Goal: Task Accomplishment & Management: Use online tool/utility

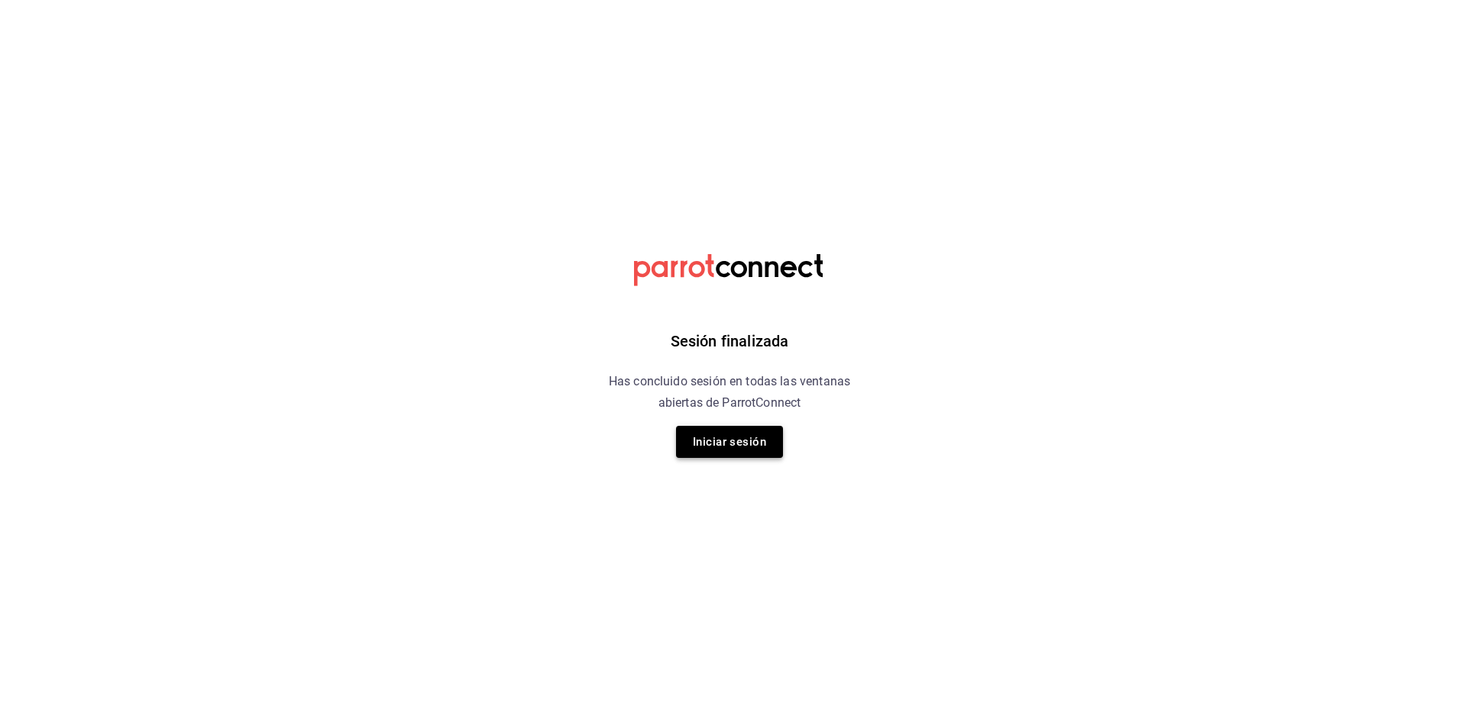
click at [729, 446] on button "Iniciar sesión" at bounding box center [729, 442] width 107 height 32
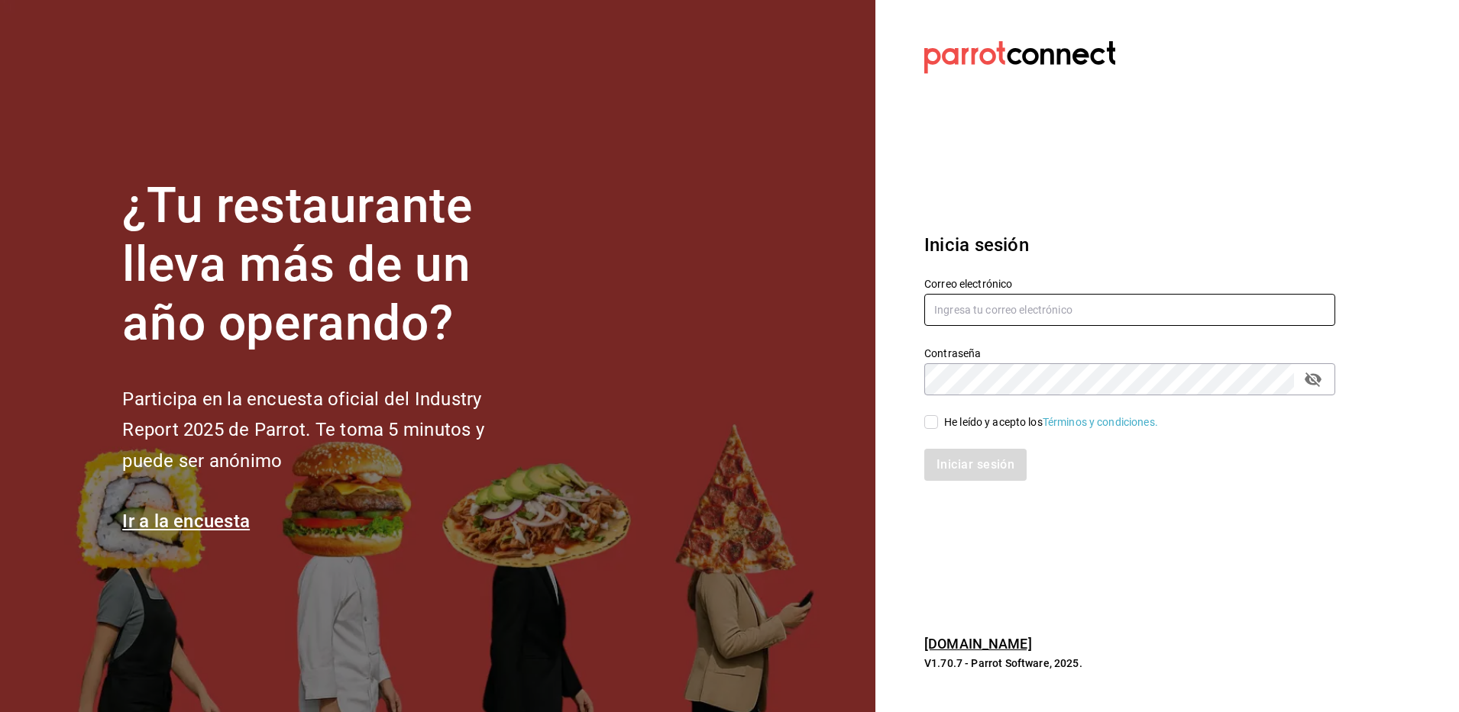
type input "[EMAIL_ADDRESS][DOMAIN_NAME]"
click at [929, 422] on input "He leído y acepto los Términos y condiciones." at bounding box center [931, 422] width 14 height 14
checkbox input "true"
click at [984, 467] on button "Iniciar sesión" at bounding box center [976, 465] width 104 height 32
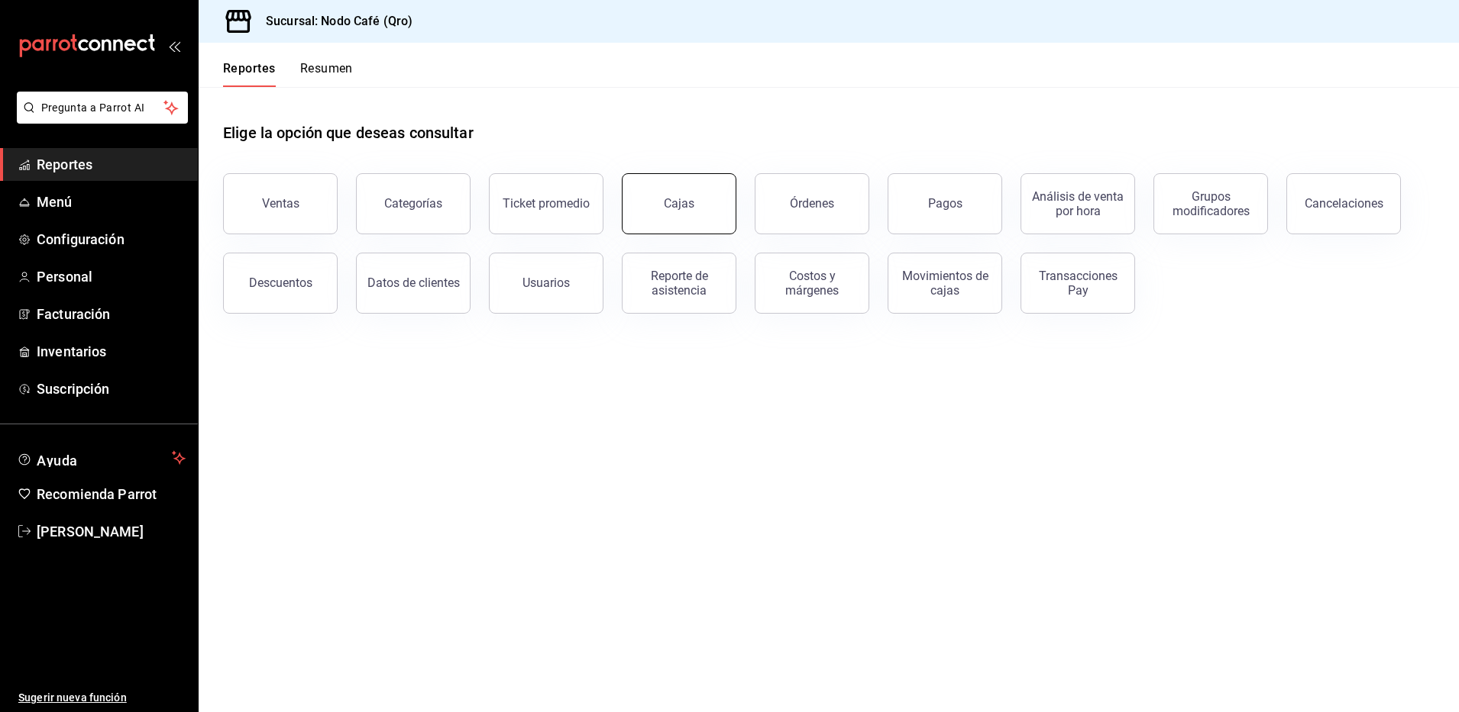
click at [679, 206] on div "Cajas" at bounding box center [679, 204] width 31 height 18
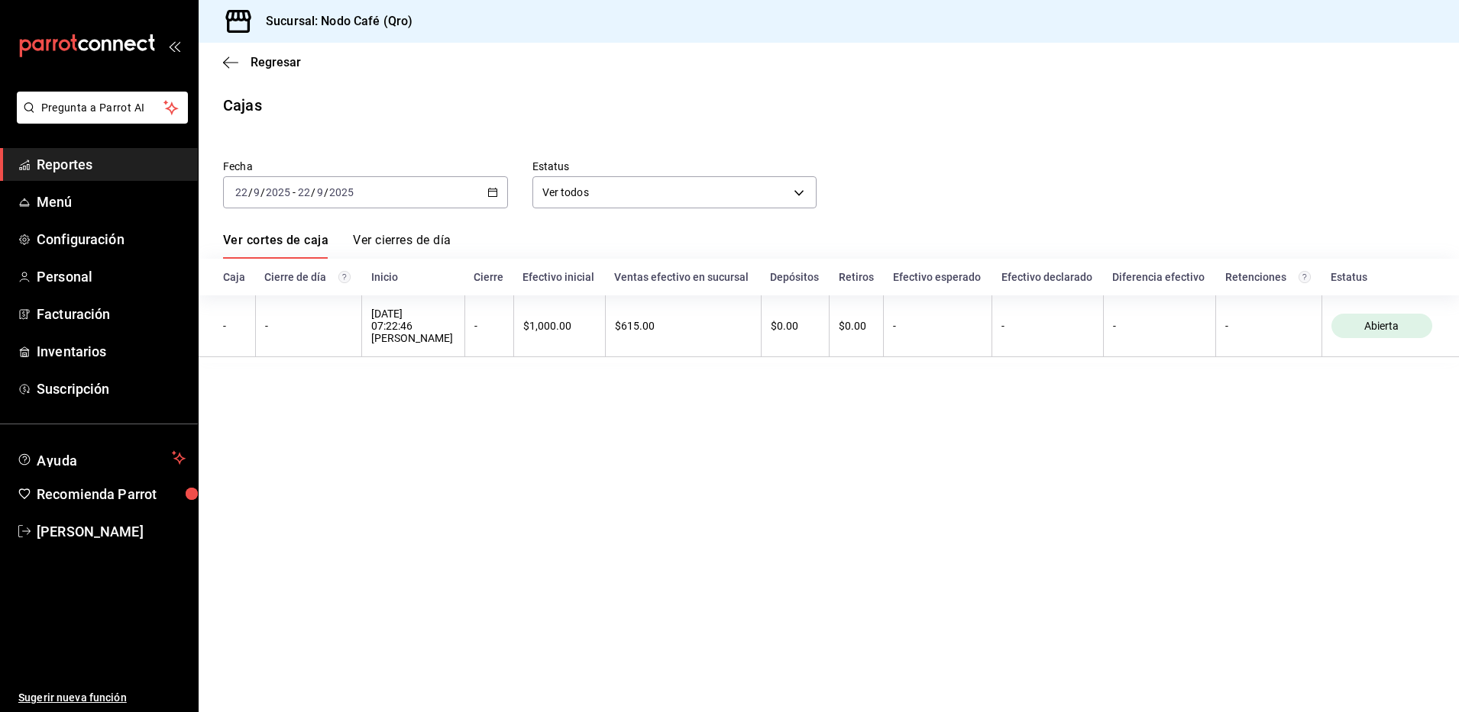
click at [500, 190] on div "[DATE] [DATE] - [DATE] [DATE]" at bounding box center [365, 192] width 285 height 32
click at [267, 418] on li "Rango de fechas" at bounding box center [295, 410] width 143 height 34
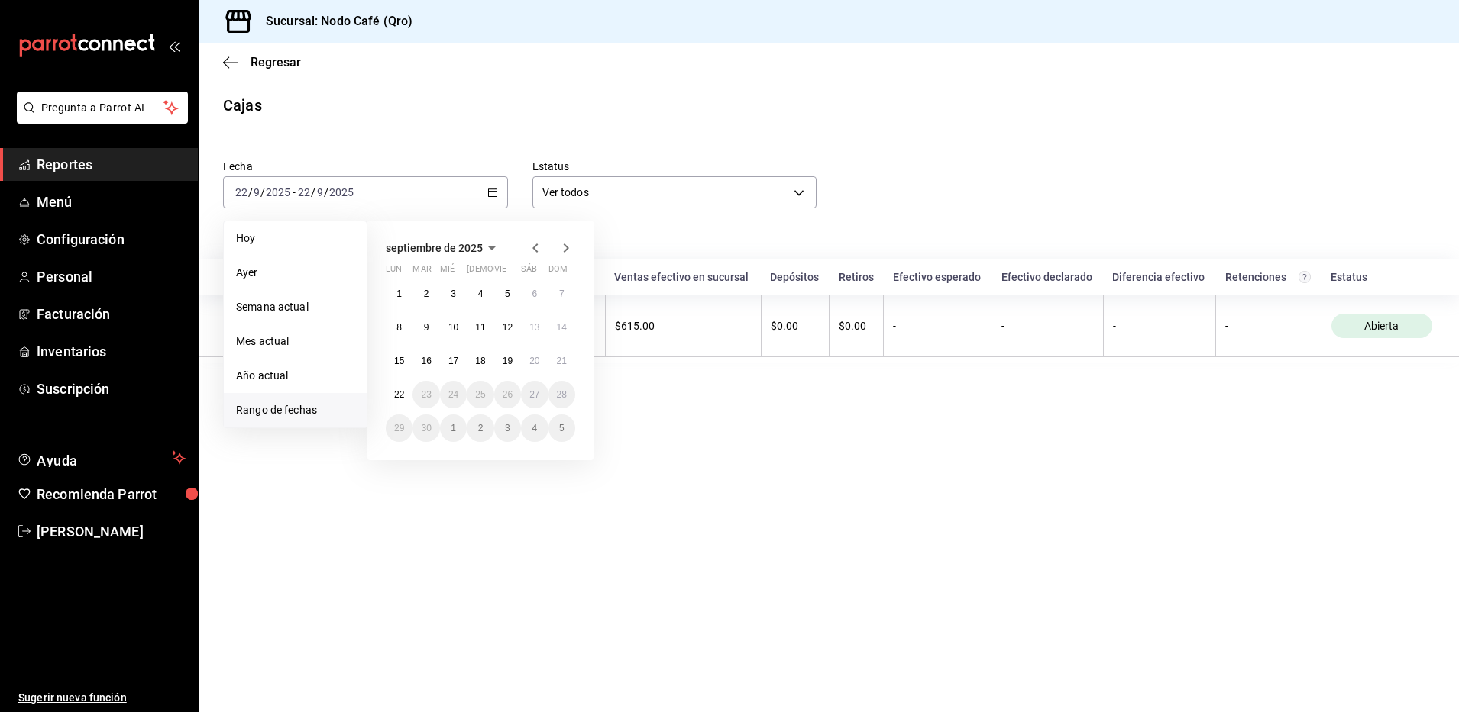
click at [535, 250] on icon "button" at bounding box center [535, 248] width 18 height 18
click at [499, 293] on button "1" at bounding box center [507, 293] width 27 height 27
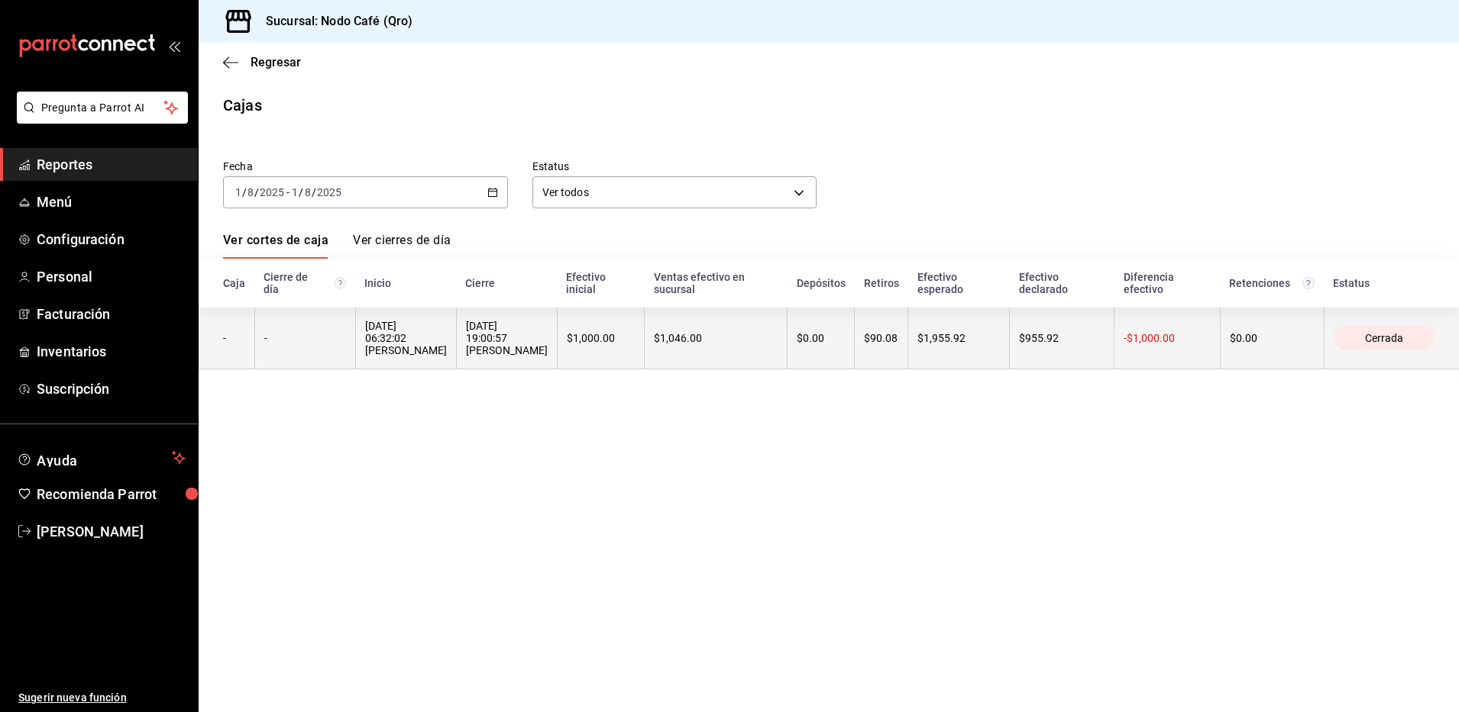
click at [421, 340] on div "01/08/2025 06:32:02 Rebeca Bravo" at bounding box center [406, 338] width 82 height 37
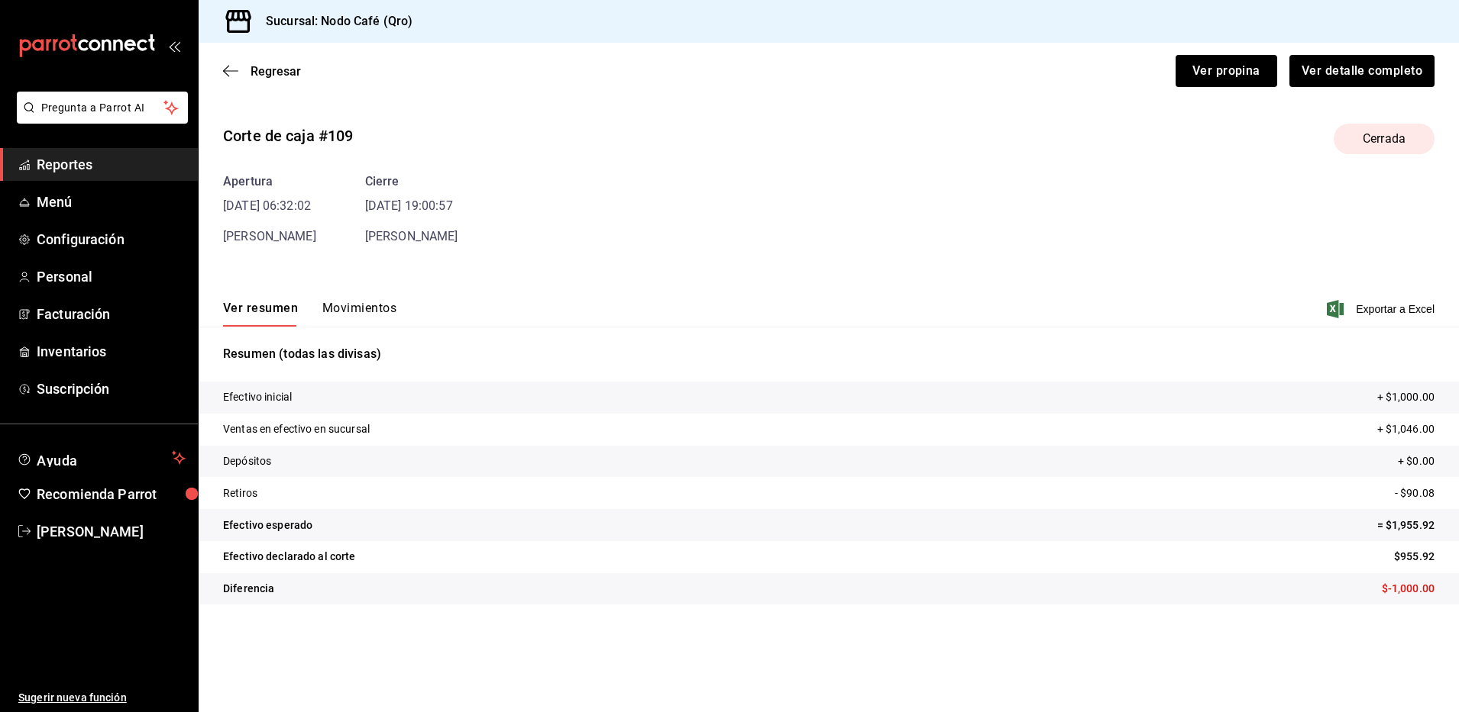
drag, startPoint x: 1393, startPoint y: 307, endPoint x: 1385, endPoint y: 309, distance: 8.0
click at [1393, 308] on span "Exportar a Excel" at bounding box center [1381, 309] width 105 height 18
click at [277, 72] on span "Regresar" at bounding box center [275, 71] width 50 height 15
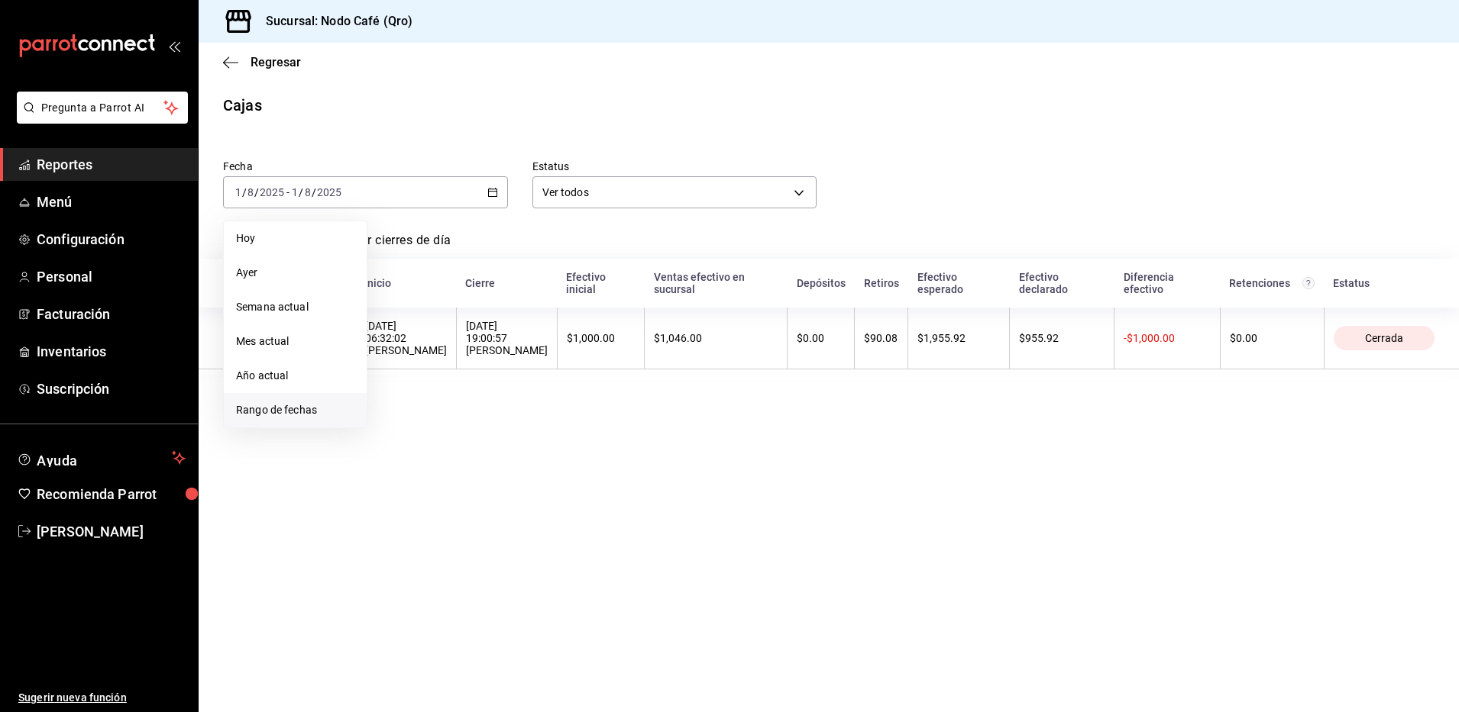
click at [289, 417] on span "Rango de fechas" at bounding box center [295, 410] width 118 height 16
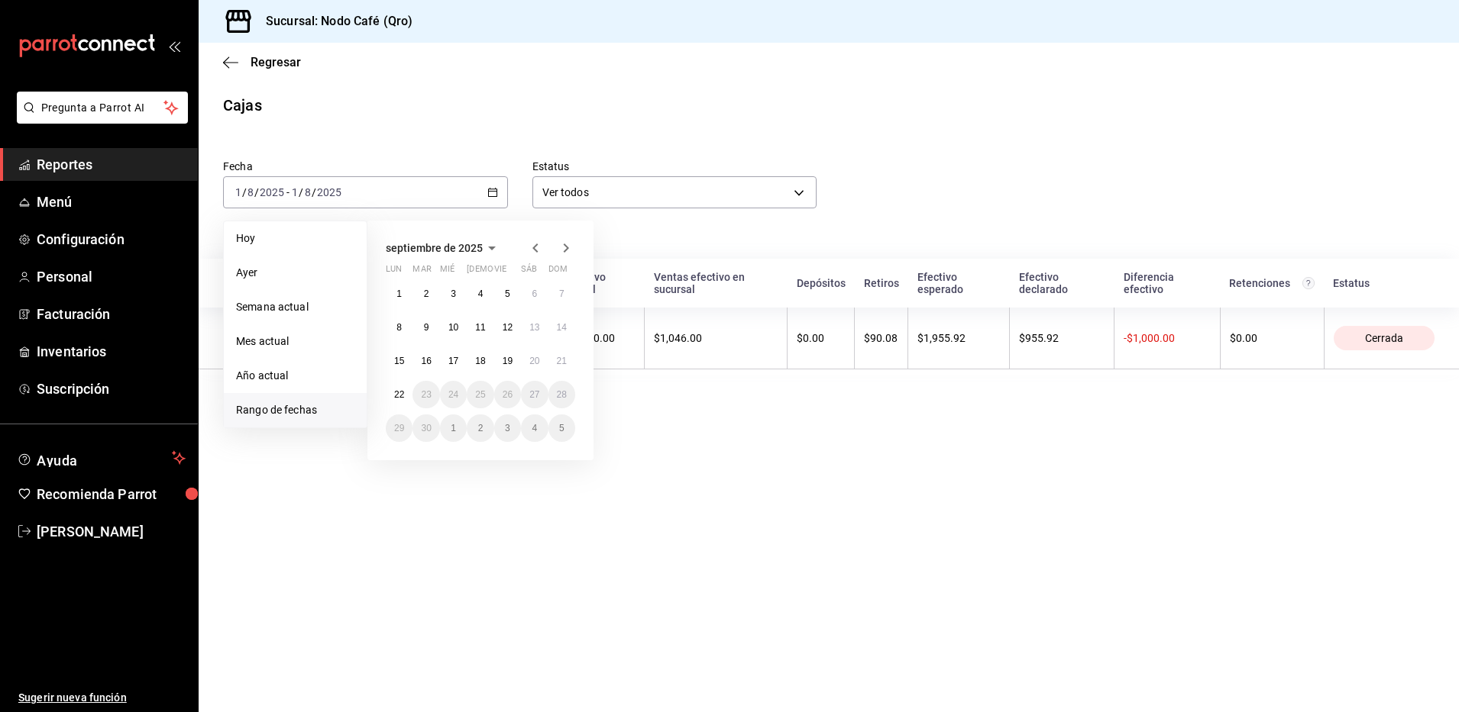
click at [537, 247] on icon "button" at bounding box center [535, 248] width 18 height 18
click at [534, 293] on abbr "2" at bounding box center [533, 294] width 5 height 11
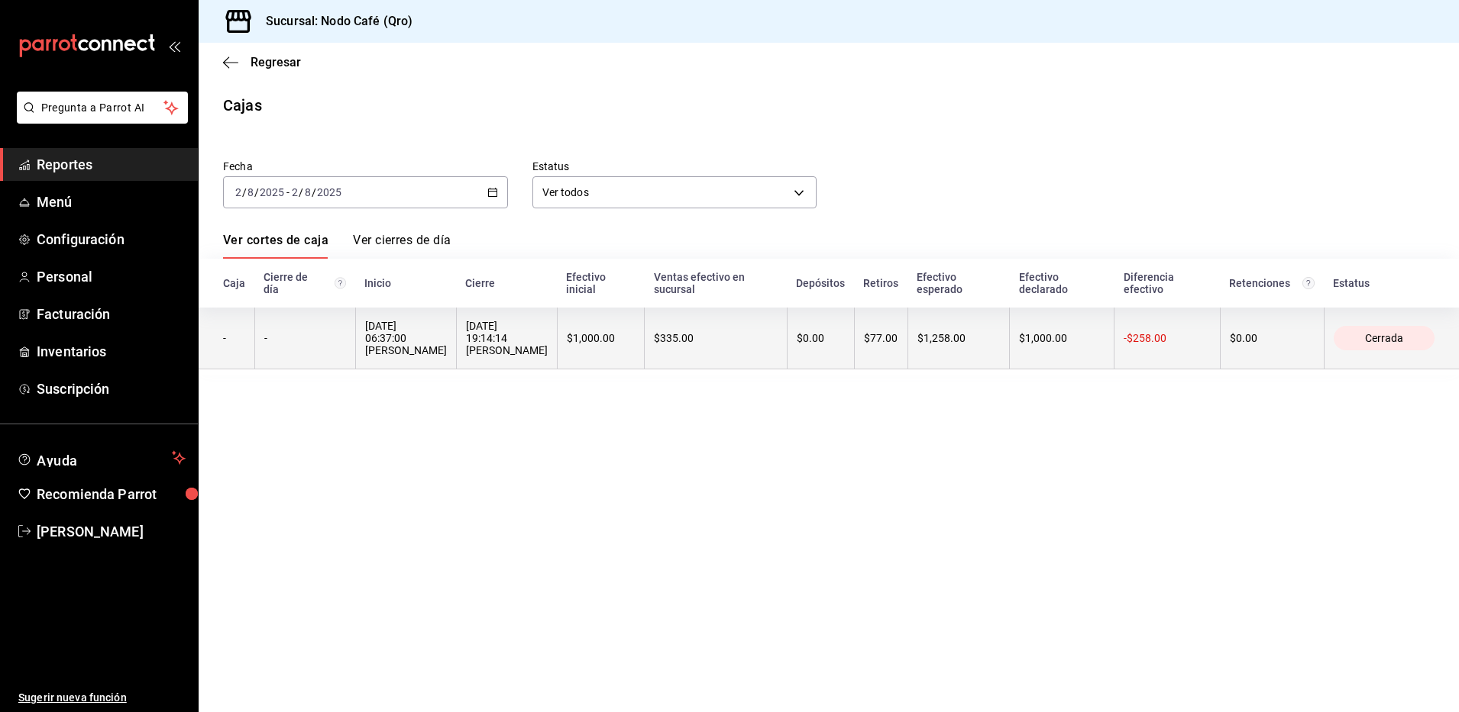
click at [414, 334] on div "02/08/2025 06:37:00 Victor Glz" at bounding box center [406, 338] width 82 height 37
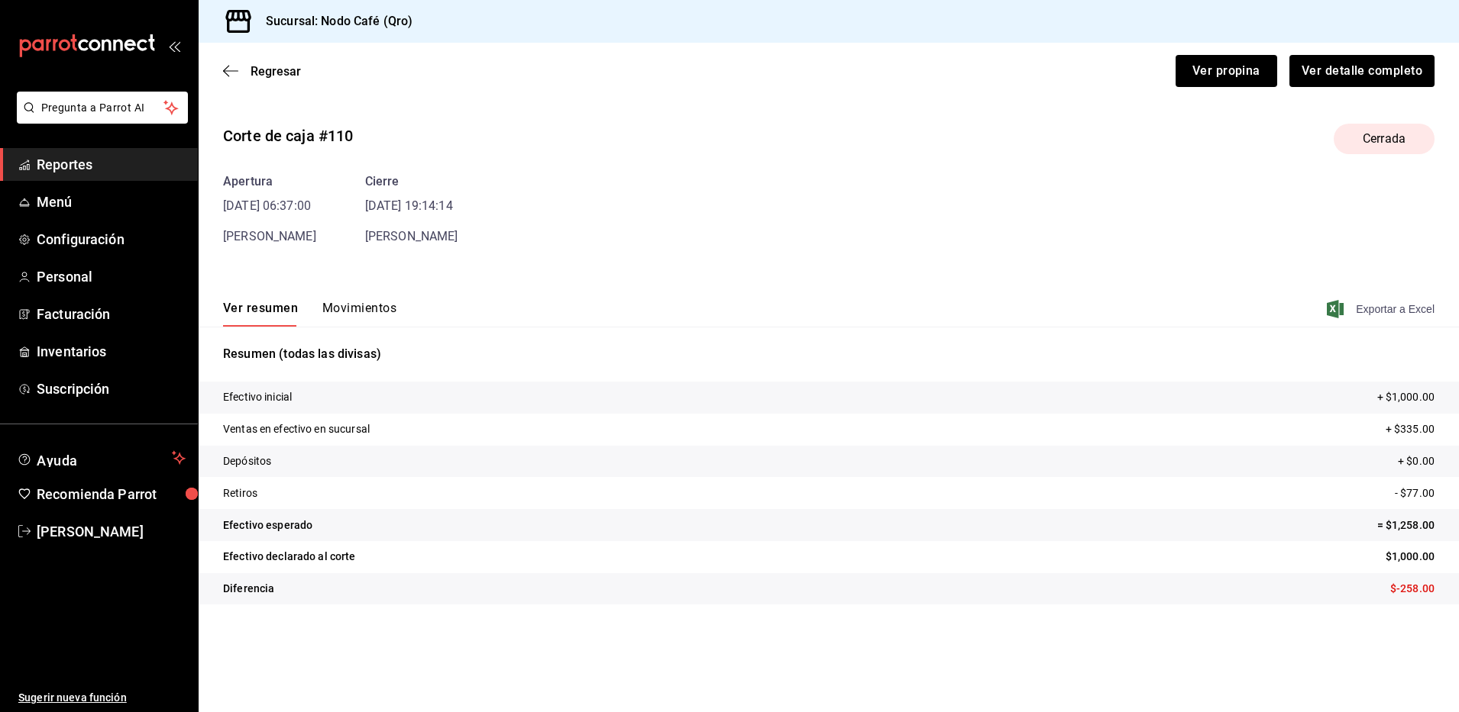
click at [1398, 305] on span "Exportar a Excel" at bounding box center [1381, 309] width 105 height 18
click at [265, 69] on span "Regresar" at bounding box center [275, 71] width 50 height 15
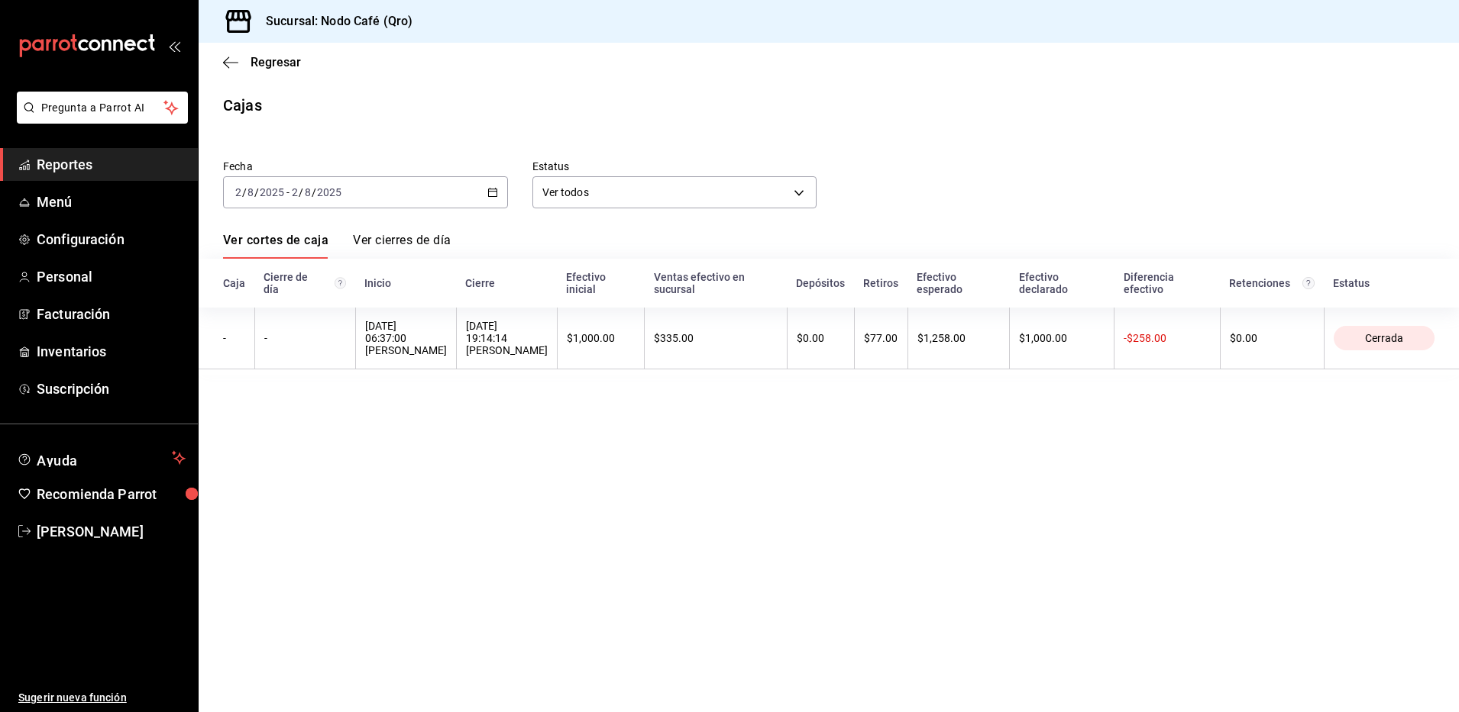
click at [483, 199] on div "2025-08-02 2 / 8 / 2025 - 2025-08-02 2 / 8 / 2025" at bounding box center [365, 192] width 285 height 32
click at [254, 415] on span "Rango de fechas" at bounding box center [295, 410] width 118 height 16
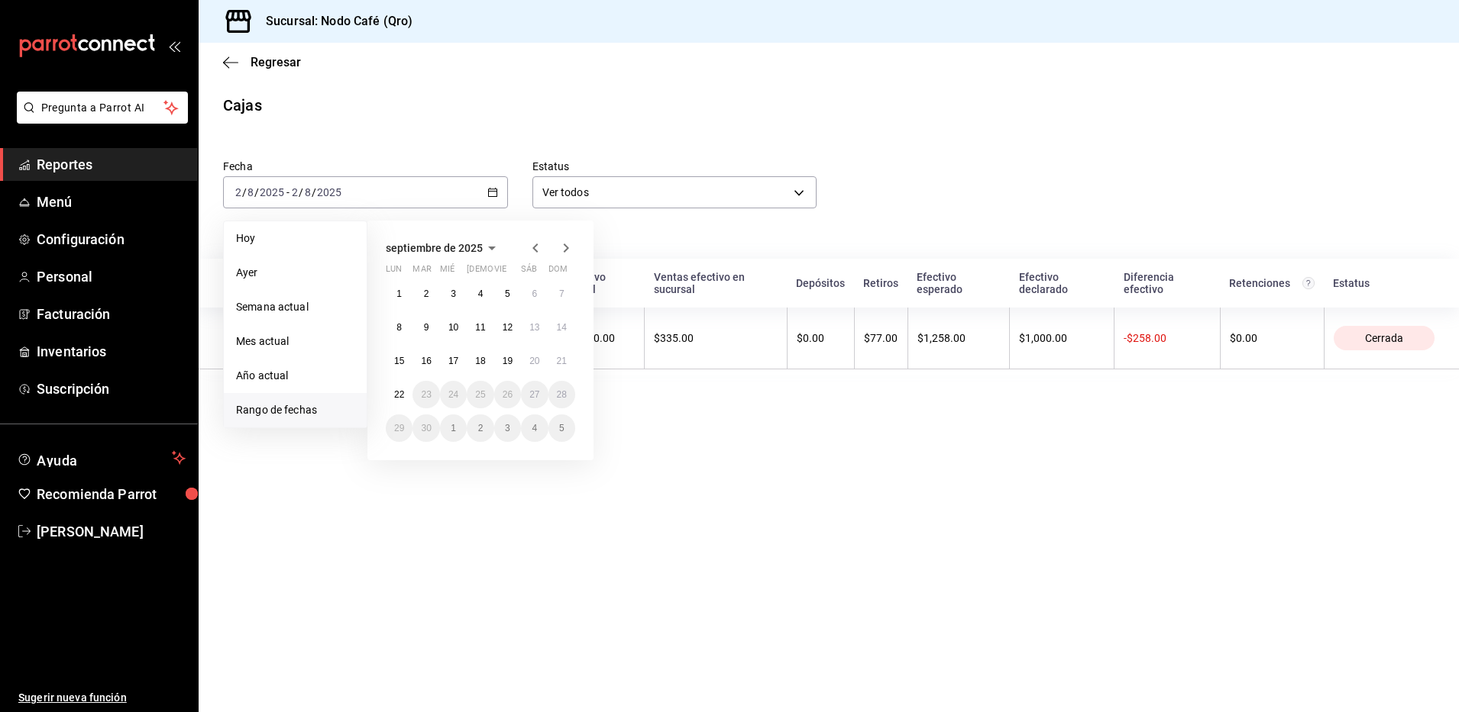
click at [533, 245] on icon "button" at bounding box center [535, 248] width 18 height 18
click at [565, 292] on button "3" at bounding box center [561, 293] width 27 height 27
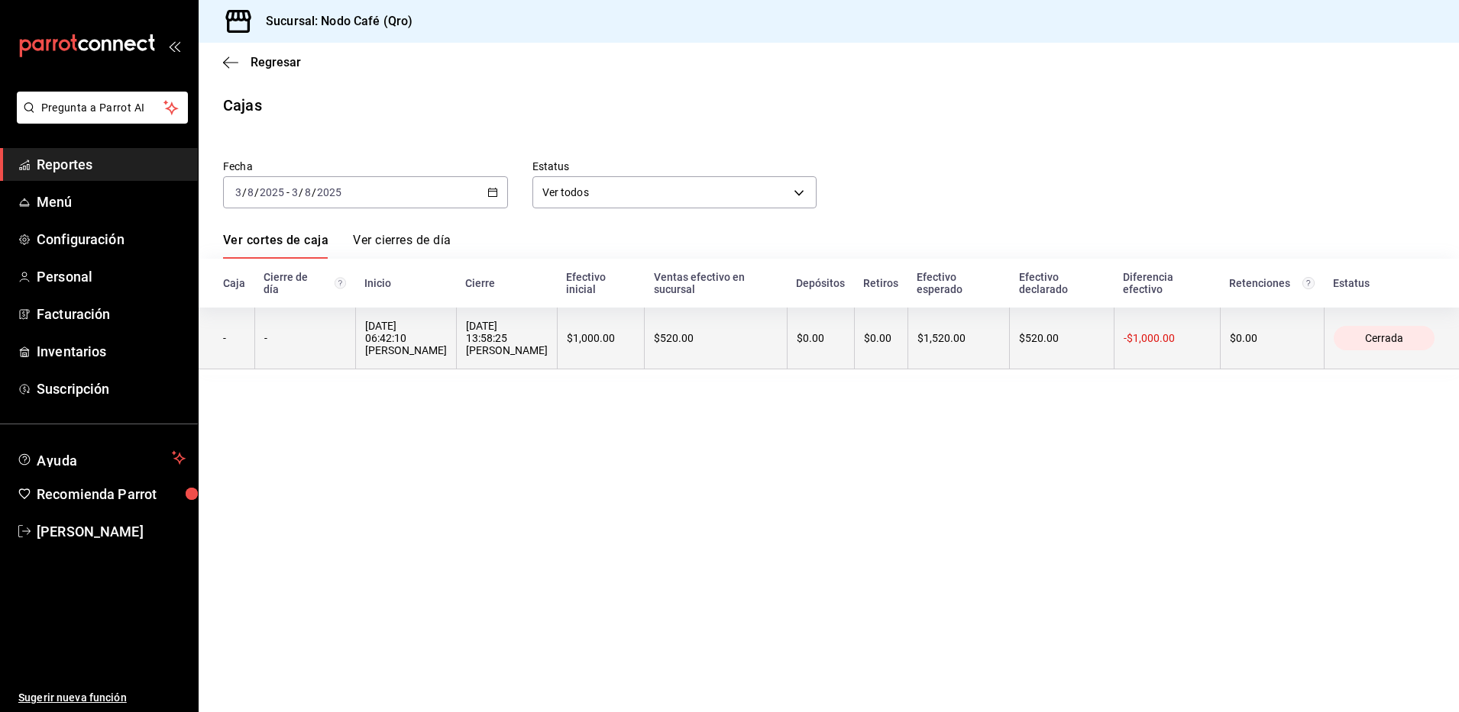
click at [484, 334] on div "03/08/2025 13:58:25 Joshua Foord" at bounding box center [507, 338] width 82 height 37
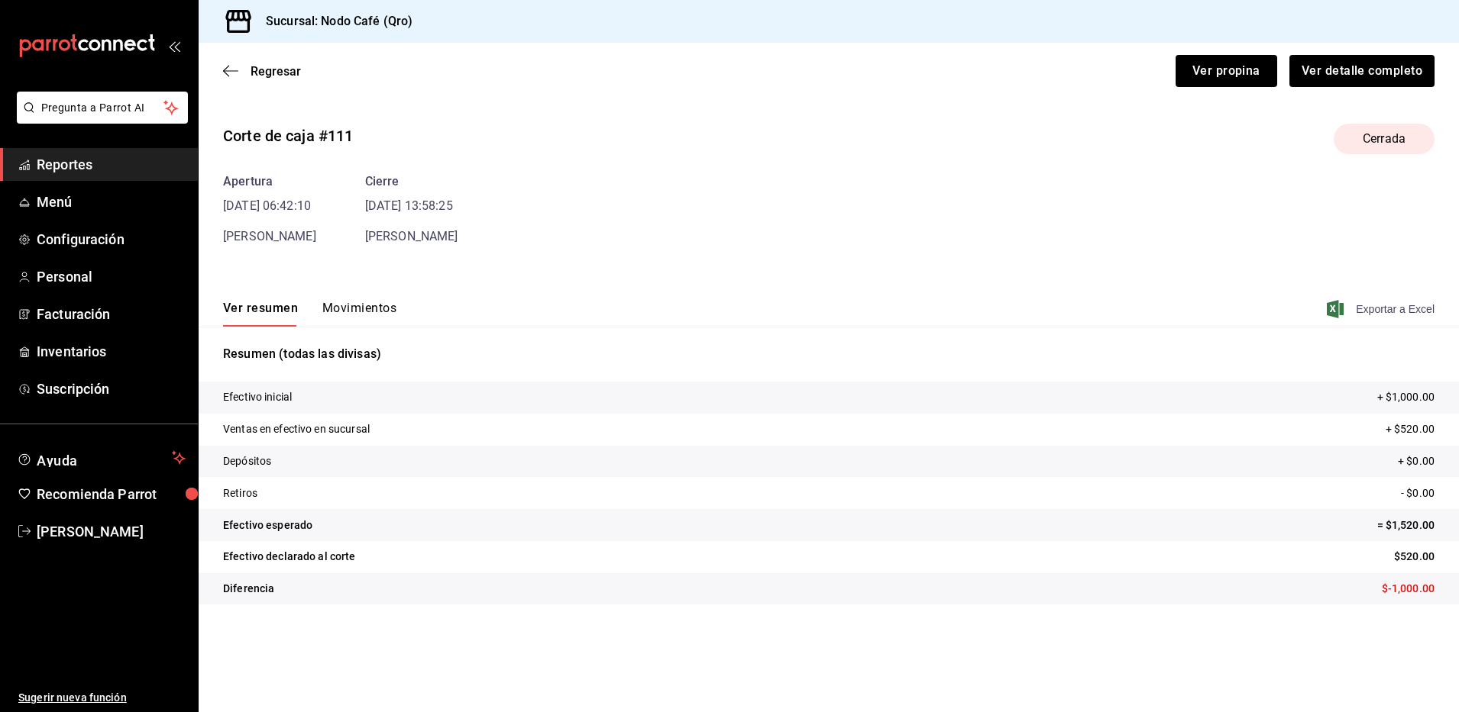
click at [1386, 307] on span "Exportar a Excel" at bounding box center [1381, 309] width 105 height 18
click at [280, 74] on span "Regresar" at bounding box center [275, 71] width 50 height 15
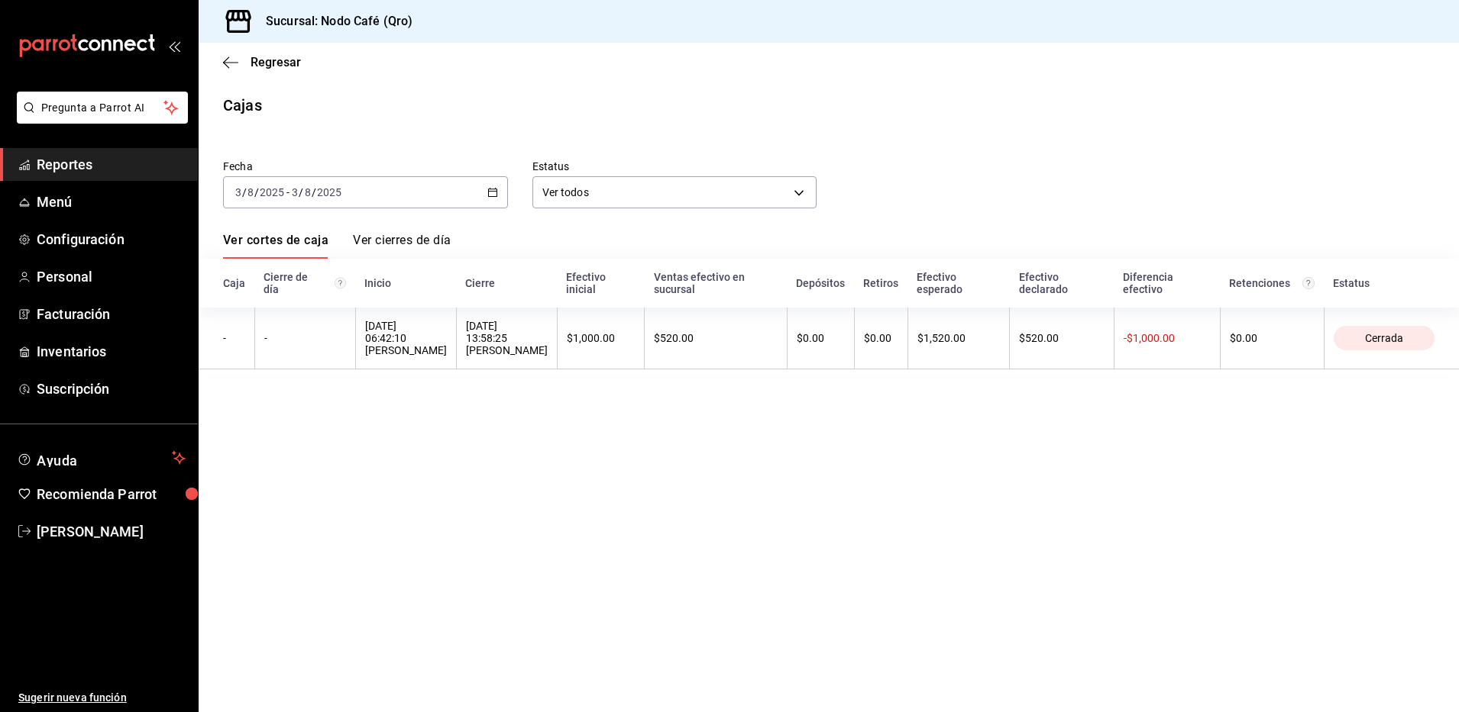
click at [493, 193] on icon "button" at bounding box center [492, 192] width 11 height 11
click at [287, 406] on span "Rango de fechas" at bounding box center [295, 410] width 118 height 16
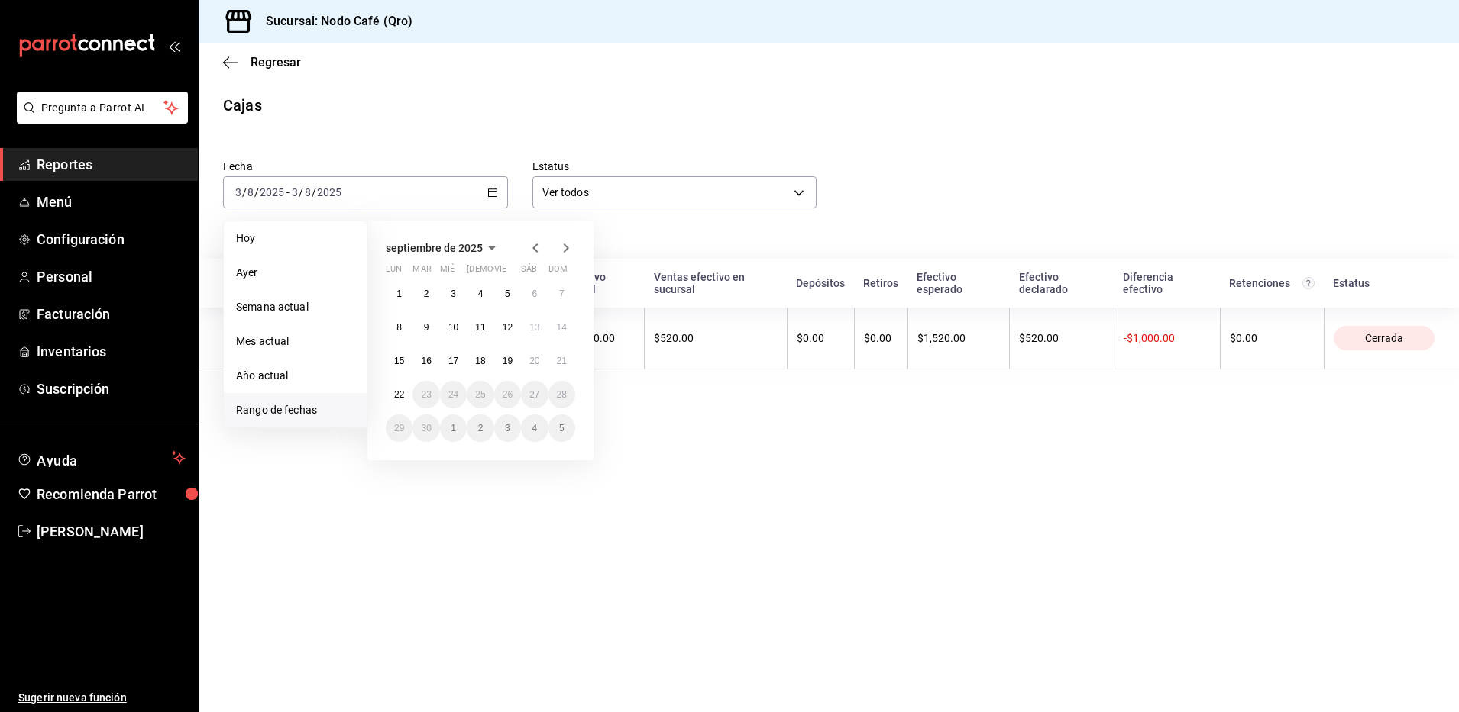
click at [538, 246] on icon "button" at bounding box center [535, 248] width 18 height 18
click at [398, 329] on abbr "4" at bounding box center [398, 327] width 5 height 11
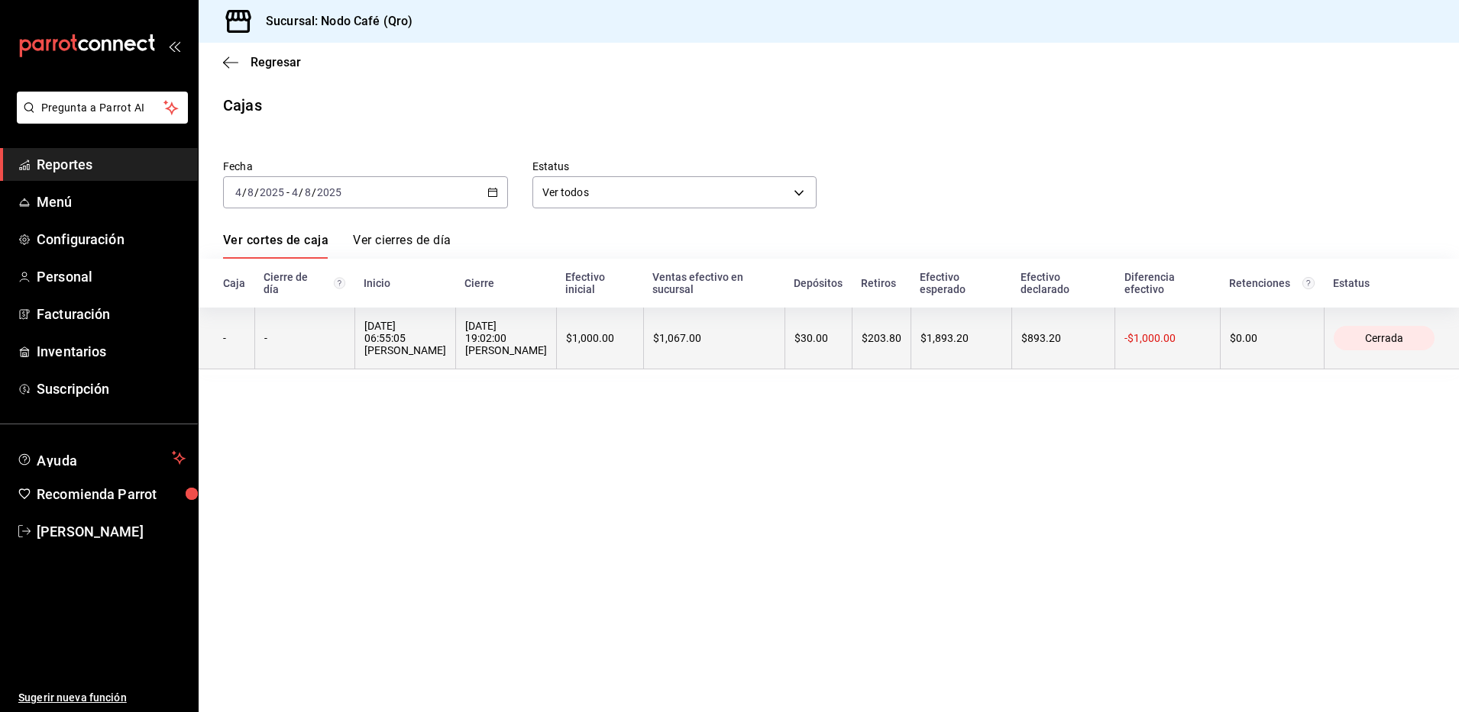
click at [593, 318] on th "$1,000.00" at bounding box center [599, 339] width 87 height 62
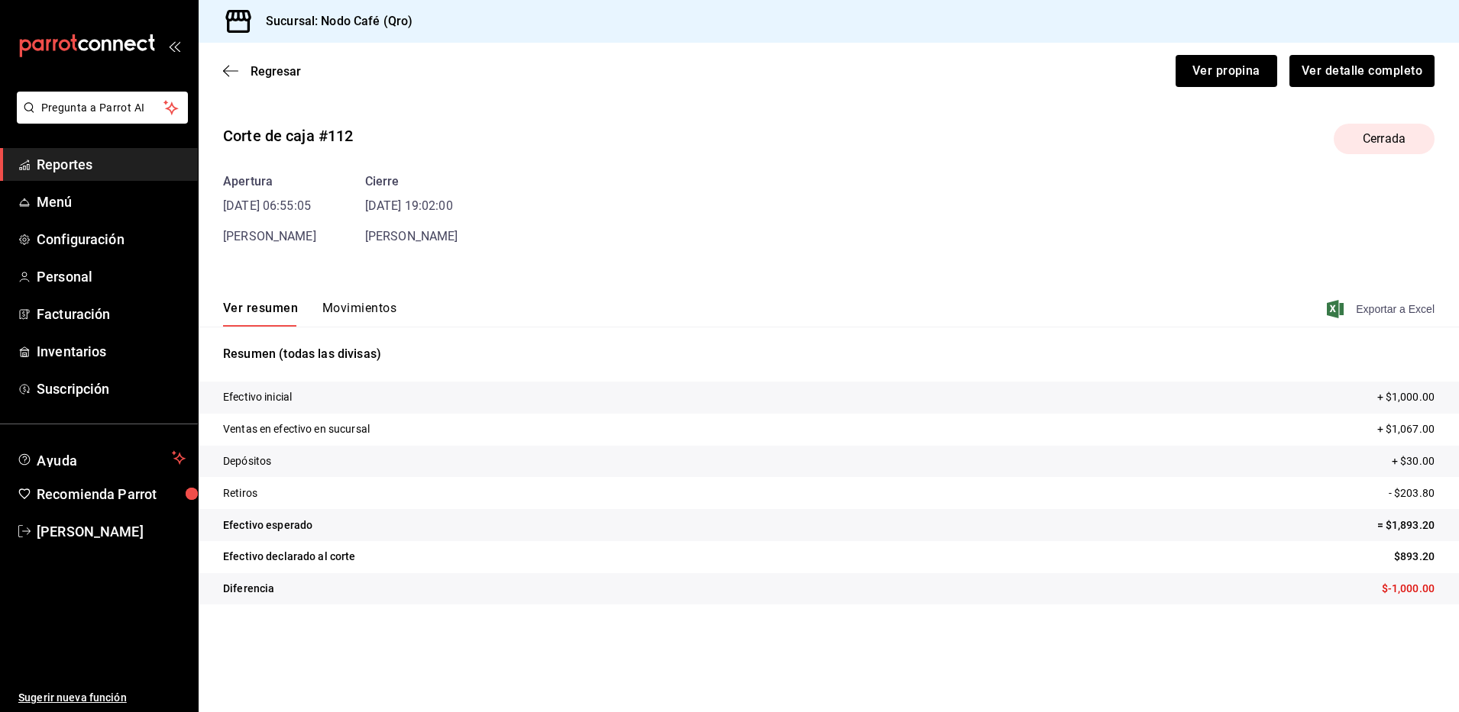
click at [1366, 305] on span "Exportar a Excel" at bounding box center [1381, 309] width 105 height 18
click at [264, 70] on span "Regresar" at bounding box center [275, 71] width 50 height 15
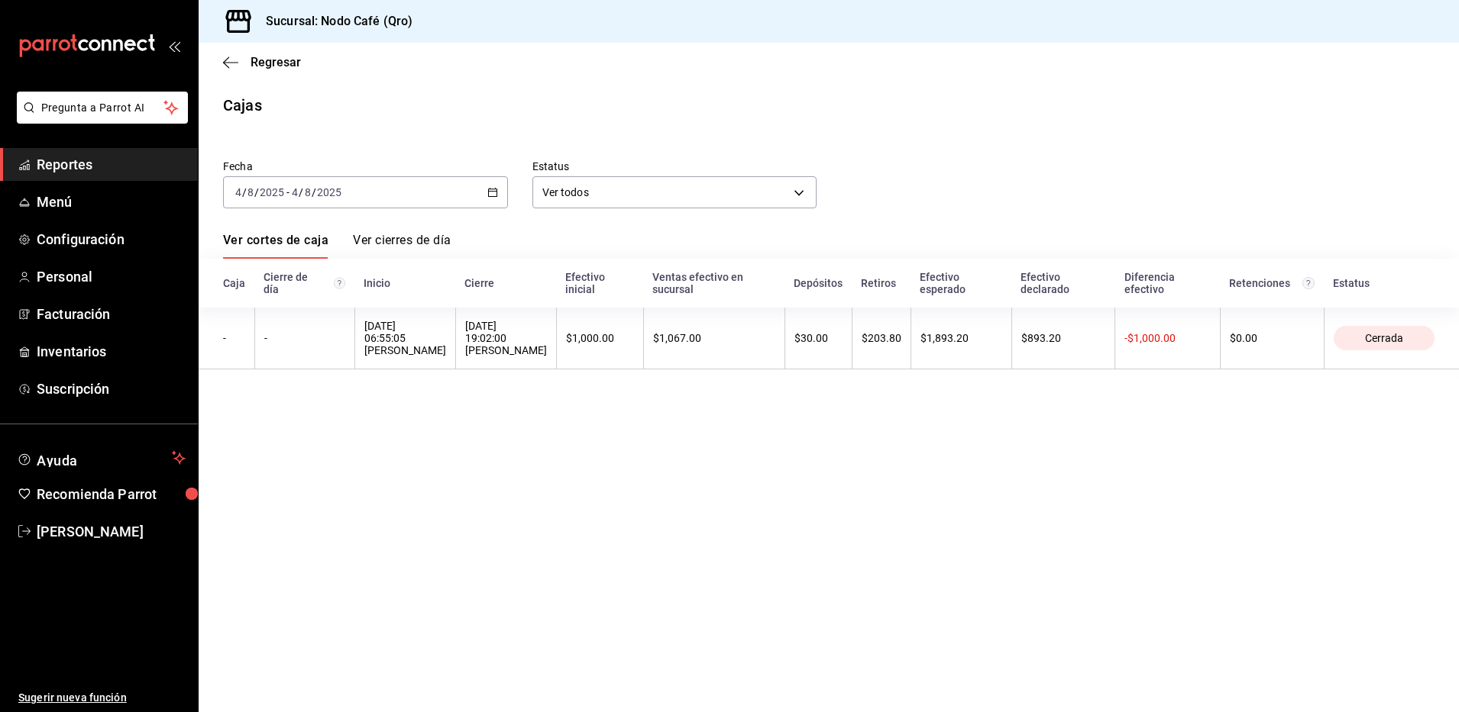
click at [484, 192] on div "2025-08-04 4 / 8 / 2025 - 2025-08-04 4 / 8 / 2025" at bounding box center [365, 192] width 285 height 32
click at [286, 410] on span "Rango de fechas" at bounding box center [295, 410] width 118 height 16
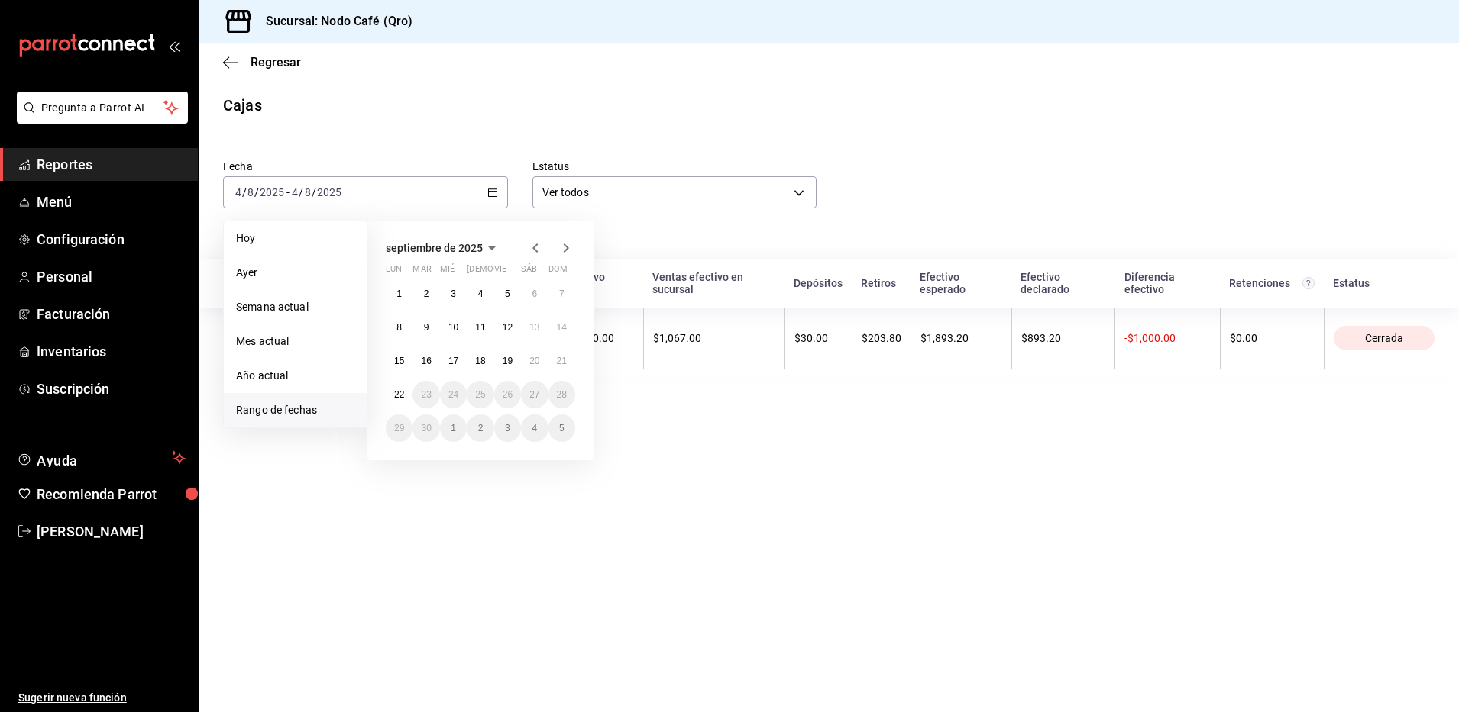
click at [535, 245] on icon "button" at bounding box center [534, 248] width 5 height 9
click at [426, 329] on abbr "5" at bounding box center [426, 327] width 5 height 11
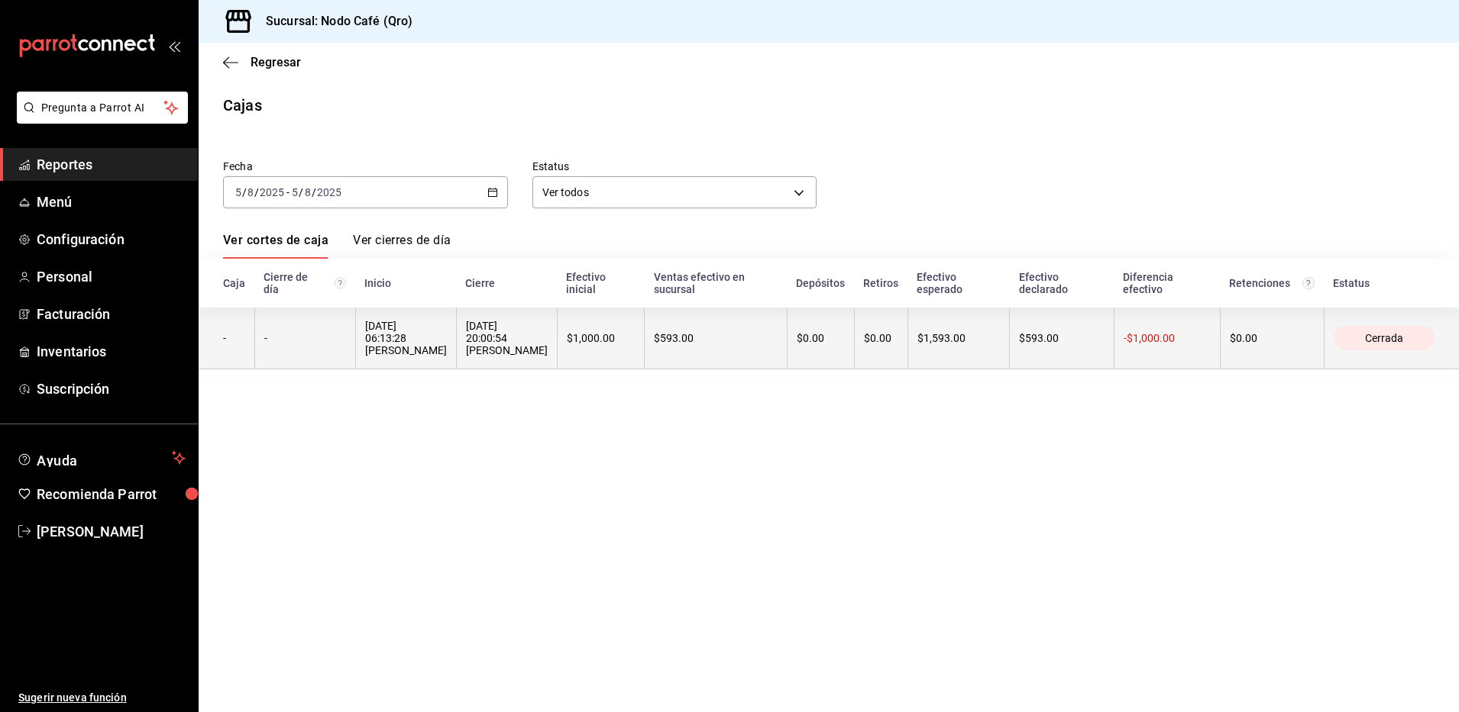
click at [456, 328] on th "05/08/2025 20:00:54 Joshua Foord" at bounding box center [506, 339] width 101 height 62
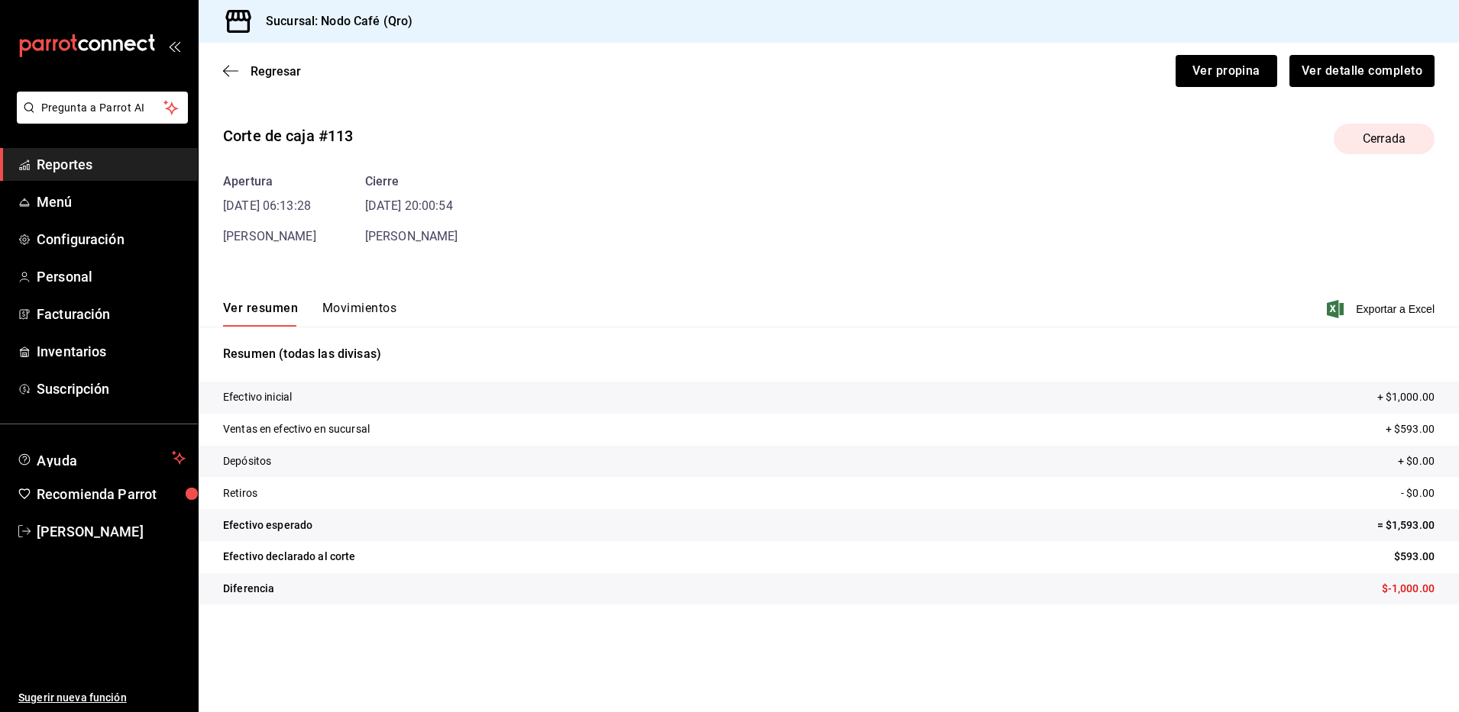
click at [1393, 309] on span "Exportar a Excel" at bounding box center [1381, 309] width 105 height 18
click at [270, 70] on span "Regresar" at bounding box center [275, 71] width 50 height 15
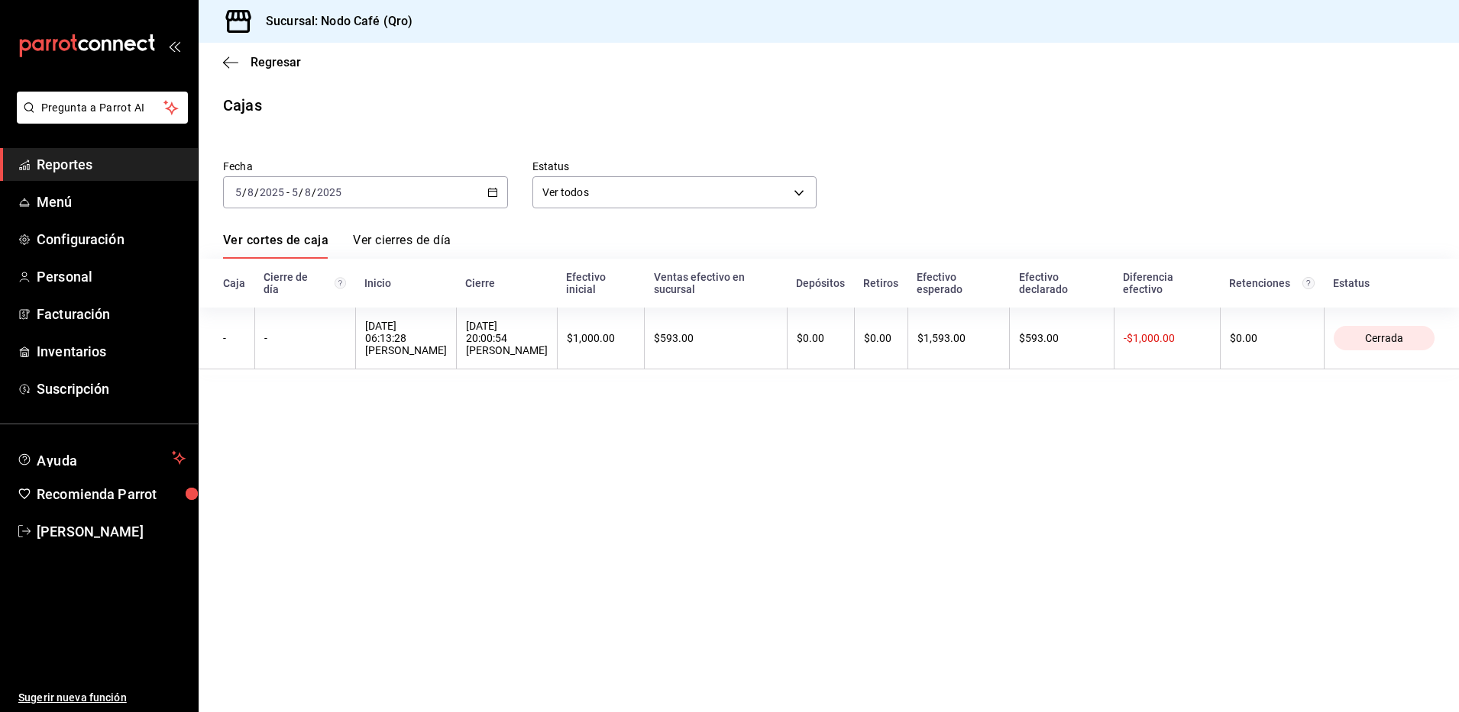
click at [495, 201] on div "2025-08-05 5 / 8 / 2025 - 2025-08-05 5 / 8 / 2025" at bounding box center [365, 192] width 285 height 32
click at [278, 407] on span "Rango de fechas" at bounding box center [295, 410] width 118 height 16
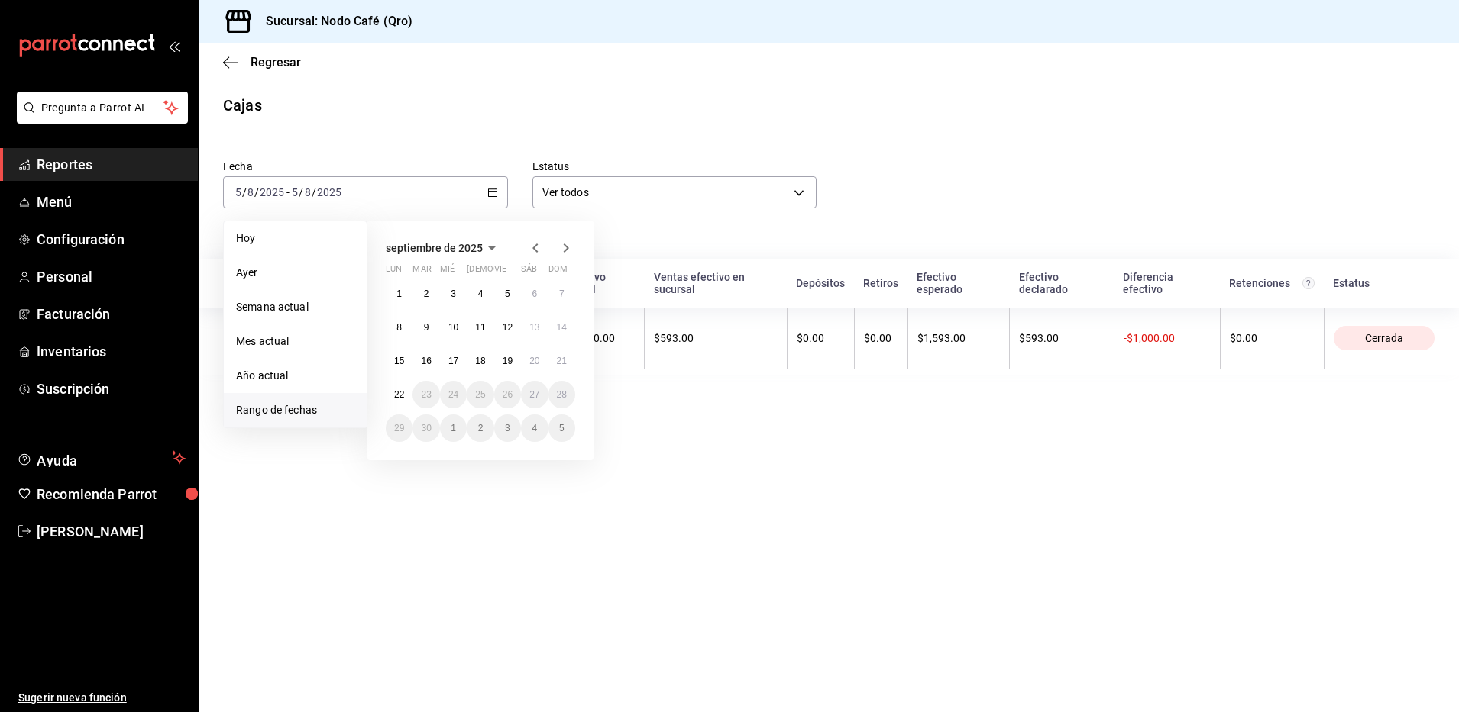
click at [538, 246] on icon "button" at bounding box center [535, 248] width 18 height 18
click at [447, 326] on button "6" at bounding box center [453, 327] width 27 height 27
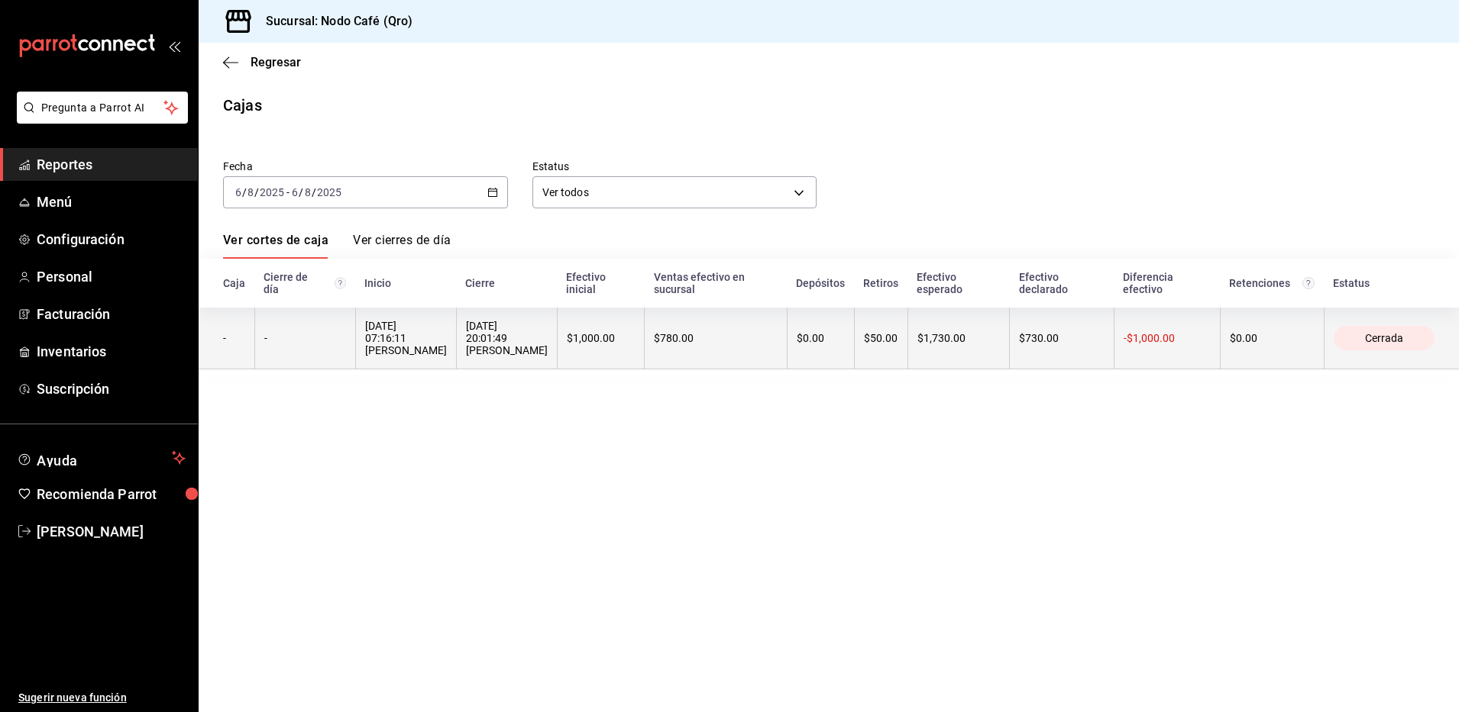
click at [509, 325] on div "06/08/2025 20:01:49 Isa Bravo" at bounding box center [507, 338] width 82 height 37
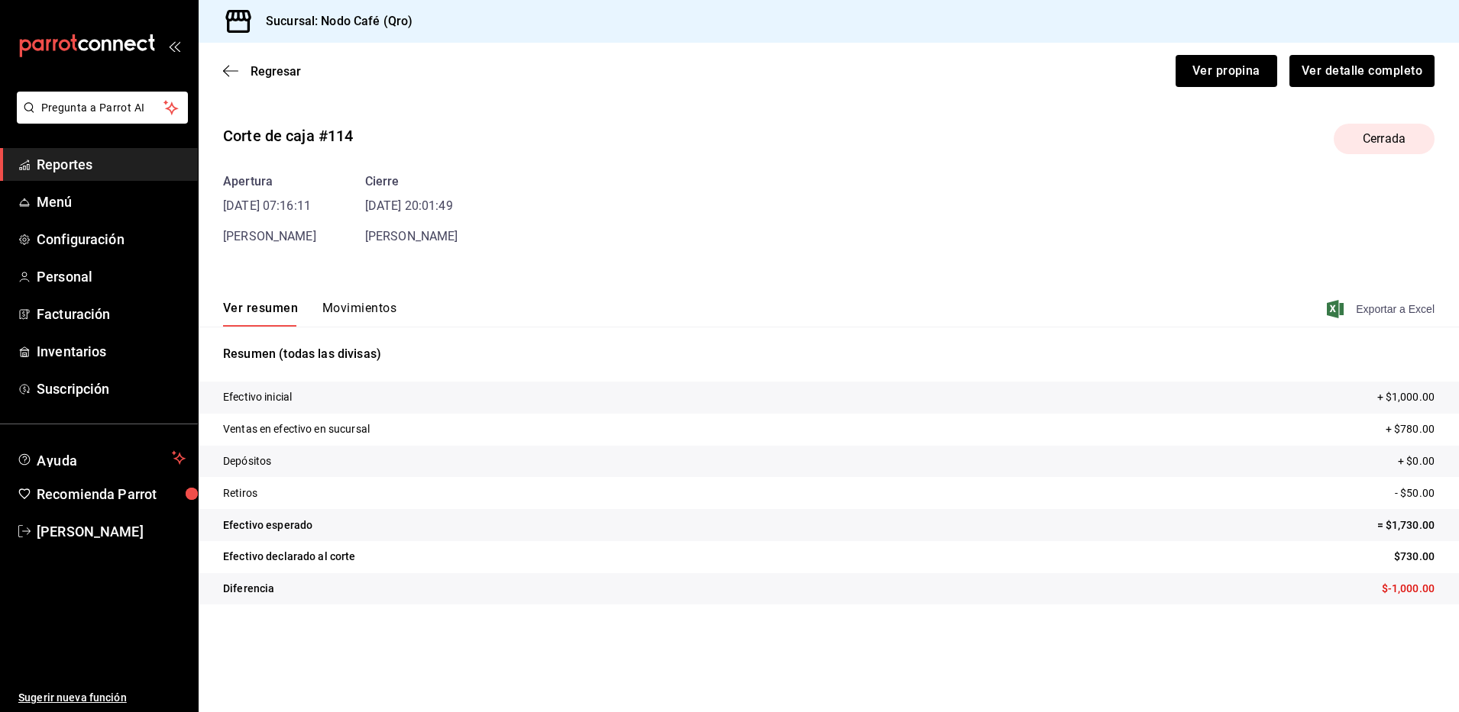
click at [1384, 305] on span "Exportar a Excel" at bounding box center [1381, 309] width 105 height 18
click at [276, 69] on span "Regresar" at bounding box center [275, 71] width 50 height 15
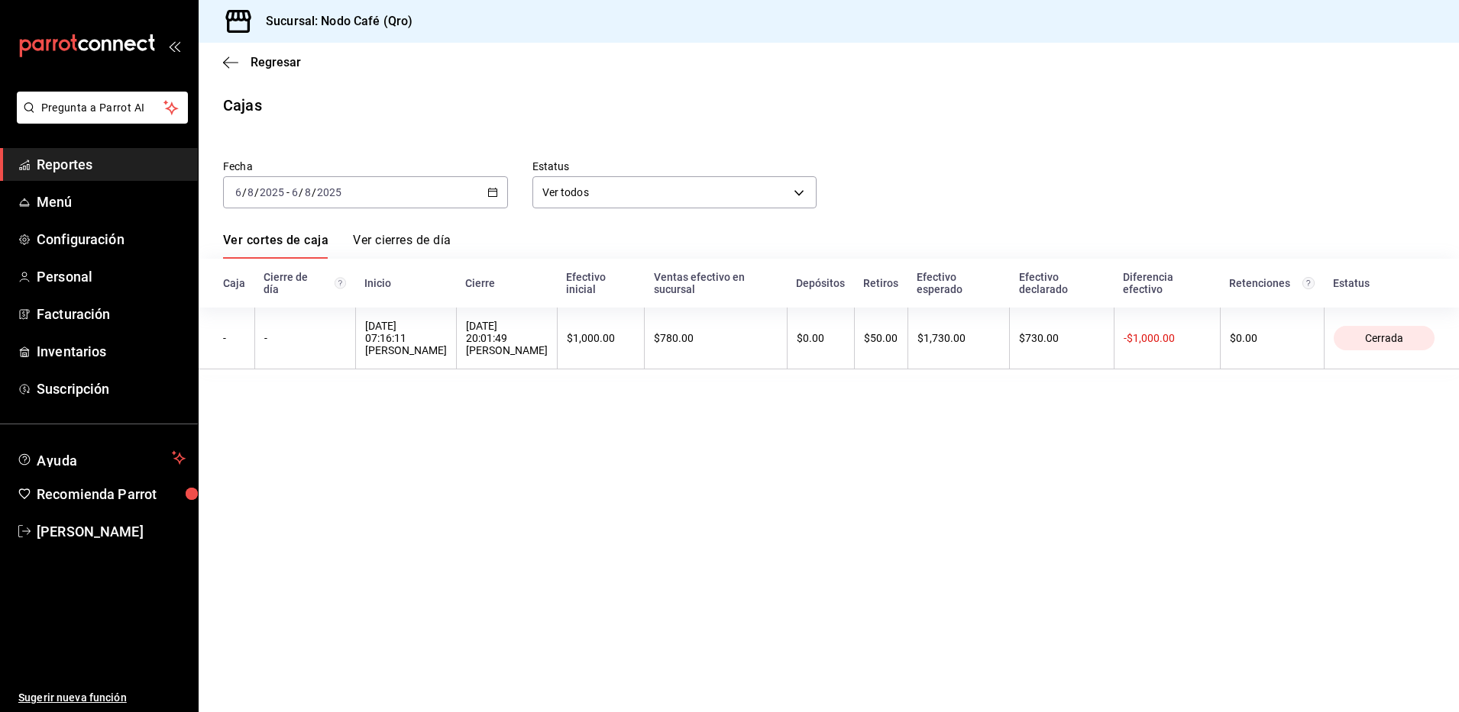
click at [486, 186] on div "2025-08-06 6 / 8 / 2025 - 2025-08-06 6 / 8 / 2025" at bounding box center [365, 192] width 285 height 32
click at [275, 412] on span "Rango de fechas" at bounding box center [295, 410] width 118 height 16
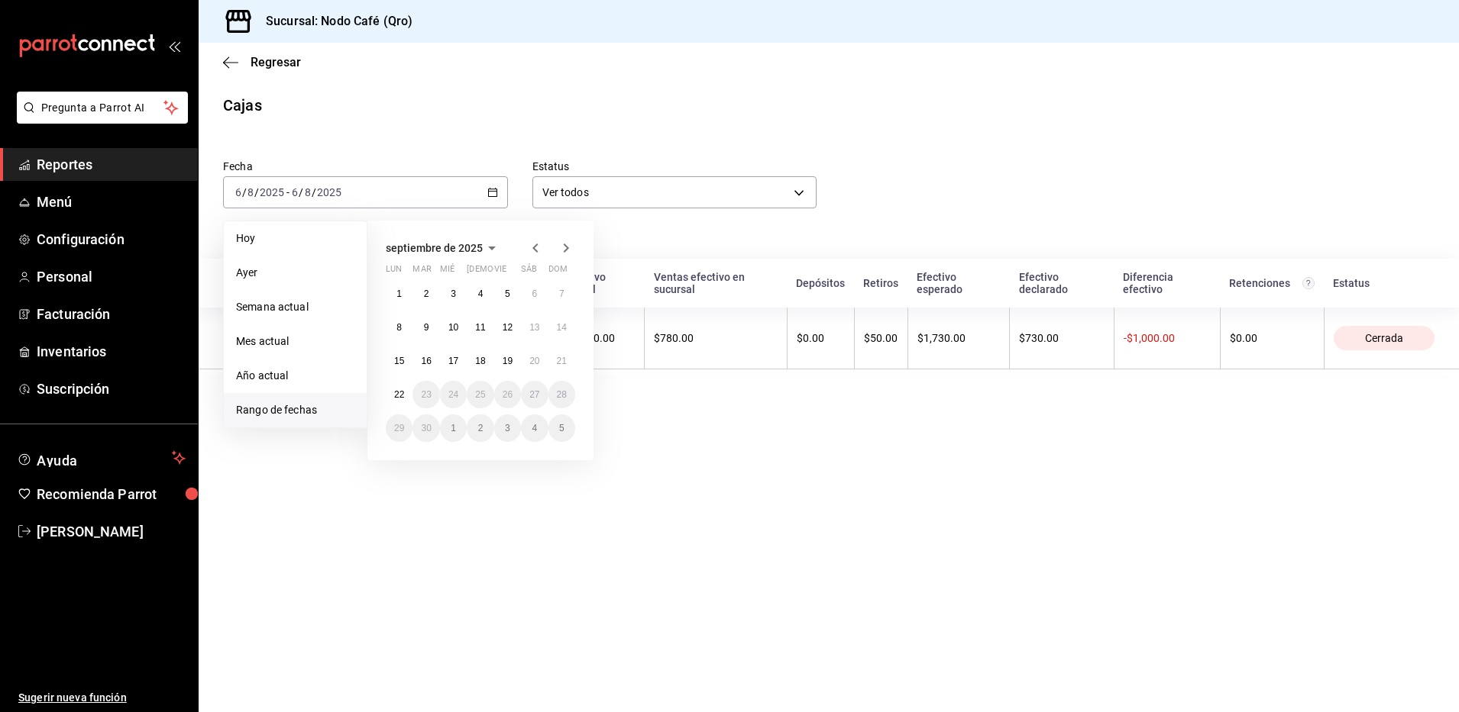
click at [534, 245] on icon "button" at bounding box center [535, 248] width 18 height 18
click at [479, 327] on abbr "7" at bounding box center [480, 327] width 5 height 11
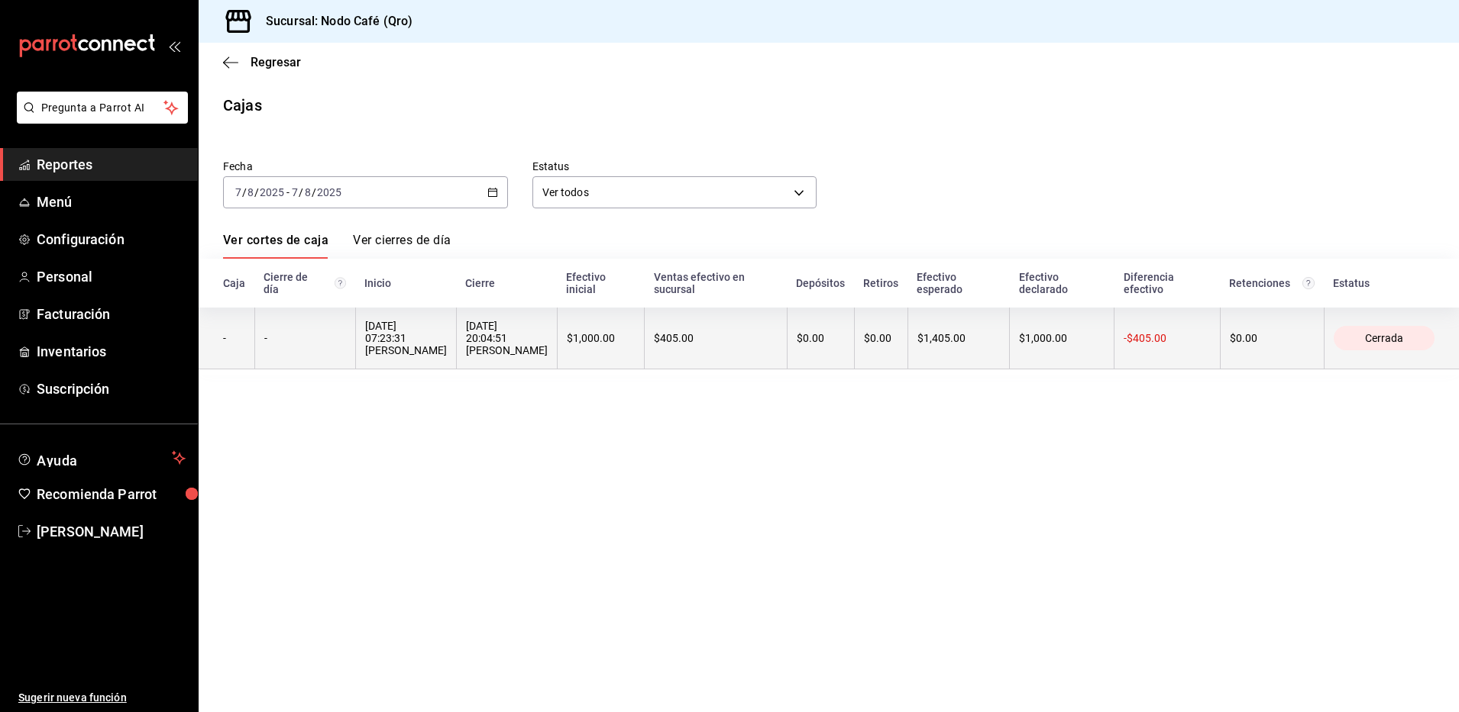
click at [395, 324] on div "07/08/2025 07:23:31 Joshua Foord" at bounding box center [406, 338] width 82 height 37
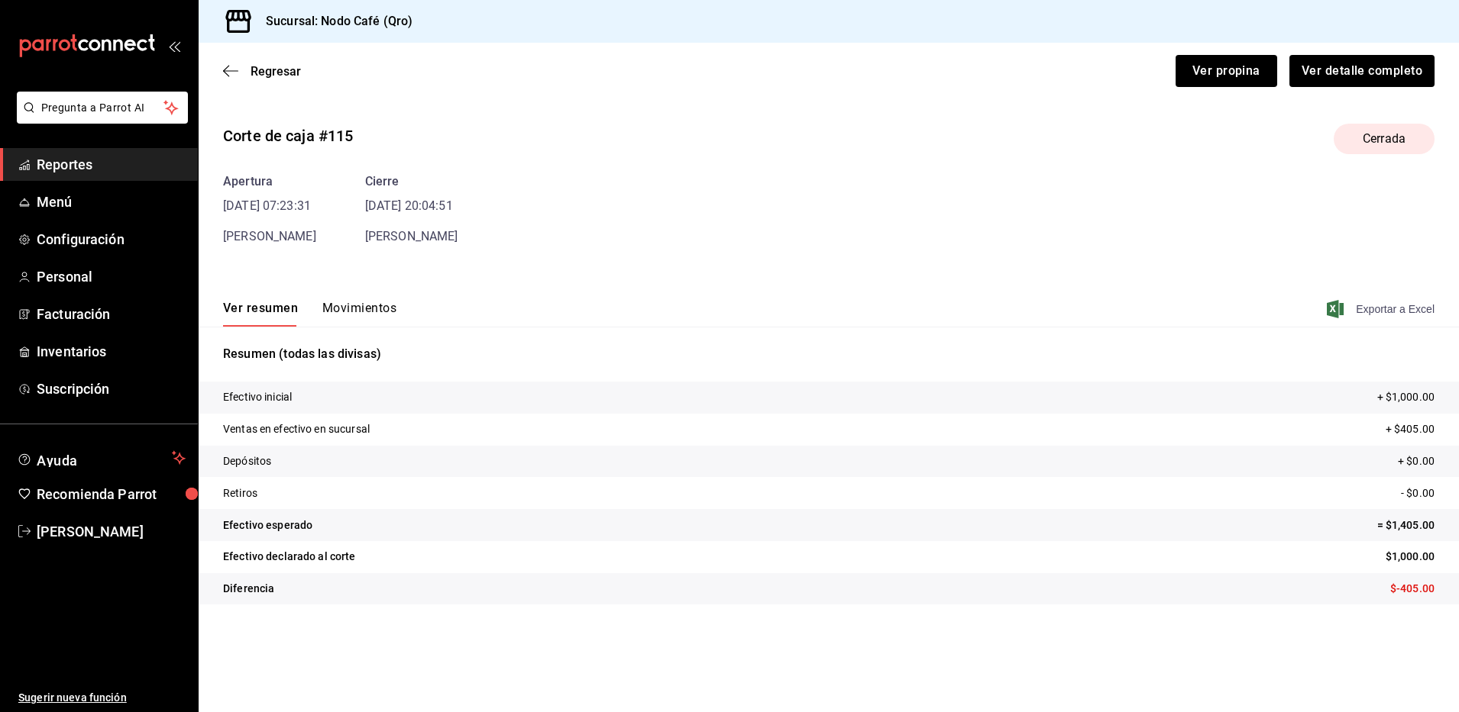
click at [1381, 310] on span "Exportar a Excel" at bounding box center [1381, 309] width 105 height 18
click at [276, 67] on span "Regresar" at bounding box center [275, 71] width 50 height 15
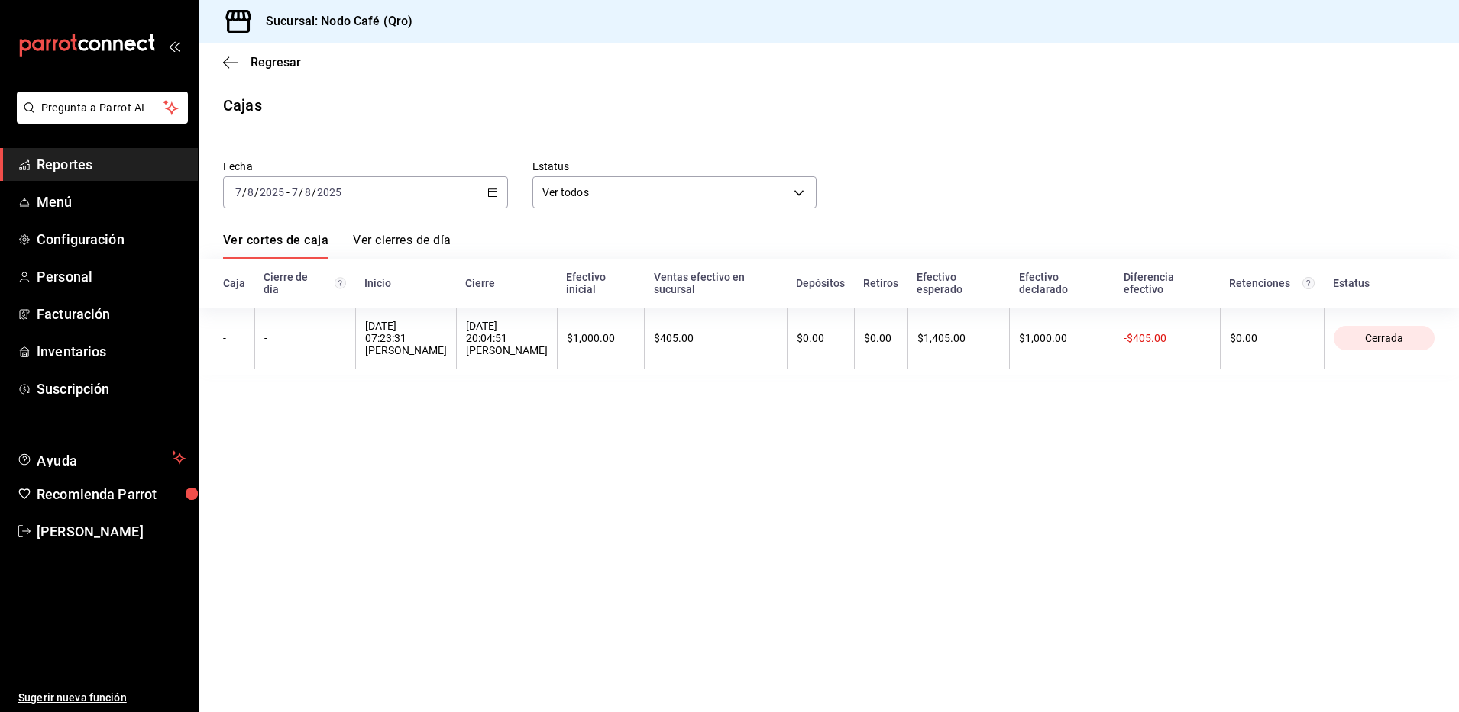
click at [498, 199] on div "2025-08-07 7 / 8 / 2025 - 2025-08-07 7 / 8 / 2025" at bounding box center [365, 192] width 285 height 32
click at [315, 412] on span "Rango de fechas" at bounding box center [295, 410] width 118 height 16
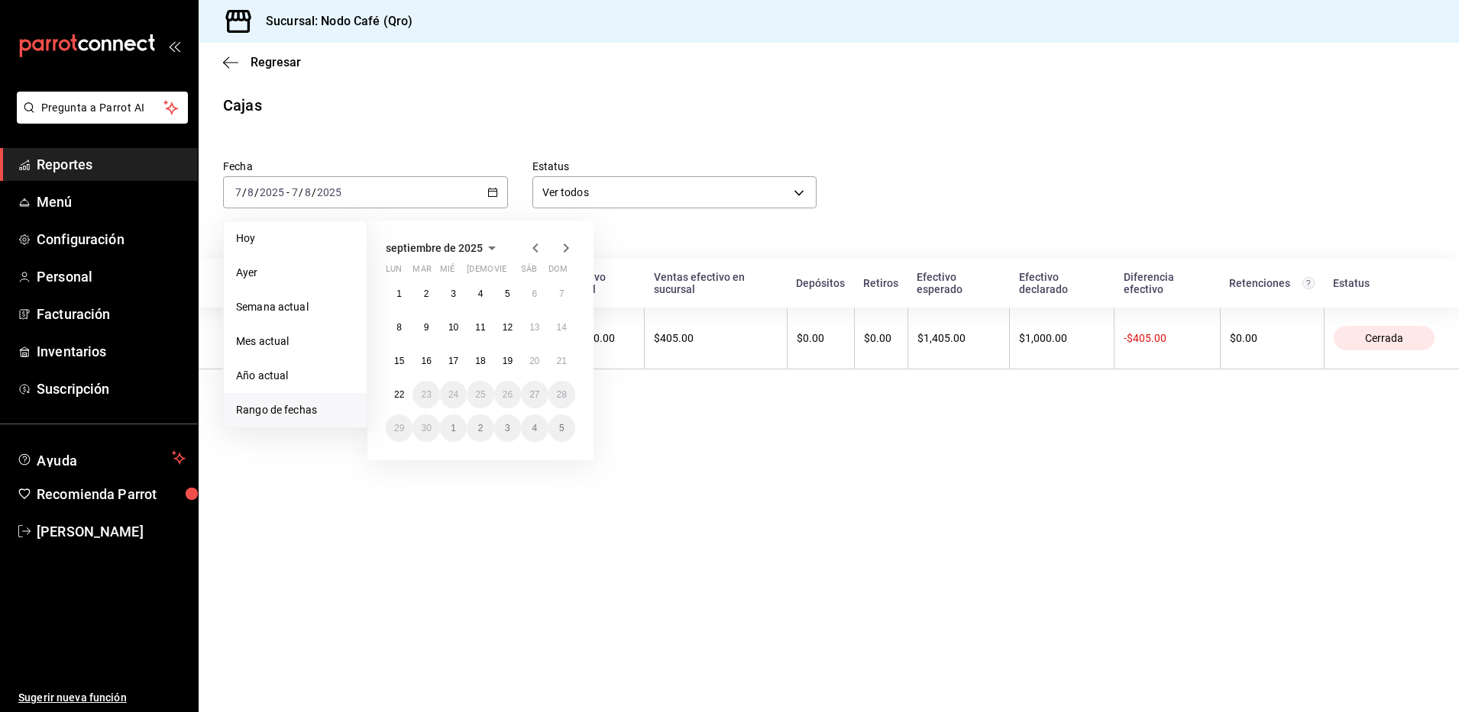
click at [540, 241] on icon "button" at bounding box center [535, 248] width 18 height 18
click at [512, 323] on button "8" at bounding box center [507, 327] width 27 height 27
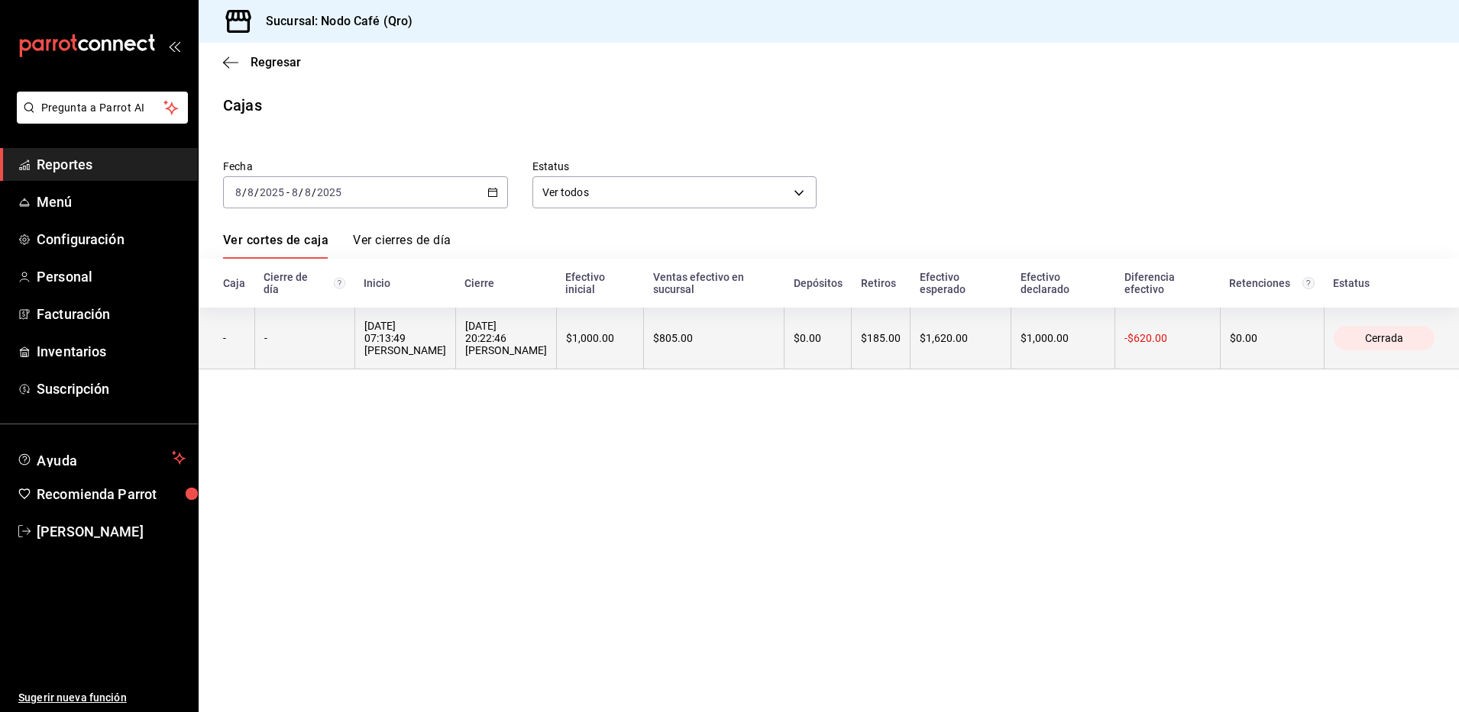
click at [697, 332] on div "$805.00" at bounding box center [713, 338] width 121 height 12
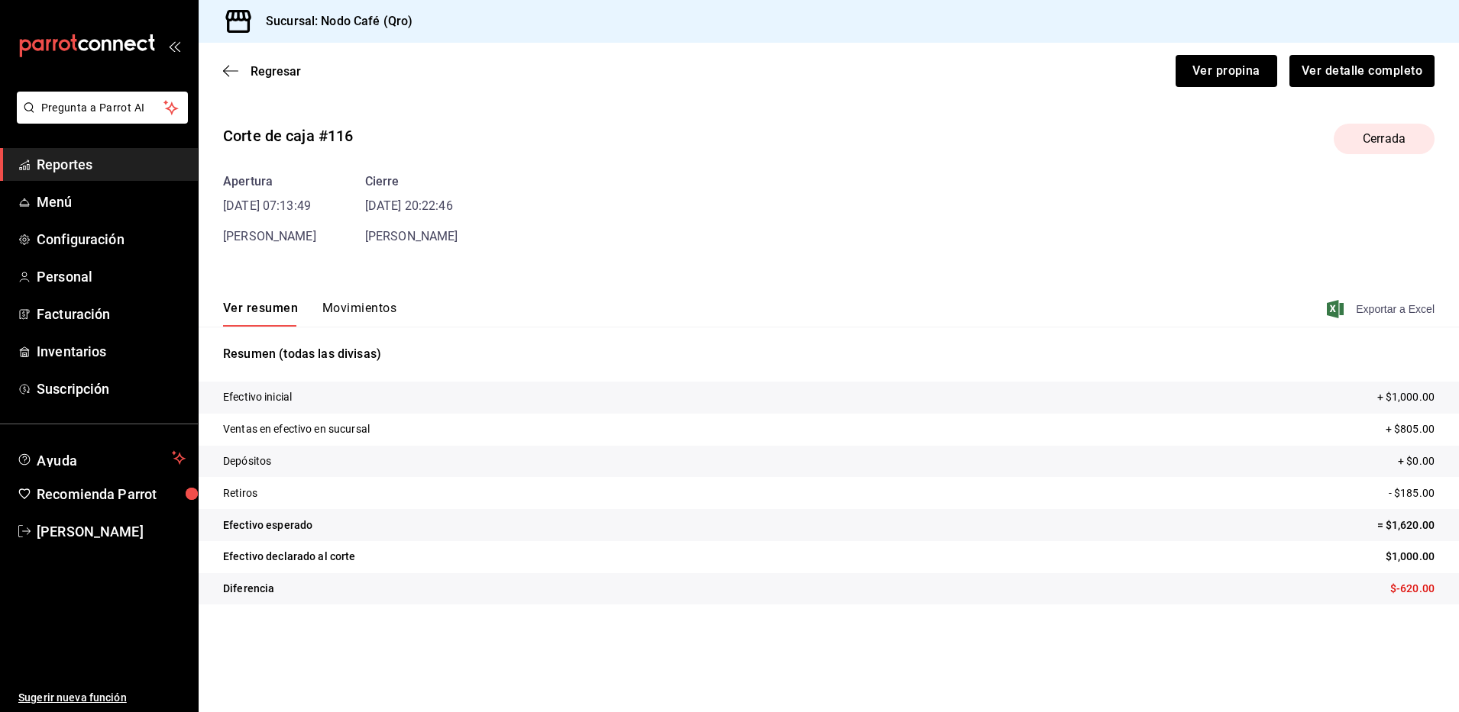
click at [1391, 310] on span "Exportar a Excel" at bounding box center [1381, 309] width 105 height 18
click at [277, 70] on span "Regresar" at bounding box center [275, 71] width 50 height 15
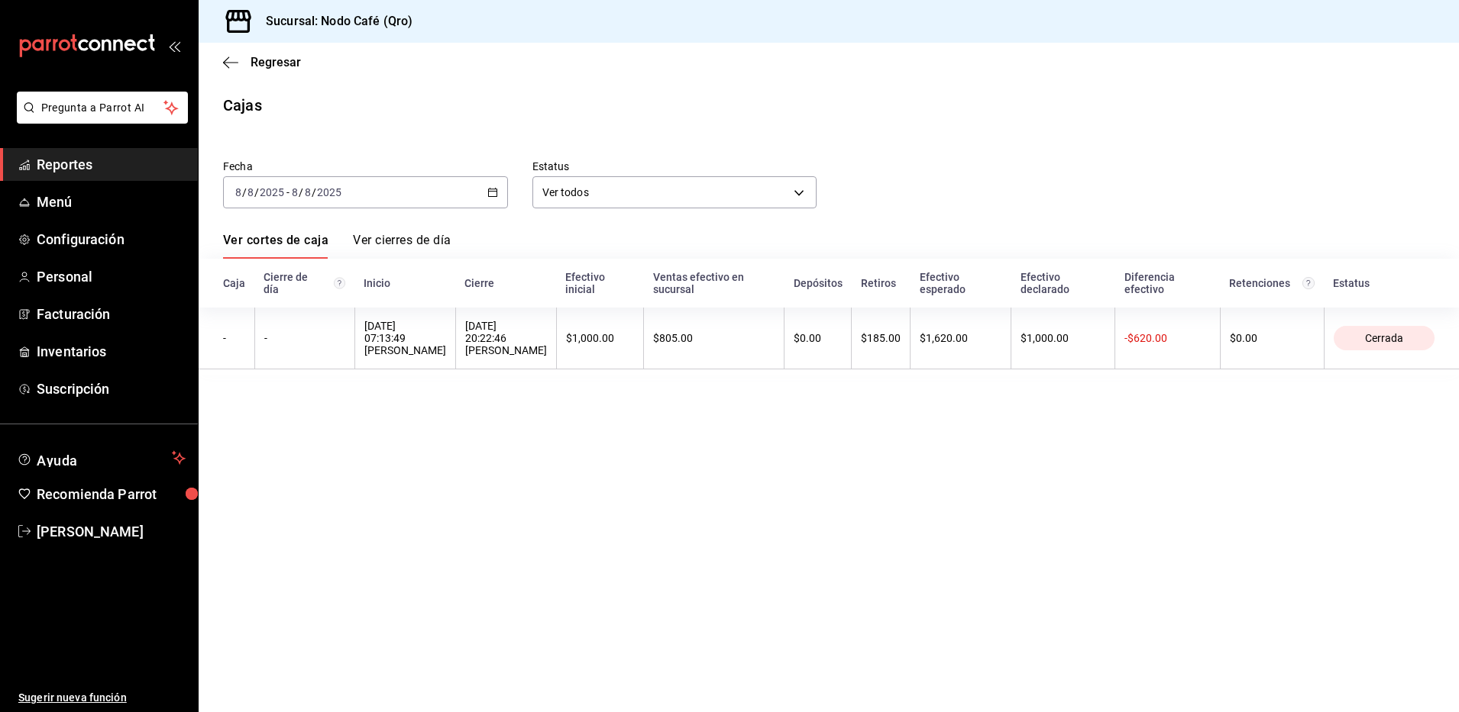
click at [494, 192] on icon "button" at bounding box center [492, 192] width 11 height 11
click at [276, 409] on span "Rango de fechas" at bounding box center [295, 410] width 118 height 16
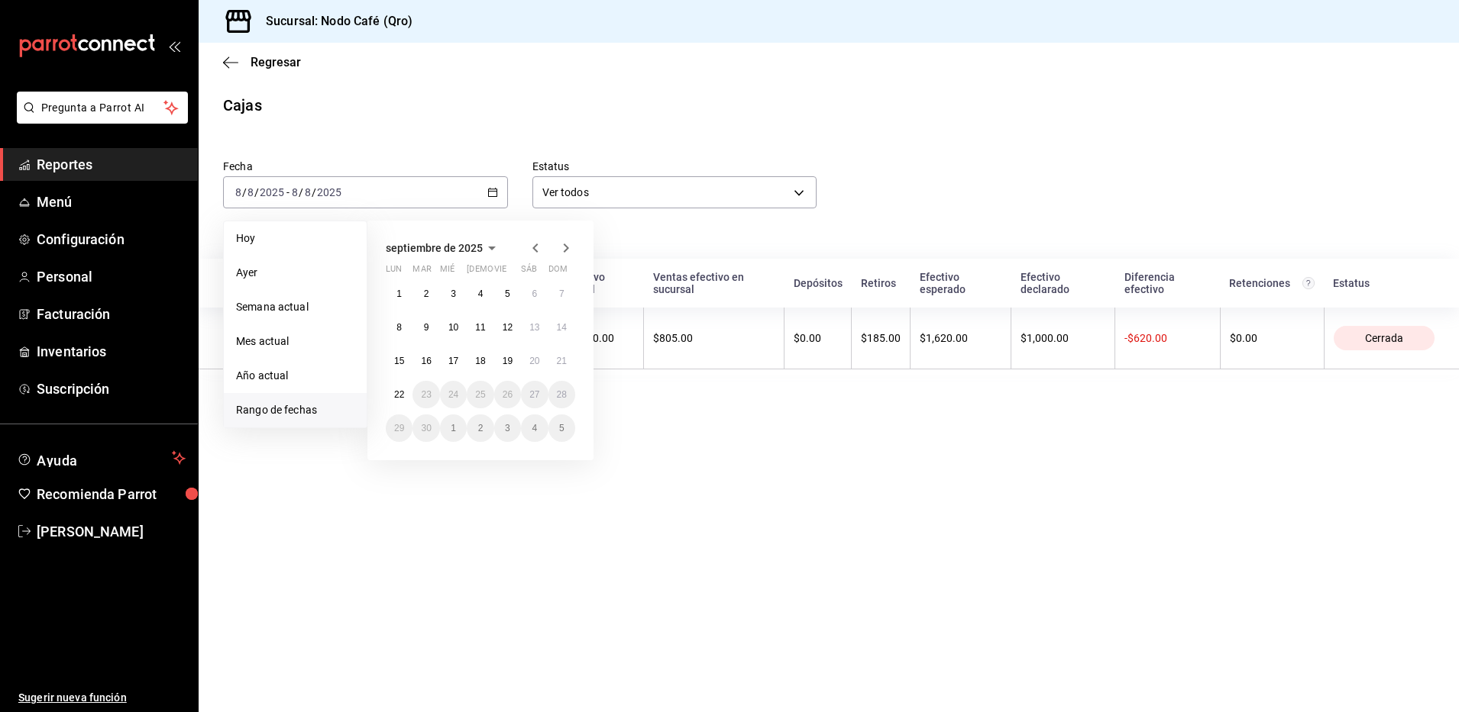
click at [533, 247] on icon "button" at bounding box center [534, 248] width 5 height 9
click at [537, 325] on abbr "9" at bounding box center [533, 327] width 5 height 11
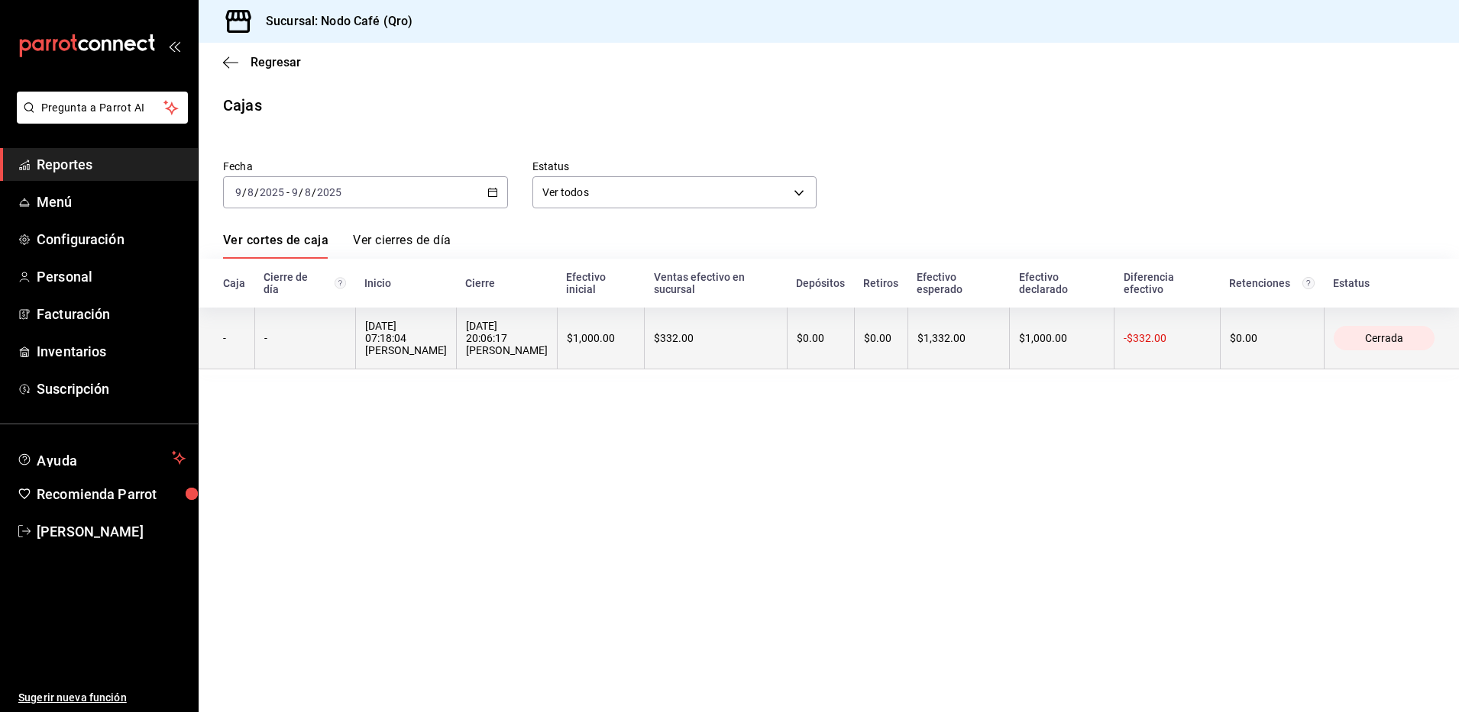
click at [491, 324] on div "09/08/2025 20:06:17 Rebeca Bravo" at bounding box center [507, 338] width 82 height 37
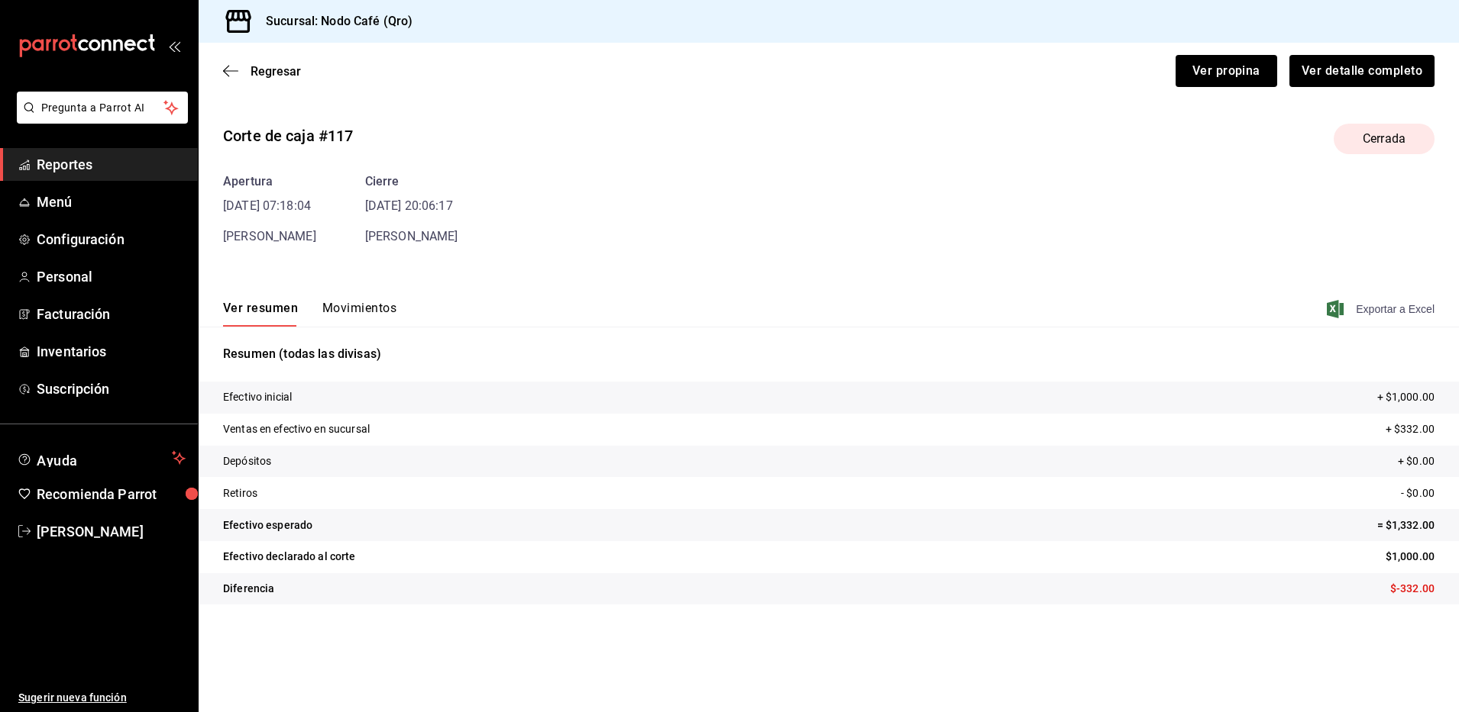
click at [1391, 312] on span "Exportar a Excel" at bounding box center [1381, 309] width 105 height 18
click at [261, 71] on span "Regresar" at bounding box center [275, 71] width 50 height 15
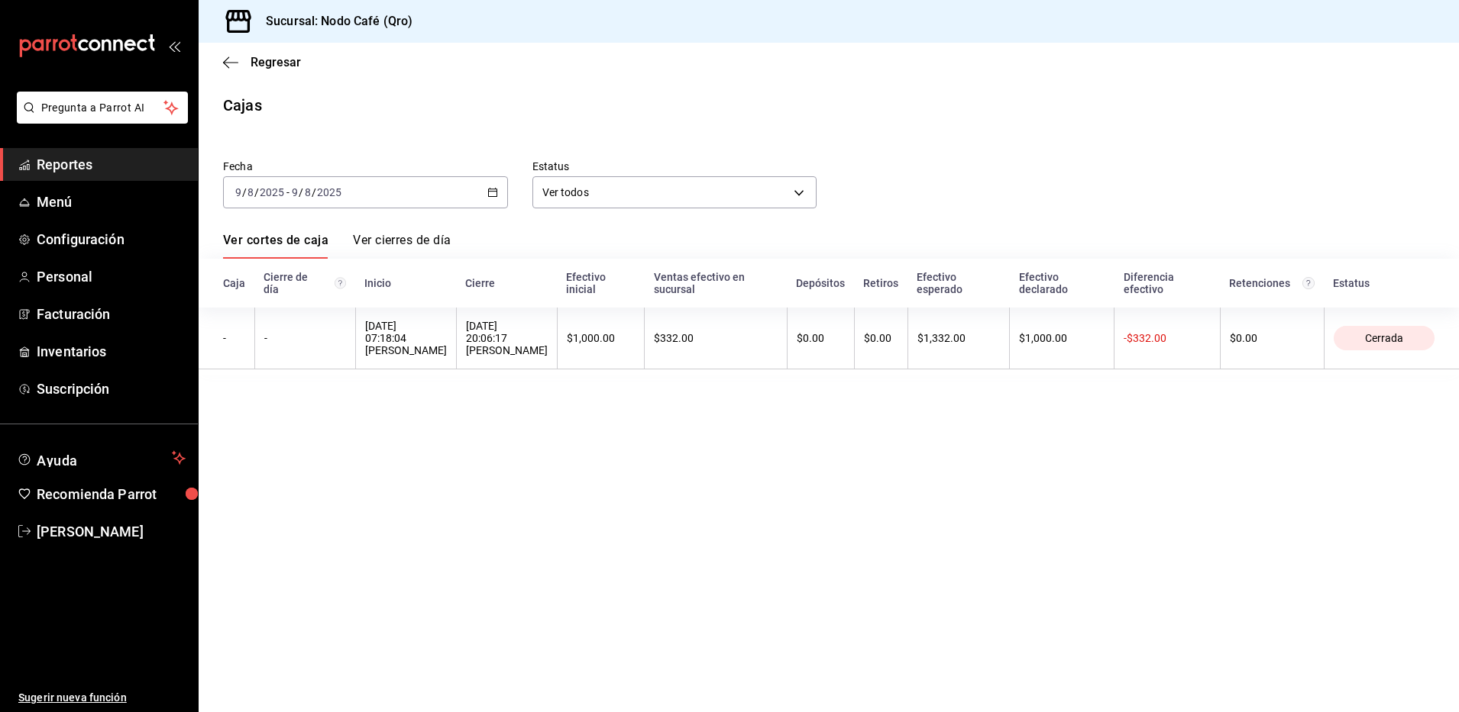
click at [493, 194] on icon "button" at bounding box center [492, 192] width 11 height 11
click at [311, 404] on span "Rango de fechas" at bounding box center [295, 410] width 118 height 16
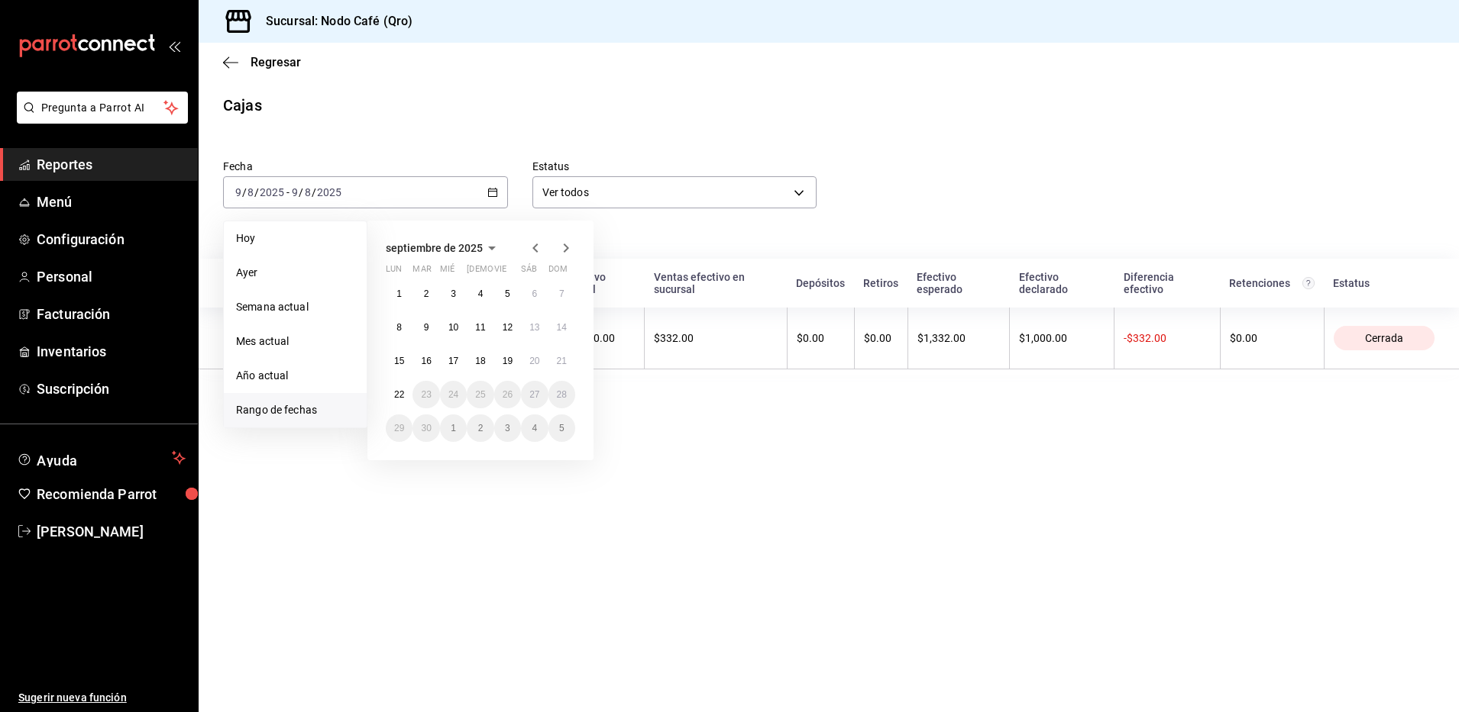
click at [538, 250] on icon "button" at bounding box center [535, 248] width 18 height 18
click at [568, 328] on button "10" at bounding box center [561, 327] width 27 height 27
click at [565, 328] on abbr "10" at bounding box center [562, 327] width 10 height 11
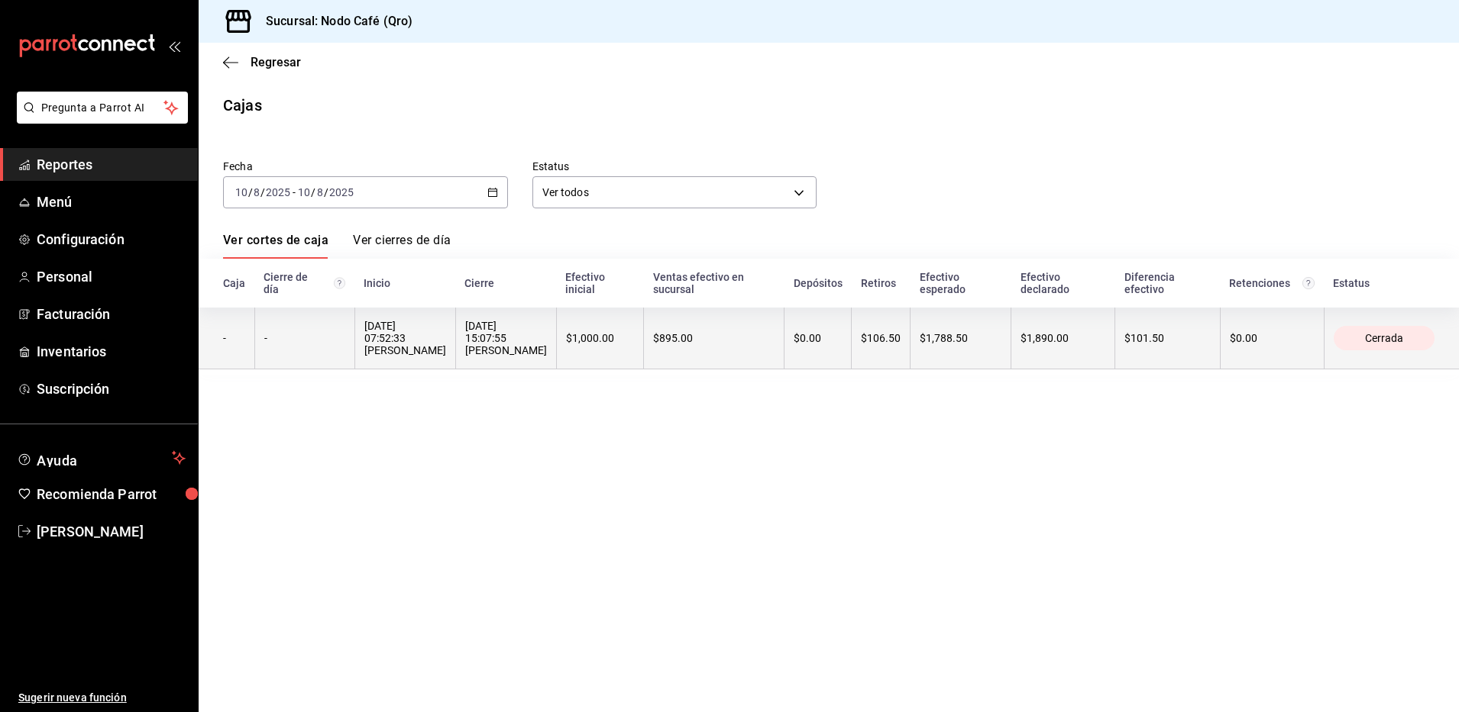
click at [399, 355] on div "10/08/2025 07:52:33 Alessandra Rangel" at bounding box center [405, 338] width 82 height 37
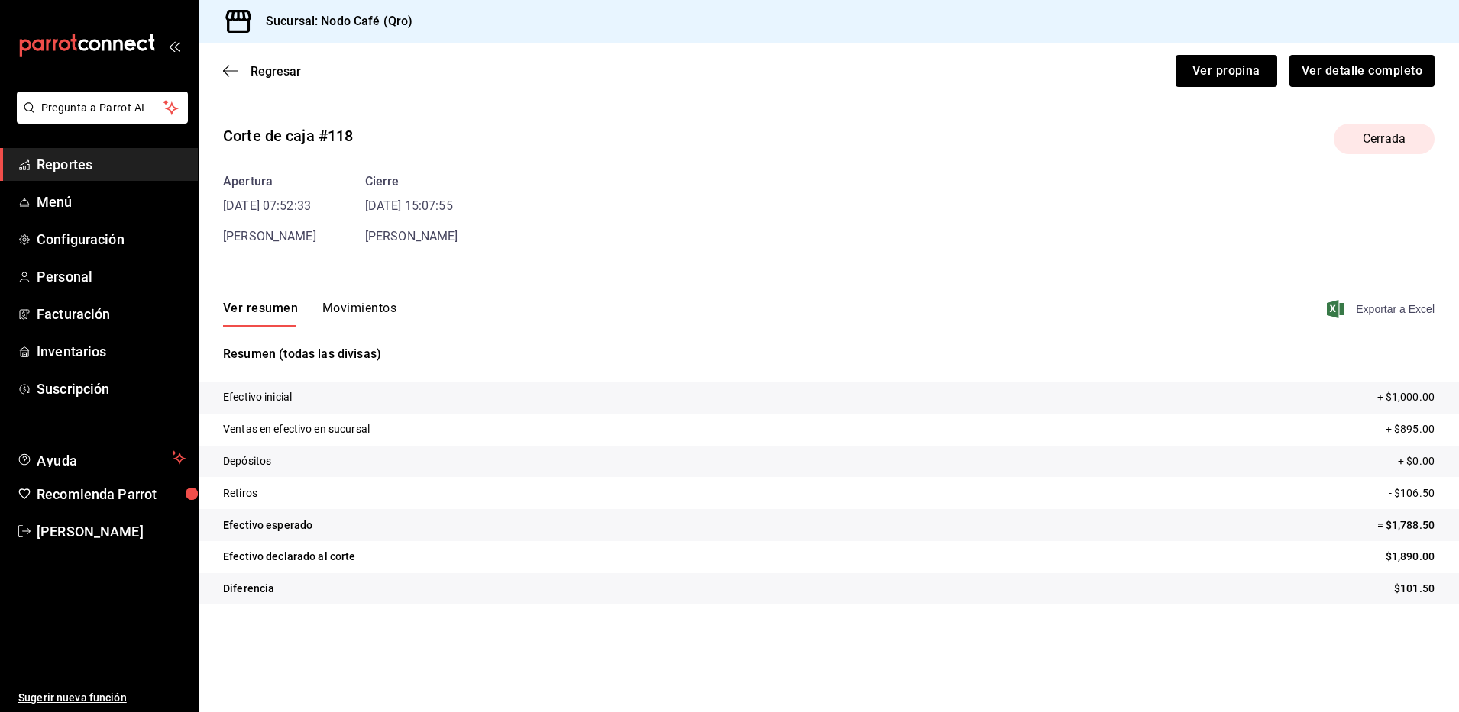
click at [1400, 308] on span "Exportar a Excel" at bounding box center [1381, 309] width 105 height 18
click at [257, 66] on span "Regresar" at bounding box center [275, 71] width 50 height 15
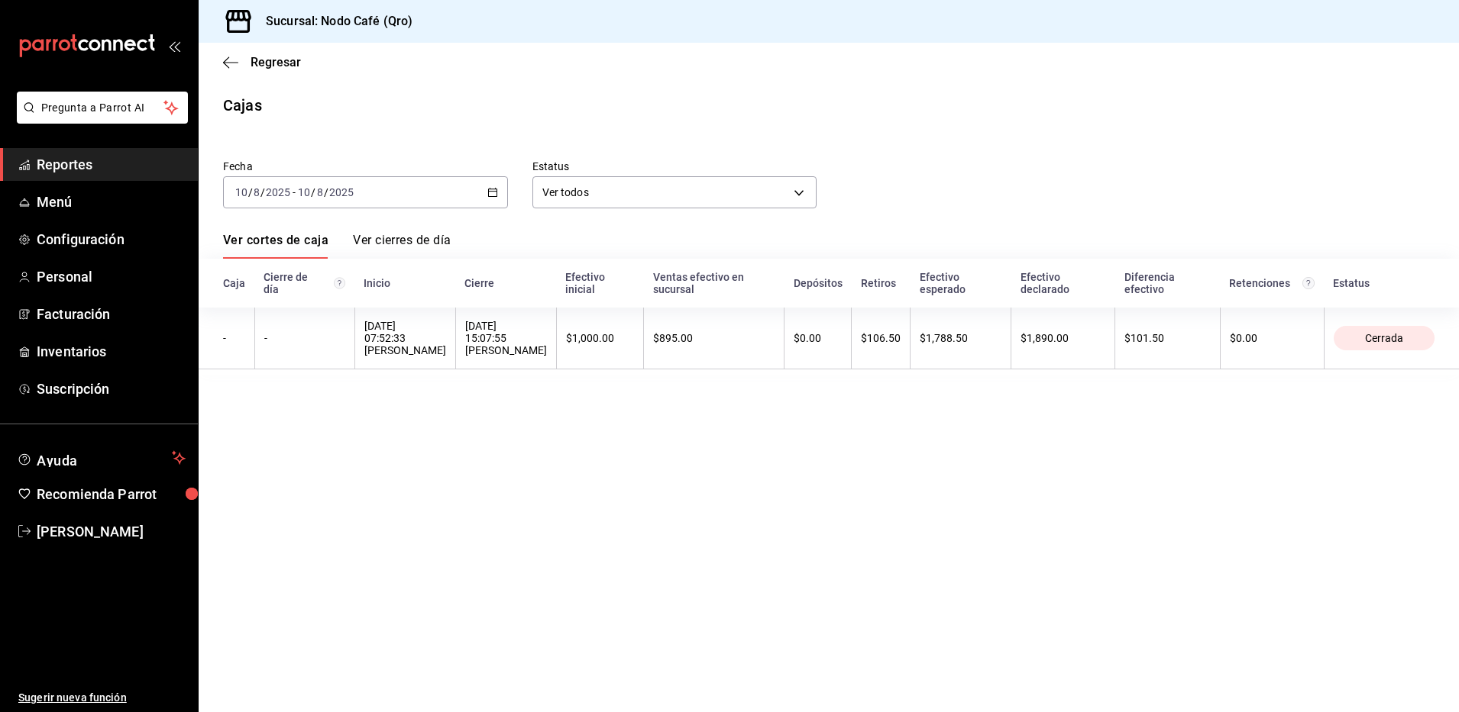
click at [496, 192] on icon "button" at bounding box center [492, 192] width 11 height 11
click at [299, 415] on span "Rango de fechas" at bounding box center [295, 410] width 118 height 16
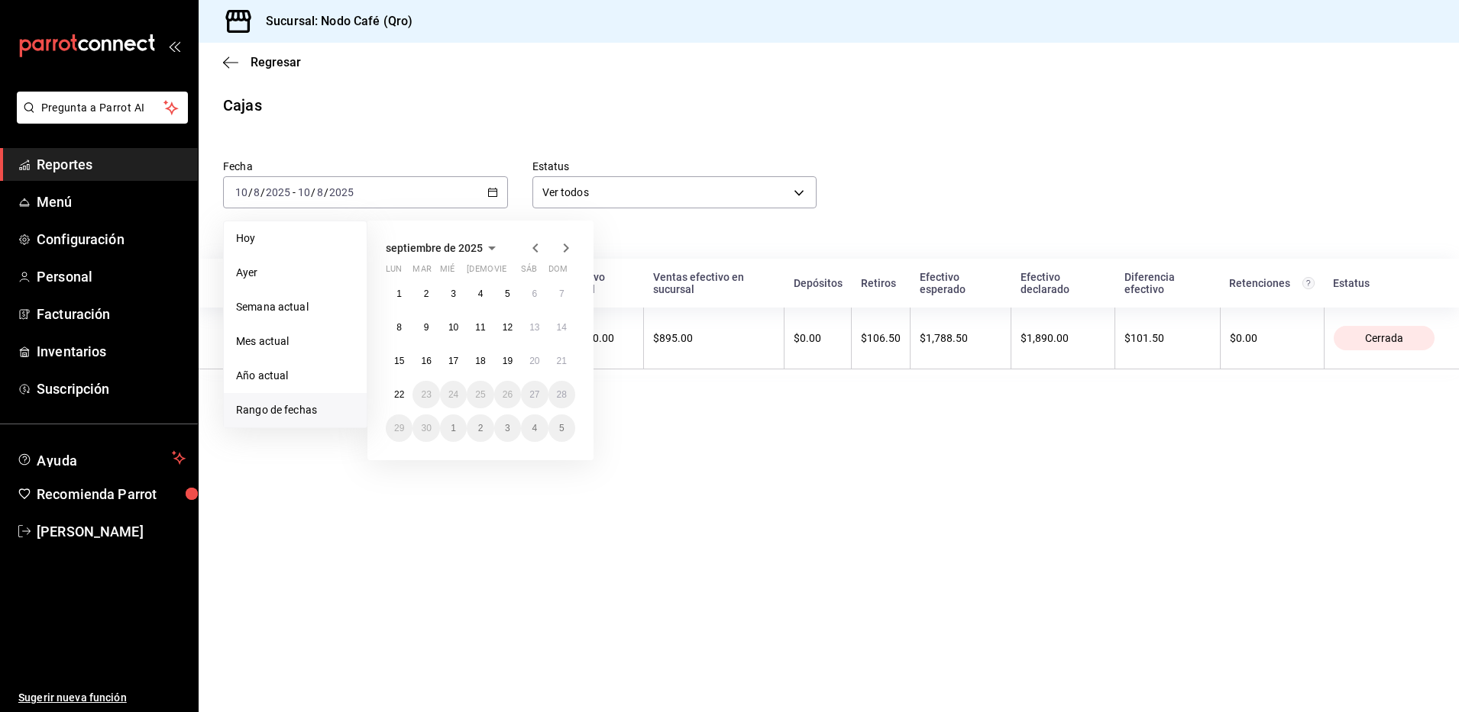
click at [539, 250] on icon "button" at bounding box center [535, 248] width 18 height 18
click at [395, 361] on abbr "11" at bounding box center [399, 361] width 10 height 11
click at [401, 361] on abbr "11" at bounding box center [399, 361] width 10 height 11
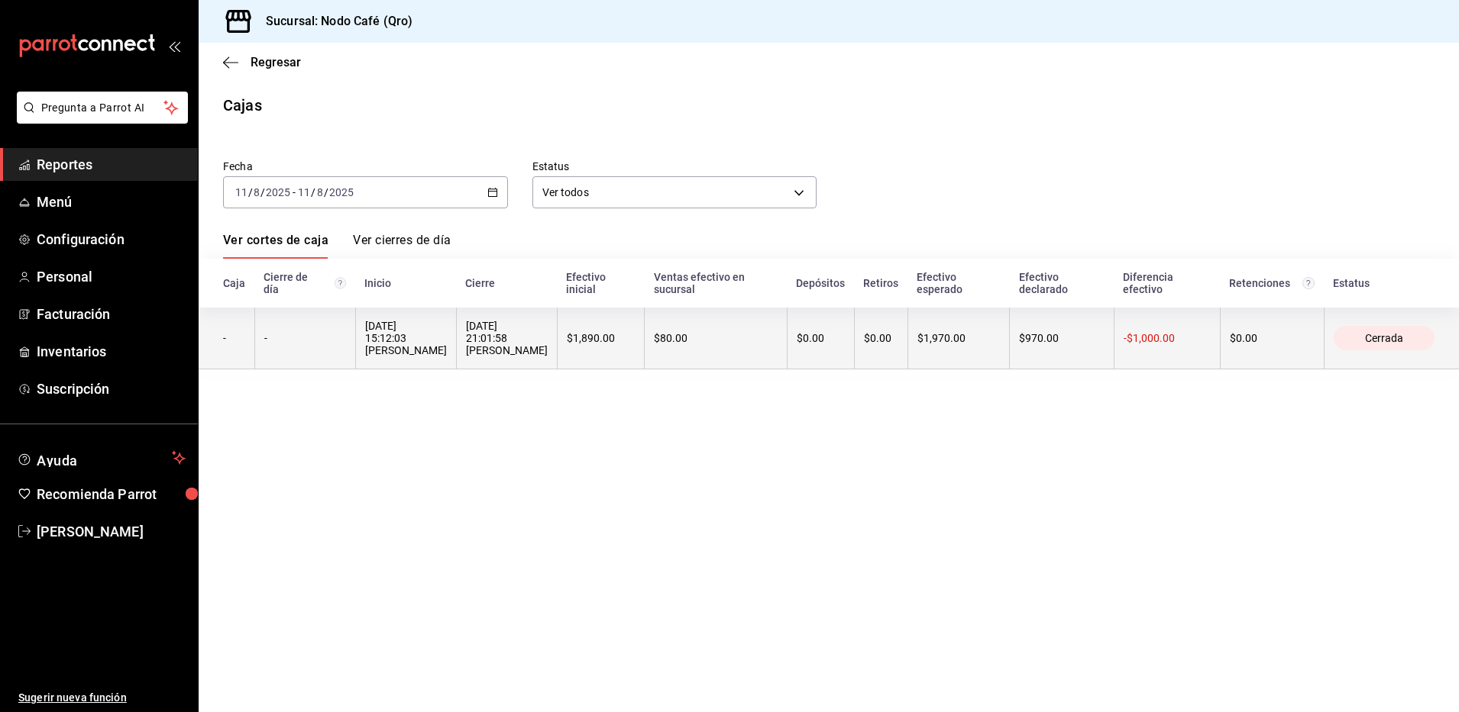
click at [443, 337] on div "11/08/2025 15:12:03 Alessandra Rangel" at bounding box center [406, 338] width 82 height 37
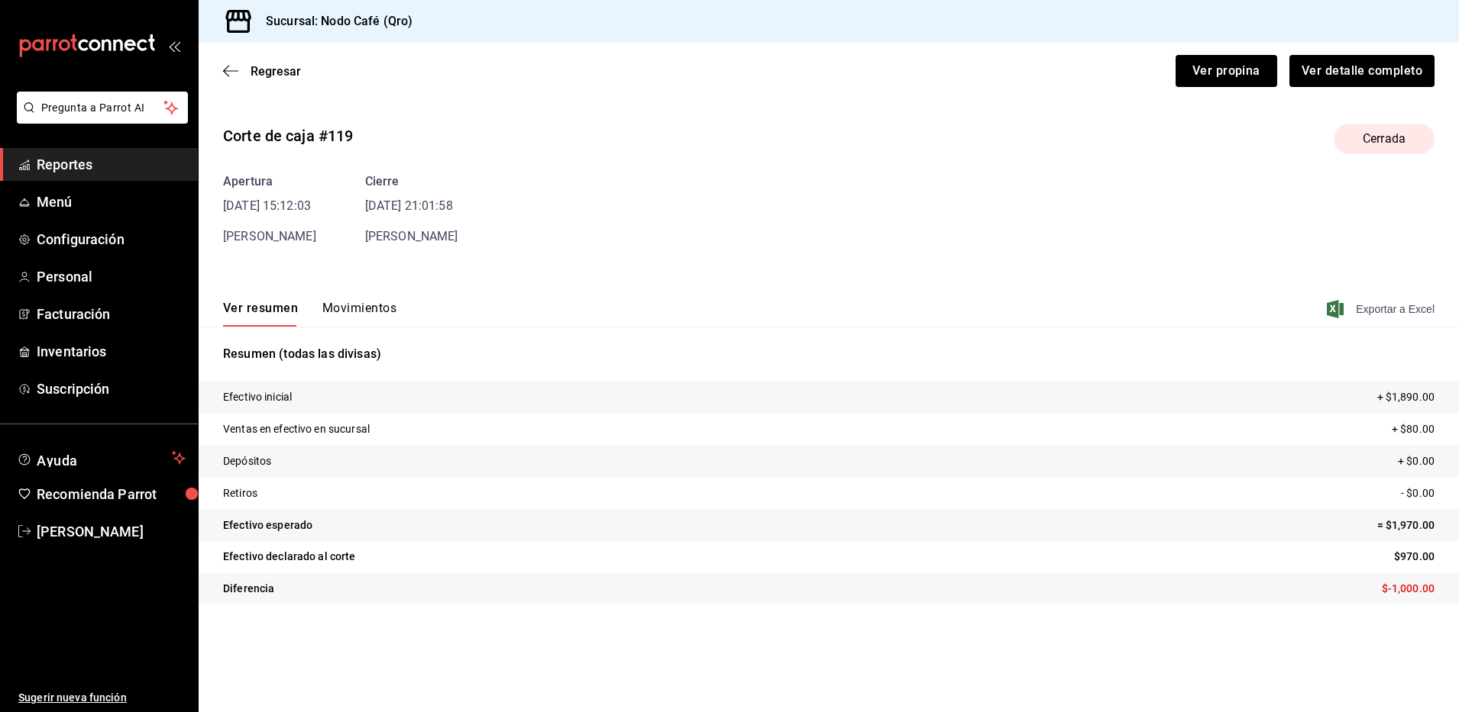
click at [1365, 308] on span "Exportar a Excel" at bounding box center [1381, 309] width 105 height 18
click at [291, 65] on span "Regresar" at bounding box center [275, 71] width 50 height 15
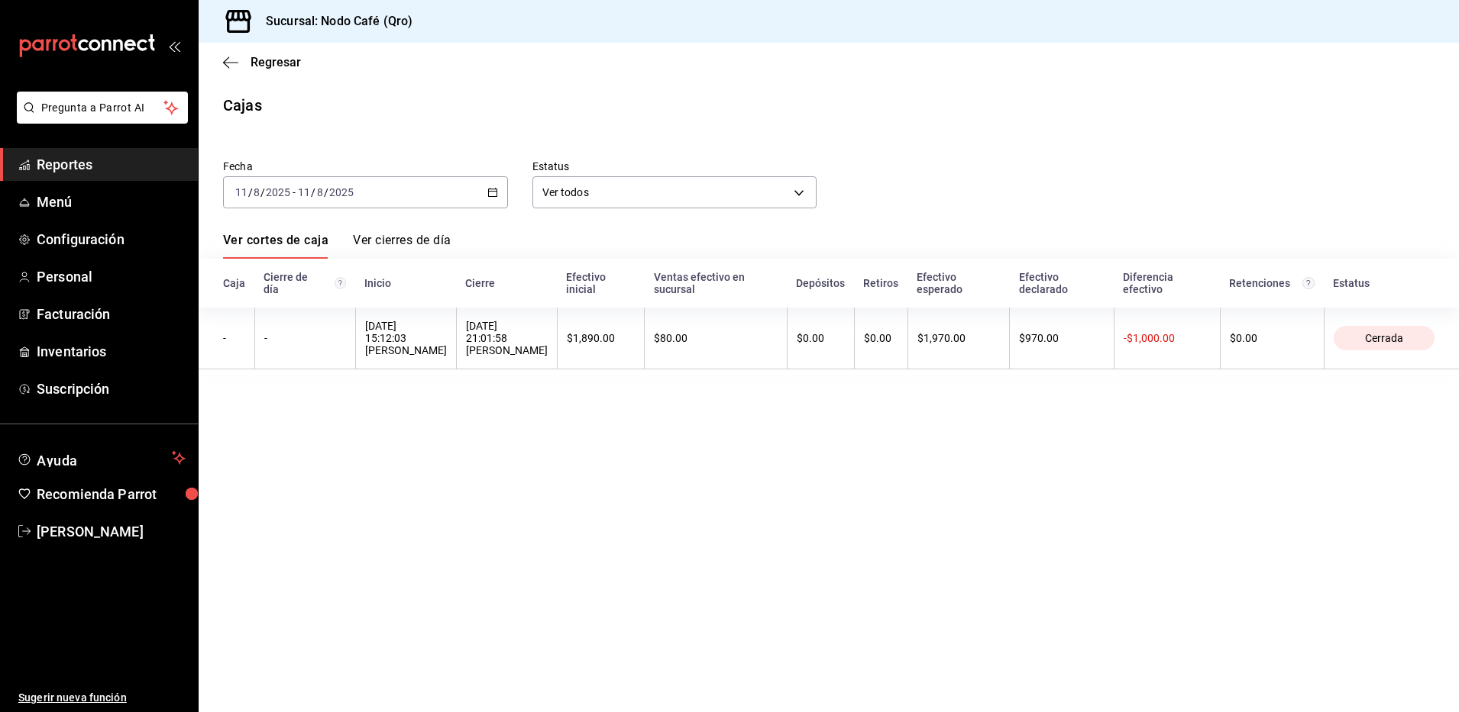
click at [498, 192] on div "2025-08-11 11 / 8 / 2025 - 2025-08-11 11 / 8 / 2025" at bounding box center [365, 192] width 285 height 32
click at [291, 413] on span "Rango de fechas" at bounding box center [295, 410] width 118 height 16
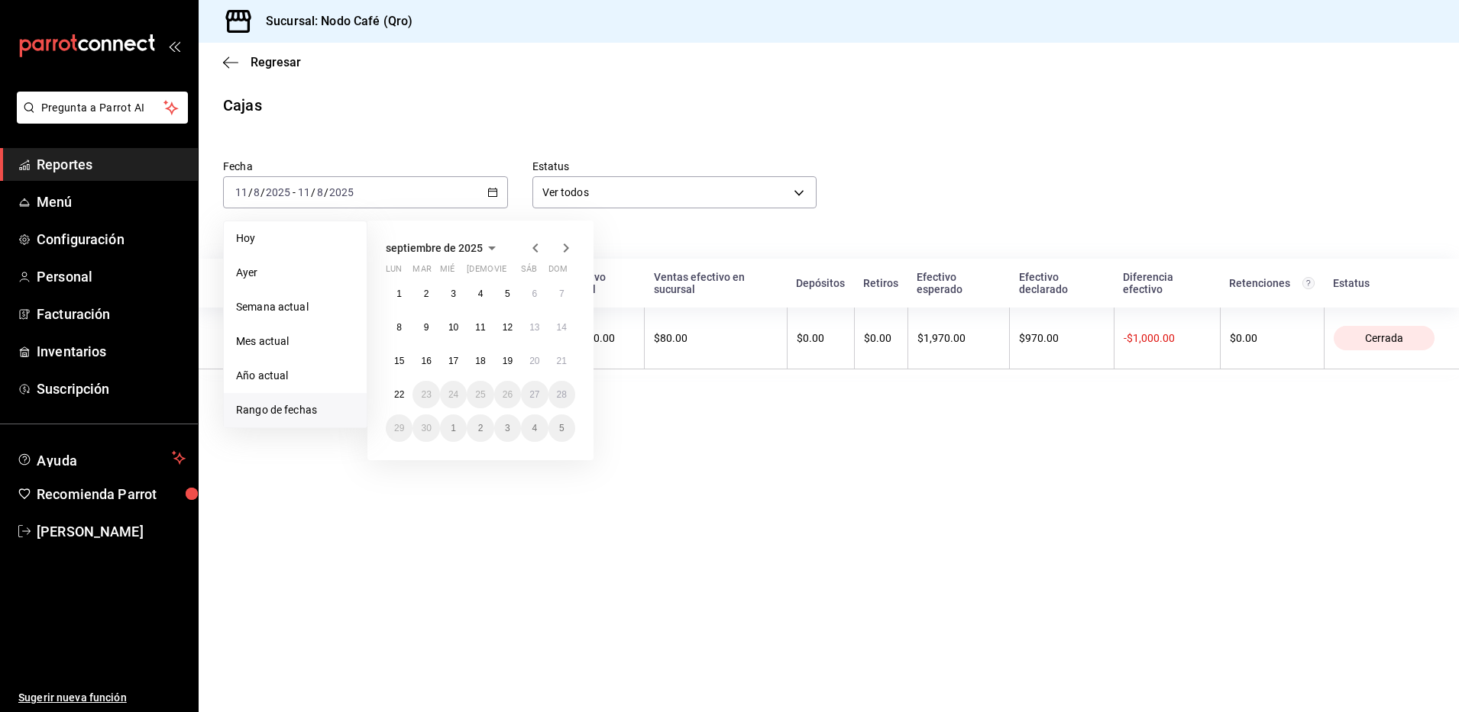
click at [532, 248] on icon "button" at bounding box center [535, 248] width 18 height 18
click at [434, 360] on button "12" at bounding box center [425, 360] width 27 height 27
click at [426, 359] on abbr "12" at bounding box center [426, 361] width 10 height 11
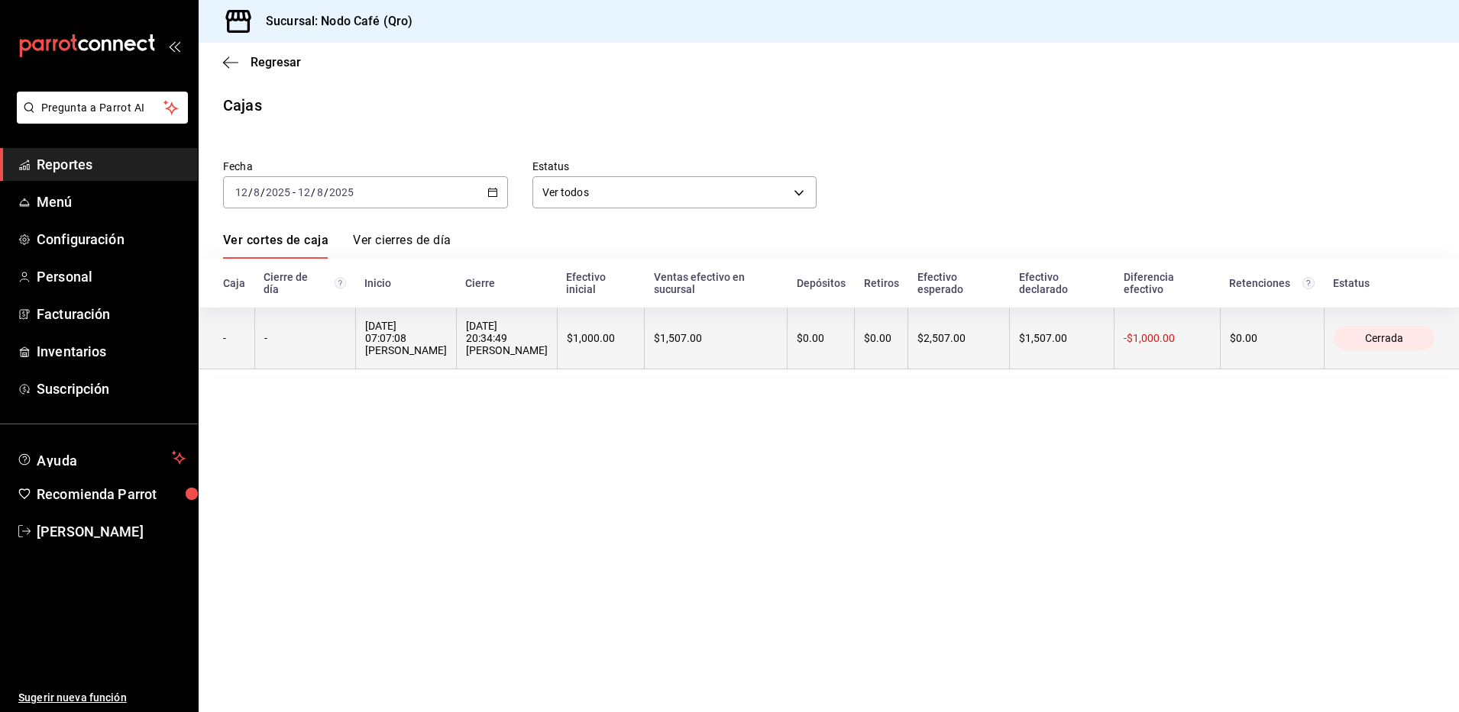
click at [438, 333] on th "12/08/2025 07:07:08 Cindy Quiroz" at bounding box center [405, 339] width 101 height 62
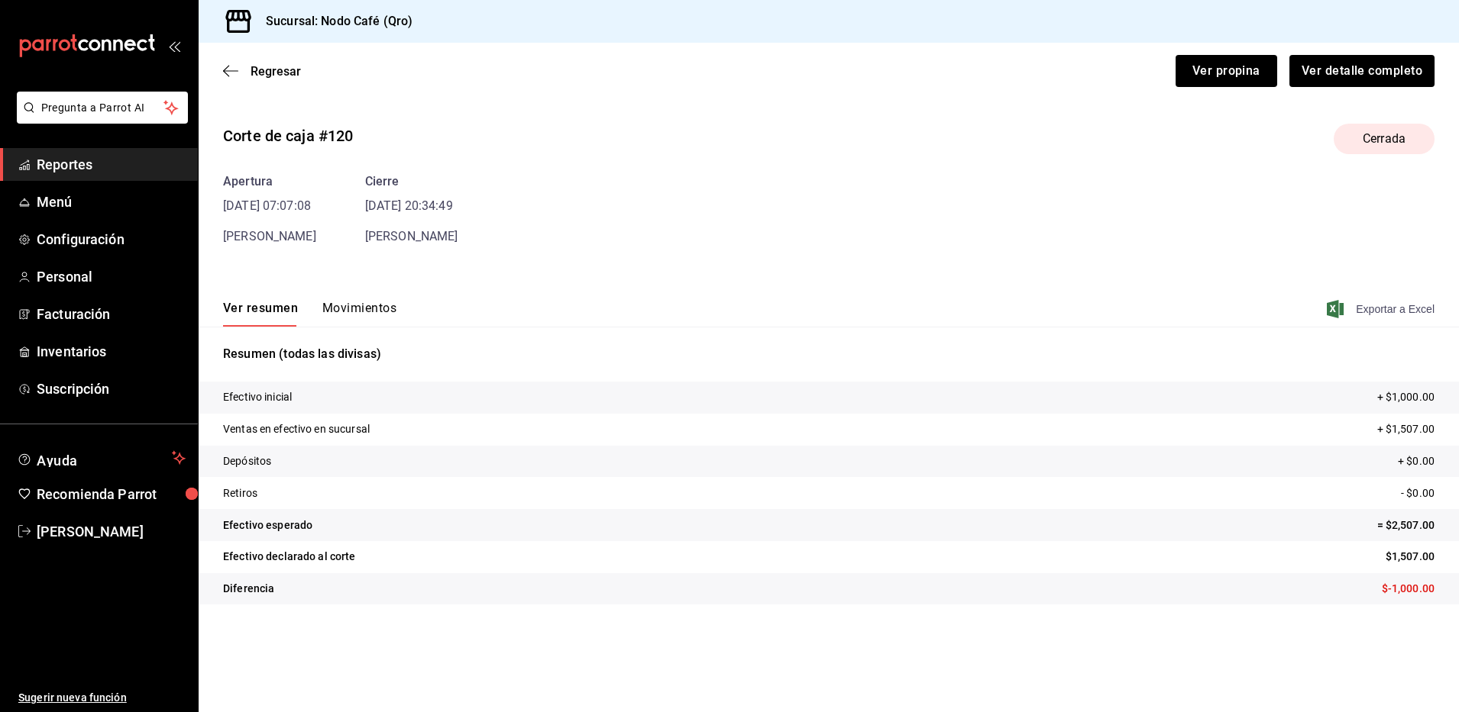
click at [1427, 306] on span "Exportar a Excel" at bounding box center [1381, 309] width 105 height 18
click at [270, 65] on span "Regresar" at bounding box center [275, 71] width 50 height 15
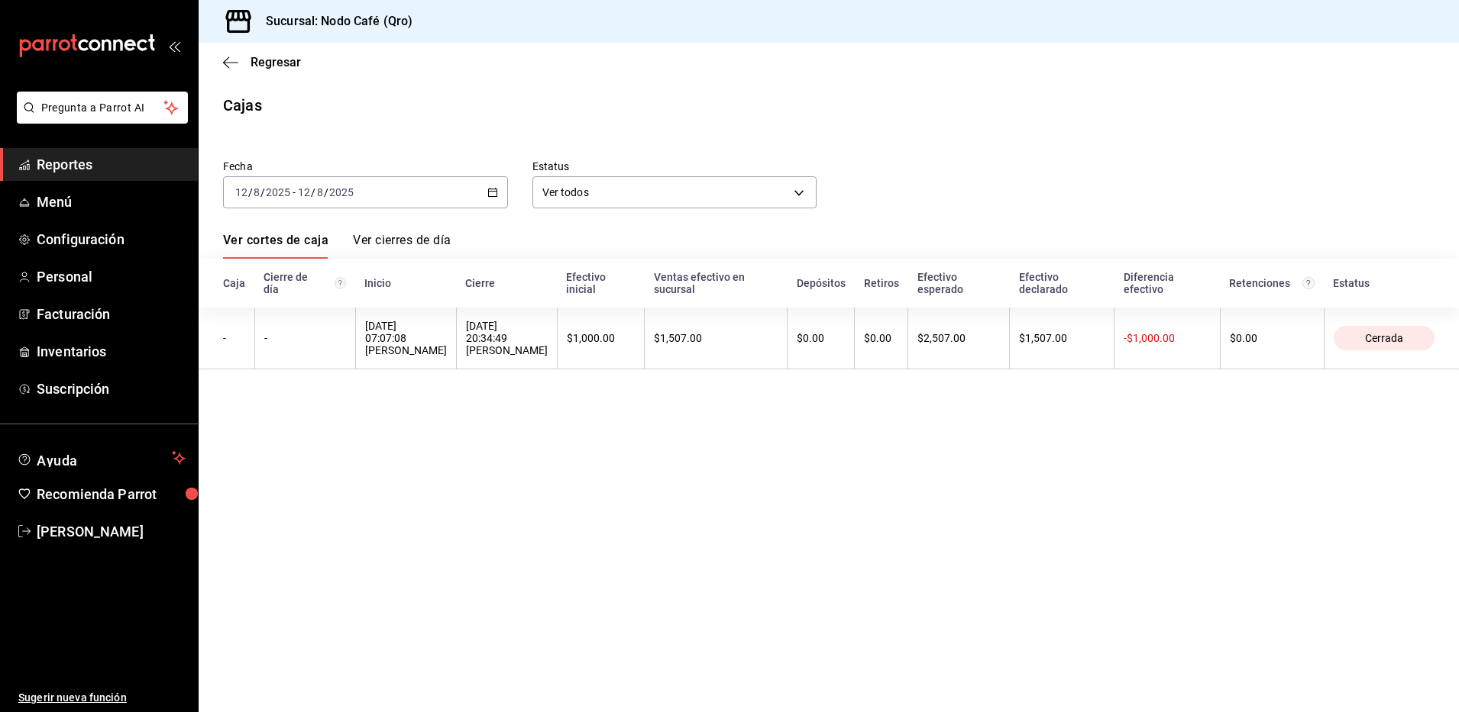
drag, startPoint x: 483, startPoint y: 199, endPoint x: 492, endPoint y: 194, distance: 9.6
click at [492, 194] on icon "button" at bounding box center [492, 192] width 11 height 11
click at [297, 415] on span "Rango de fechas" at bounding box center [295, 410] width 118 height 16
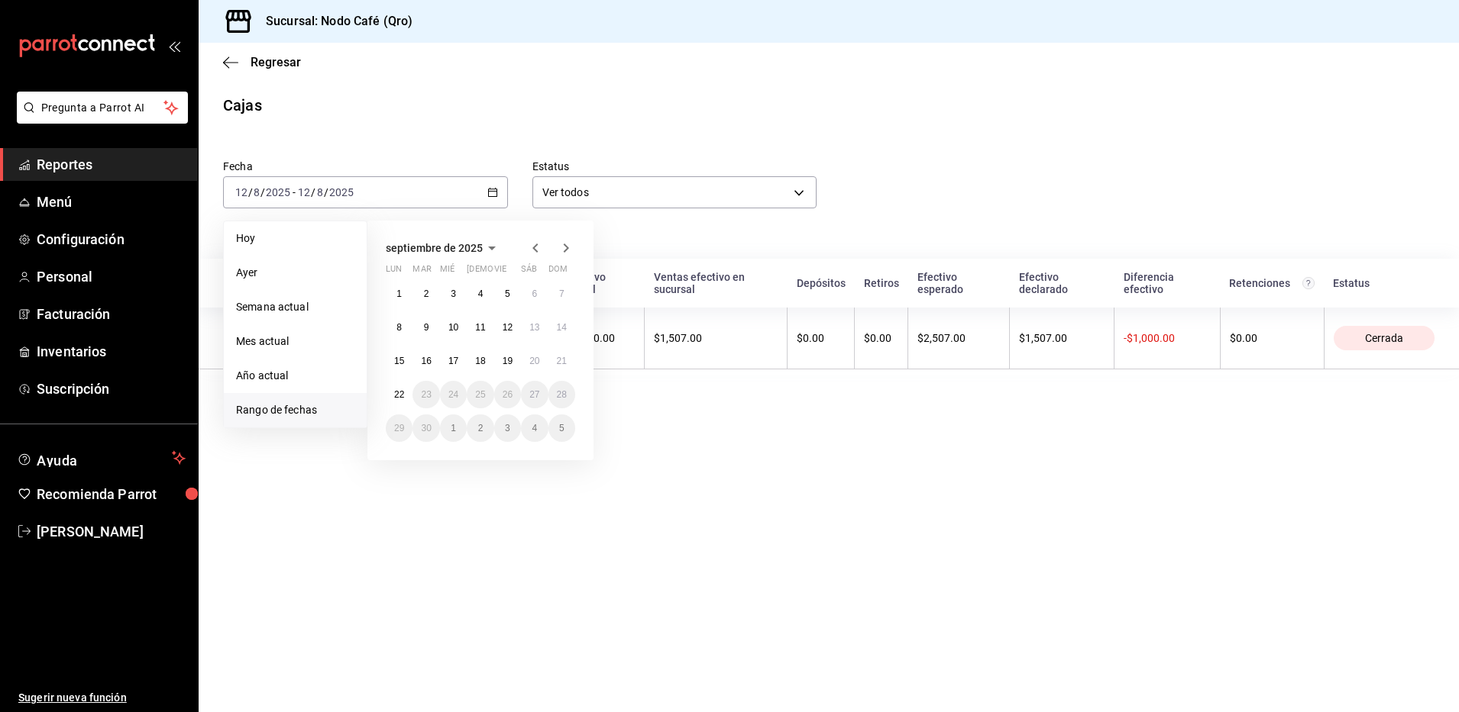
click at [538, 246] on icon "button" at bounding box center [535, 248] width 18 height 18
click at [451, 362] on abbr "13" at bounding box center [453, 361] width 10 height 11
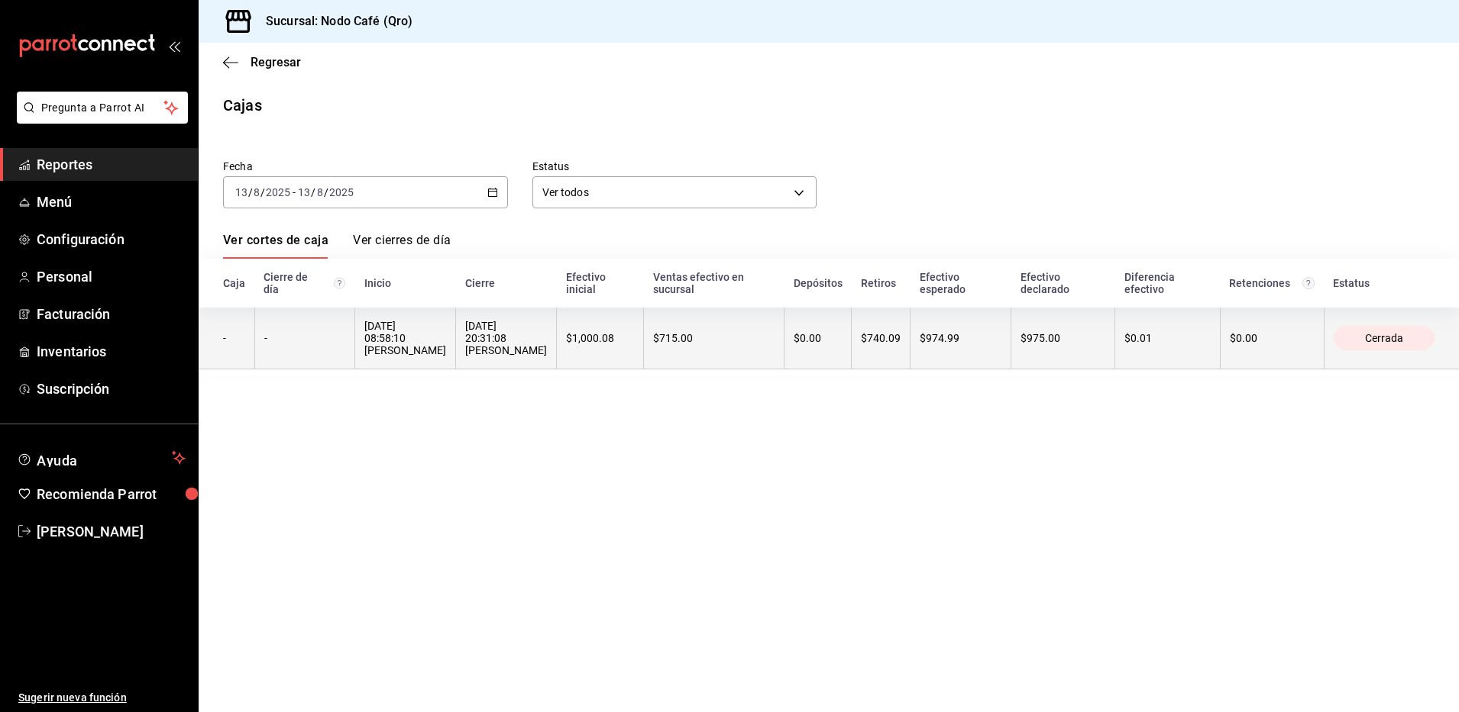
click at [467, 331] on div "13/08/2025 20:31:08 Cindy Quiroz" at bounding box center [506, 338] width 82 height 37
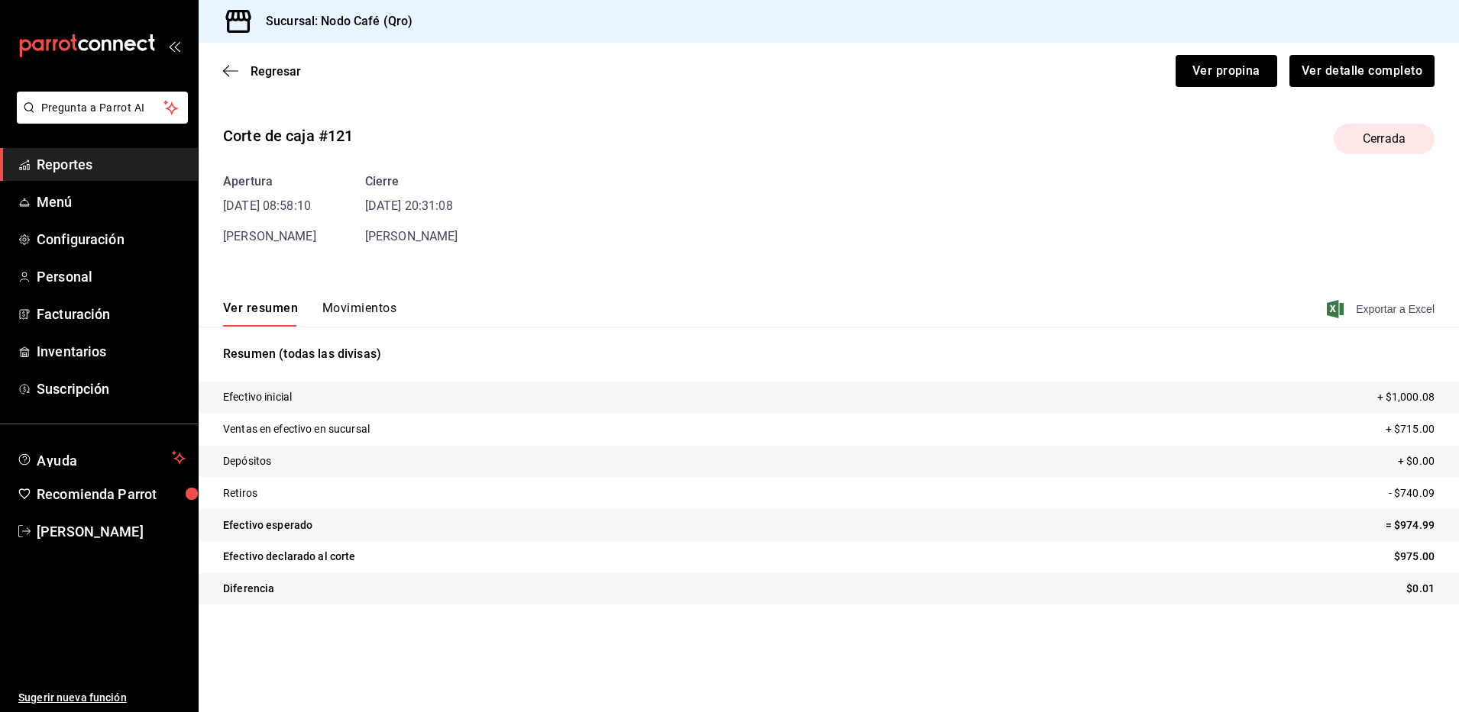
click at [1369, 309] on span "Exportar a Excel" at bounding box center [1381, 309] width 105 height 18
click at [267, 76] on span "Regresar" at bounding box center [275, 71] width 50 height 15
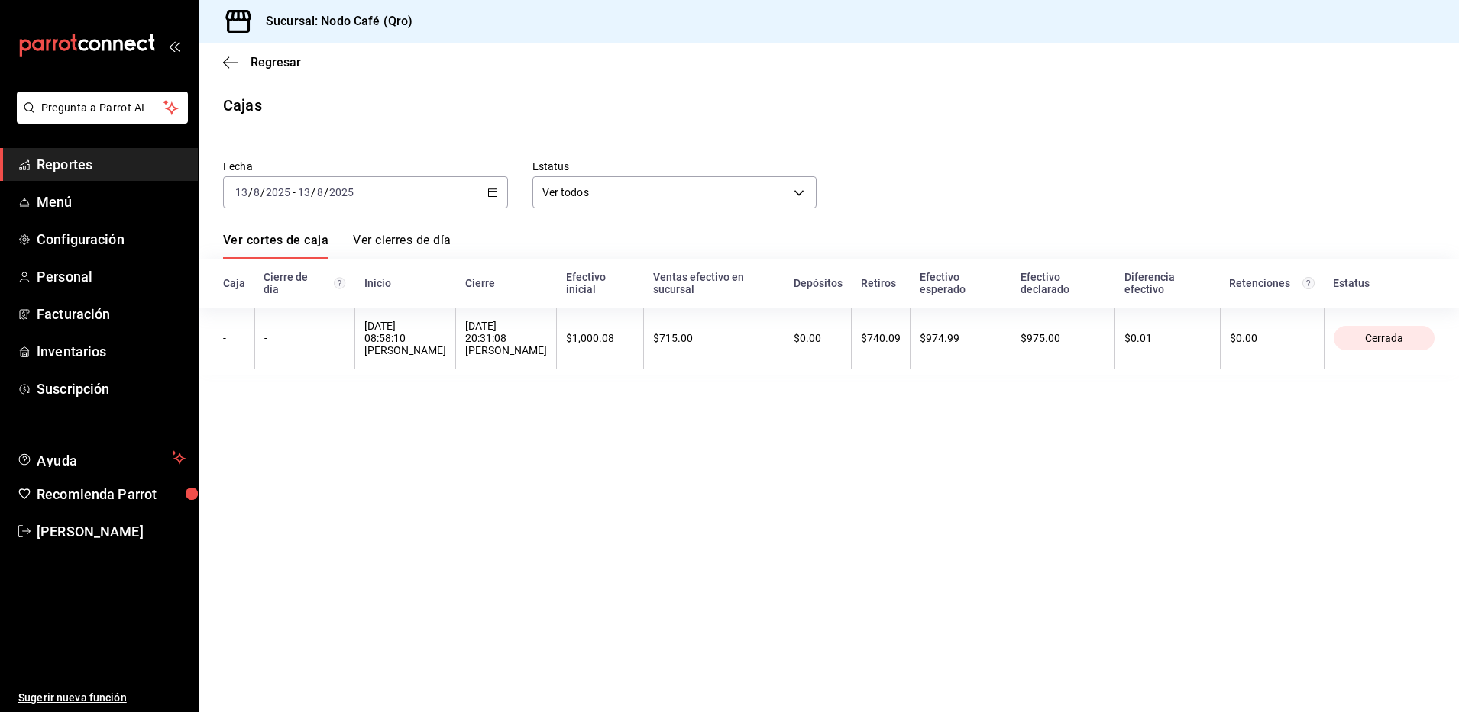
click at [494, 190] on icon "button" at bounding box center [492, 192] width 11 height 11
click at [318, 412] on span "Rango de fechas" at bounding box center [295, 410] width 118 height 16
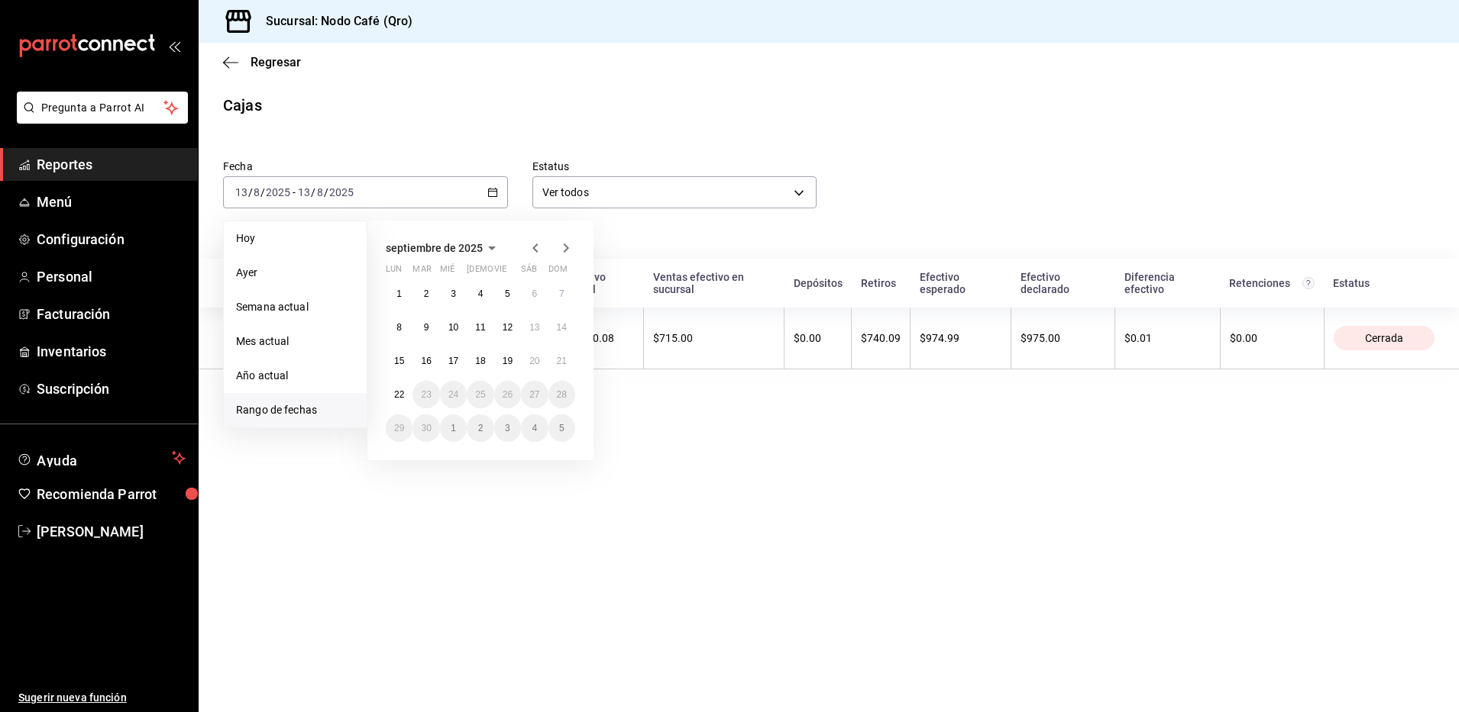
click at [536, 249] on icon "button" at bounding box center [535, 248] width 18 height 18
click at [475, 362] on abbr "14" at bounding box center [480, 361] width 10 height 11
click at [480, 361] on abbr "14" at bounding box center [480, 361] width 10 height 11
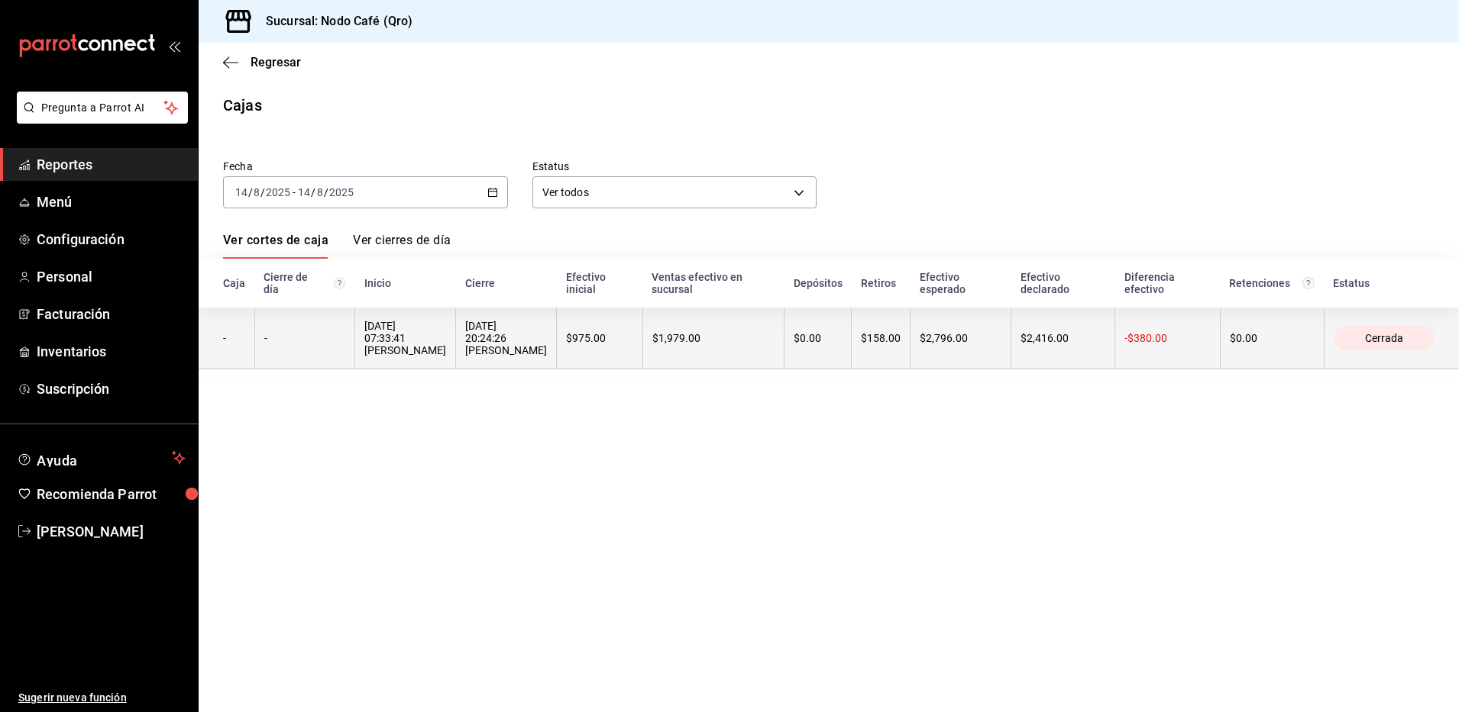
click at [481, 345] on div "14/08/2025 20:24:26 Cindy Quiroz" at bounding box center [506, 338] width 82 height 37
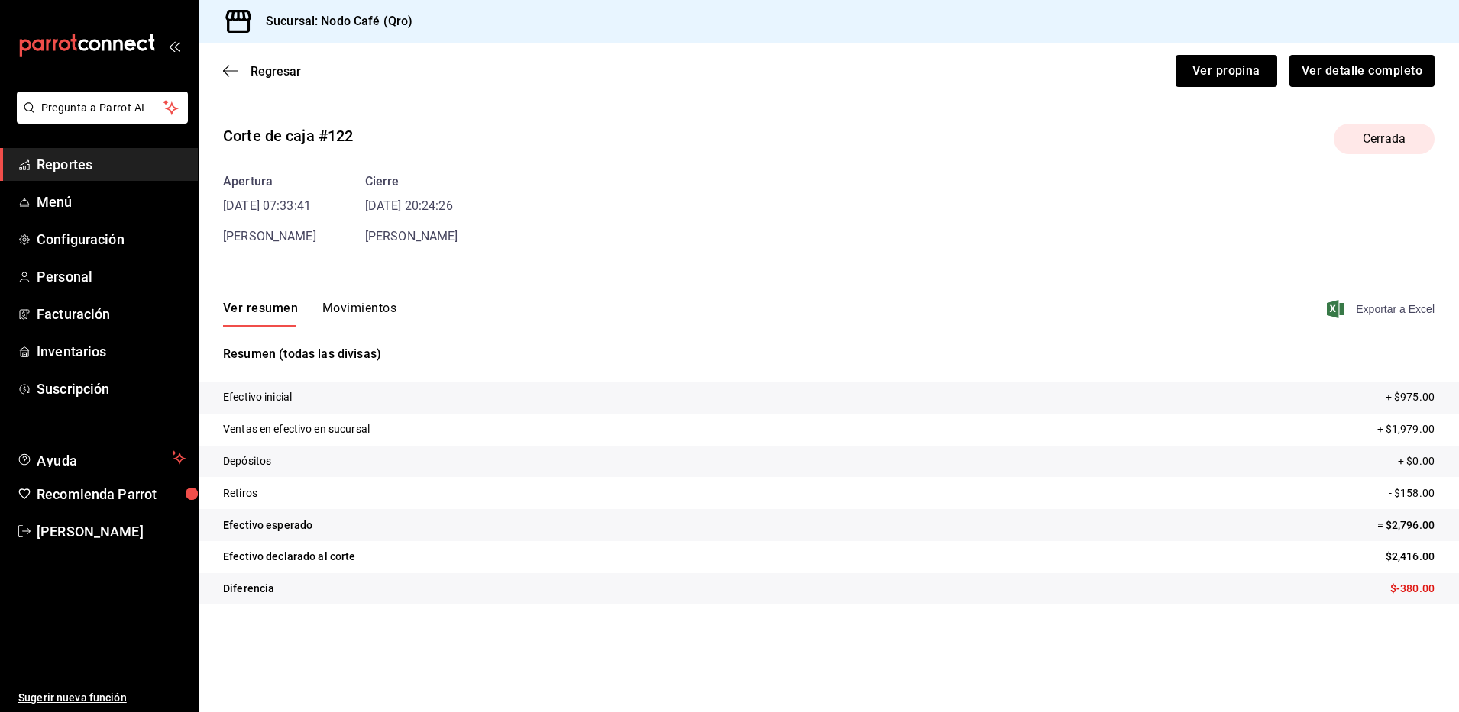
click at [1377, 309] on span "Exportar a Excel" at bounding box center [1381, 309] width 105 height 18
click at [277, 66] on span "Regresar" at bounding box center [275, 71] width 50 height 15
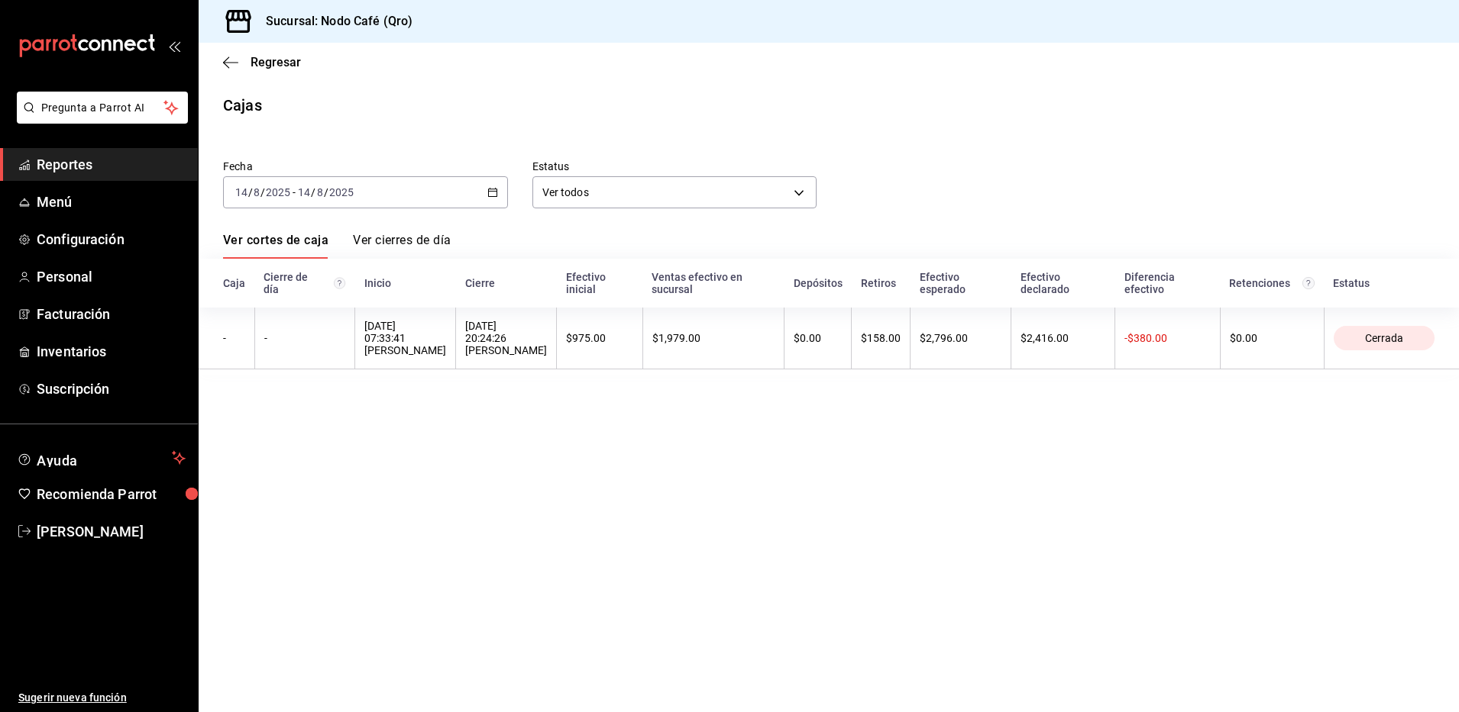
click at [487, 193] on icon "button" at bounding box center [492, 192] width 11 height 11
click at [303, 405] on span "Rango de fechas" at bounding box center [295, 410] width 118 height 16
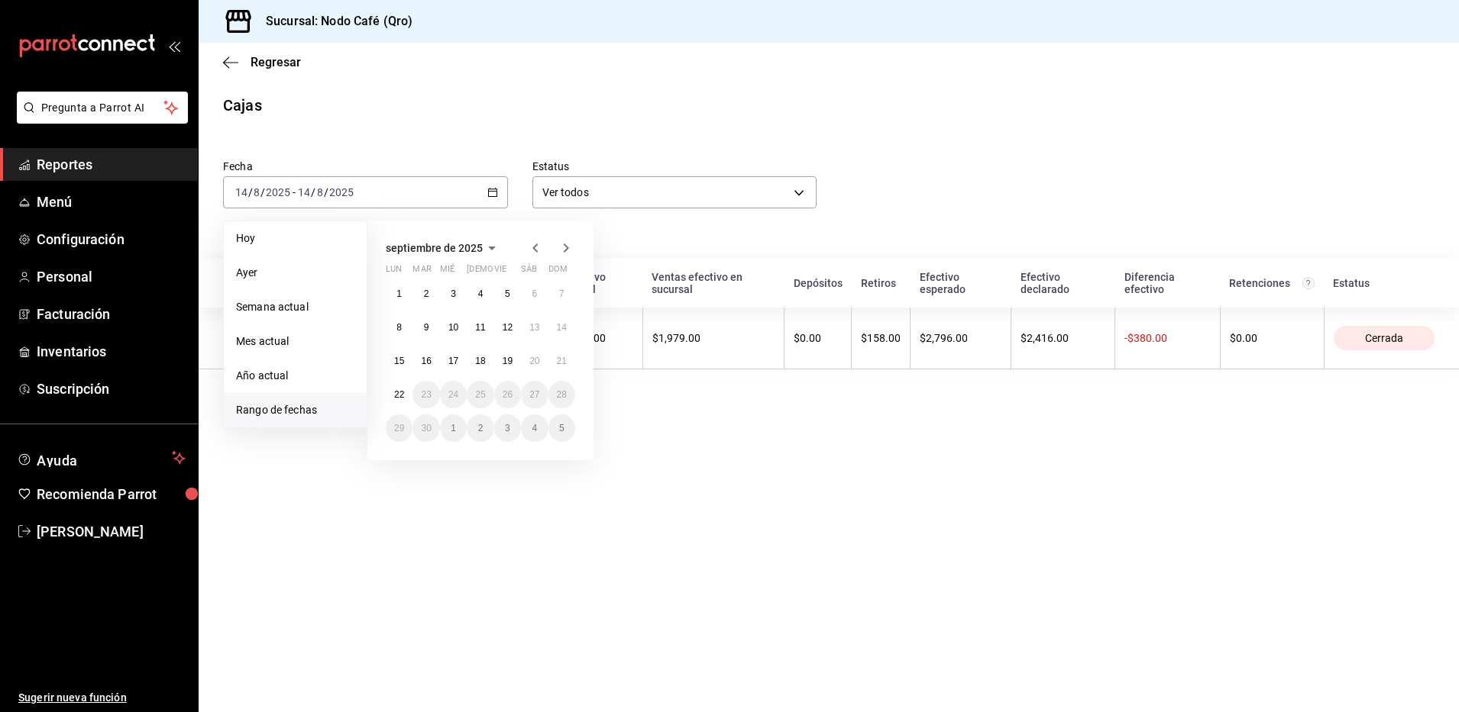
click at [536, 247] on icon "button" at bounding box center [535, 248] width 18 height 18
click at [503, 359] on abbr "15" at bounding box center [507, 361] width 10 height 11
click at [507, 357] on abbr "15" at bounding box center [507, 361] width 10 height 11
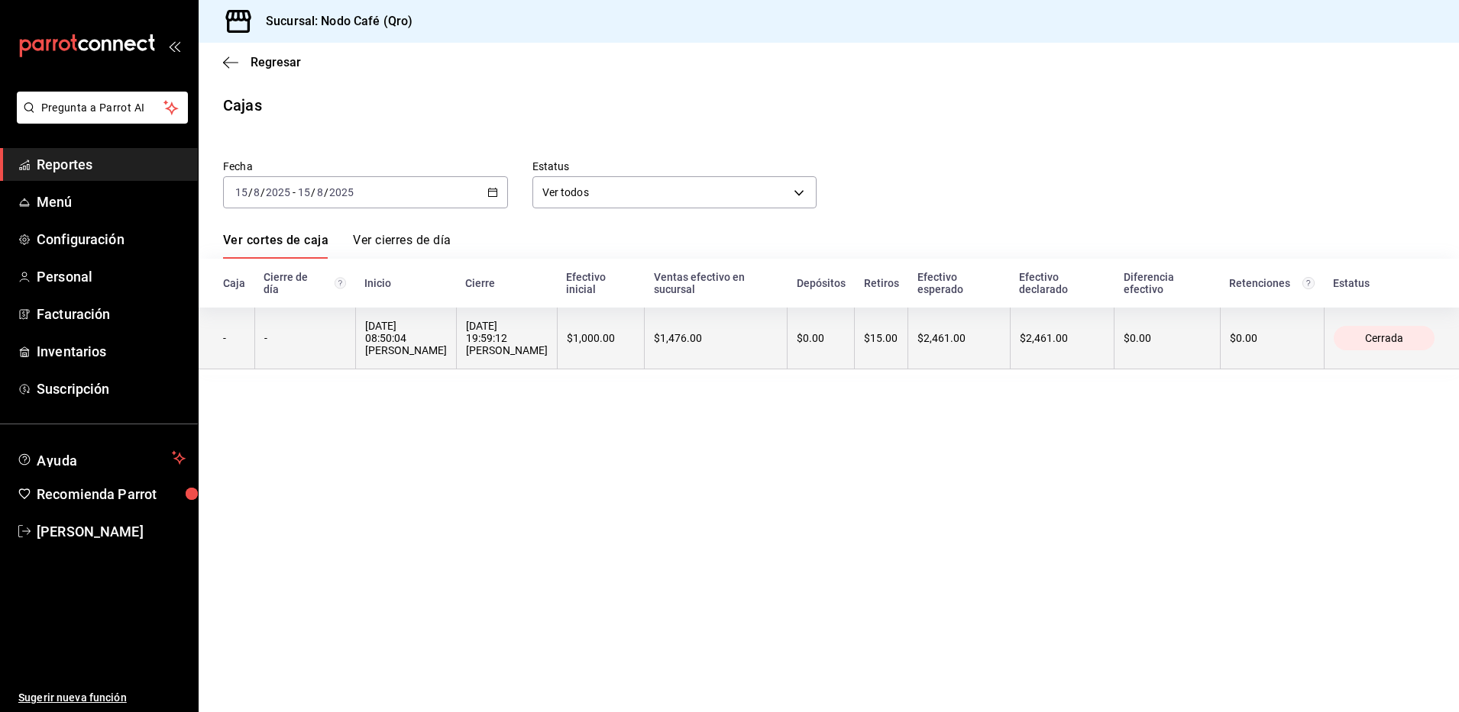
click at [596, 345] on th "$1,000.00" at bounding box center [601, 339] width 88 height 62
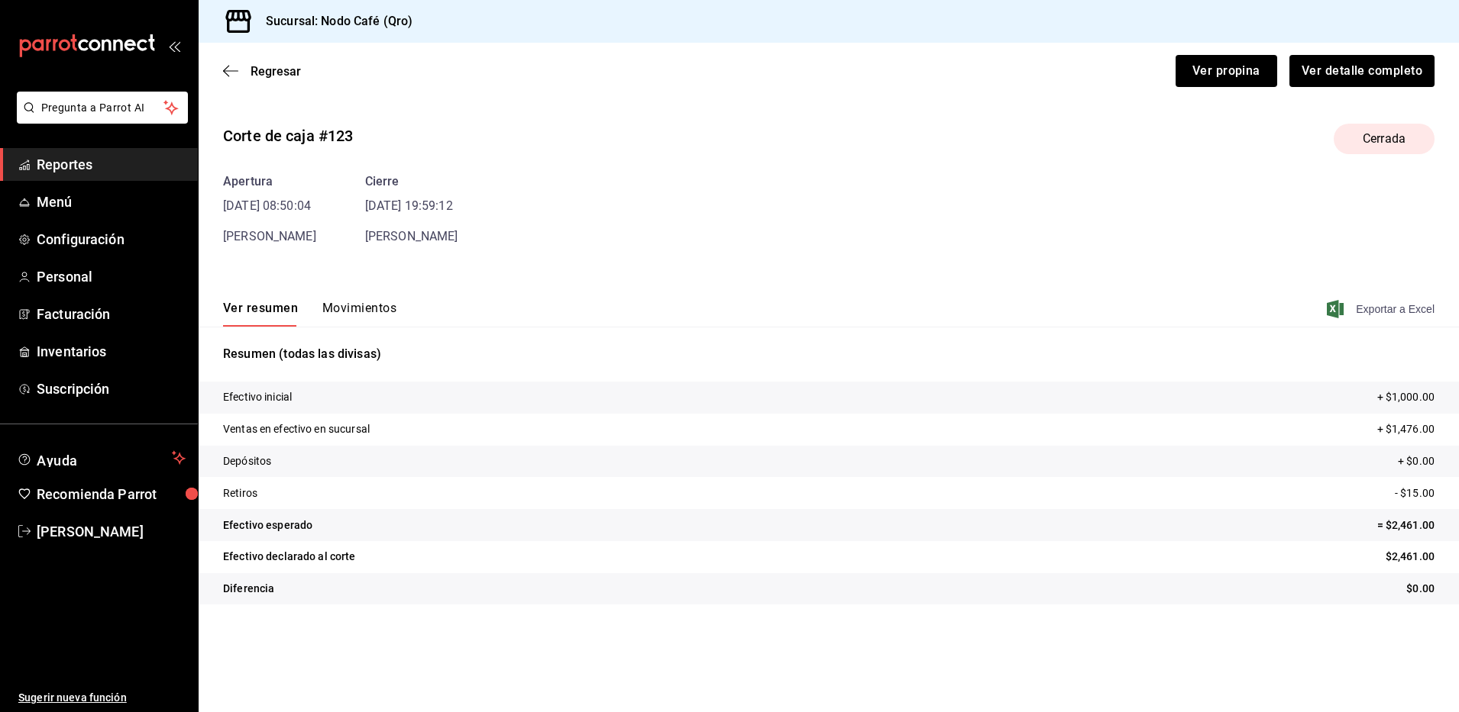
click at [1391, 311] on span "Exportar a Excel" at bounding box center [1381, 309] width 105 height 18
click at [280, 68] on span "Regresar" at bounding box center [275, 71] width 50 height 15
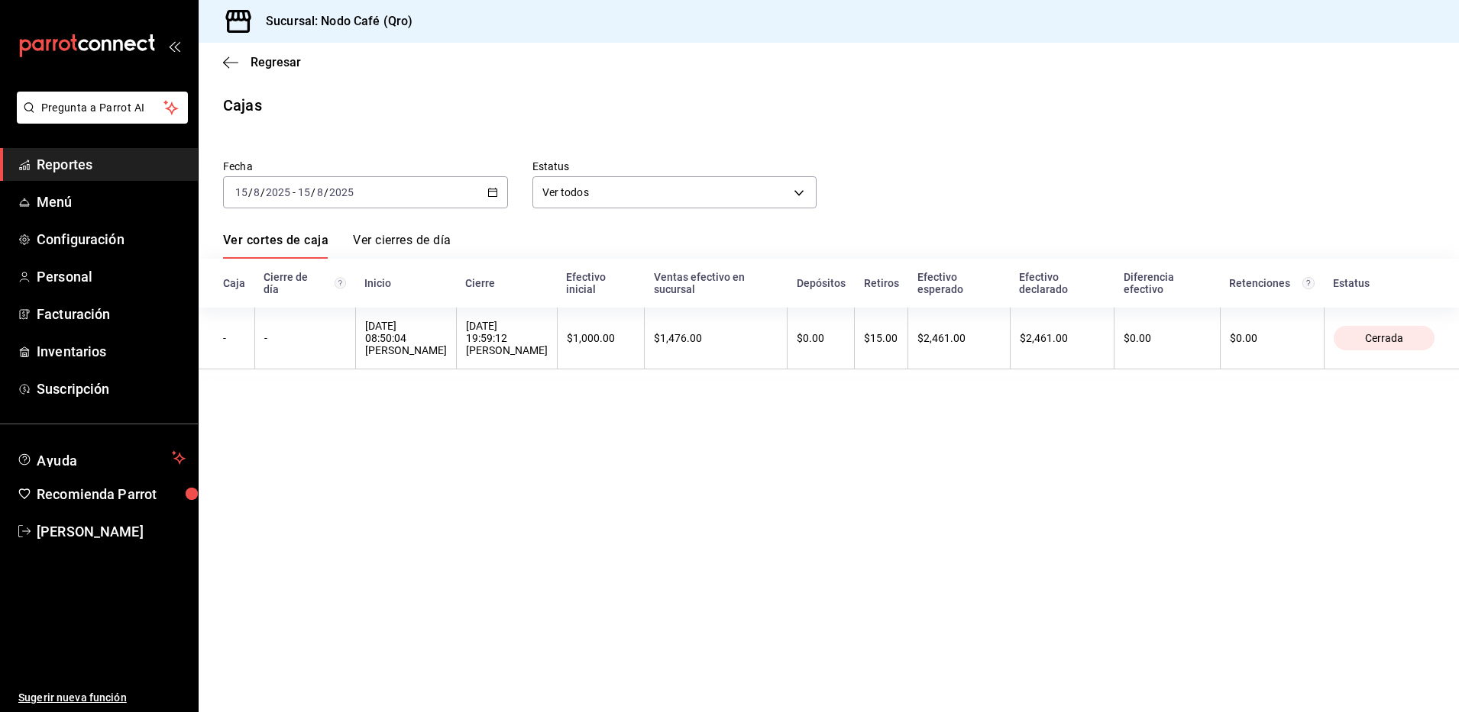
click at [489, 189] on icon "button" at bounding box center [492, 192] width 11 height 11
click at [263, 406] on span "Rango de fechas" at bounding box center [295, 410] width 118 height 16
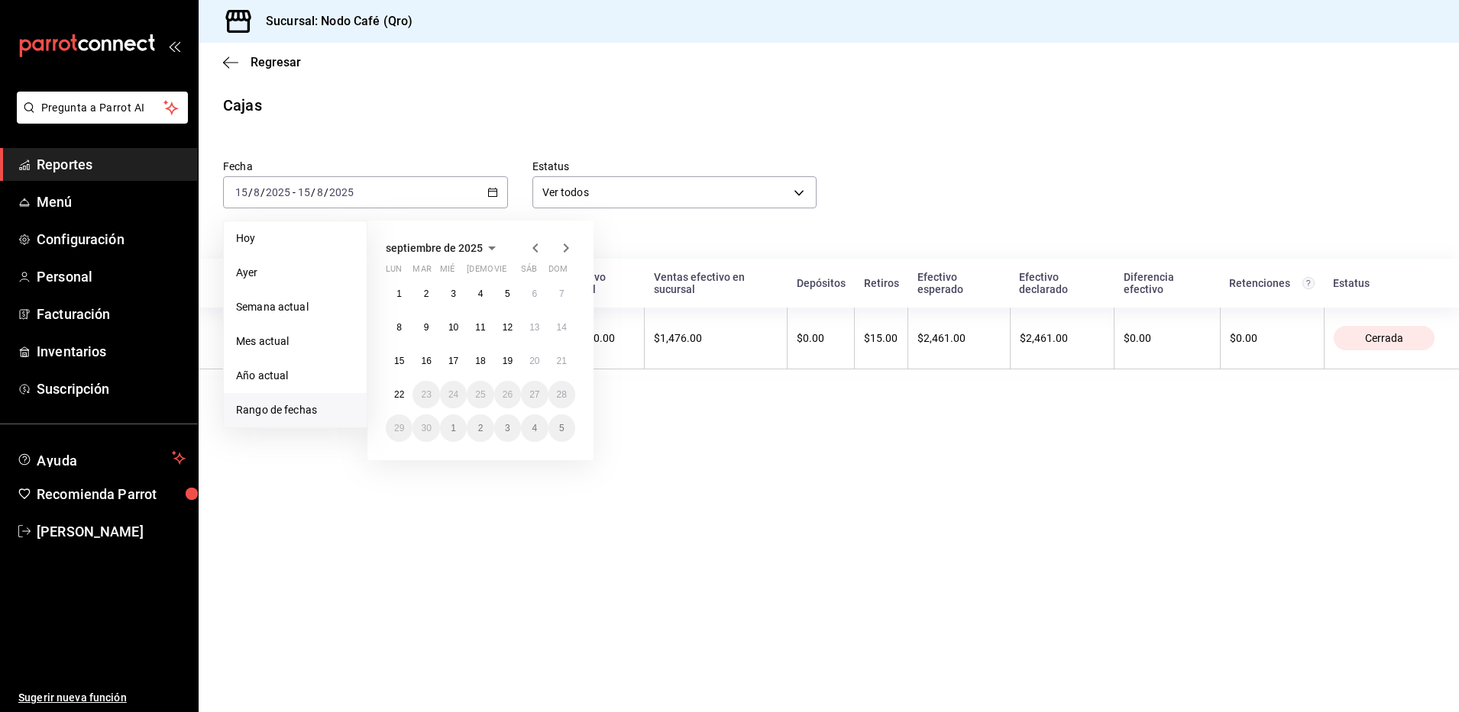
click at [538, 245] on icon "button" at bounding box center [535, 248] width 18 height 18
click at [539, 365] on abbr "16" at bounding box center [534, 361] width 10 height 11
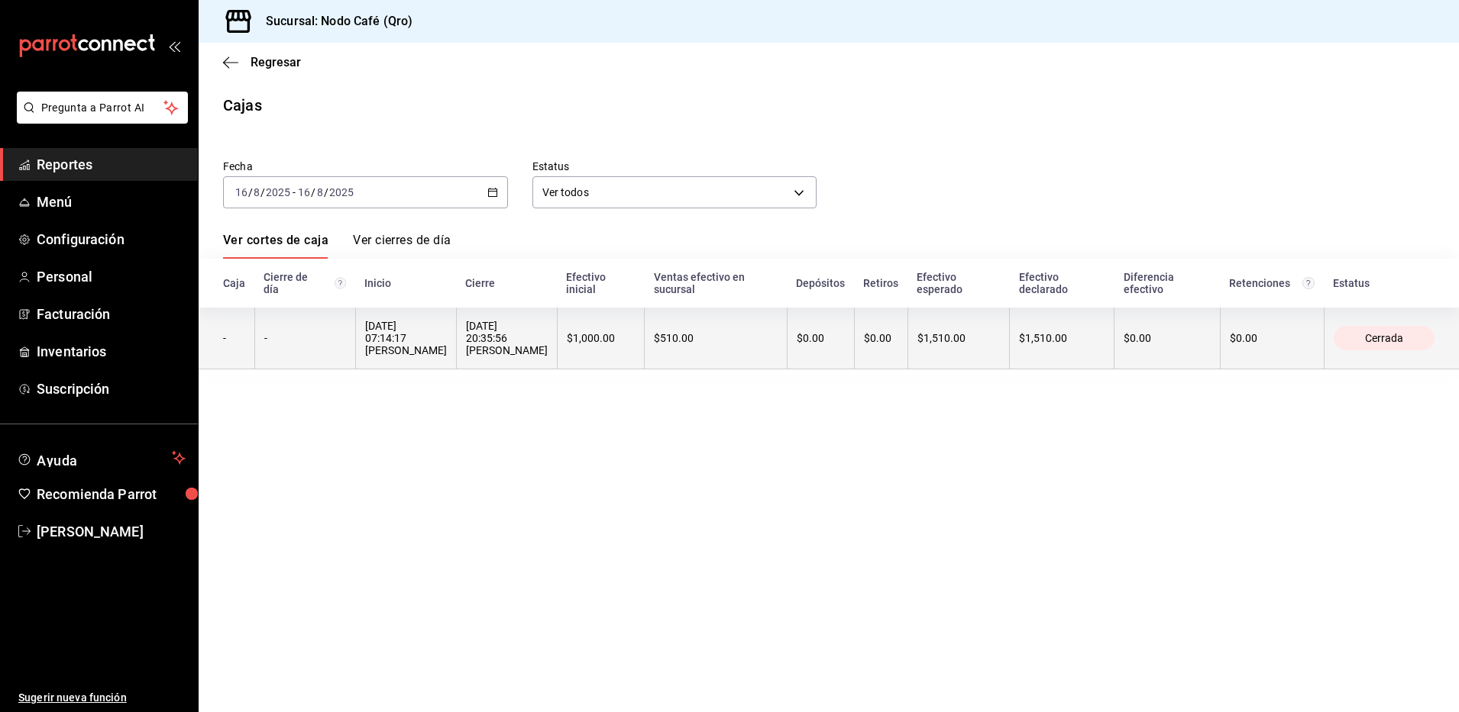
click at [419, 344] on div "16/08/2025 07:14:17 Cindy Quiroz" at bounding box center [406, 338] width 82 height 37
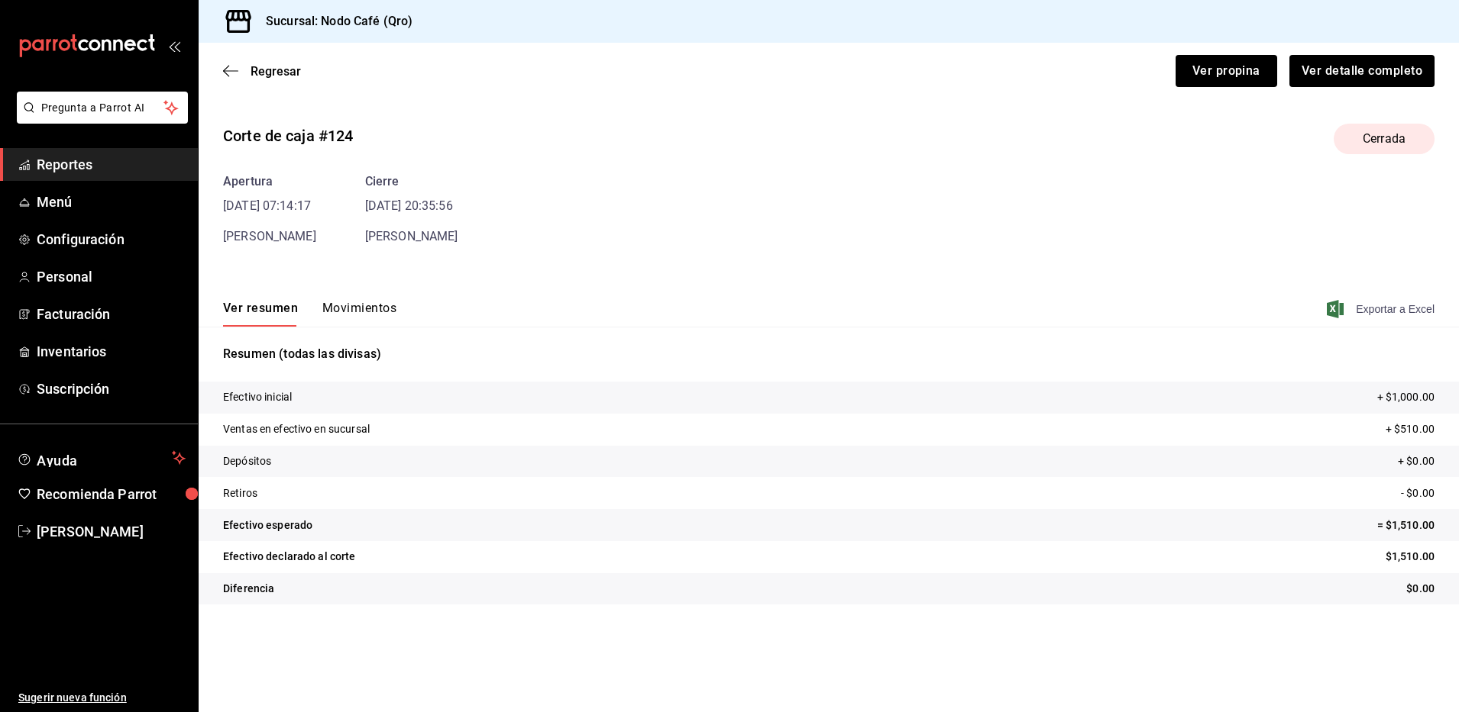
click at [1373, 311] on span "Exportar a Excel" at bounding box center [1381, 309] width 105 height 18
click at [273, 69] on span "Regresar" at bounding box center [275, 71] width 50 height 15
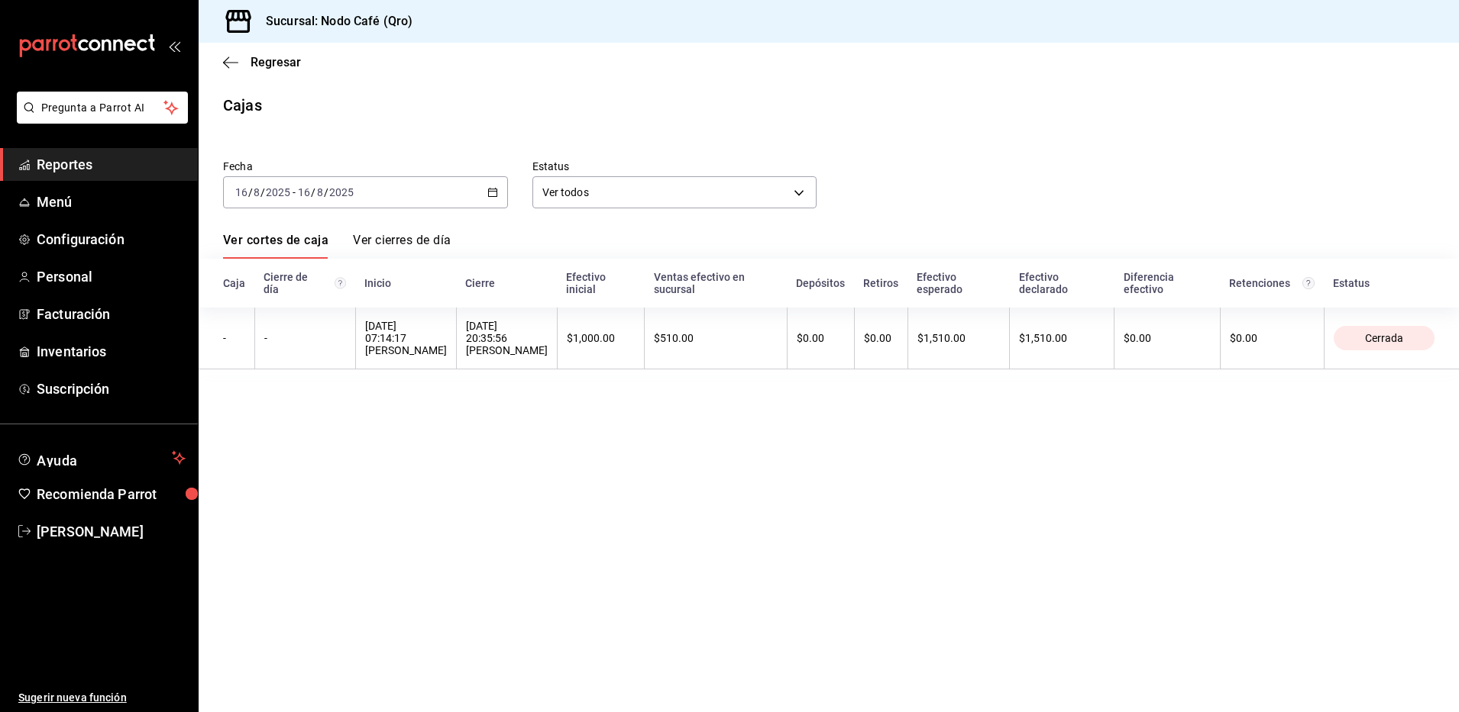
click at [499, 194] on div "2025-08-16 16 / 8 / 2025 - 2025-08-16 16 / 8 / 2025" at bounding box center [365, 192] width 285 height 32
click at [293, 409] on span "Rango de fechas" at bounding box center [295, 410] width 118 height 16
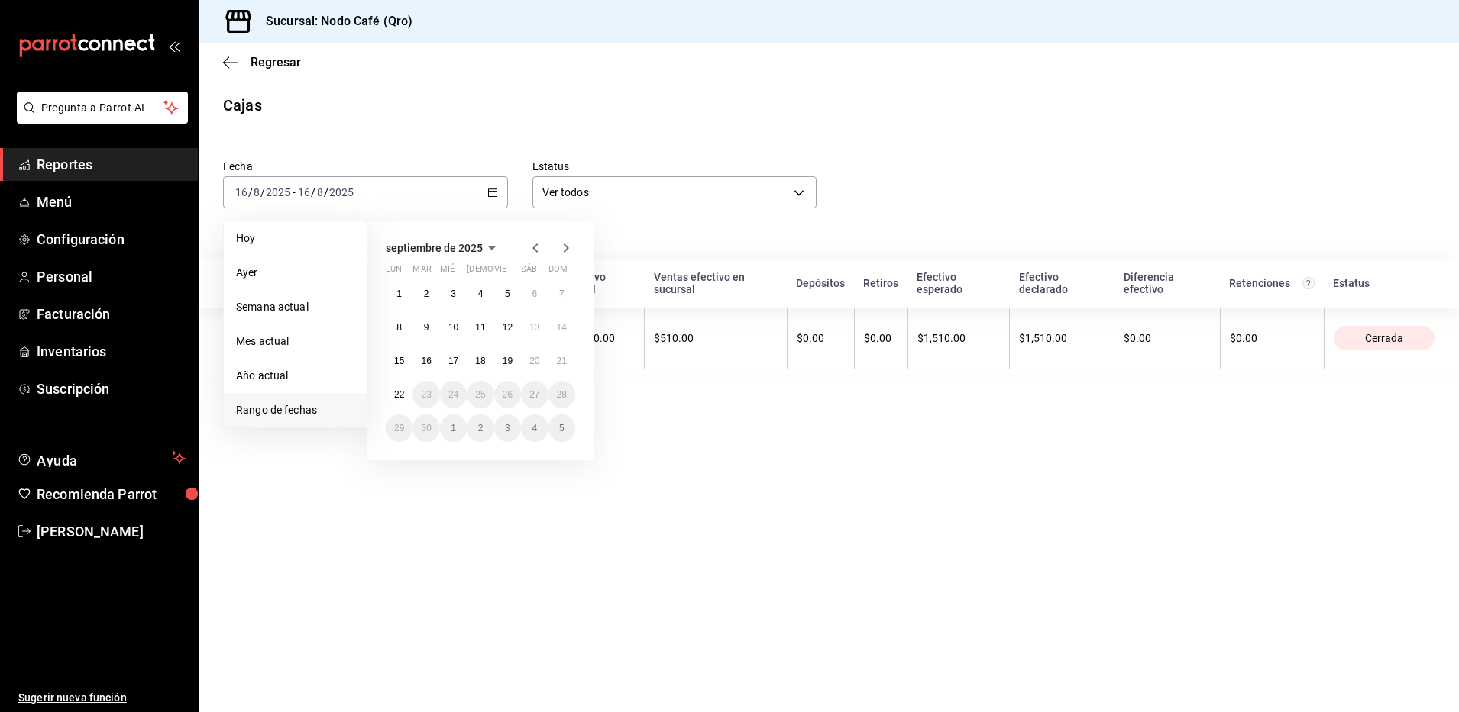
click at [535, 250] on icon "button" at bounding box center [534, 248] width 5 height 9
click at [561, 364] on abbr "17" at bounding box center [562, 361] width 10 height 11
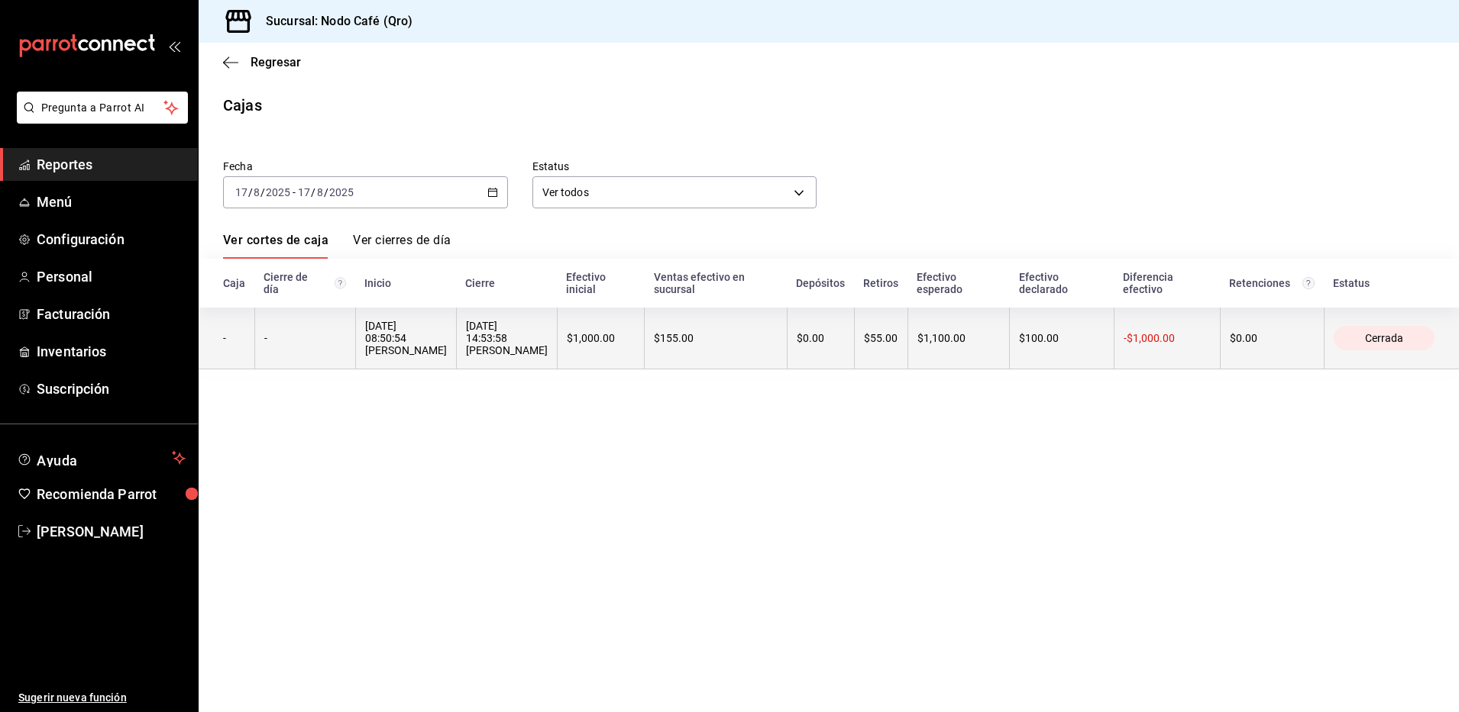
click at [435, 344] on th "17/08/2025 08:50:54 Miguel Trejo" at bounding box center [405, 339] width 101 height 62
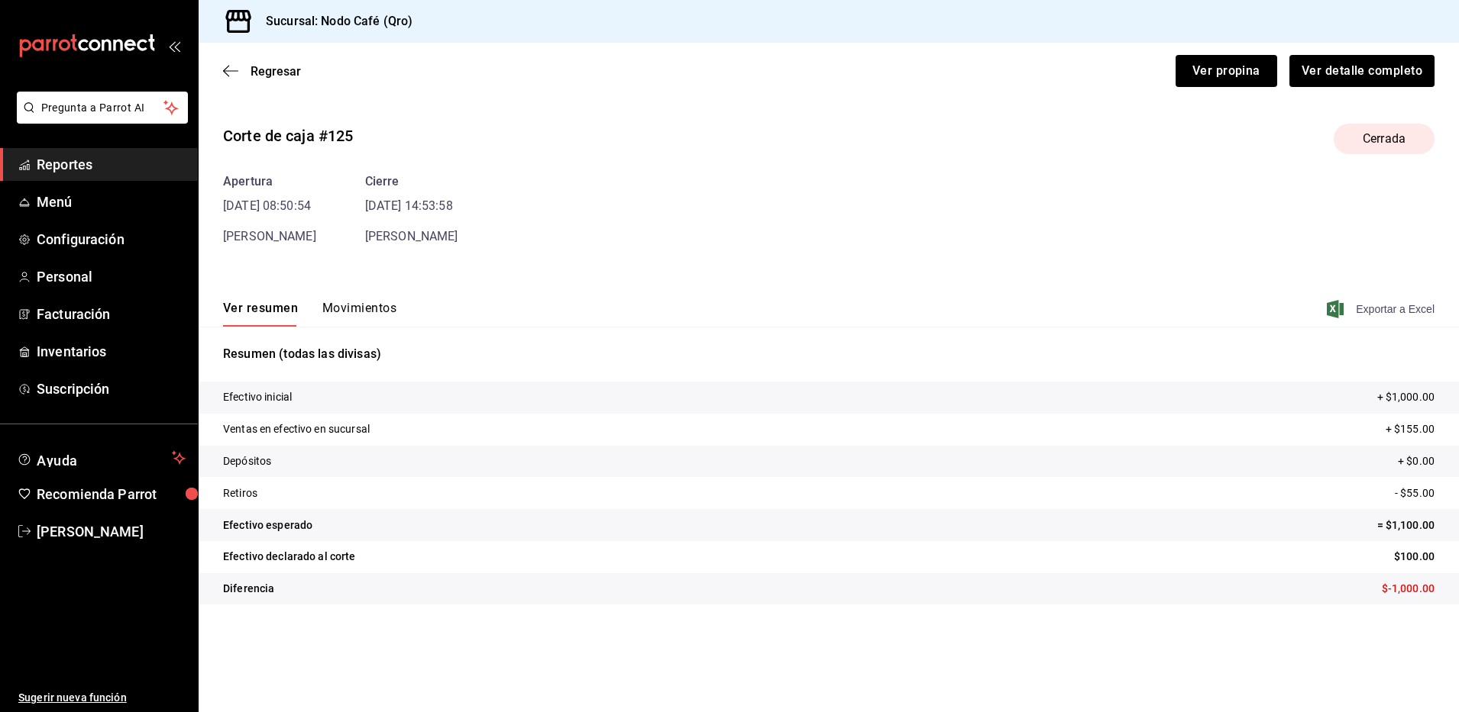
click at [1391, 301] on span "Exportar a Excel" at bounding box center [1381, 309] width 105 height 18
click at [275, 69] on span "Regresar" at bounding box center [275, 71] width 50 height 15
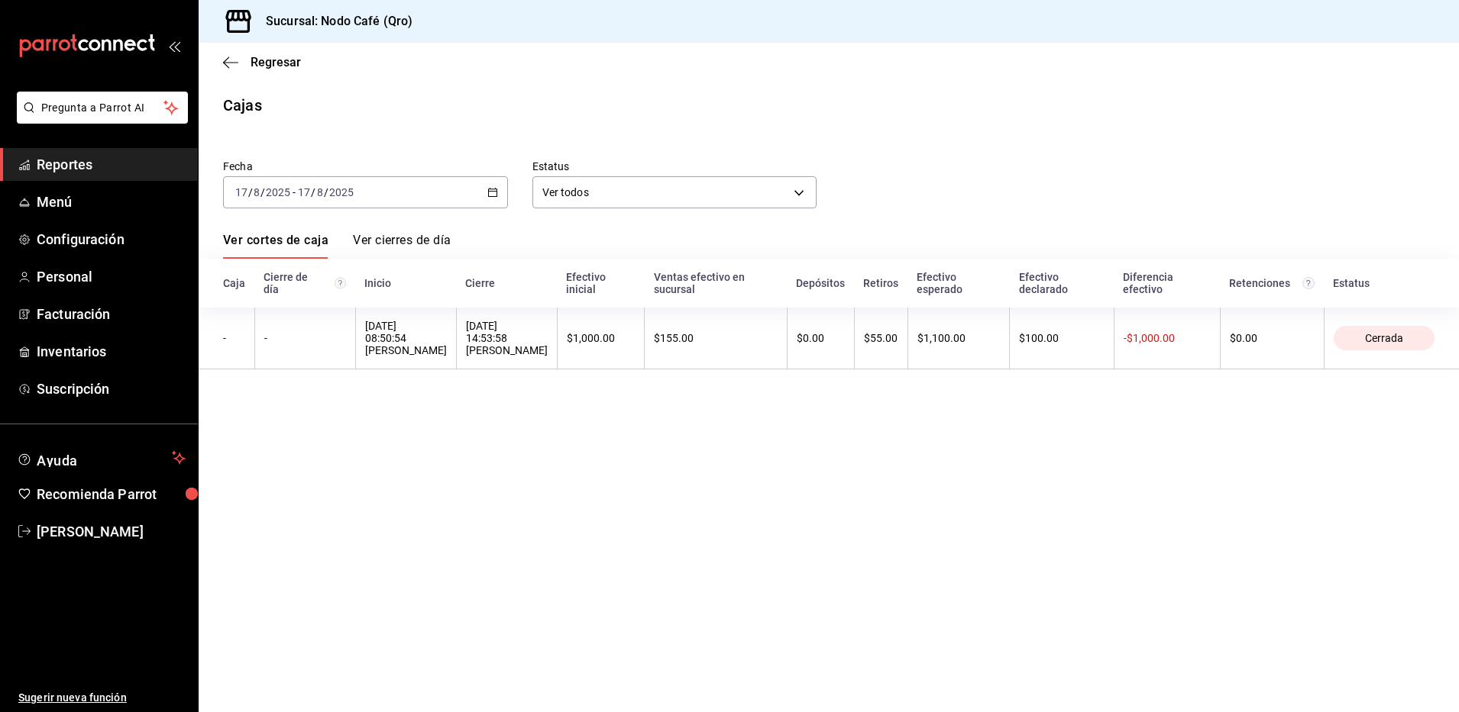
click at [485, 190] on div "2025-08-17 17 / 8 / 2025 - 2025-08-17 17 / 8 / 2025" at bounding box center [365, 192] width 285 height 32
click at [286, 412] on span "Rango de fechas" at bounding box center [295, 410] width 118 height 16
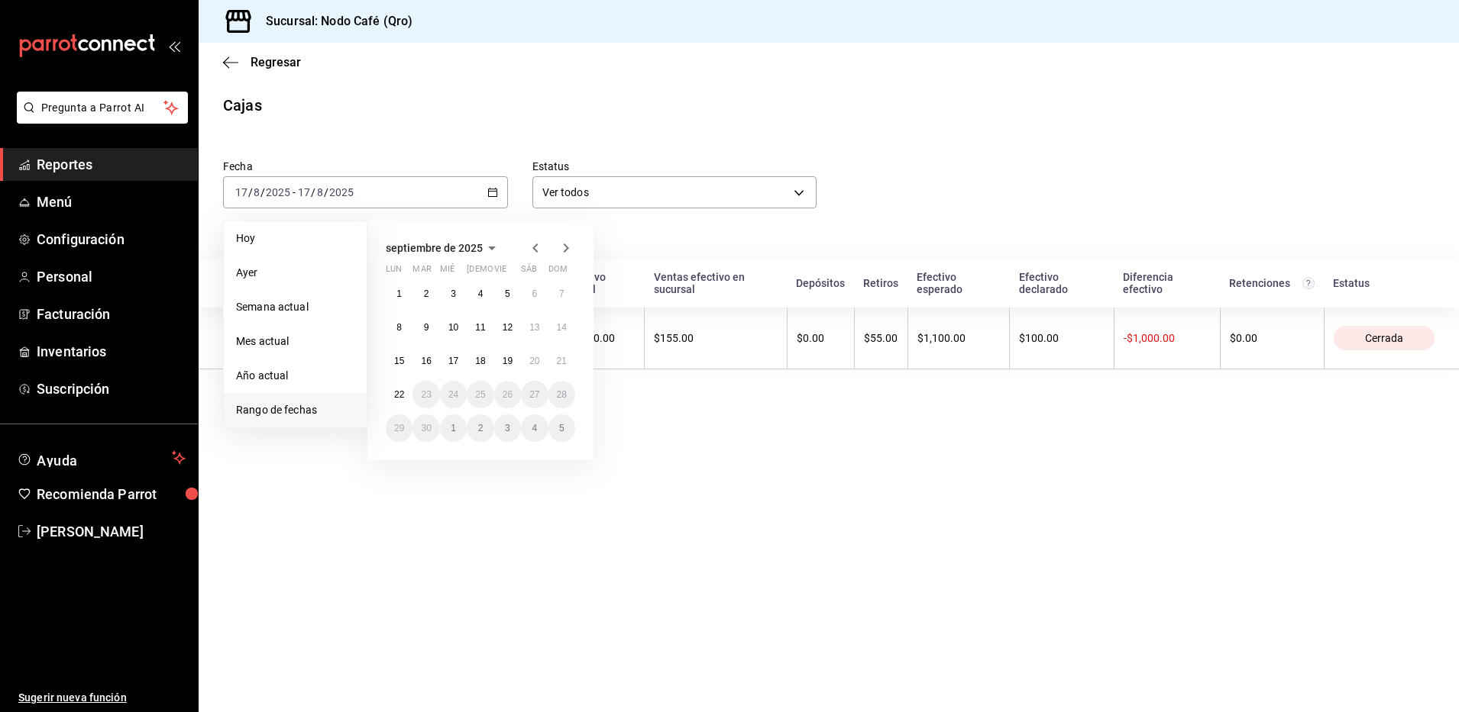
click at [531, 243] on icon "button" at bounding box center [535, 248] width 18 height 18
click at [392, 396] on button "18" at bounding box center [399, 394] width 27 height 27
click at [393, 393] on button "18" at bounding box center [399, 394] width 27 height 27
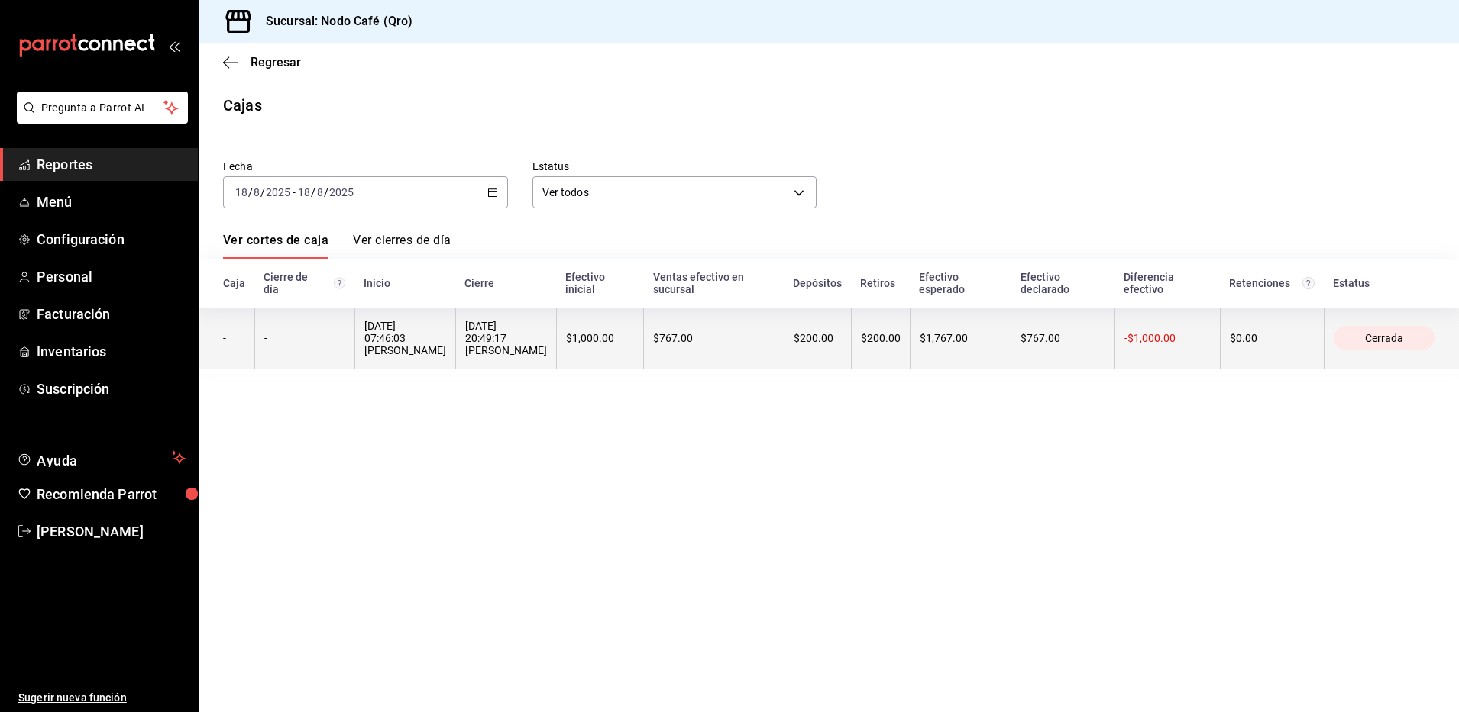
click at [473, 336] on div "18/08/2025 20:49:17 Victor Glz" at bounding box center [506, 338] width 82 height 37
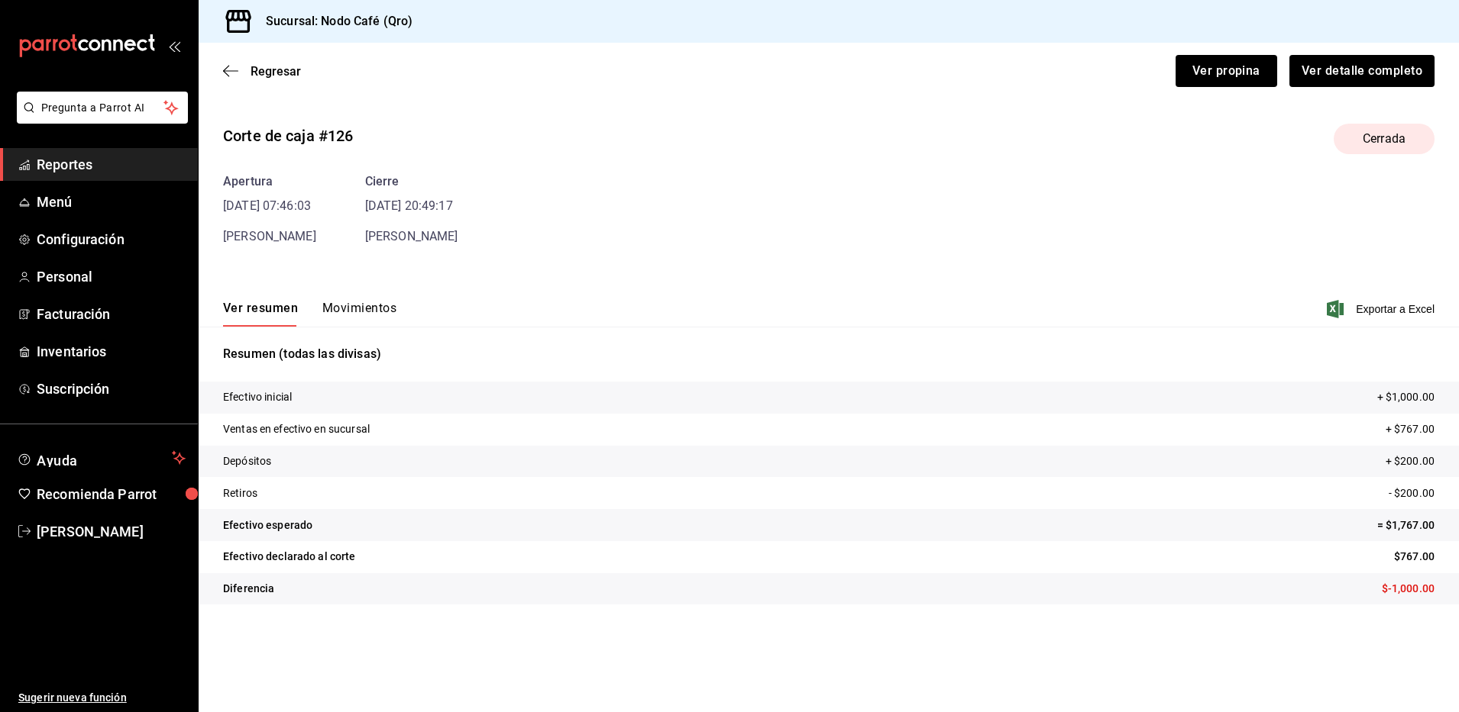
click at [1381, 298] on div "Ver resumen Movimientos Exportar a Excel" at bounding box center [829, 305] width 1260 height 44
click at [1373, 312] on span "Exportar a Excel" at bounding box center [1381, 309] width 105 height 18
click at [262, 76] on span "Regresar" at bounding box center [275, 71] width 50 height 15
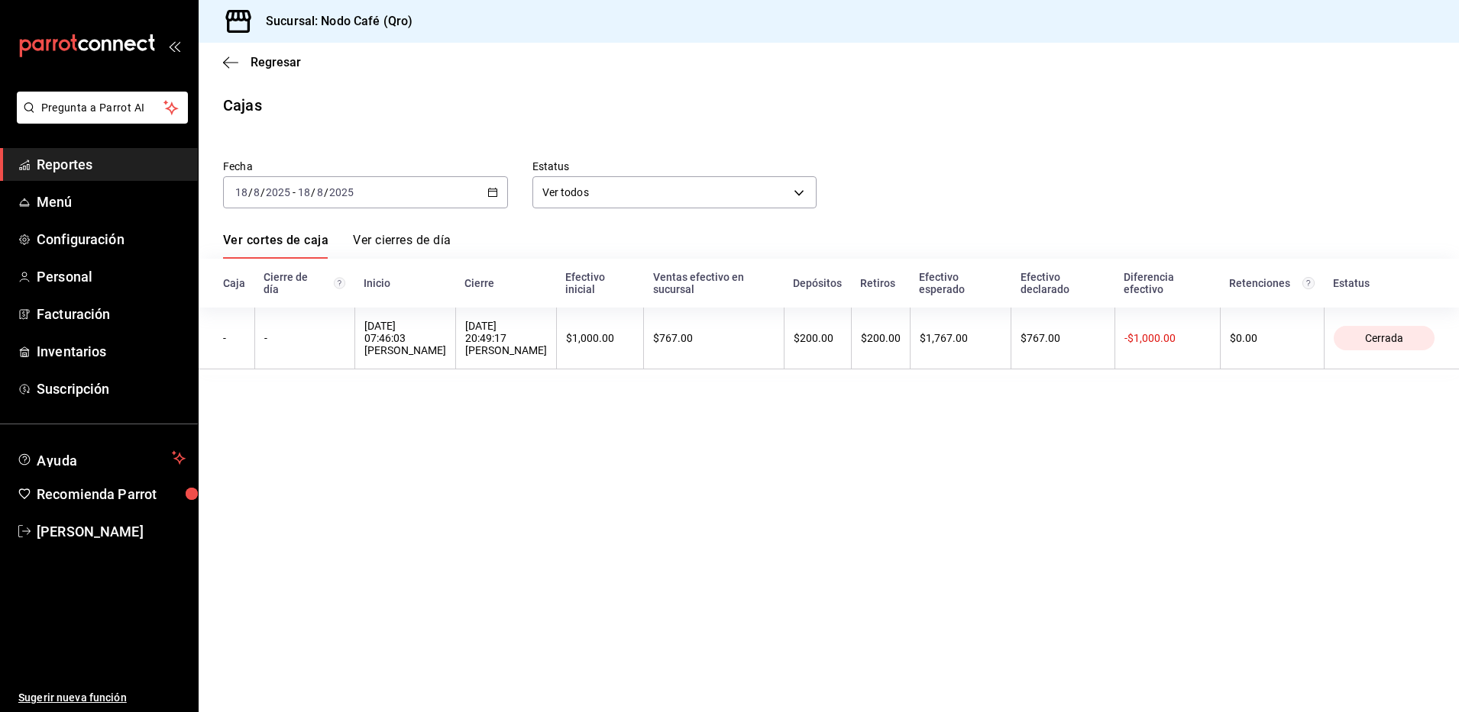
click at [496, 193] on icon "button" at bounding box center [492, 192] width 11 height 11
click at [290, 401] on li "Rango de fechas" at bounding box center [295, 410] width 143 height 34
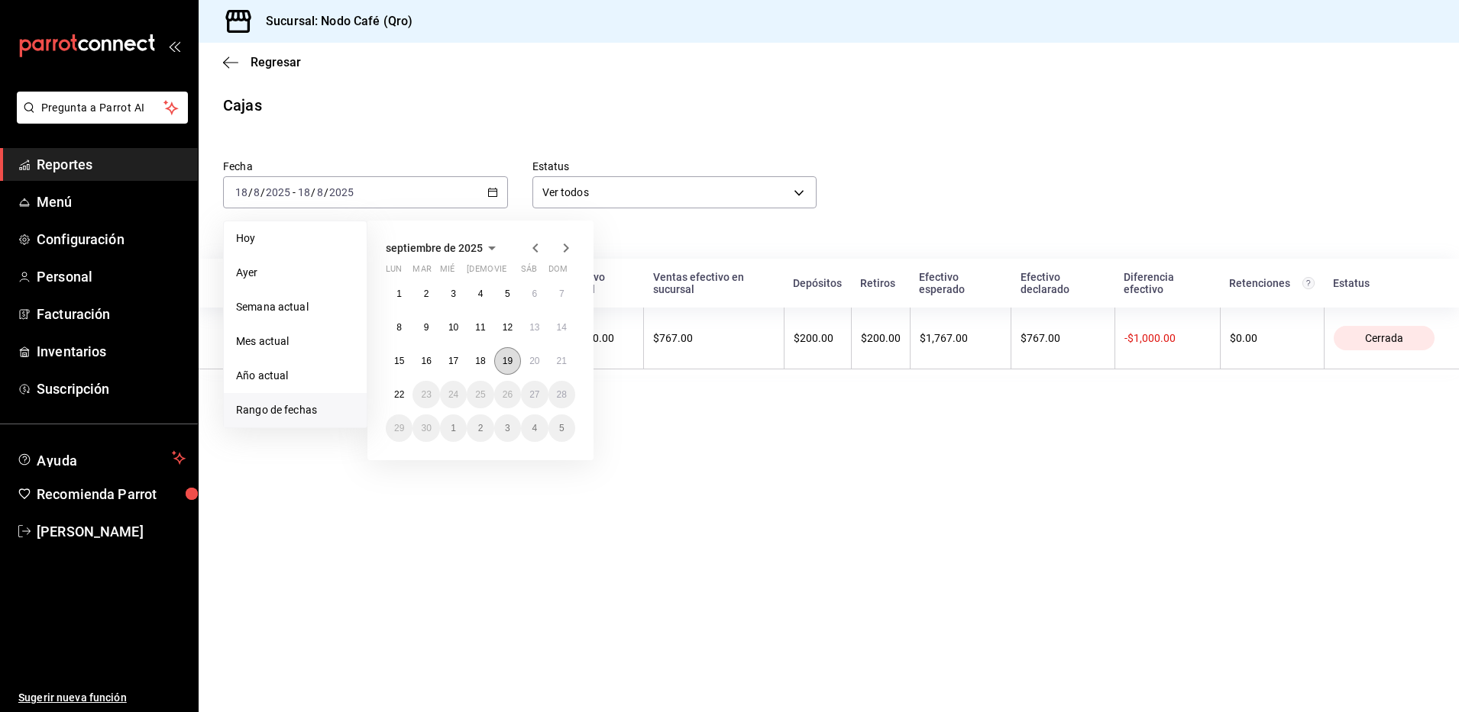
click at [509, 364] on abbr "19" at bounding box center [507, 361] width 10 height 11
click at [511, 364] on abbr "19" at bounding box center [507, 361] width 10 height 11
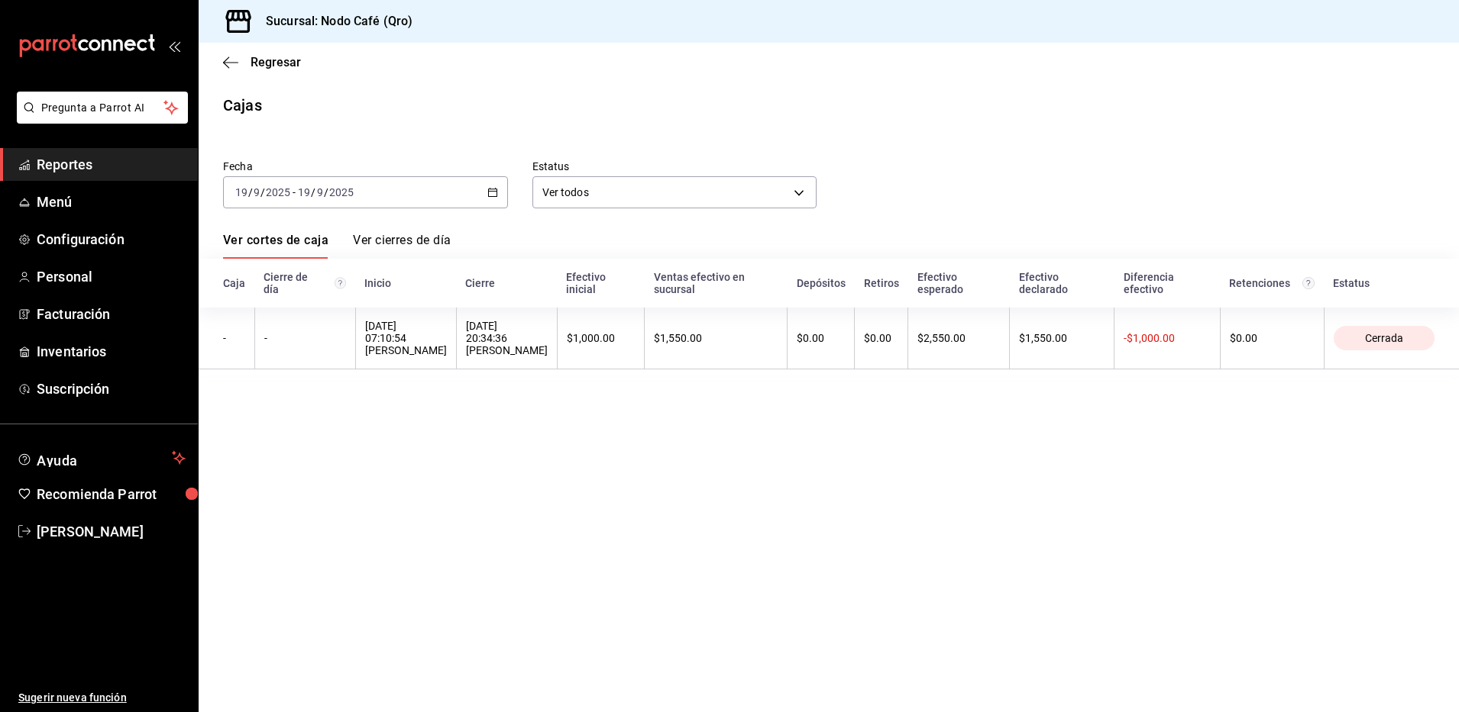
click at [487, 189] on icon "button" at bounding box center [492, 192] width 11 height 11
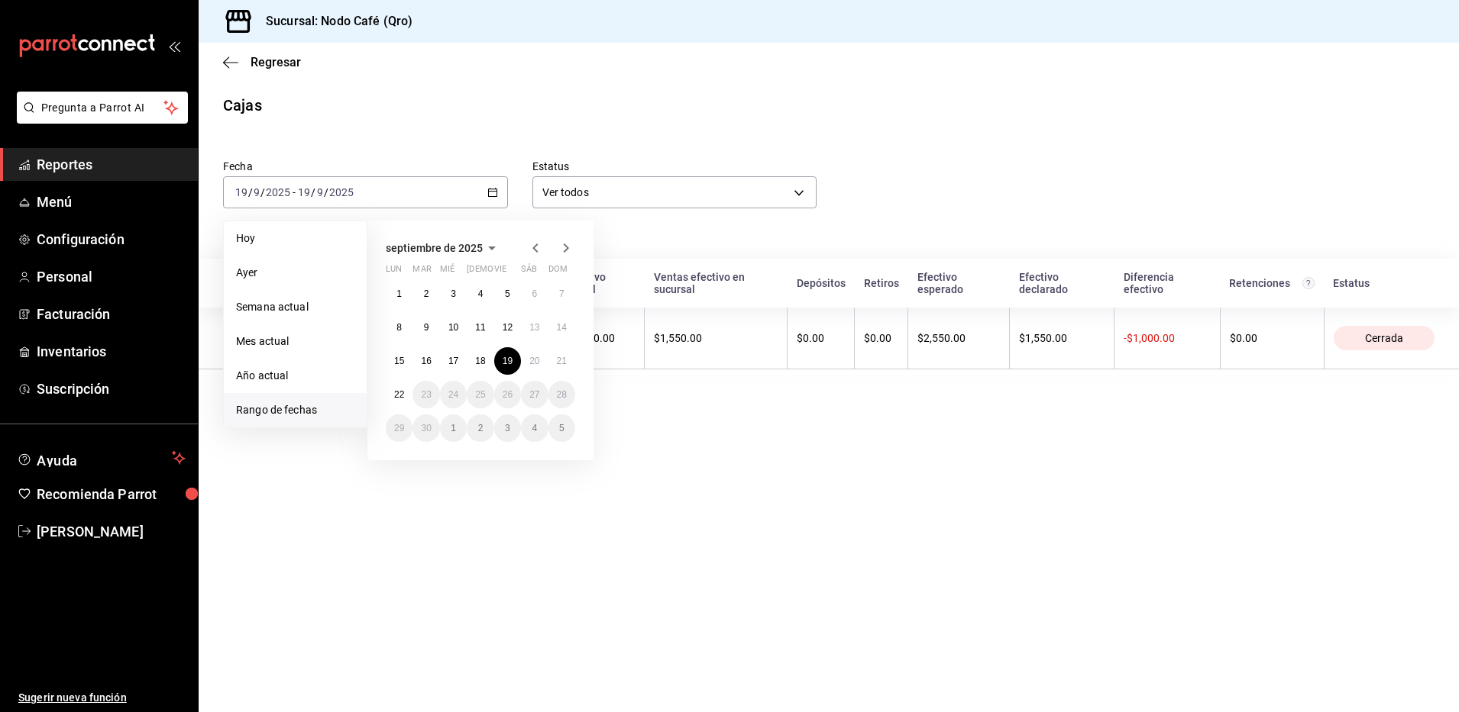
click at [537, 248] on icon "button" at bounding box center [535, 248] width 18 height 18
click at [428, 391] on abbr "19" at bounding box center [426, 394] width 10 height 11
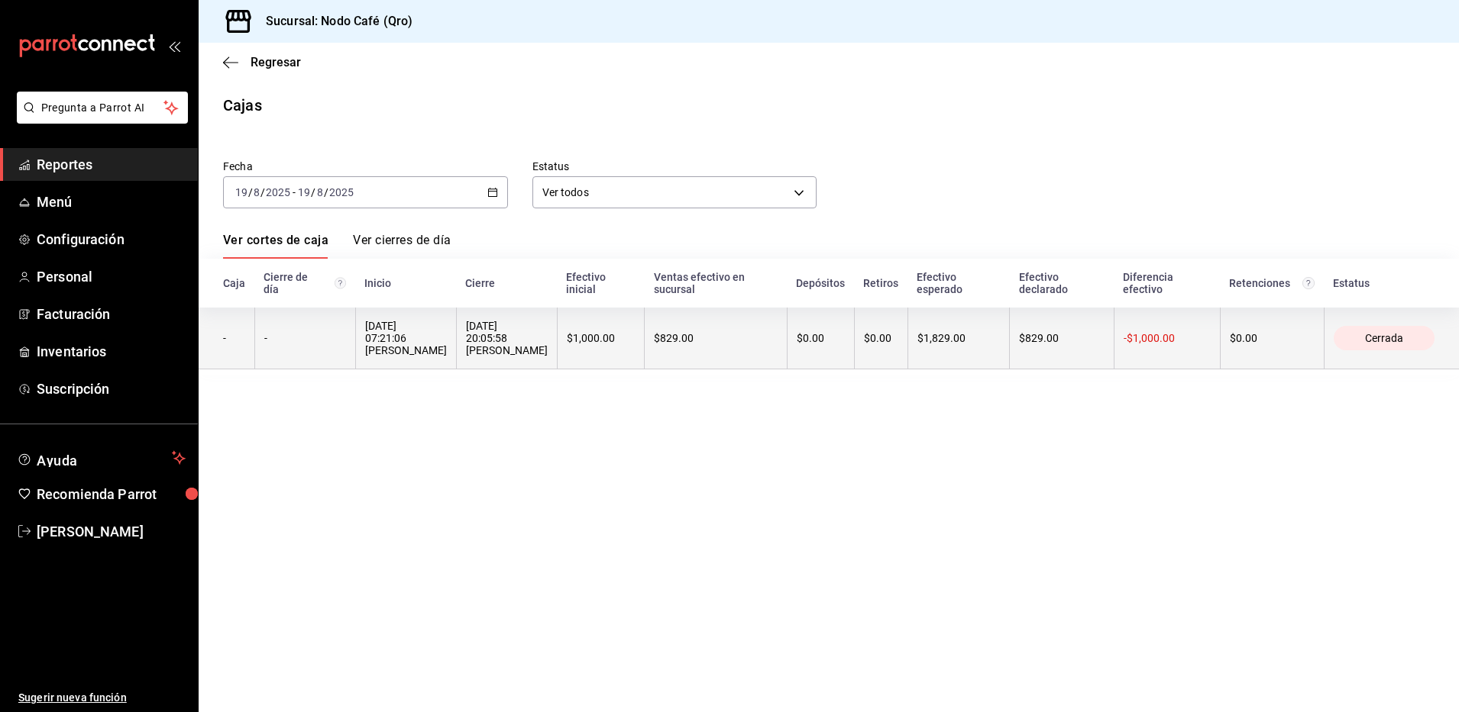
click at [466, 331] on div "19/08/2025 20:05:58 Victor Glz" at bounding box center [507, 338] width 82 height 37
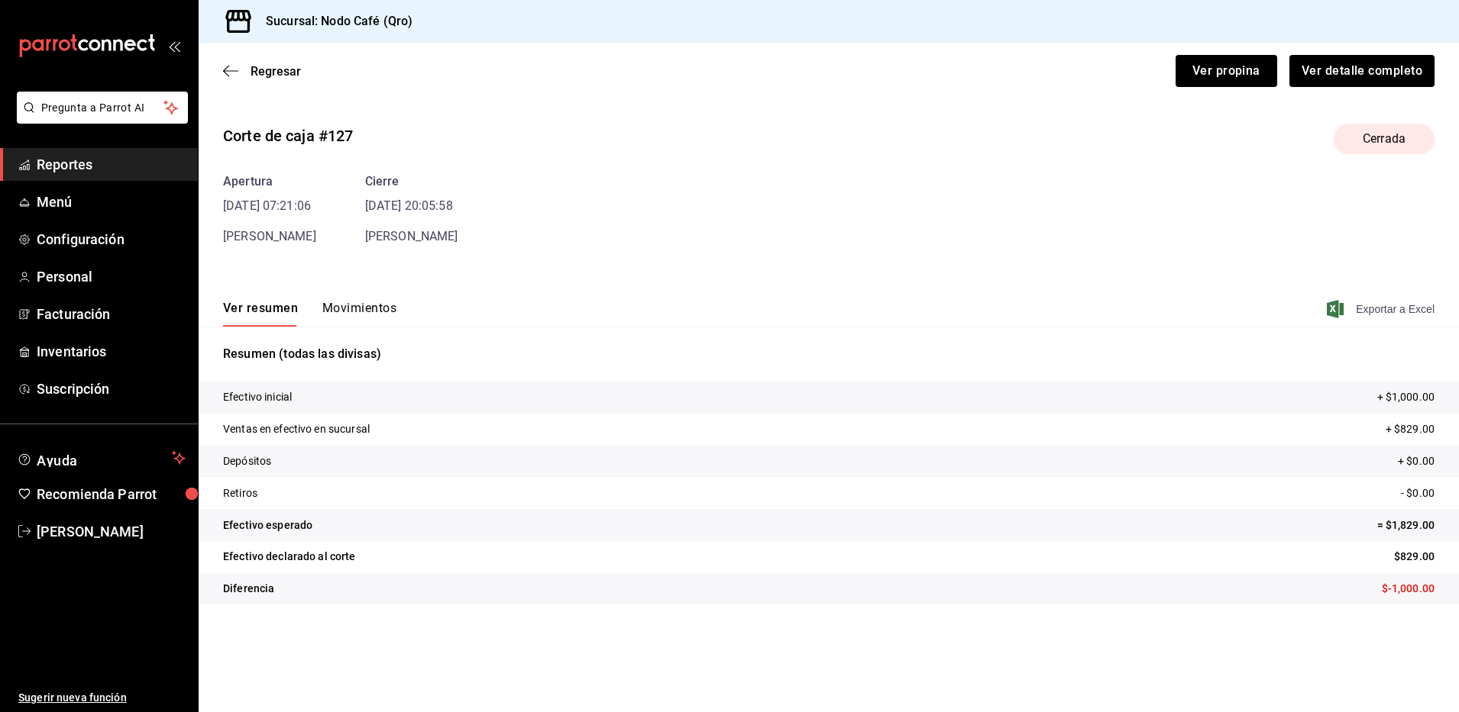
click at [1391, 310] on span "Exportar a Excel" at bounding box center [1381, 309] width 105 height 18
click at [279, 71] on span "Regresar" at bounding box center [275, 71] width 50 height 15
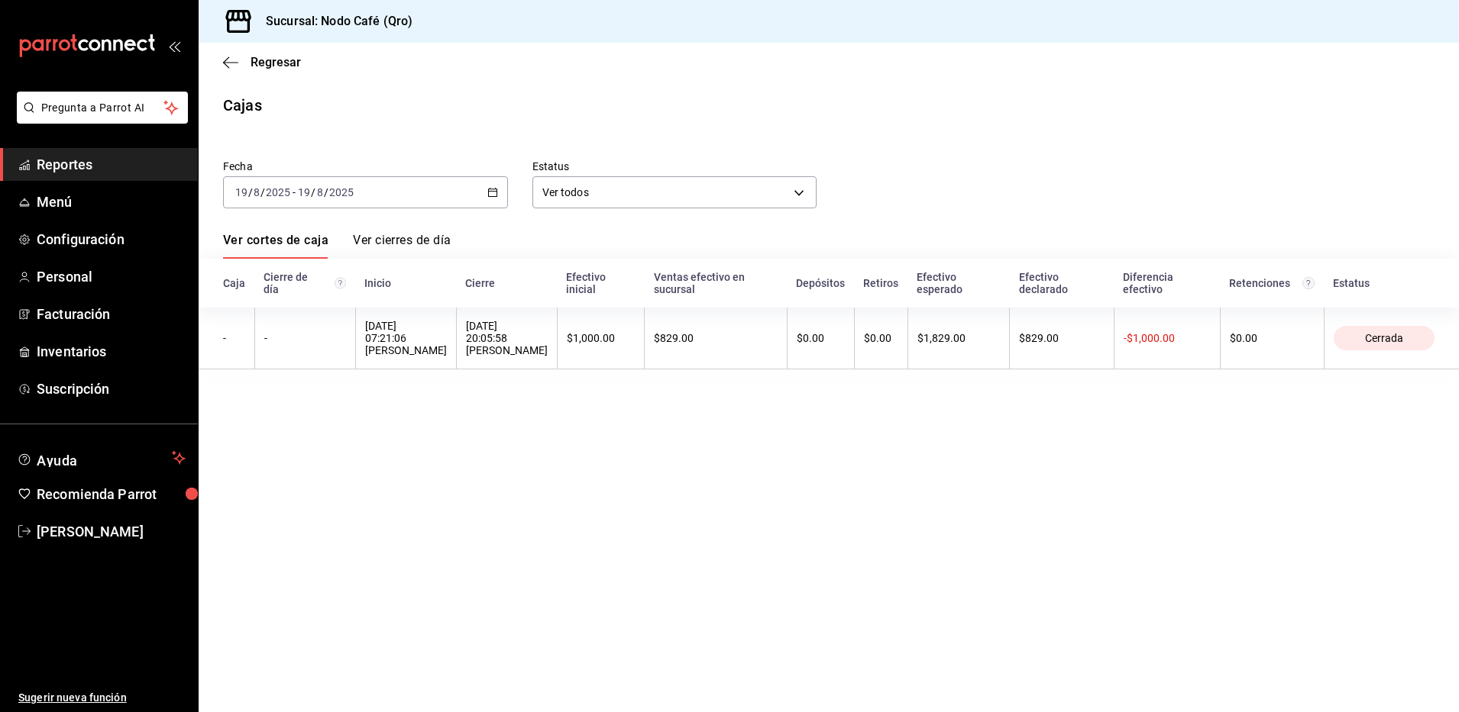
click at [489, 187] on icon "button" at bounding box center [492, 192] width 11 height 11
click at [317, 411] on span "Rango de fechas" at bounding box center [295, 410] width 118 height 16
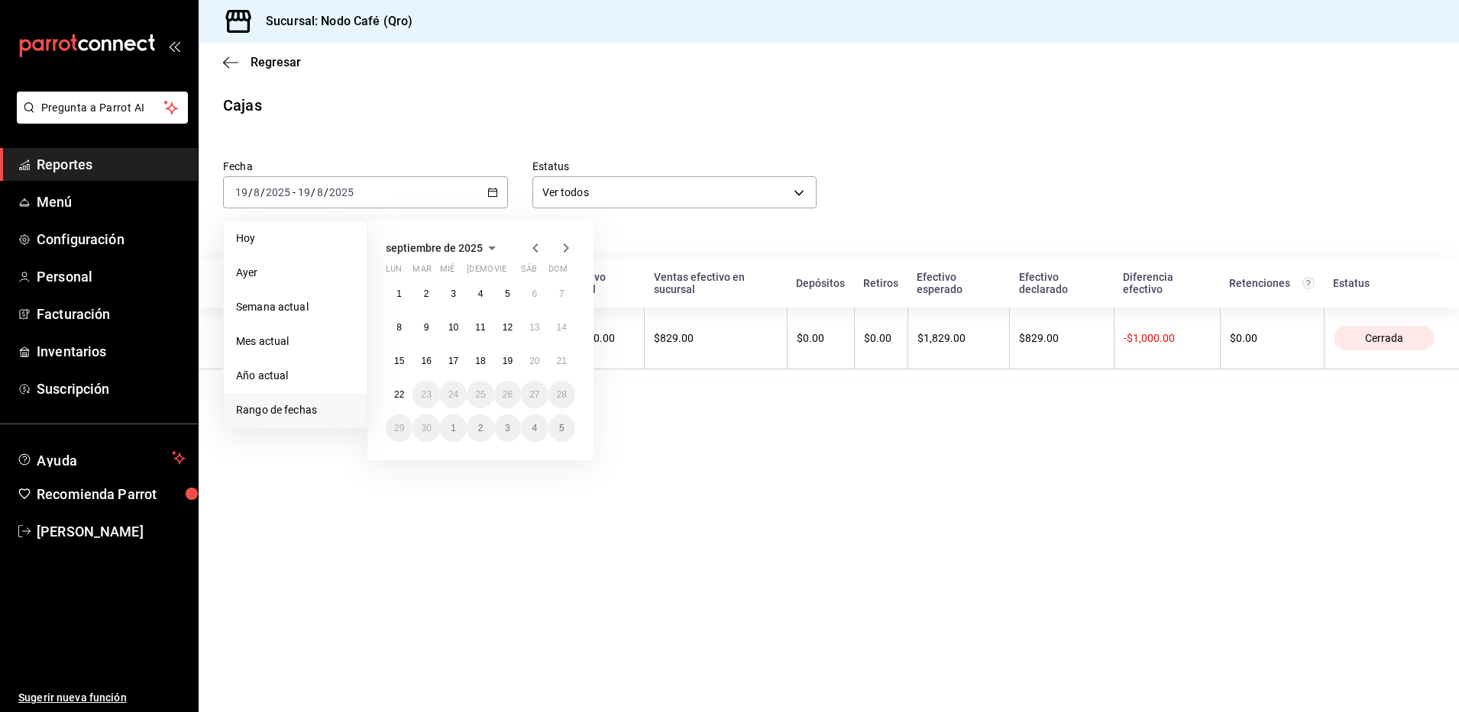
click at [534, 250] on icon "button" at bounding box center [535, 248] width 18 height 18
click at [455, 402] on button "20" at bounding box center [453, 394] width 27 height 27
click at [456, 400] on button "20" at bounding box center [453, 394] width 27 height 27
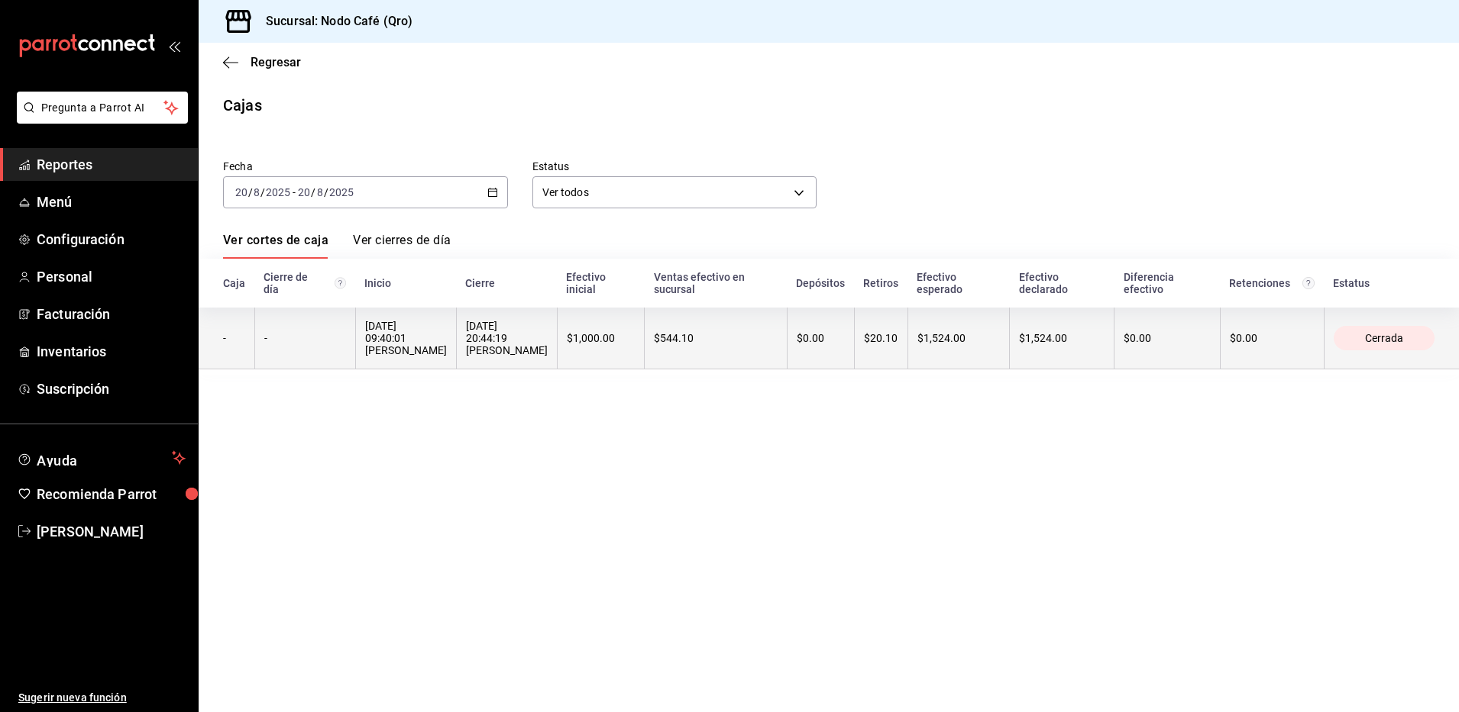
click at [588, 351] on th "$1,000.00" at bounding box center [601, 339] width 88 height 62
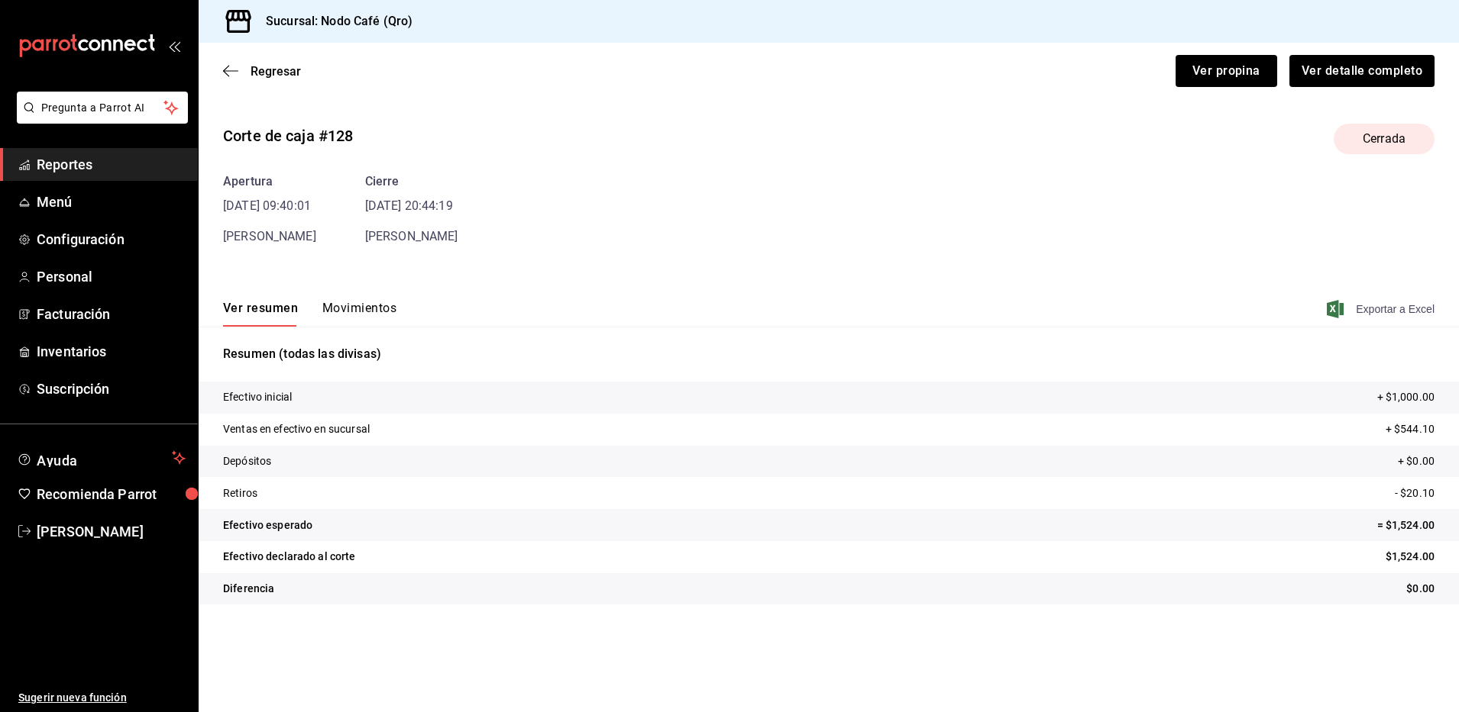
click at [1417, 308] on span "Exportar a Excel" at bounding box center [1381, 309] width 105 height 18
click at [283, 67] on span "Regresar" at bounding box center [275, 71] width 50 height 15
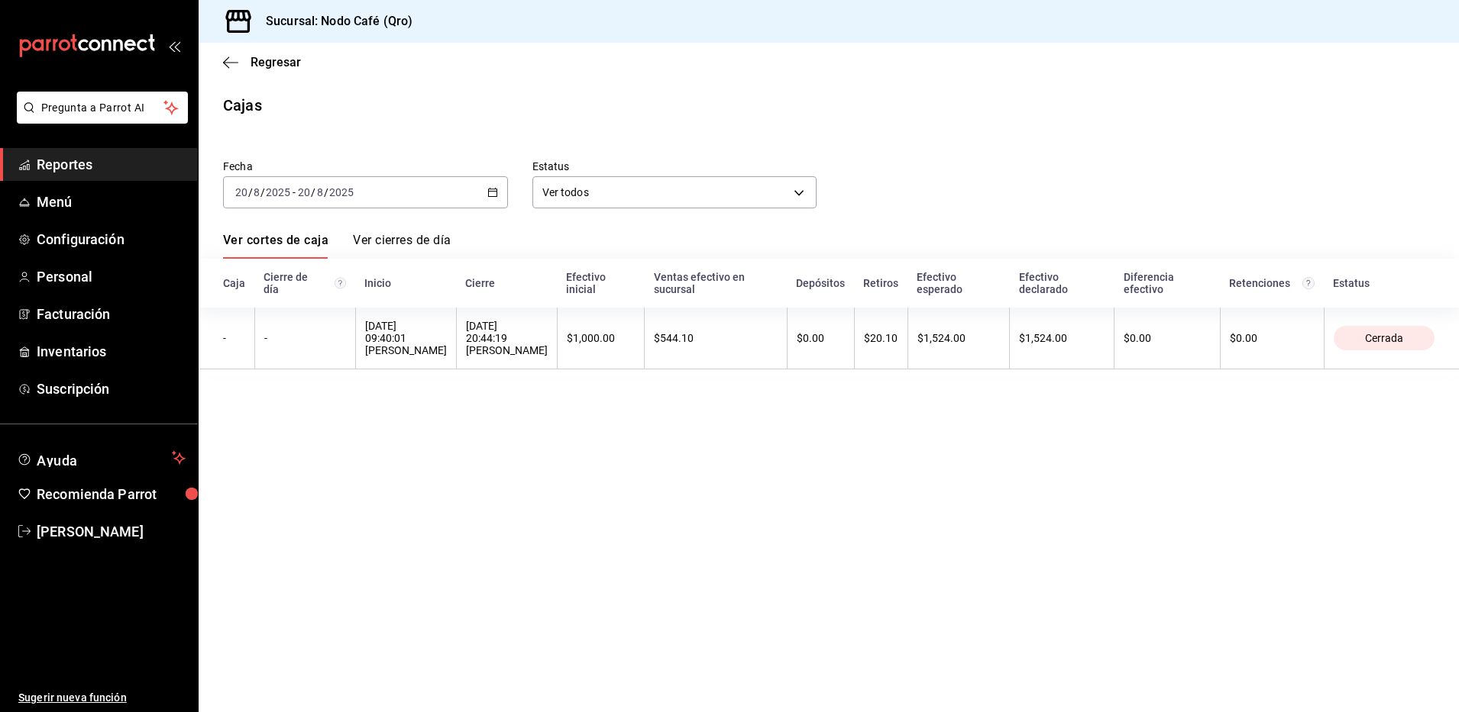
click at [494, 186] on div "2025-08-20 20 / 8 / 2025 - 2025-08-20 20 / 8 / 2025" at bounding box center [365, 192] width 285 height 32
click at [296, 405] on span "Rango de fechas" at bounding box center [295, 410] width 118 height 16
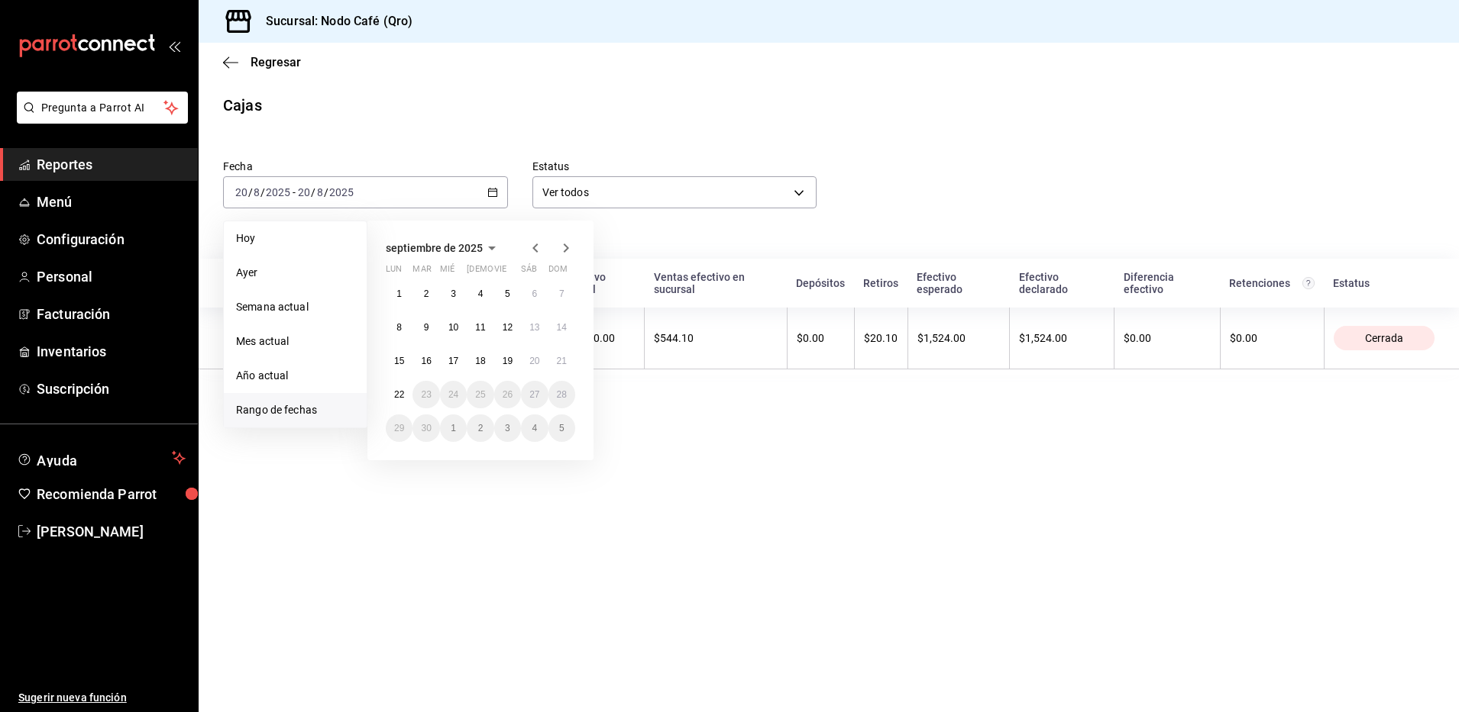
click at [533, 245] on icon "button" at bounding box center [535, 248] width 18 height 18
click at [487, 396] on button "21" at bounding box center [480, 394] width 27 height 27
click at [480, 396] on abbr "21" at bounding box center [480, 394] width 10 height 11
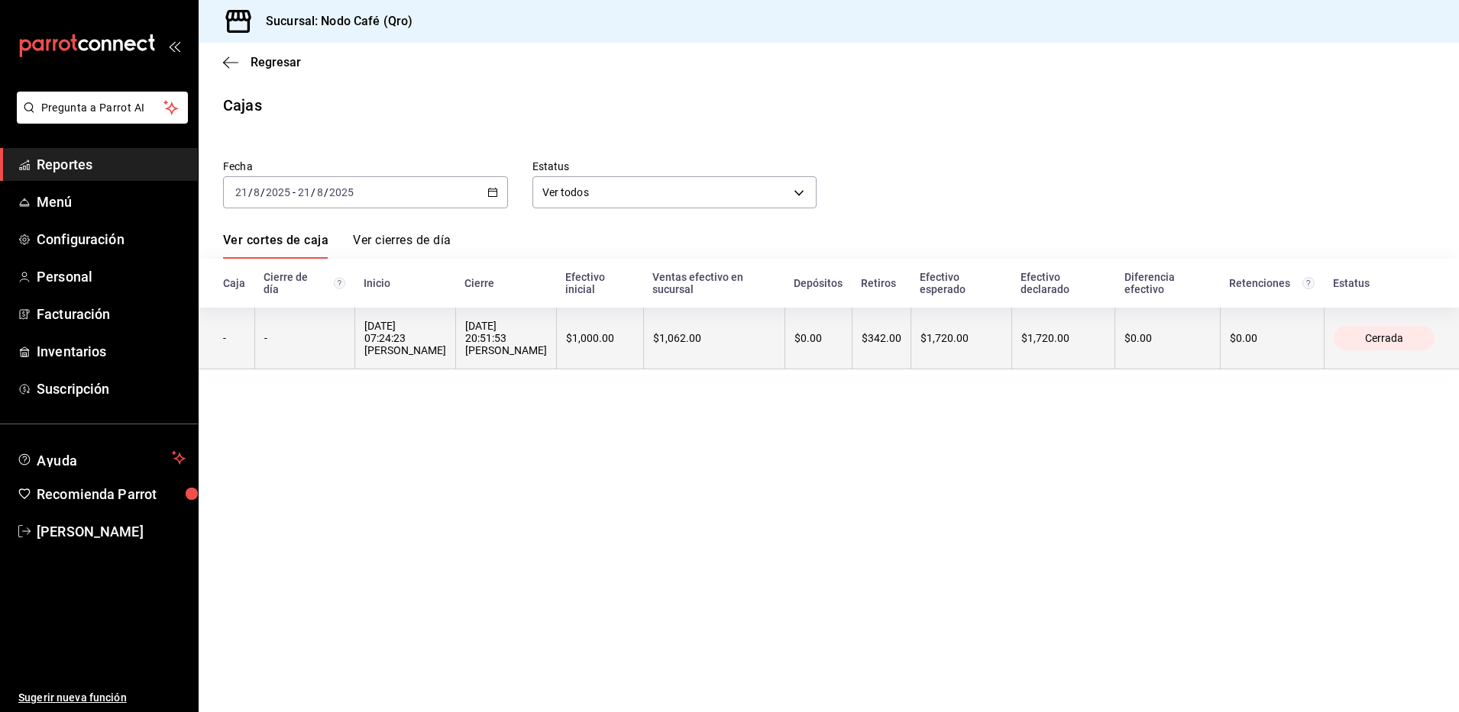
click at [483, 337] on div "21/08/2025 20:51:53 Cindy Quiroz" at bounding box center [506, 338] width 82 height 37
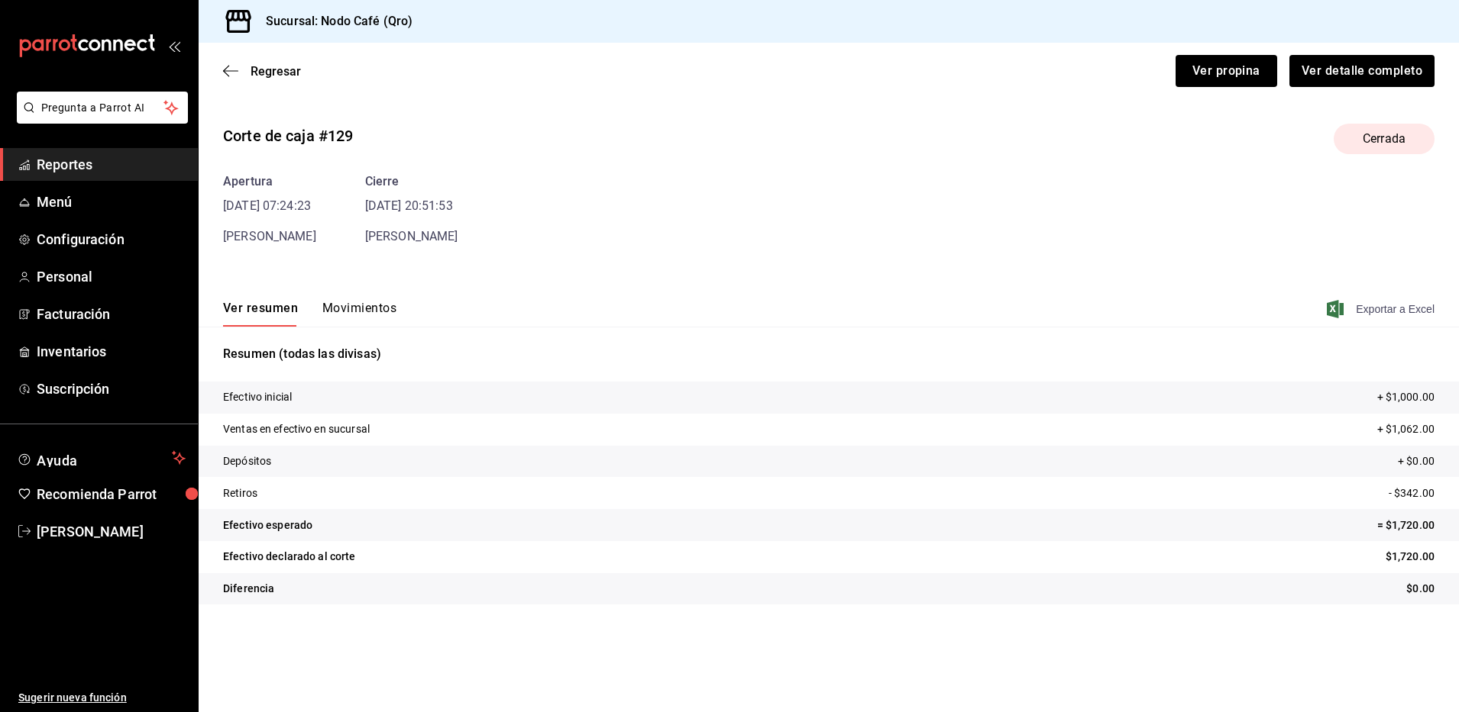
click at [1400, 305] on span "Exportar a Excel" at bounding box center [1381, 309] width 105 height 18
click at [280, 71] on span "Regresar" at bounding box center [275, 71] width 50 height 15
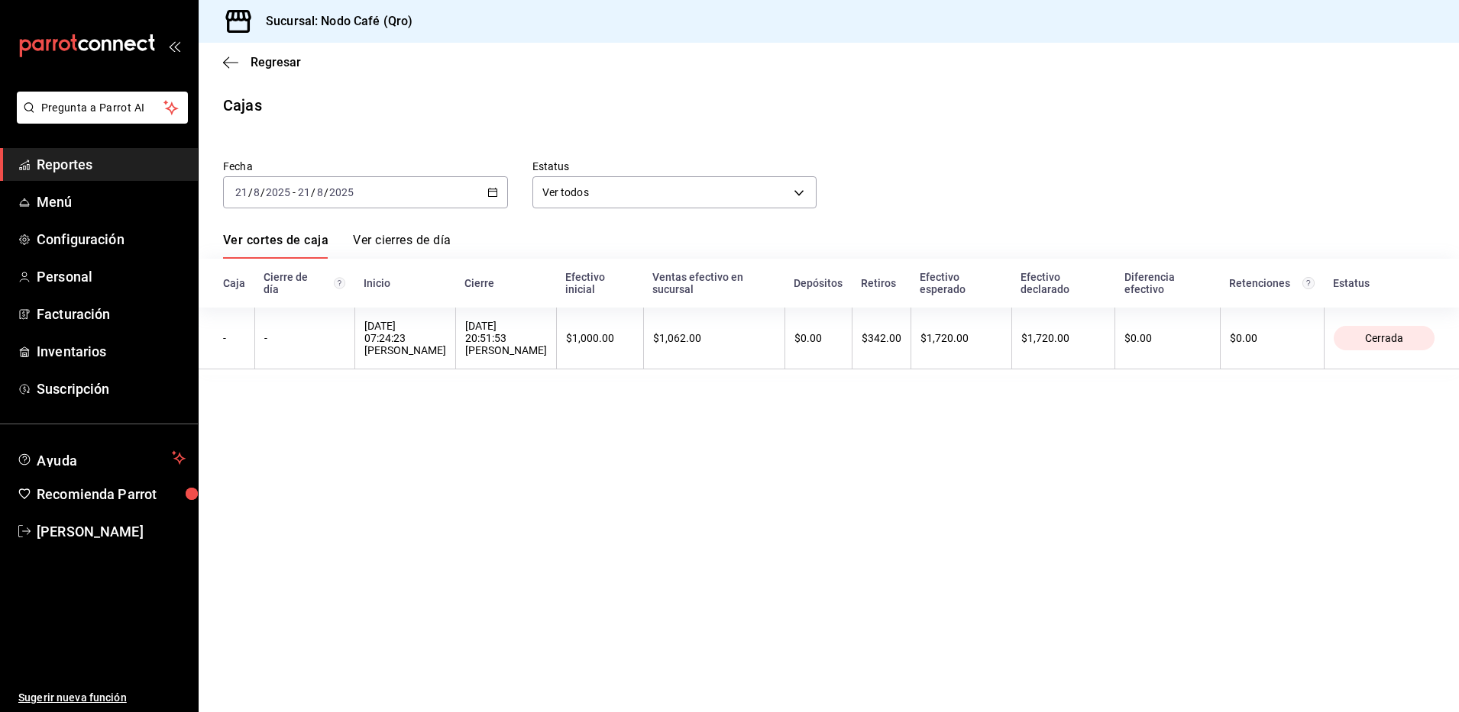
click at [493, 189] on \(Stroke\) "button" at bounding box center [492, 193] width 9 height 8
click at [304, 414] on span "Rango de fechas" at bounding box center [295, 410] width 118 height 16
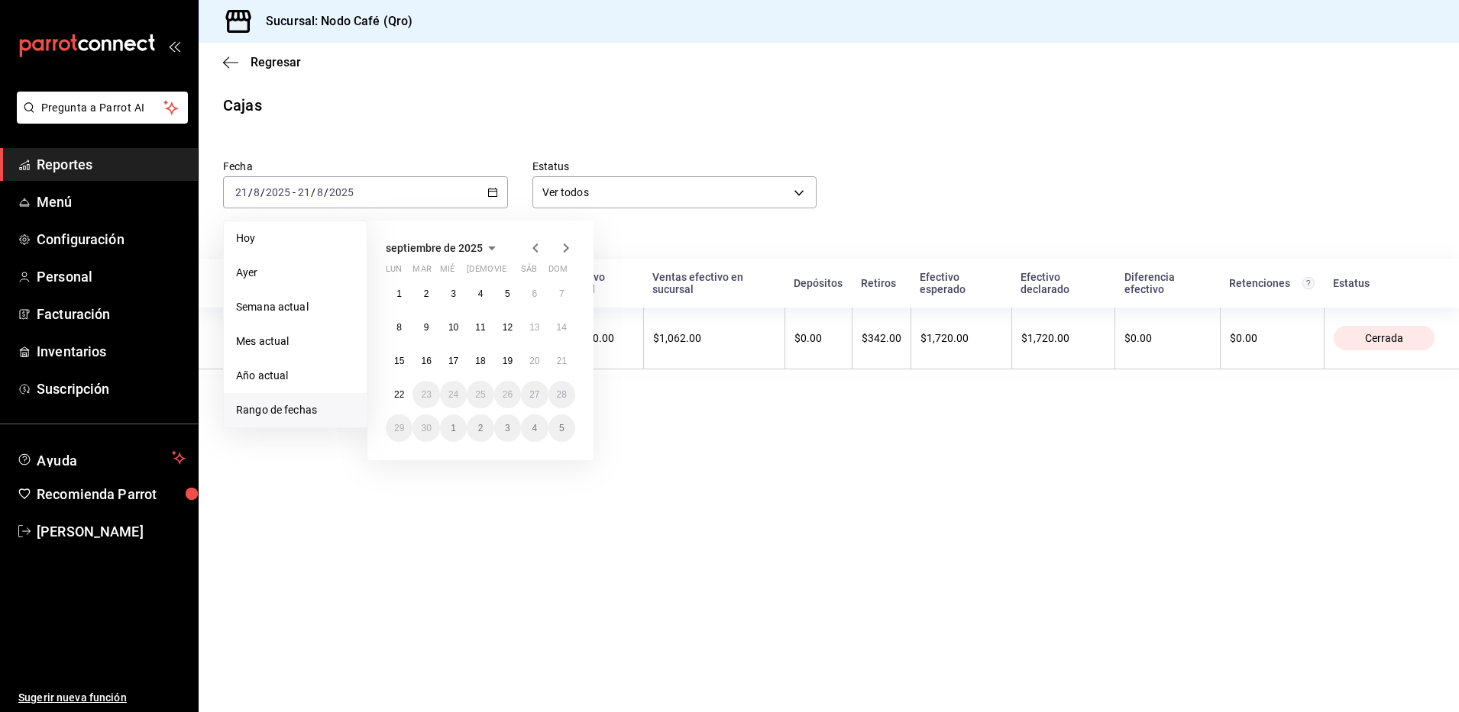
click at [534, 250] on icon "button" at bounding box center [535, 248] width 18 height 18
click at [507, 401] on button "22" at bounding box center [507, 394] width 27 height 27
click at [510, 395] on abbr "22" at bounding box center [507, 394] width 10 height 11
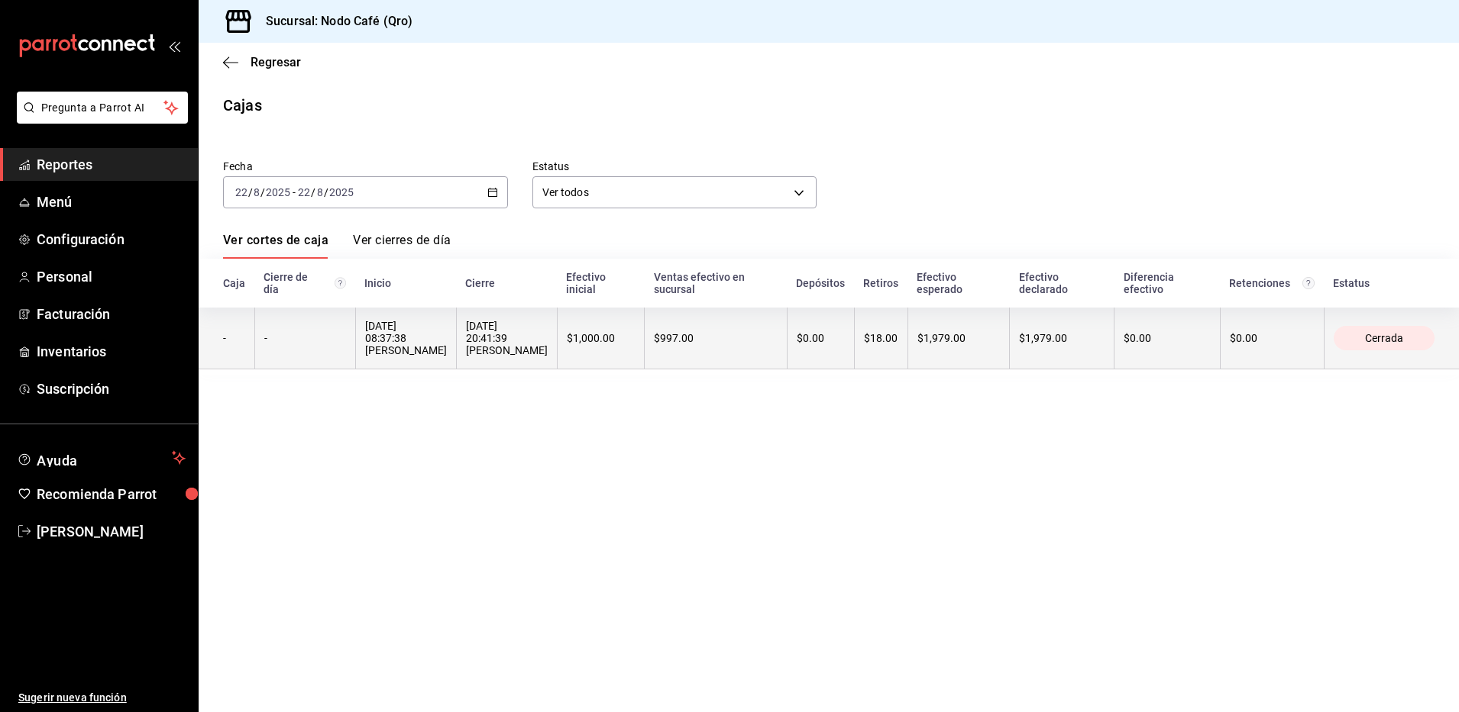
click at [656, 332] on div "$997.00" at bounding box center [715, 338] width 123 height 12
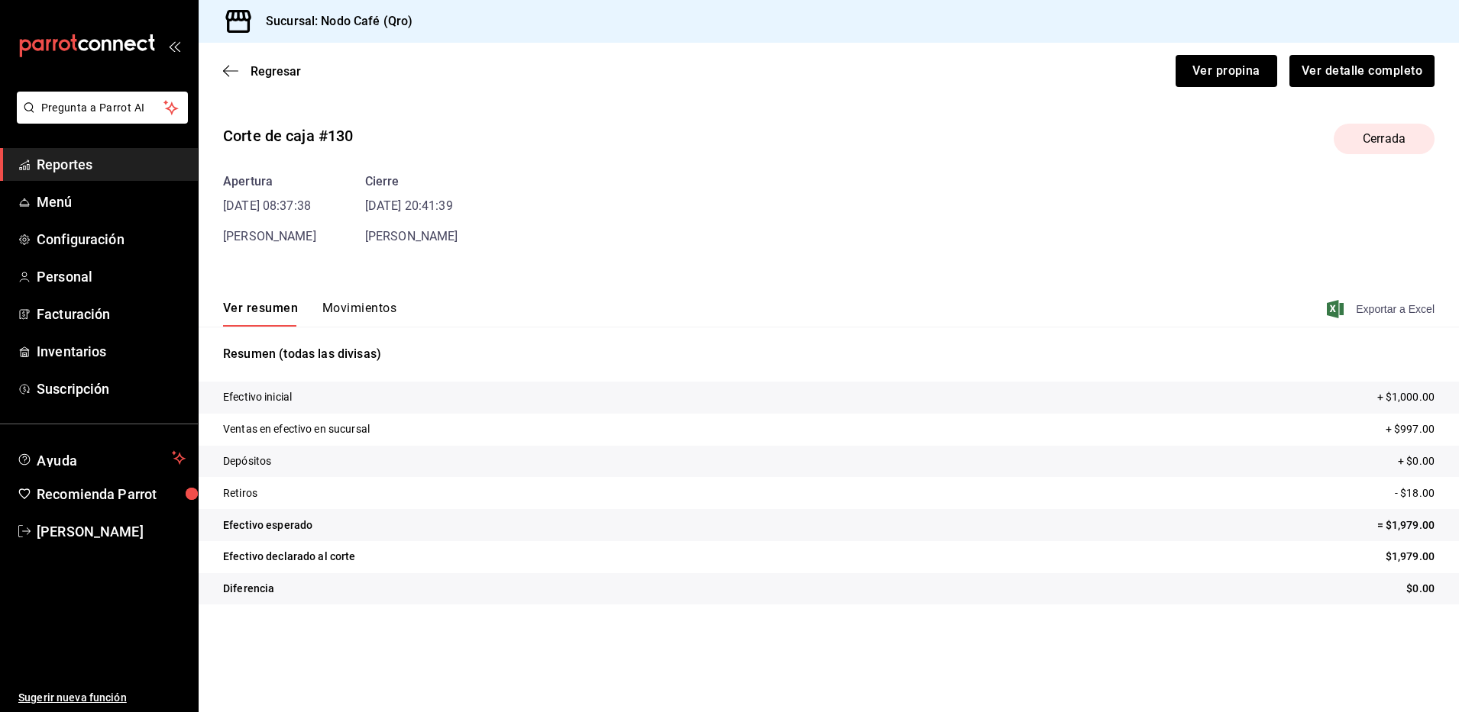
click at [1398, 314] on span "Exportar a Excel" at bounding box center [1381, 309] width 105 height 18
click at [263, 65] on span "Regresar" at bounding box center [275, 71] width 50 height 15
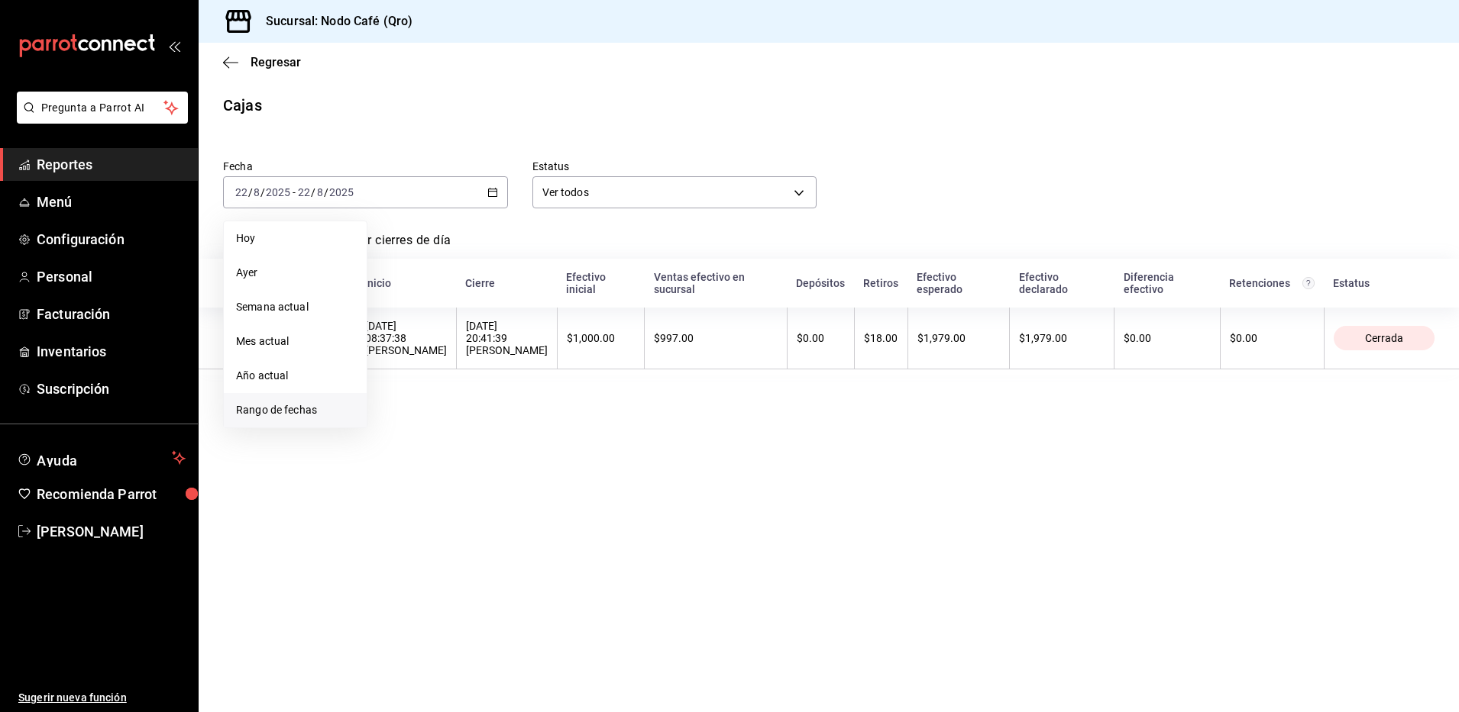
click at [308, 402] on span "Rango de fechas" at bounding box center [295, 410] width 118 height 16
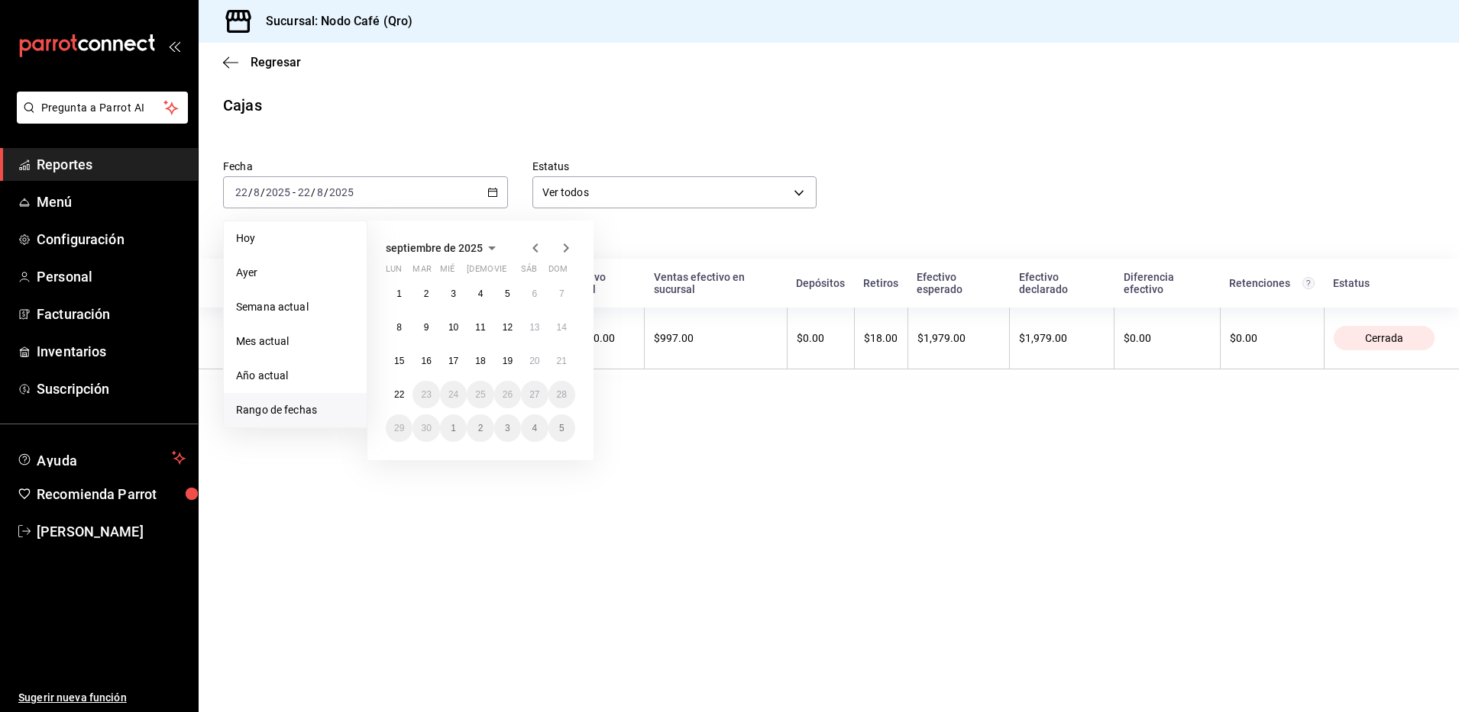
click at [538, 244] on icon "button" at bounding box center [534, 248] width 5 height 9
click at [538, 399] on abbr "23" at bounding box center [534, 394] width 10 height 11
click at [538, 398] on abbr "23" at bounding box center [534, 394] width 10 height 11
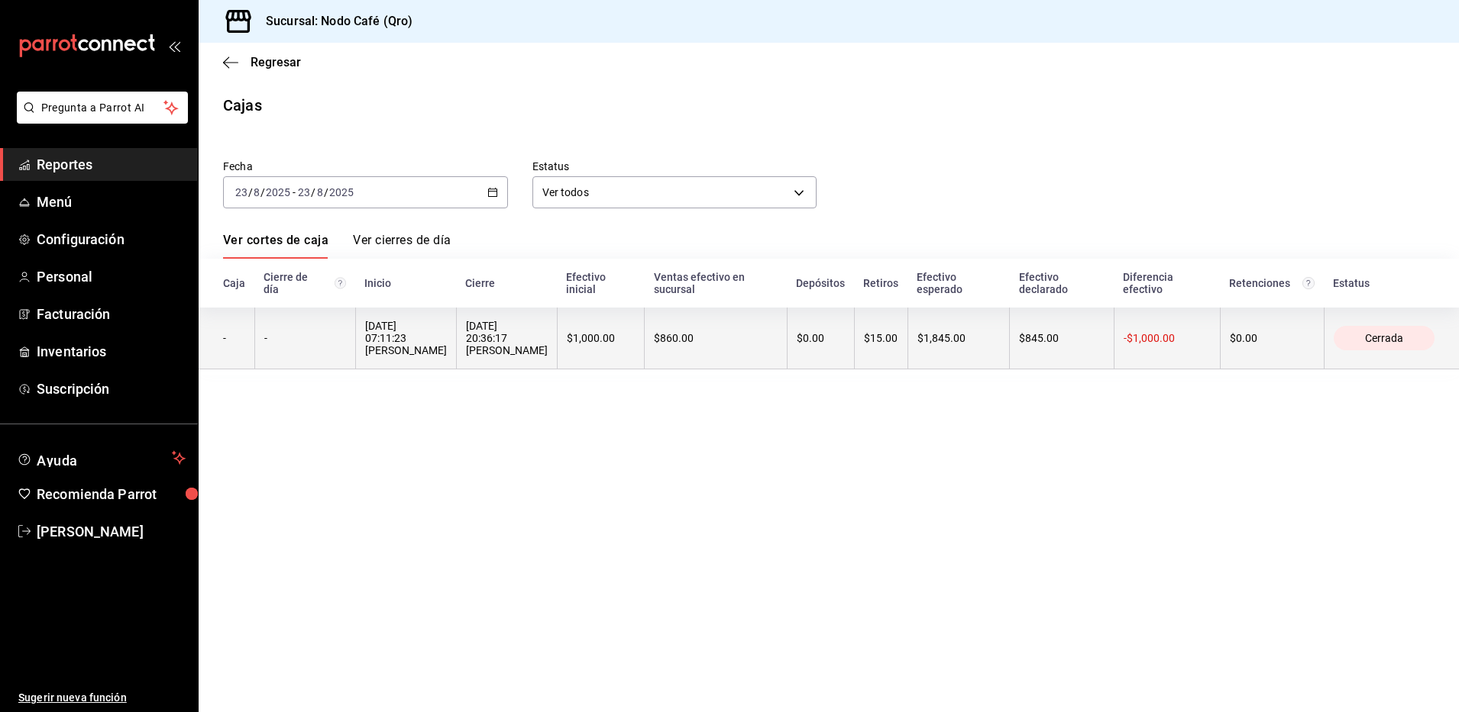
click at [557, 337] on th "$1,000.00" at bounding box center [601, 339] width 88 height 62
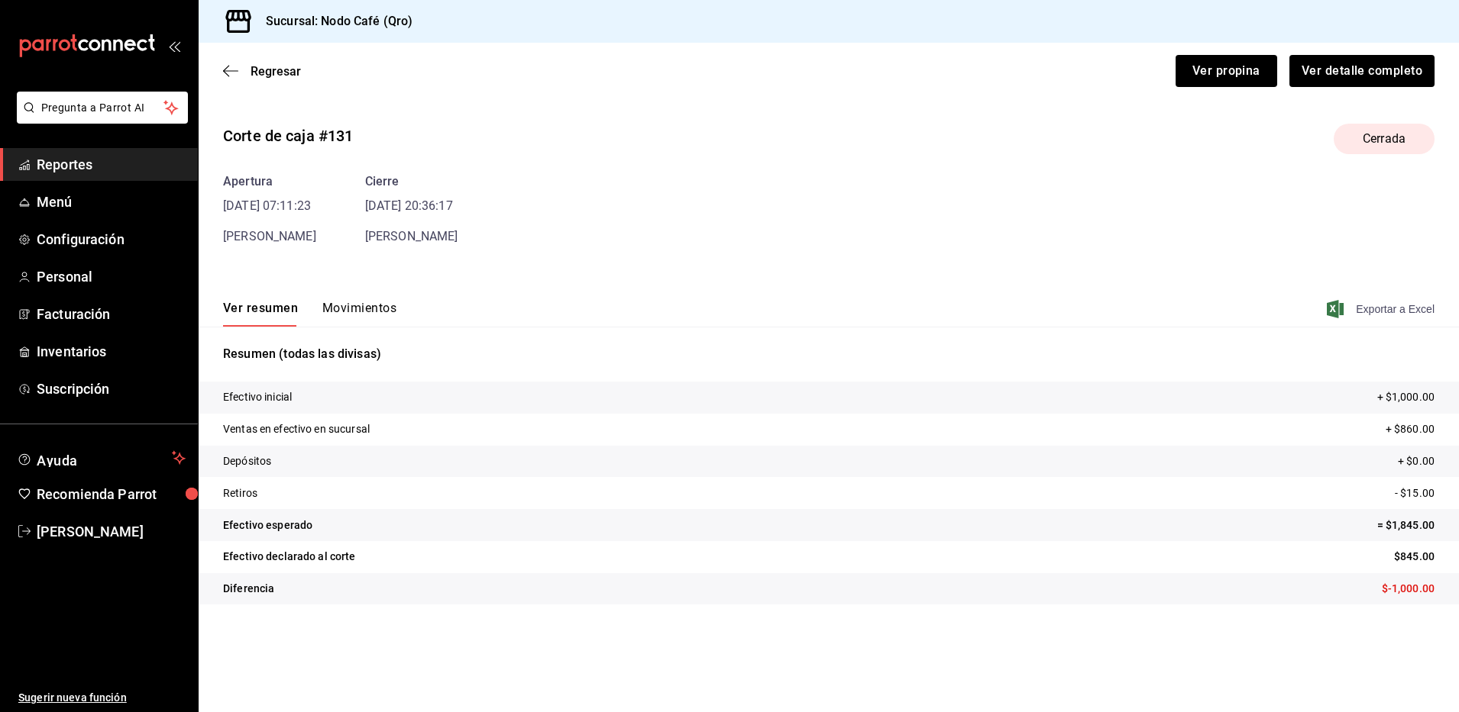
click at [1417, 308] on span "Exportar a Excel" at bounding box center [1381, 309] width 105 height 18
click at [276, 71] on span "Regresar" at bounding box center [275, 71] width 50 height 15
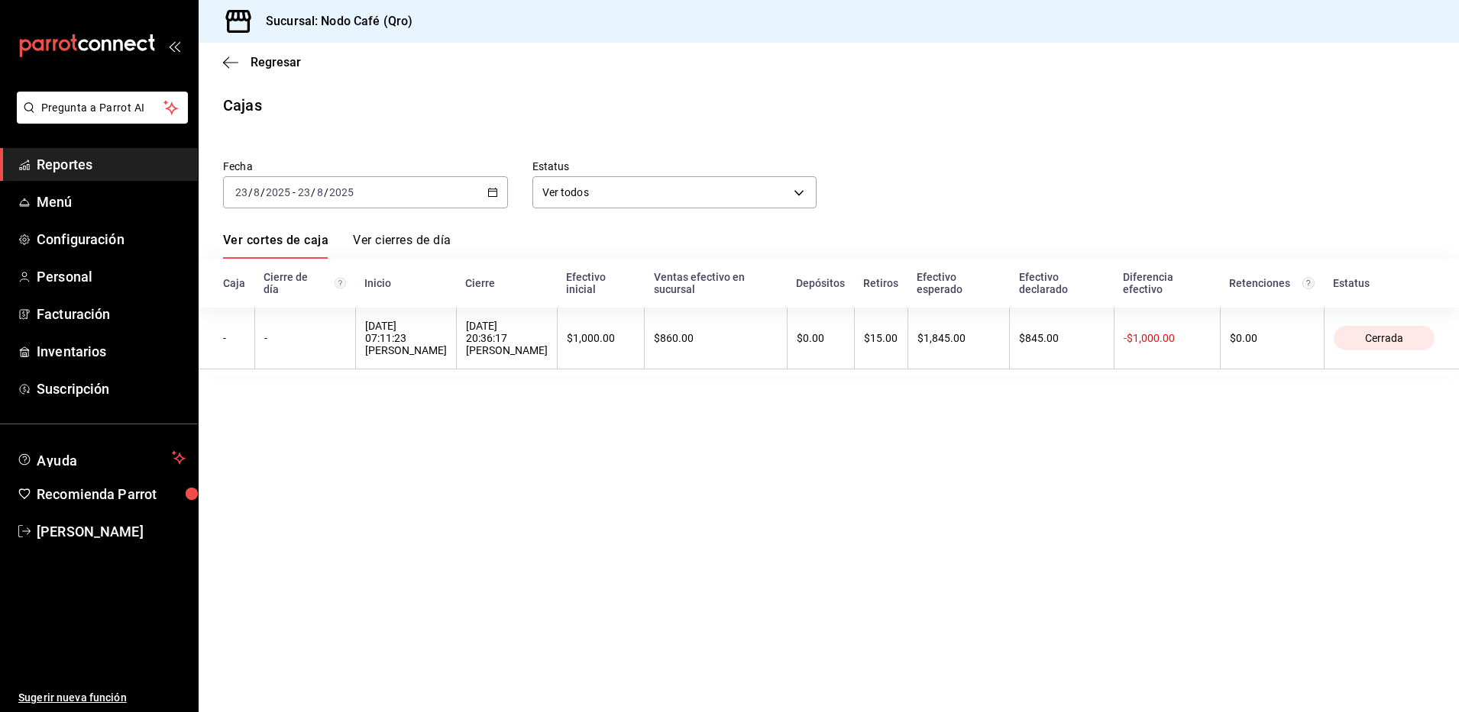
click at [493, 192] on icon "button" at bounding box center [492, 192] width 11 height 11
click at [299, 407] on span "Rango de fechas" at bounding box center [295, 410] width 118 height 16
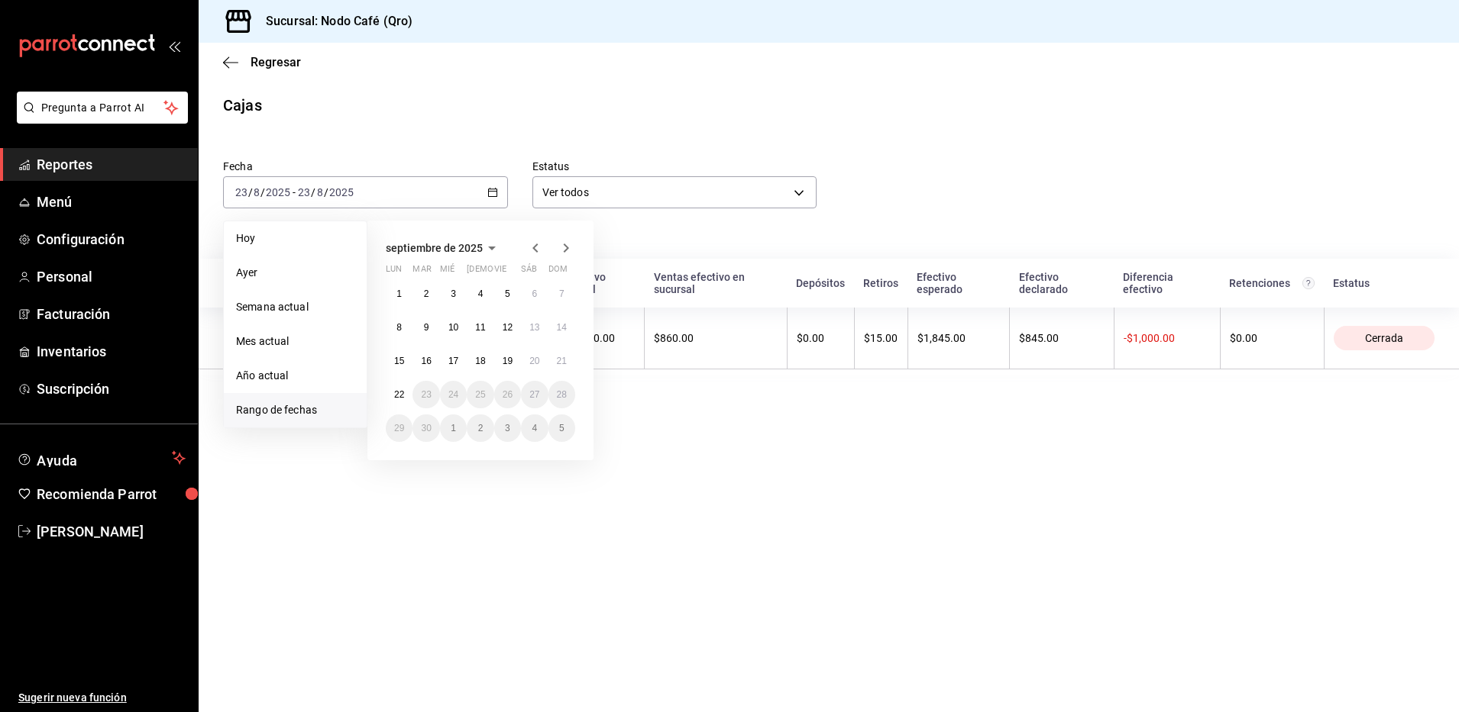
click at [540, 244] on icon "button" at bounding box center [535, 248] width 18 height 18
click at [566, 392] on abbr "24" at bounding box center [562, 394] width 10 height 11
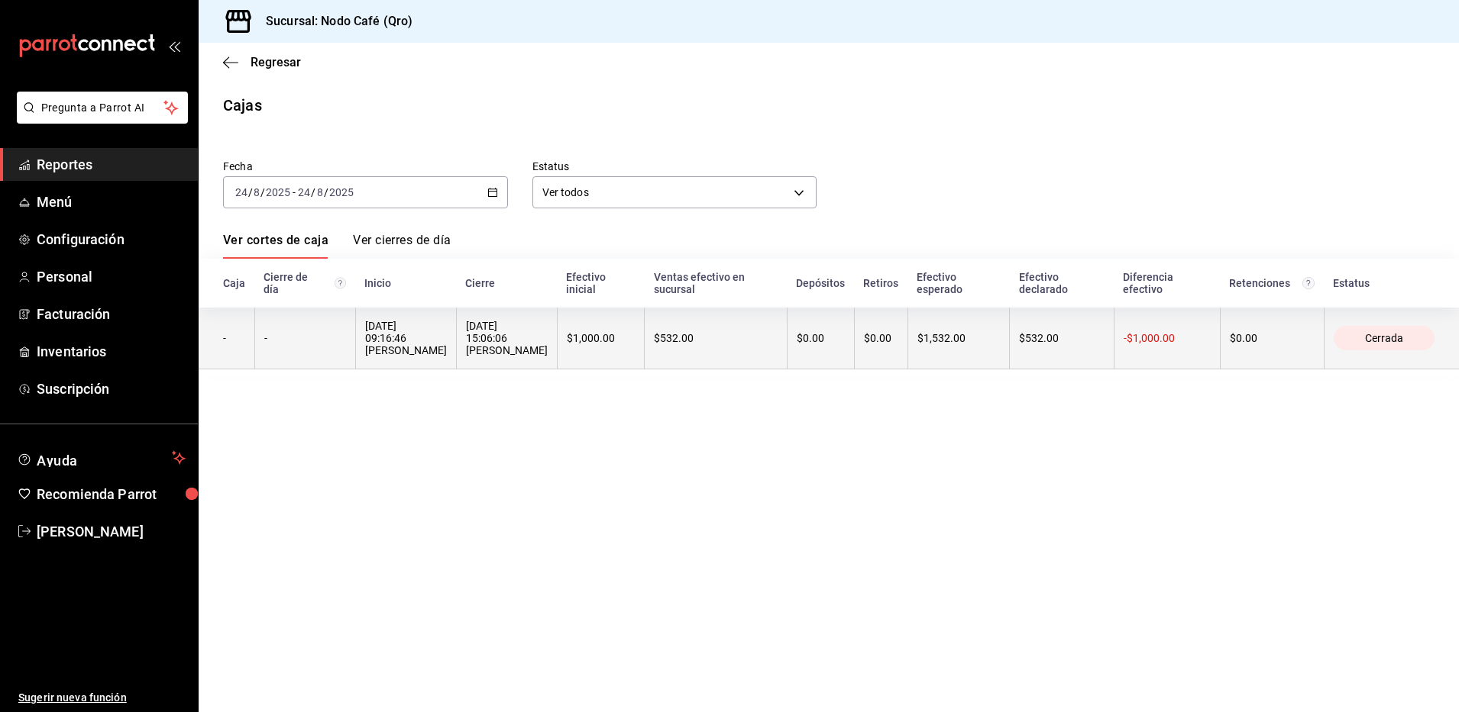
click at [557, 342] on th "$1,000.00" at bounding box center [601, 339] width 88 height 62
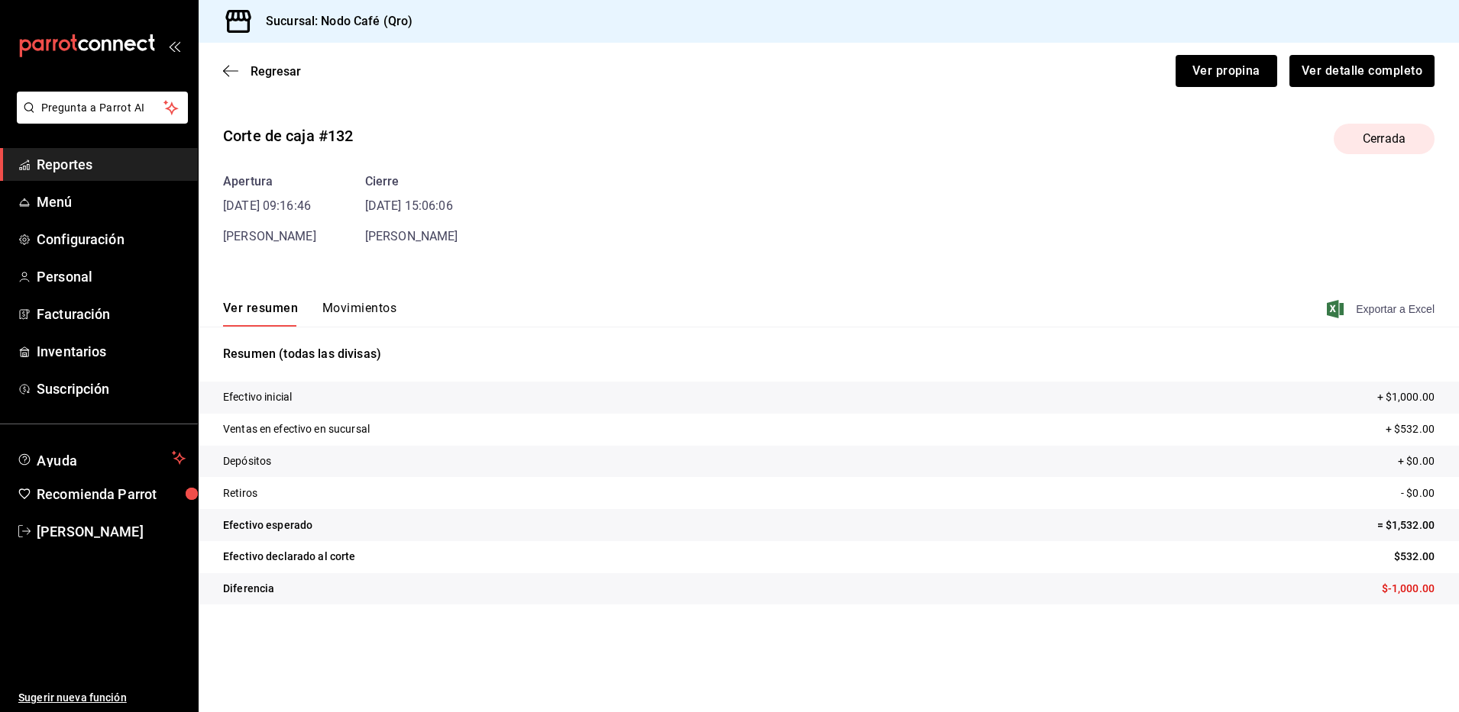
click at [1375, 312] on span "Exportar a Excel" at bounding box center [1381, 309] width 105 height 18
click at [268, 69] on span "Regresar" at bounding box center [275, 71] width 50 height 15
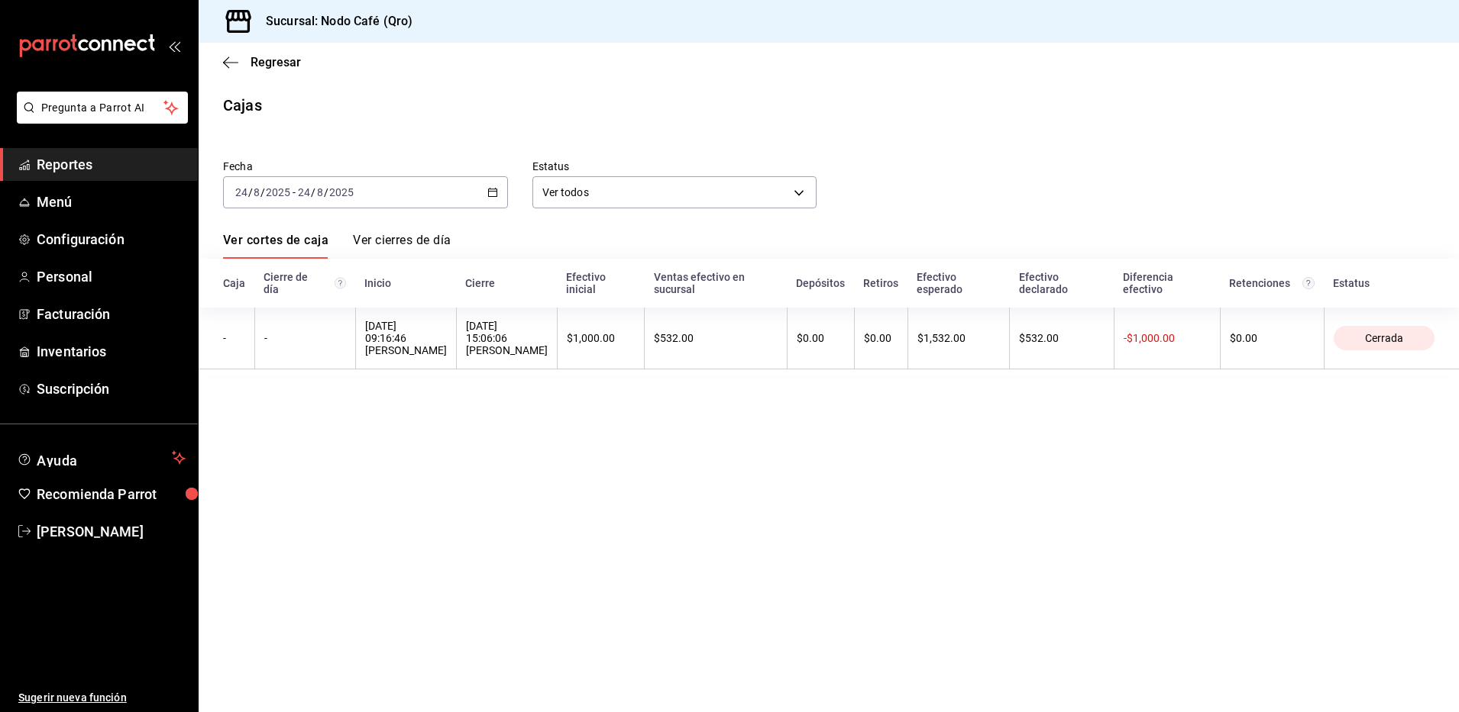
click at [489, 189] on \(Stroke\) "button" at bounding box center [492, 193] width 9 height 8
click at [264, 408] on span "Rango de fechas" at bounding box center [295, 410] width 118 height 16
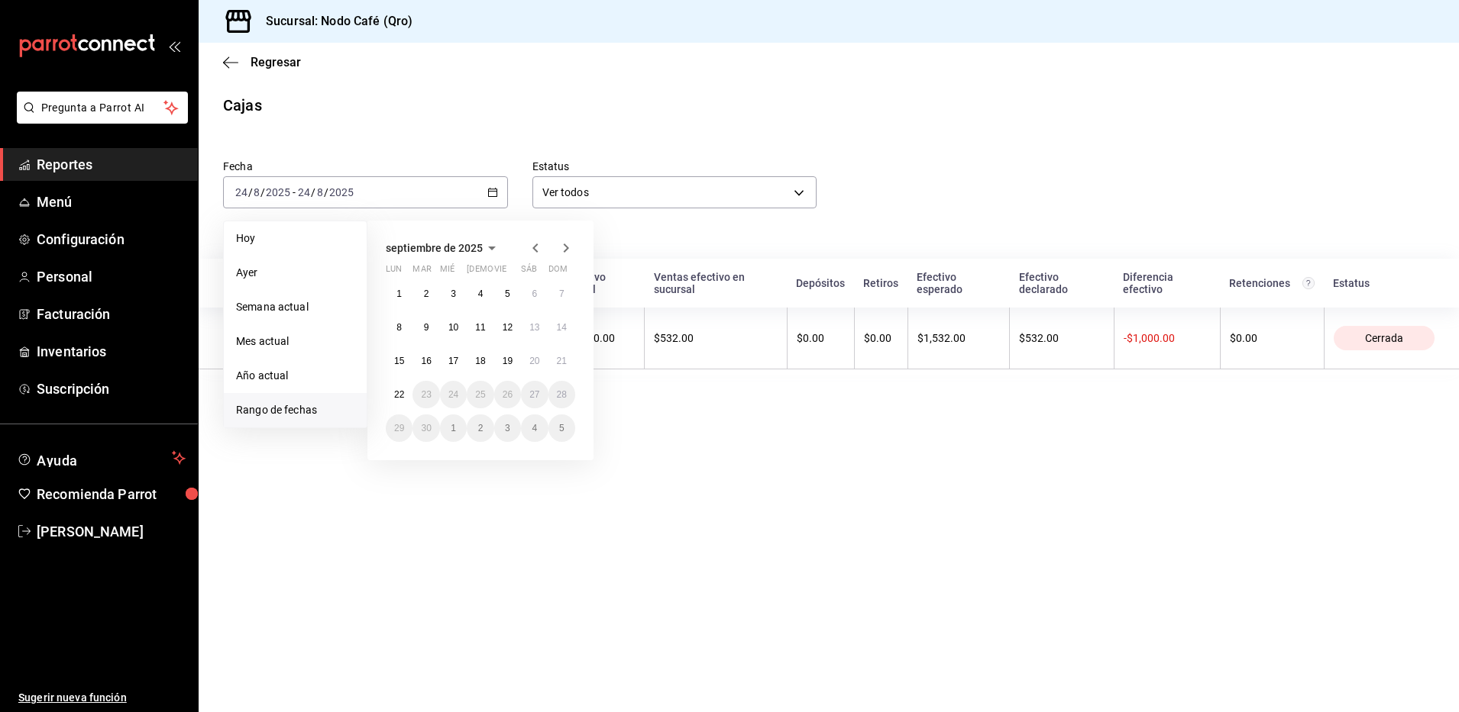
click at [535, 240] on icon "button" at bounding box center [535, 248] width 18 height 18
click at [393, 435] on button "25" at bounding box center [399, 428] width 27 height 27
click at [398, 434] on button "25" at bounding box center [399, 428] width 27 height 27
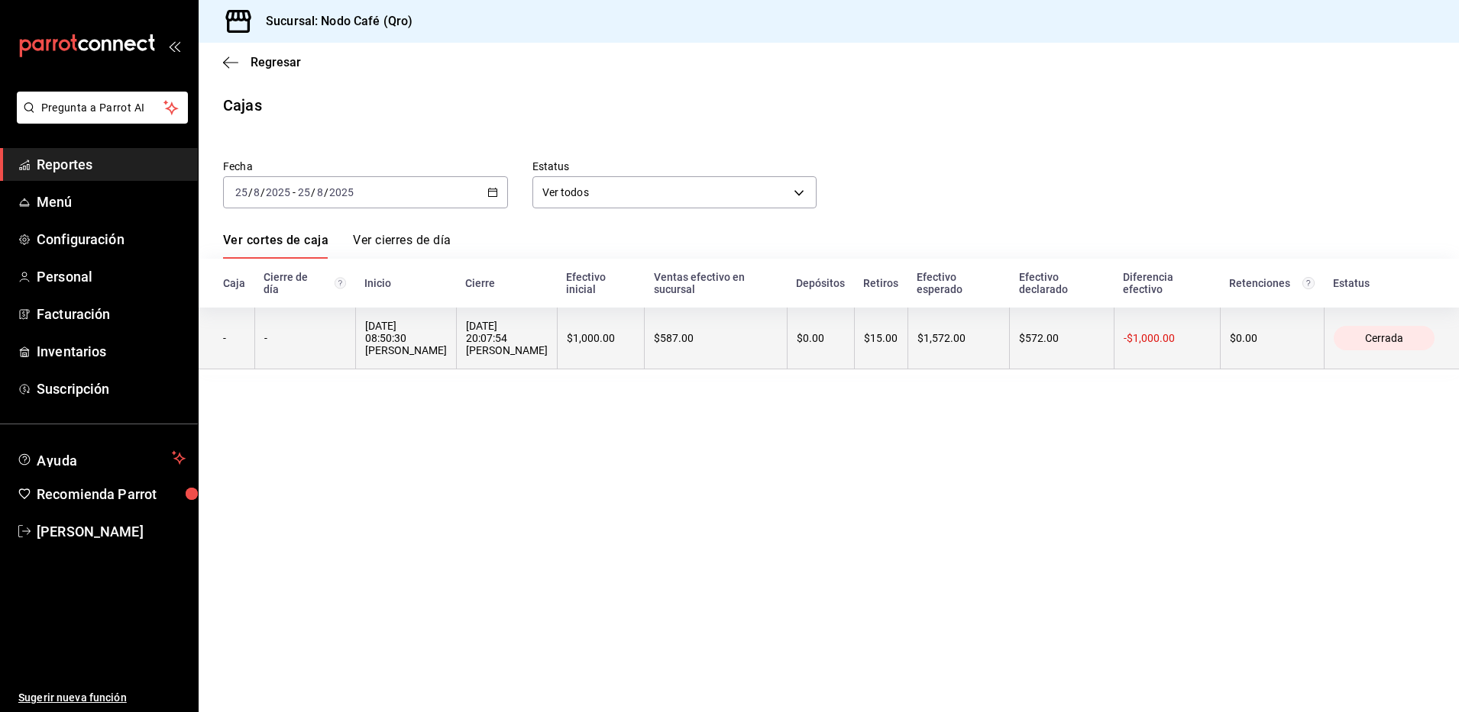
click at [917, 332] on div "$1,572.00" at bounding box center [958, 338] width 82 height 12
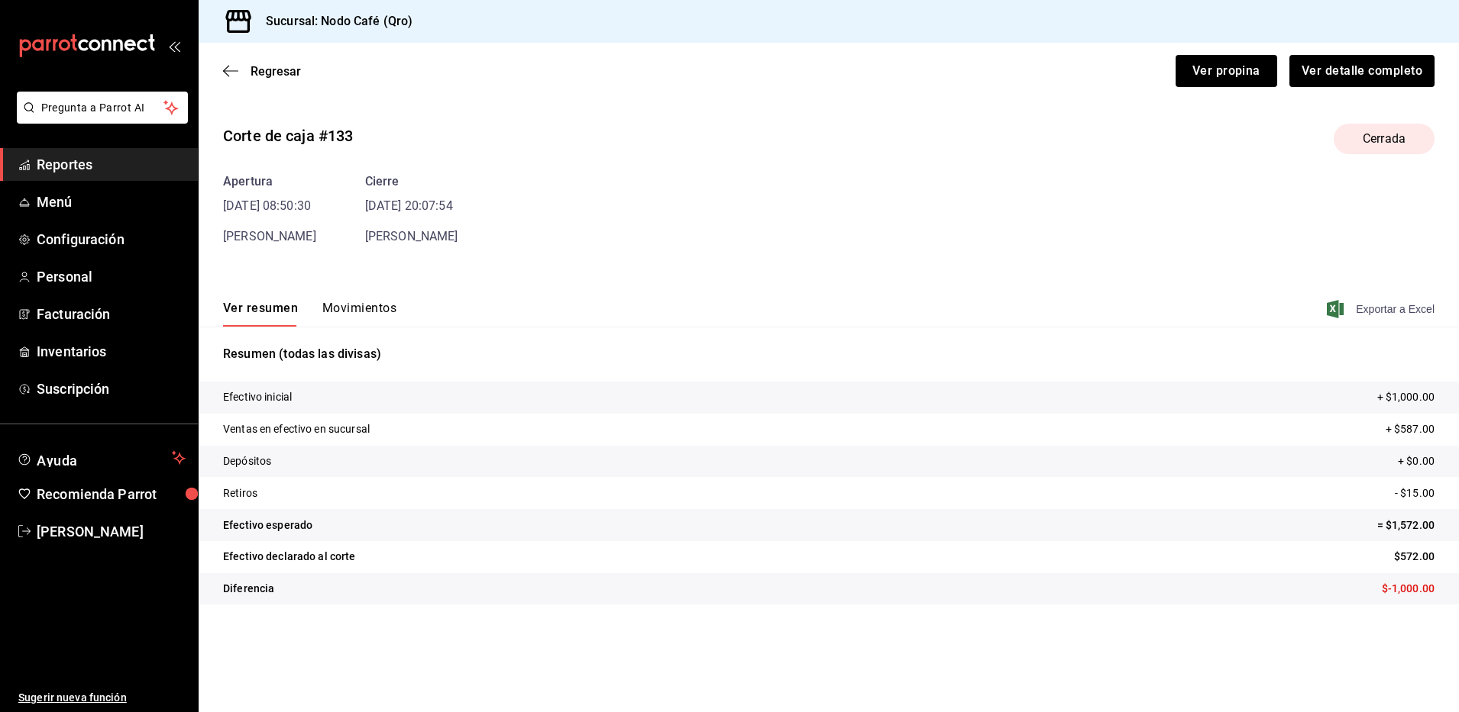
click at [1404, 309] on span "Exportar a Excel" at bounding box center [1381, 309] width 105 height 18
click at [279, 71] on span "Regresar" at bounding box center [275, 71] width 50 height 15
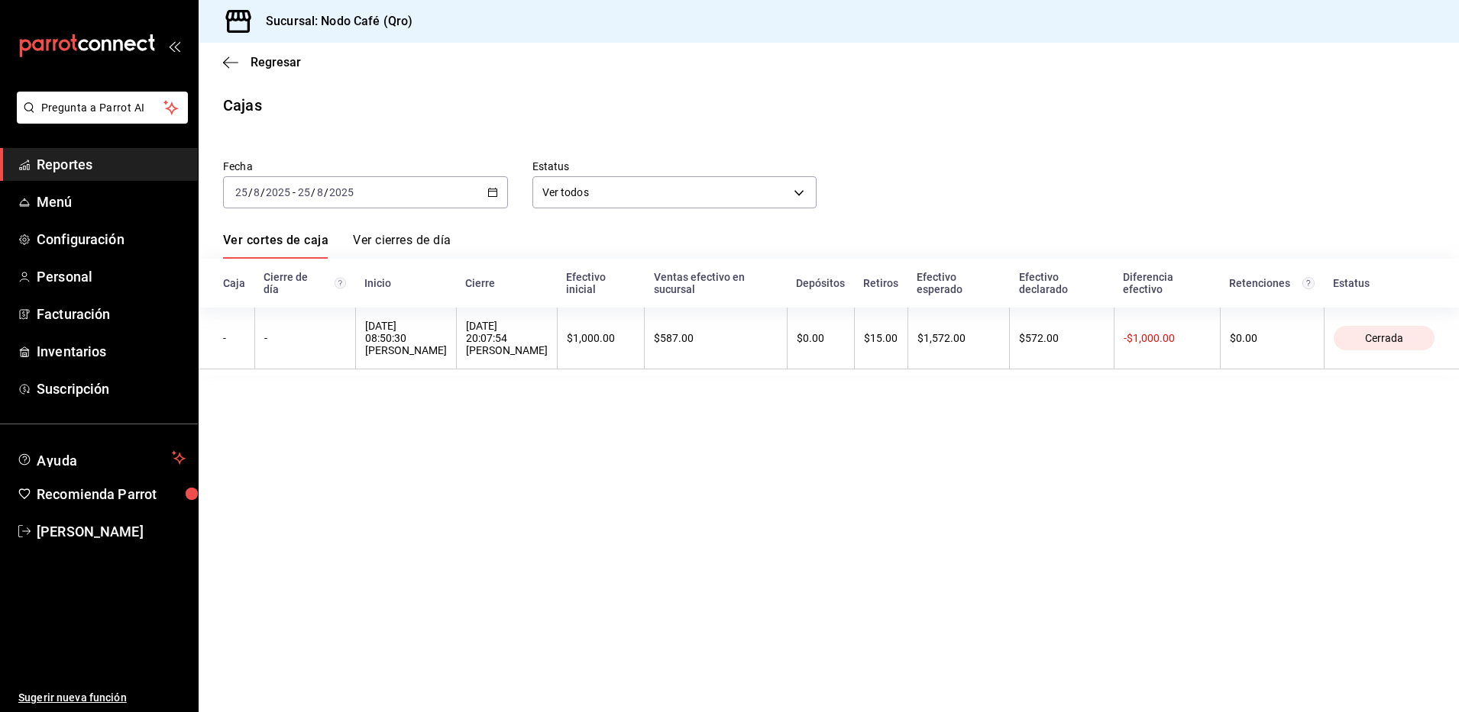
click at [492, 189] on icon "button" at bounding box center [492, 192] width 11 height 11
click at [304, 412] on span "Rango de fechas" at bounding box center [295, 410] width 118 height 16
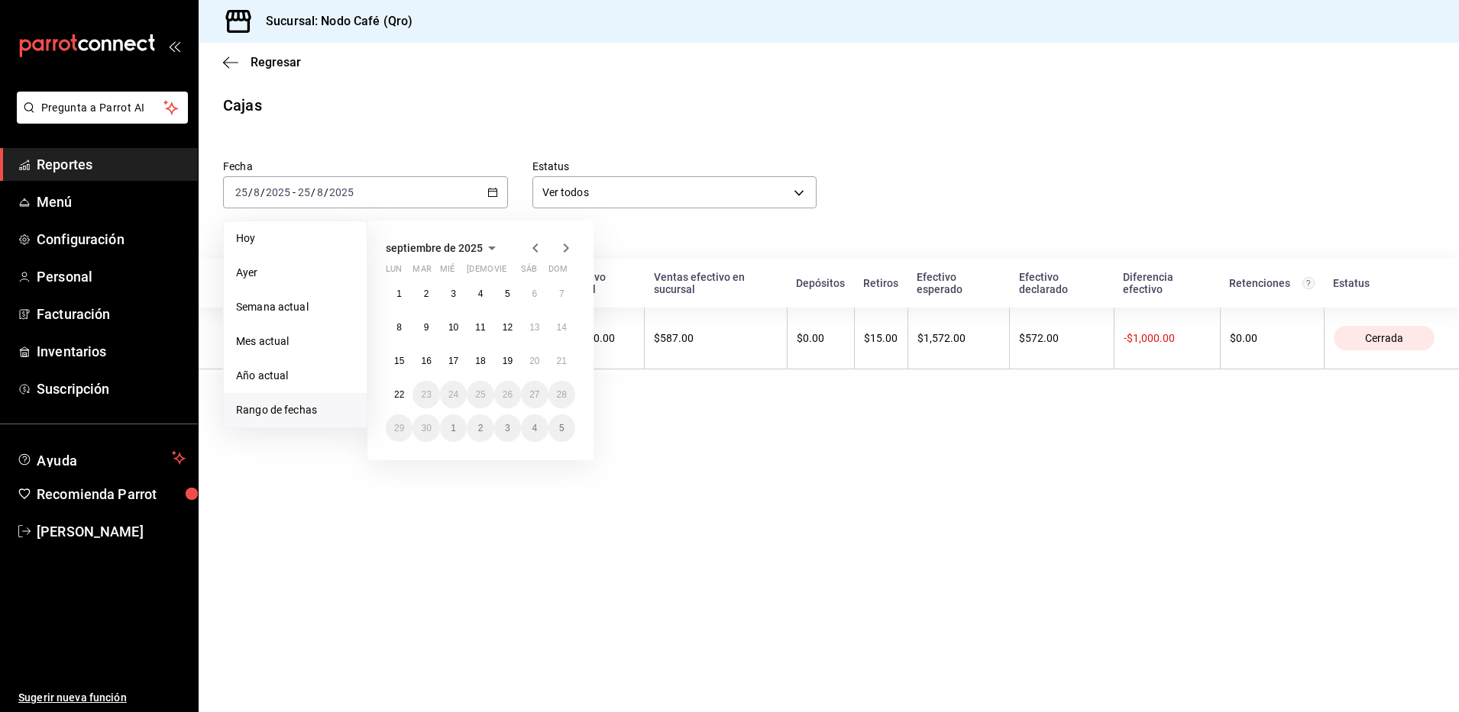
click at [536, 249] on icon "button" at bounding box center [535, 248] width 18 height 18
click at [428, 429] on abbr "26" at bounding box center [426, 428] width 10 height 11
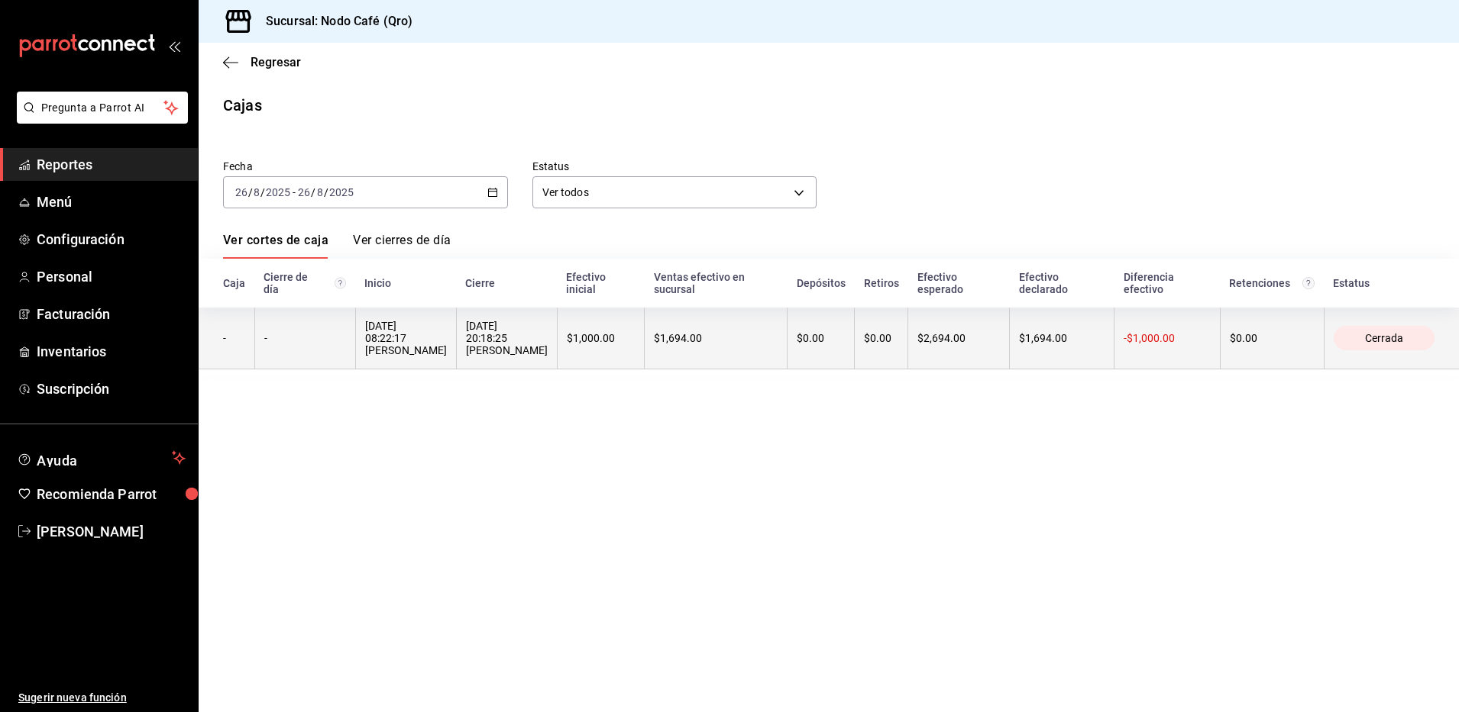
click at [493, 323] on div "26/08/2025 20:18:25 Victor Glz" at bounding box center [507, 338] width 82 height 37
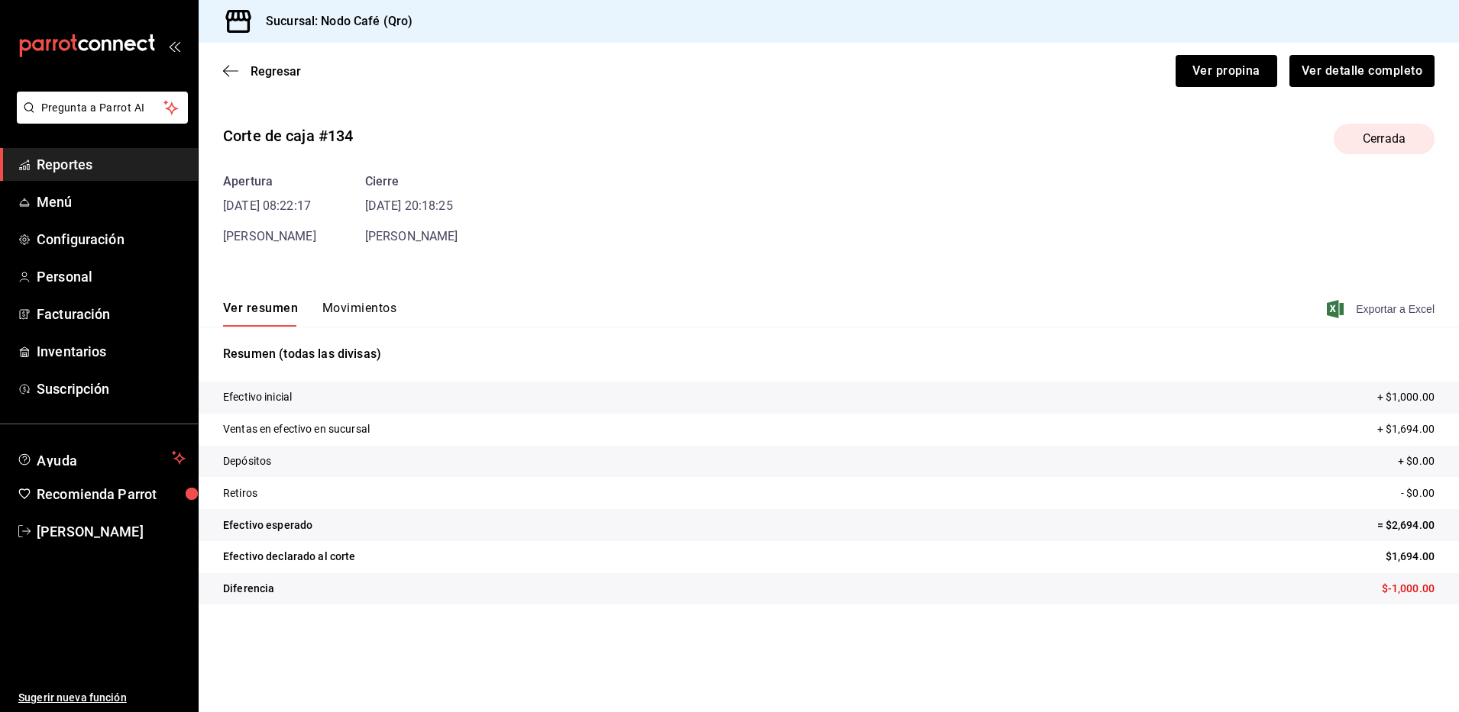
click at [1372, 313] on span "Exportar a Excel" at bounding box center [1381, 309] width 105 height 18
click at [1399, 314] on span "Exportar a Excel" at bounding box center [1381, 309] width 105 height 18
click at [274, 70] on span "Regresar" at bounding box center [275, 71] width 50 height 15
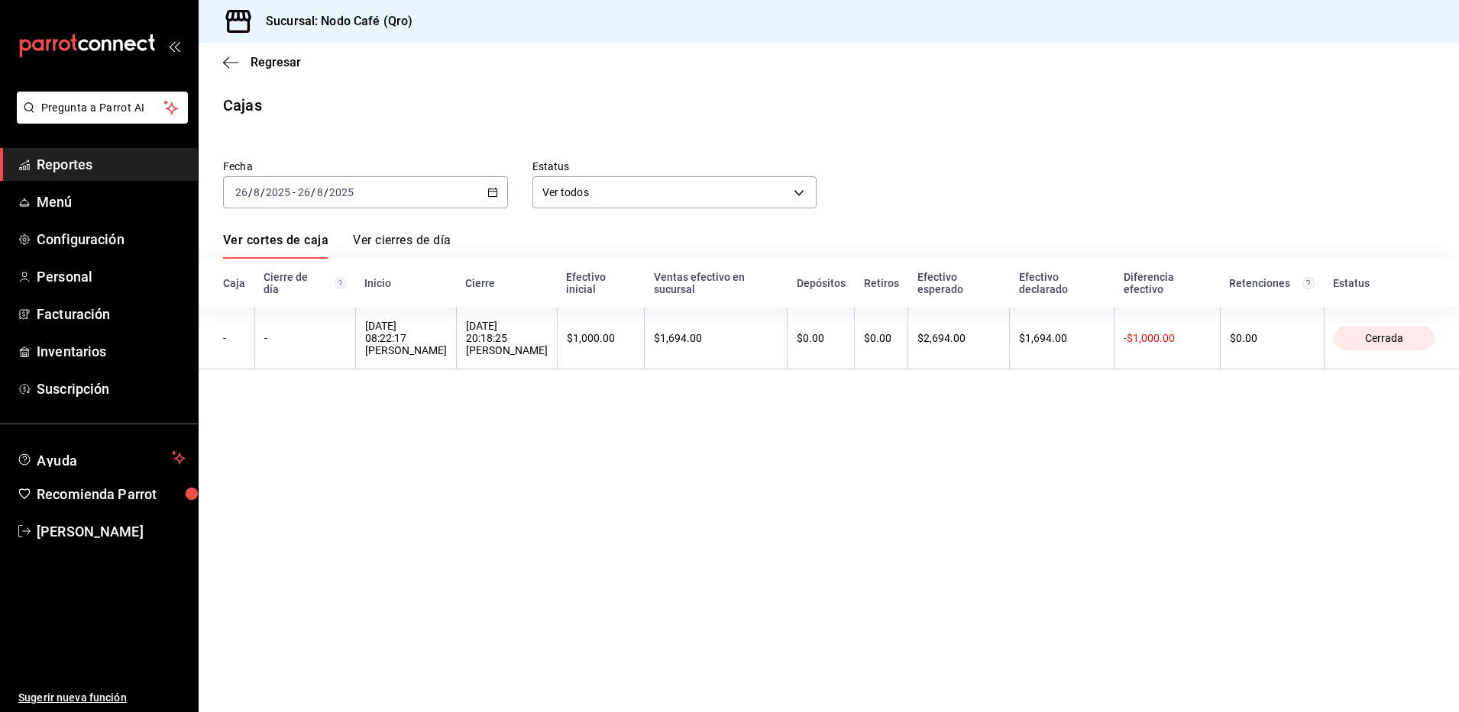
click at [494, 192] on icon "button" at bounding box center [492, 192] width 11 height 11
click at [310, 409] on span "Rango de fechas" at bounding box center [295, 410] width 118 height 16
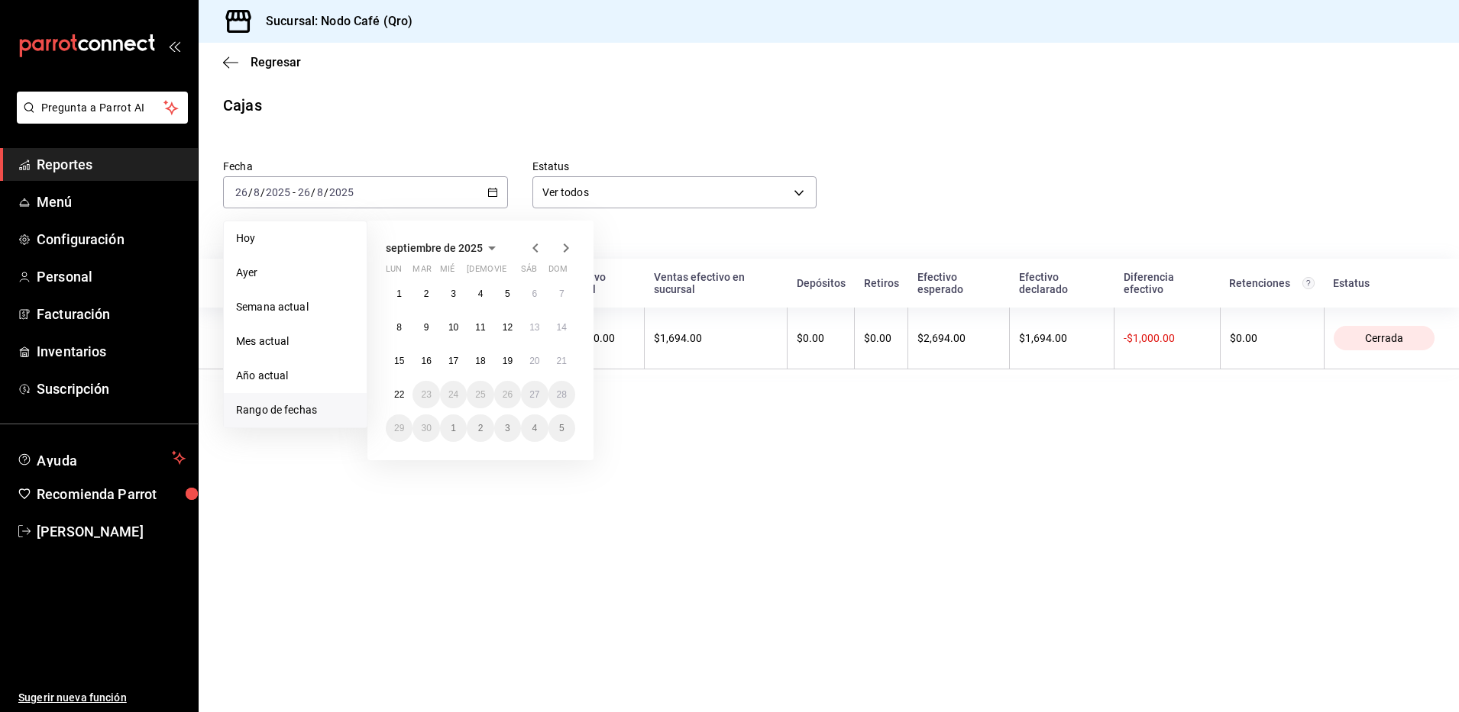
click at [536, 243] on icon "button" at bounding box center [535, 248] width 18 height 18
click at [454, 425] on abbr "27" at bounding box center [453, 428] width 10 height 11
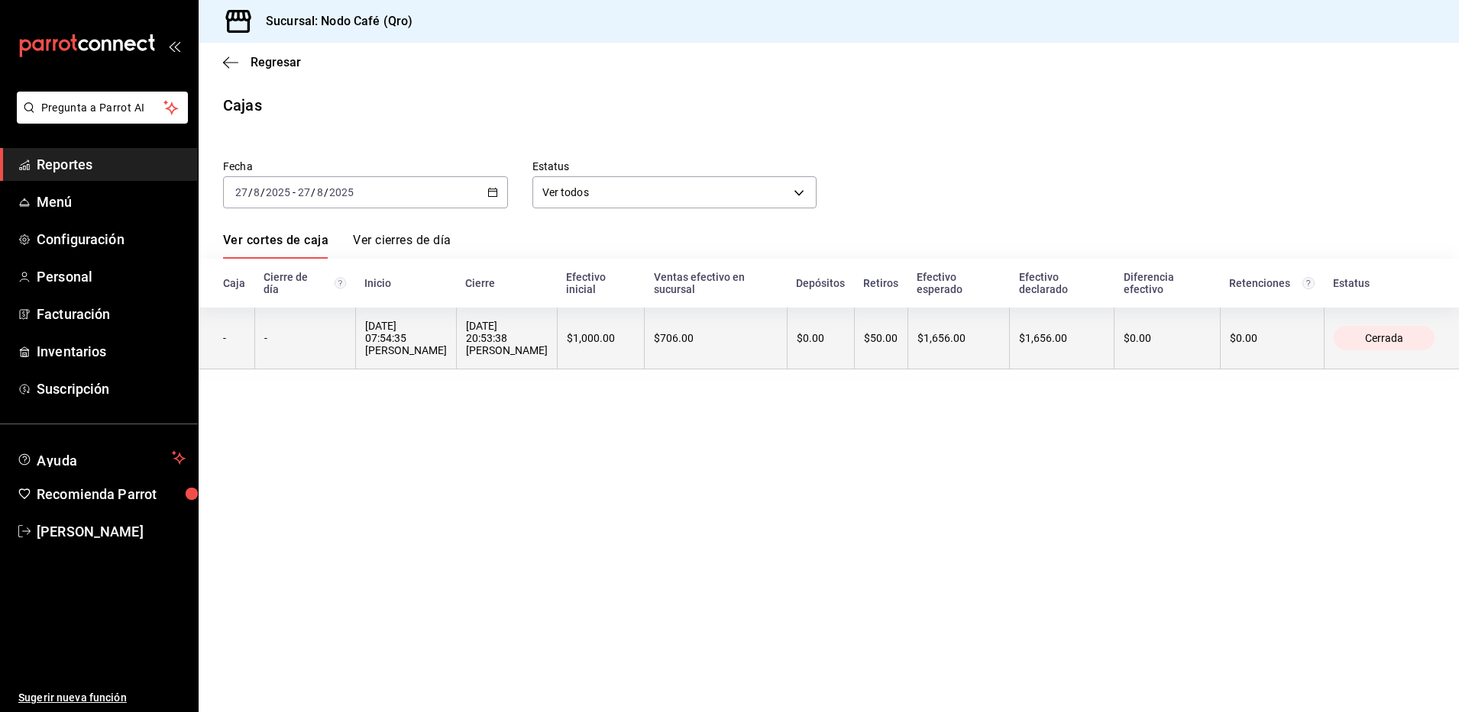
click at [958, 332] on div "$1,656.00" at bounding box center [958, 338] width 82 height 12
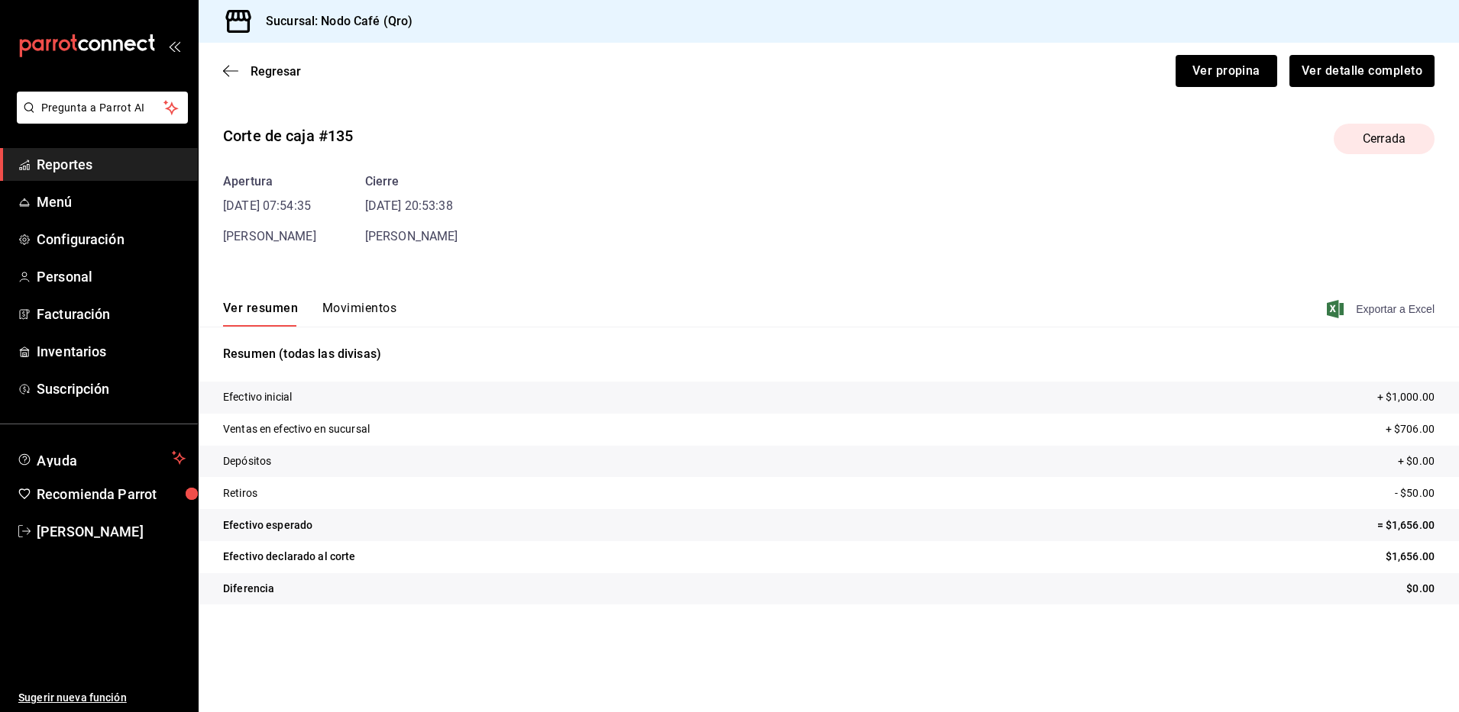
click at [1388, 308] on span "Exportar a Excel" at bounding box center [1381, 309] width 105 height 18
click at [269, 68] on span "Regresar" at bounding box center [275, 71] width 50 height 15
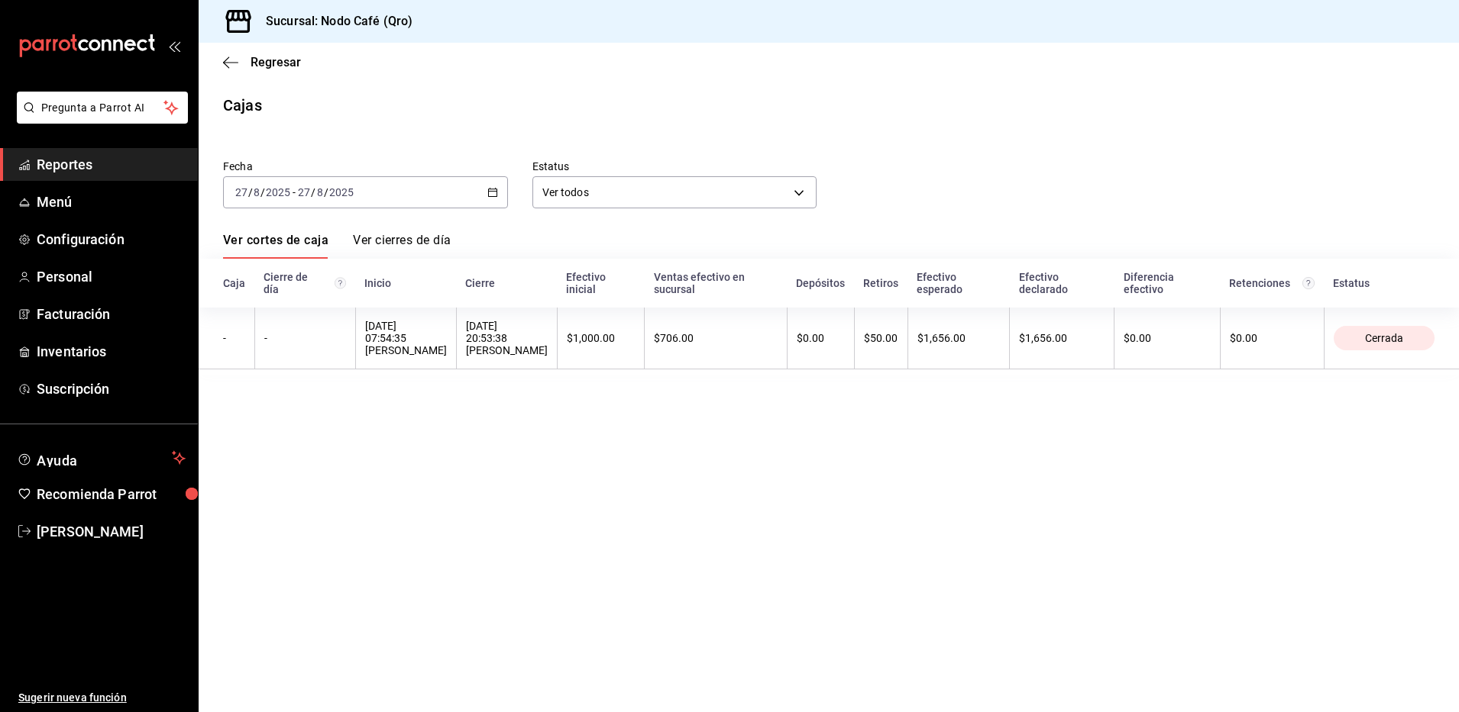
click at [493, 193] on icon "button" at bounding box center [492, 192] width 11 height 11
click at [307, 409] on span "Rango de fechas" at bounding box center [295, 410] width 118 height 16
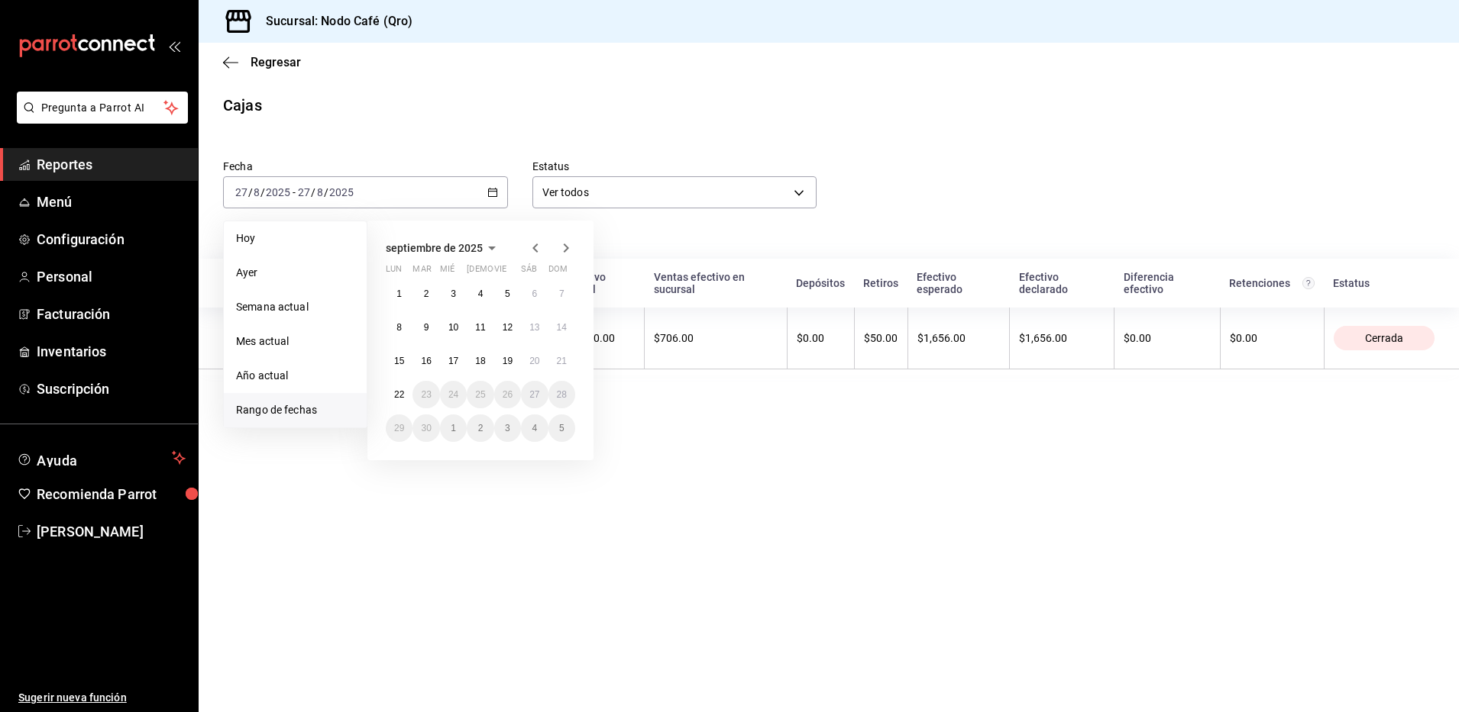
click at [535, 249] on icon "button" at bounding box center [534, 248] width 5 height 9
click at [480, 434] on button "28" at bounding box center [480, 428] width 27 height 27
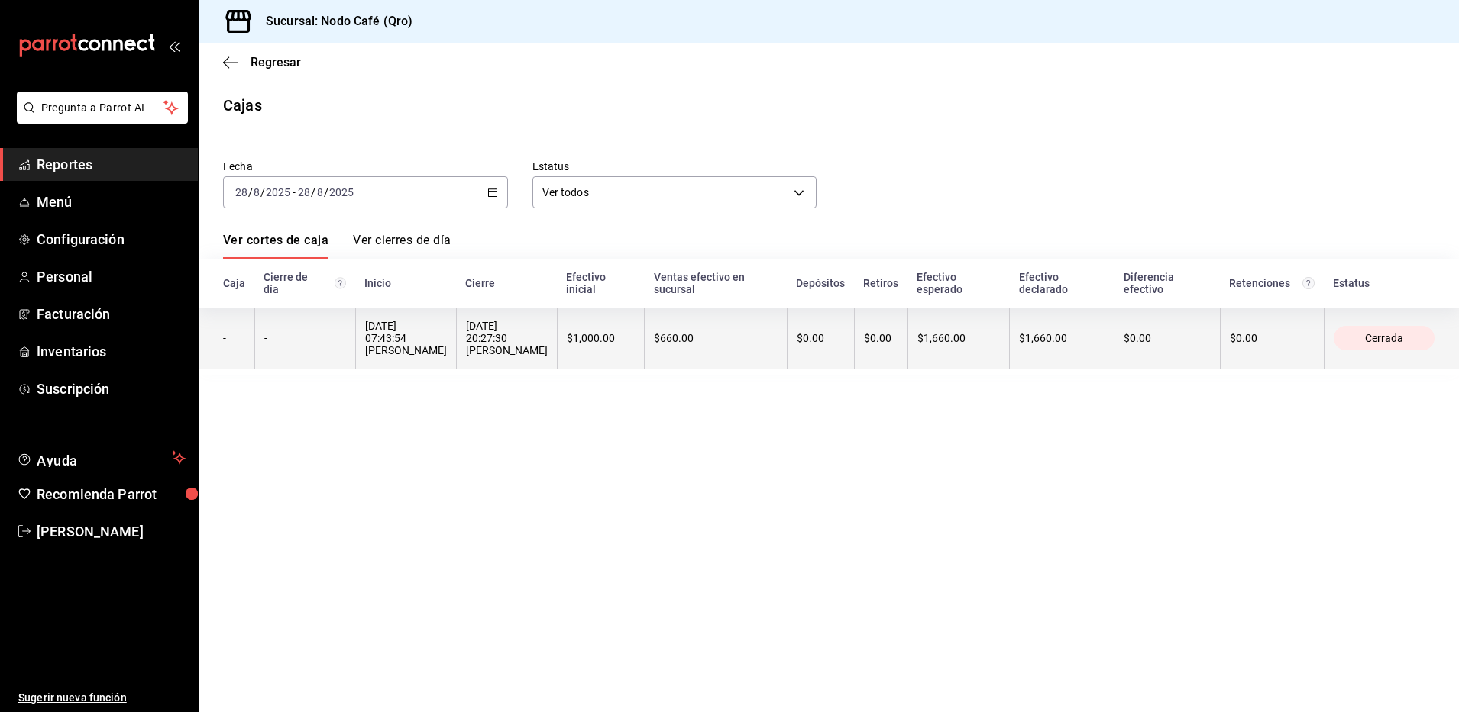
click at [502, 340] on div "28/08/2025 20:27:30 Cindy Quiroz" at bounding box center [507, 338] width 82 height 37
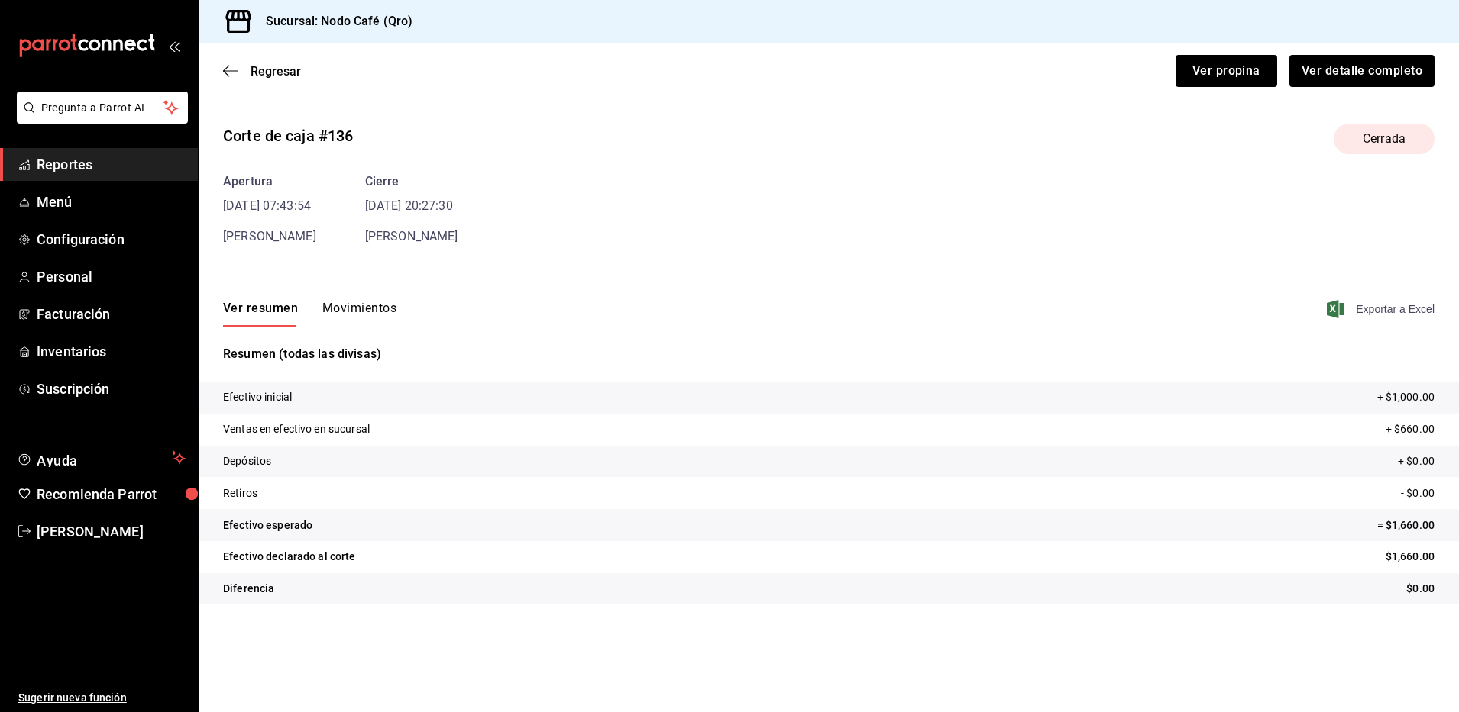
click at [1402, 305] on span "Exportar a Excel" at bounding box center [1381, 309] width 105 height 18
click at [281, 68] on span "Regresar" at bounding box center [275, 71] width 50 height 15
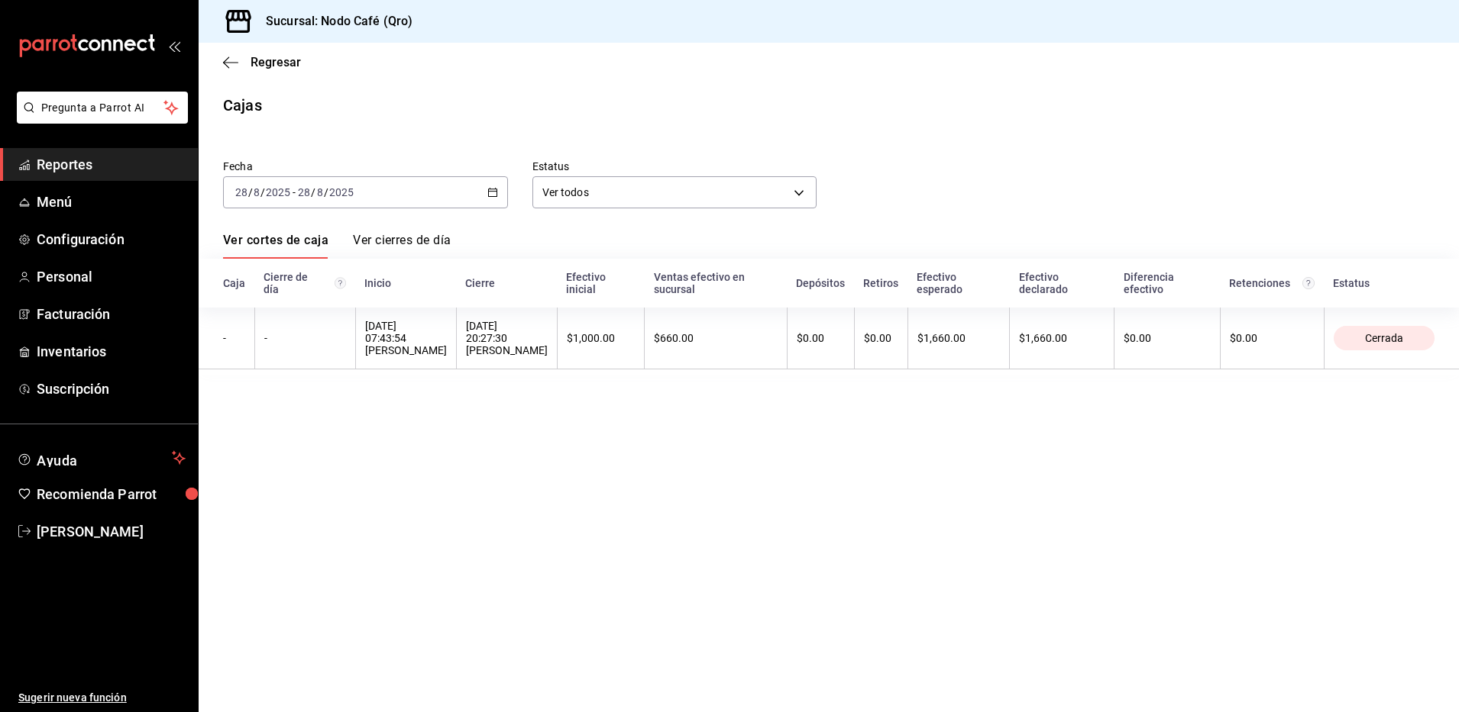
click at [496, 184] on div "2025-08-28 28 / 8 / 2025 - 2025-08-28 28 / 8 / 2025" at bounding box center [365, 192] width 285 height 32
click at [311, 415] on span "Rango de fechas" at bounding box center [295, 410] width 118 height 16
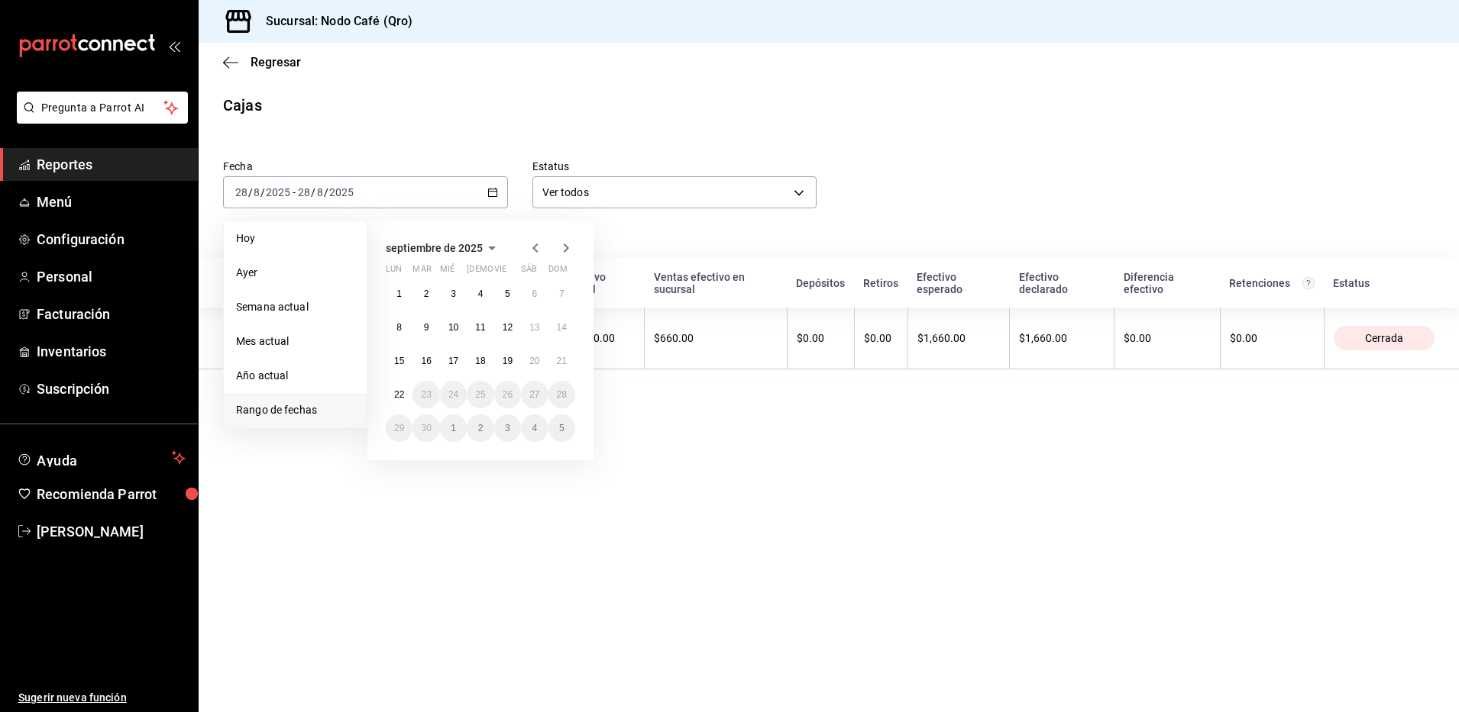
click at [538, 247] on icon "button" at bounding box center [535, 248] width 18 height 18
click at [512, 425] on abbr "29" at bounding box center [507, 428] width 10 height 11
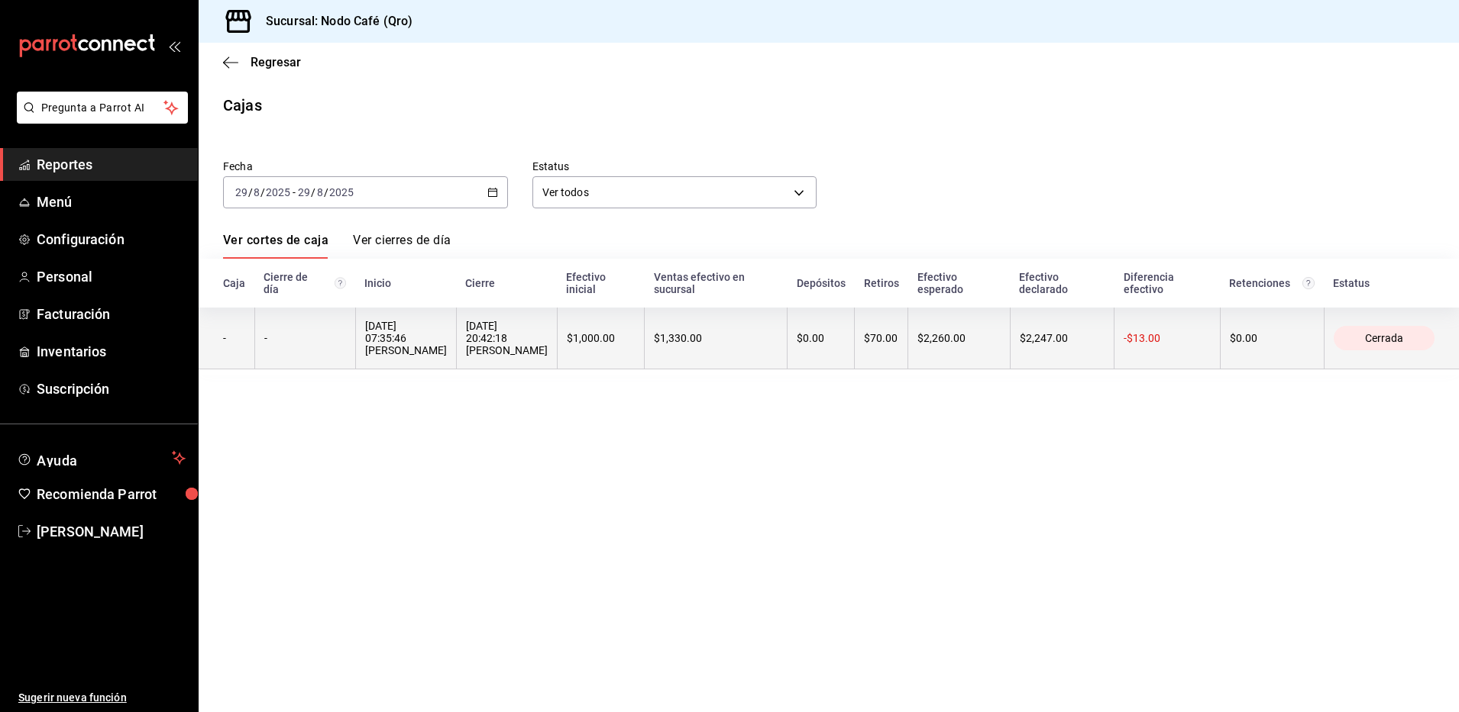
click at [567, 332] on div "$1,000.00" at bounding box center [601, 338] width 69 height 12
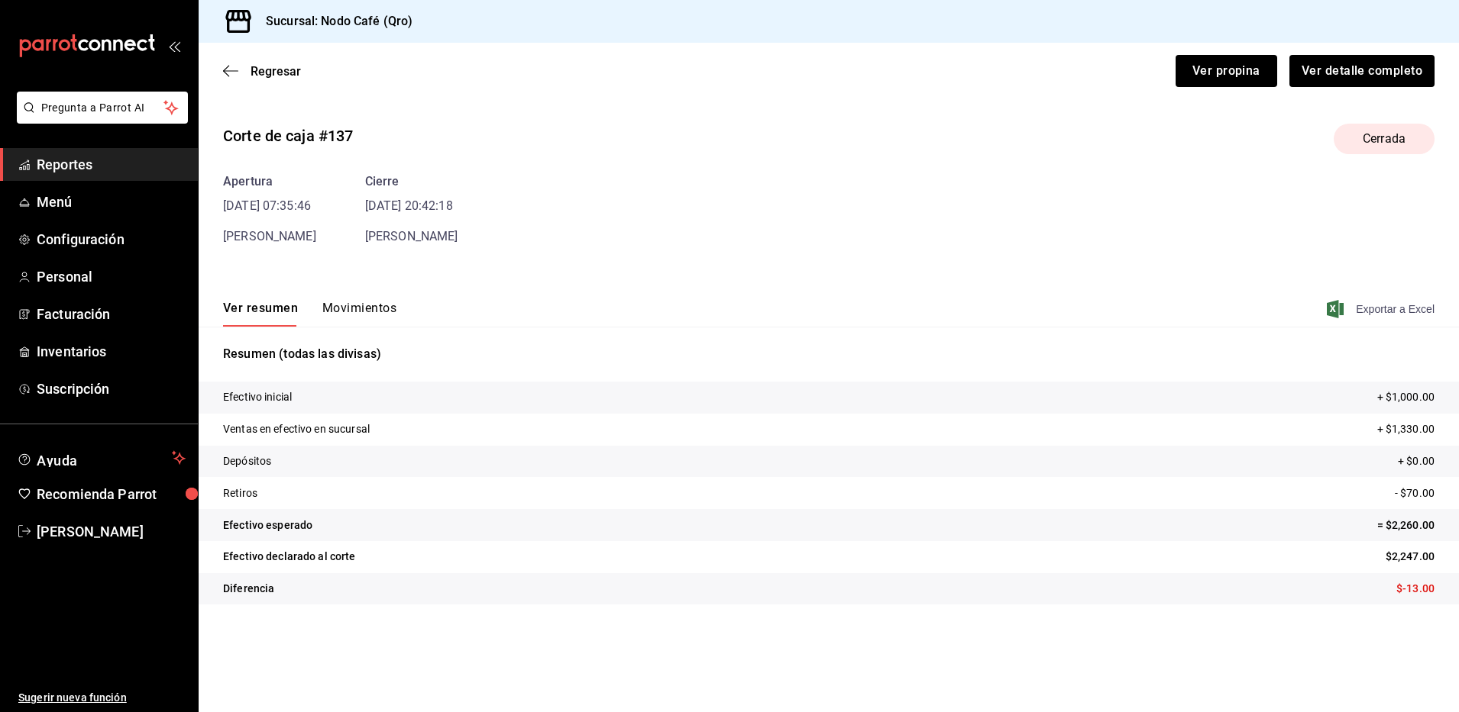
click at [1400, 309] on span "Exportar a Excel" at bounding box center [1381, 309] width 105 height 18
click at [271, 72] on span "Regresar" at bounding box center [275, 71] width 50 height 15
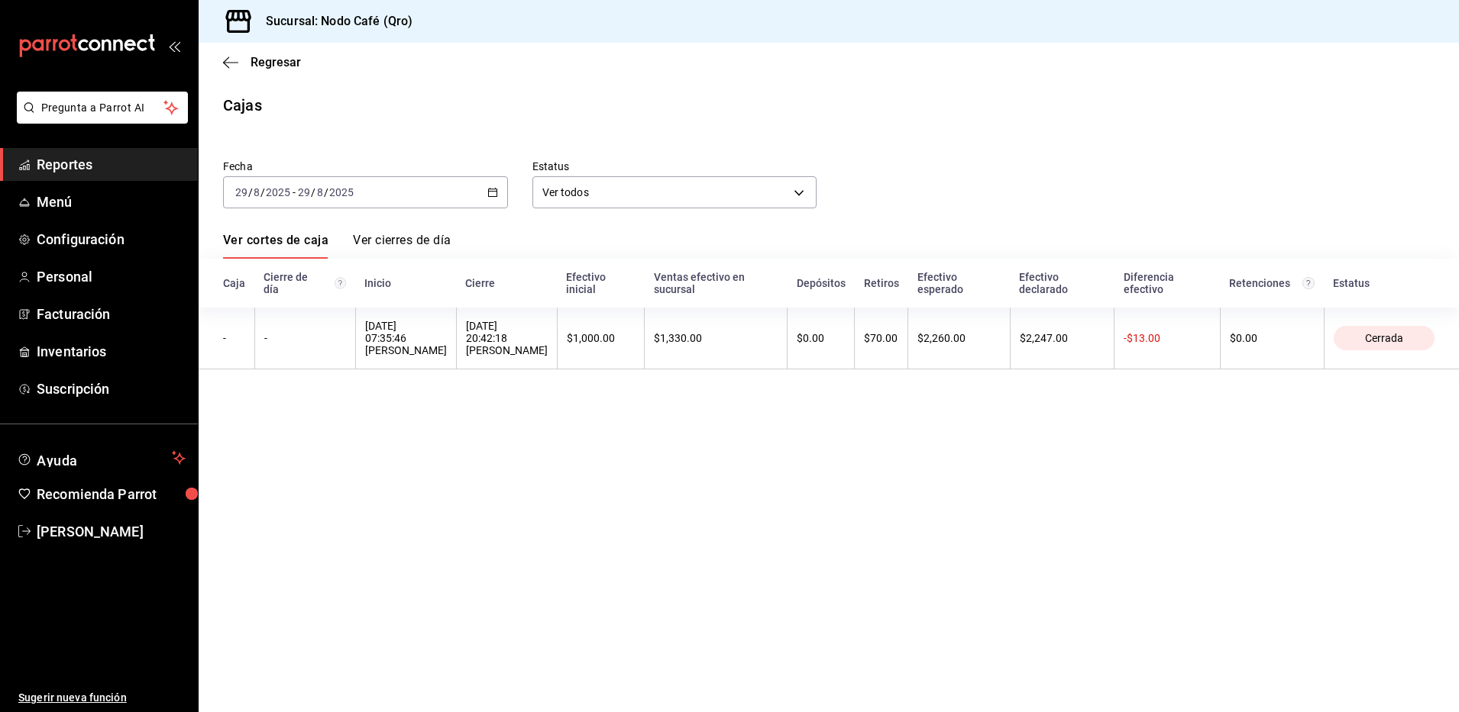
click at [496, 195] on icon "button" at bounding box center [492, 192] width 11 height 11
click at [319, 410] on span "Rango de fechas" at bounding box center [295, 410] width 118 height 16
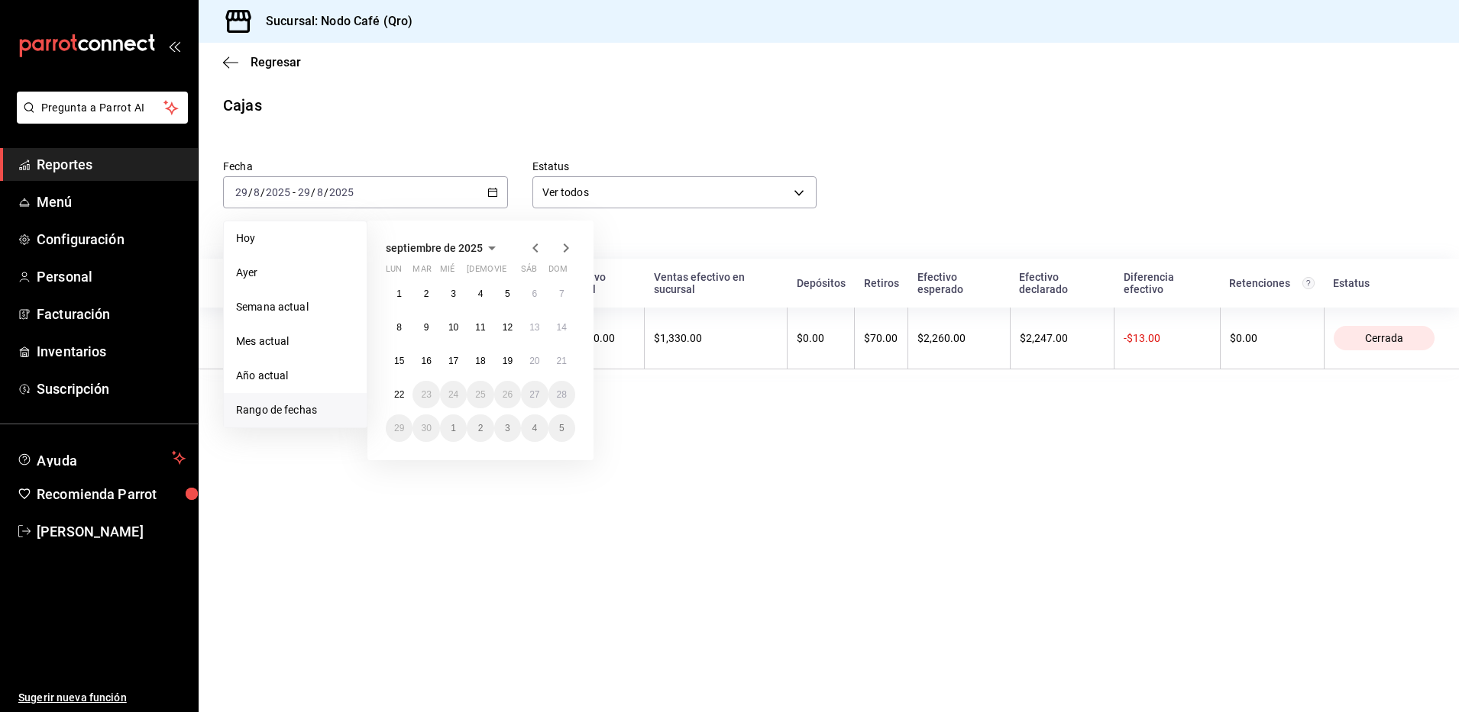
click at [536, 244] on icon "button" at bounding box center [535, 248] width 18 height 18
click at [535, 430] on abbr "30" at bounding box center [534, 428] width 10 height 11
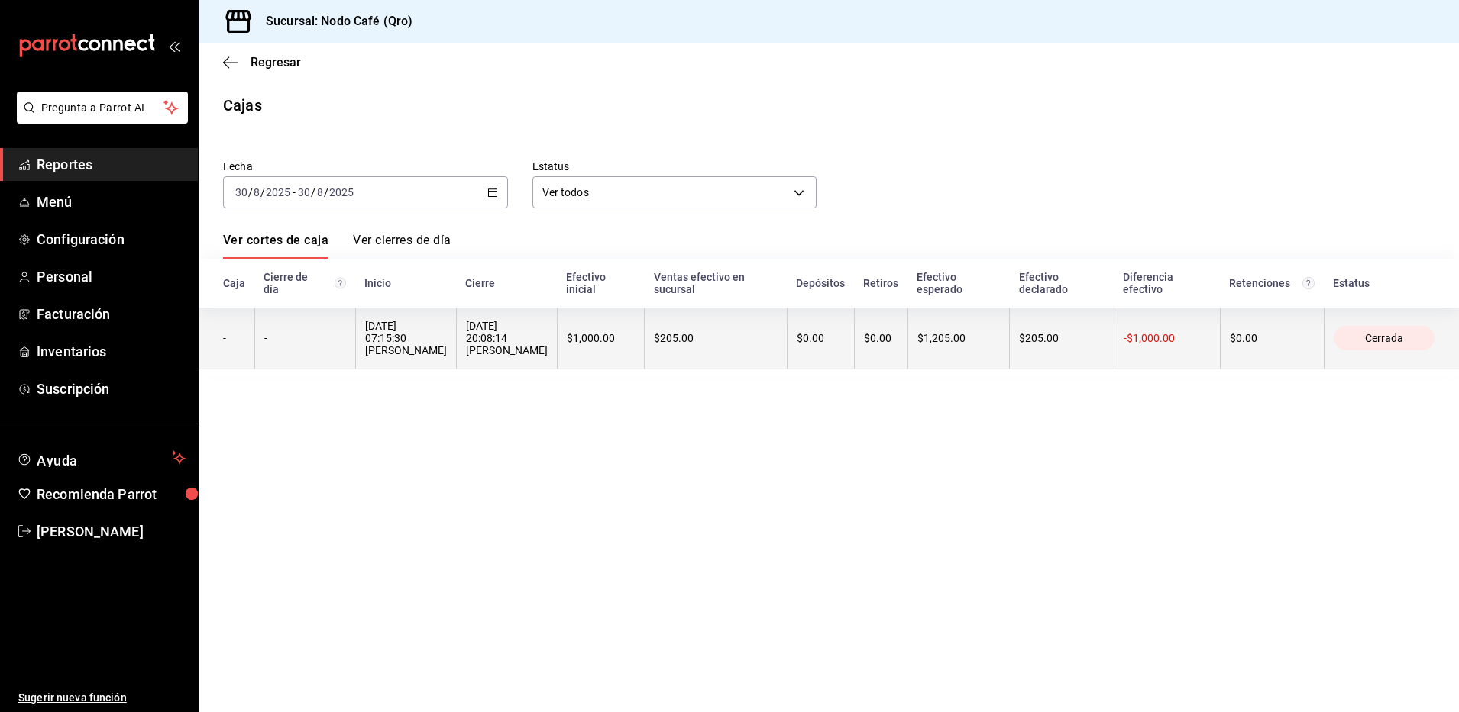
click at [399, 330] on div "30/08/2025 07:15:30 Cindy Quiroz" at bounding box center [406, 338] width 82 height 37
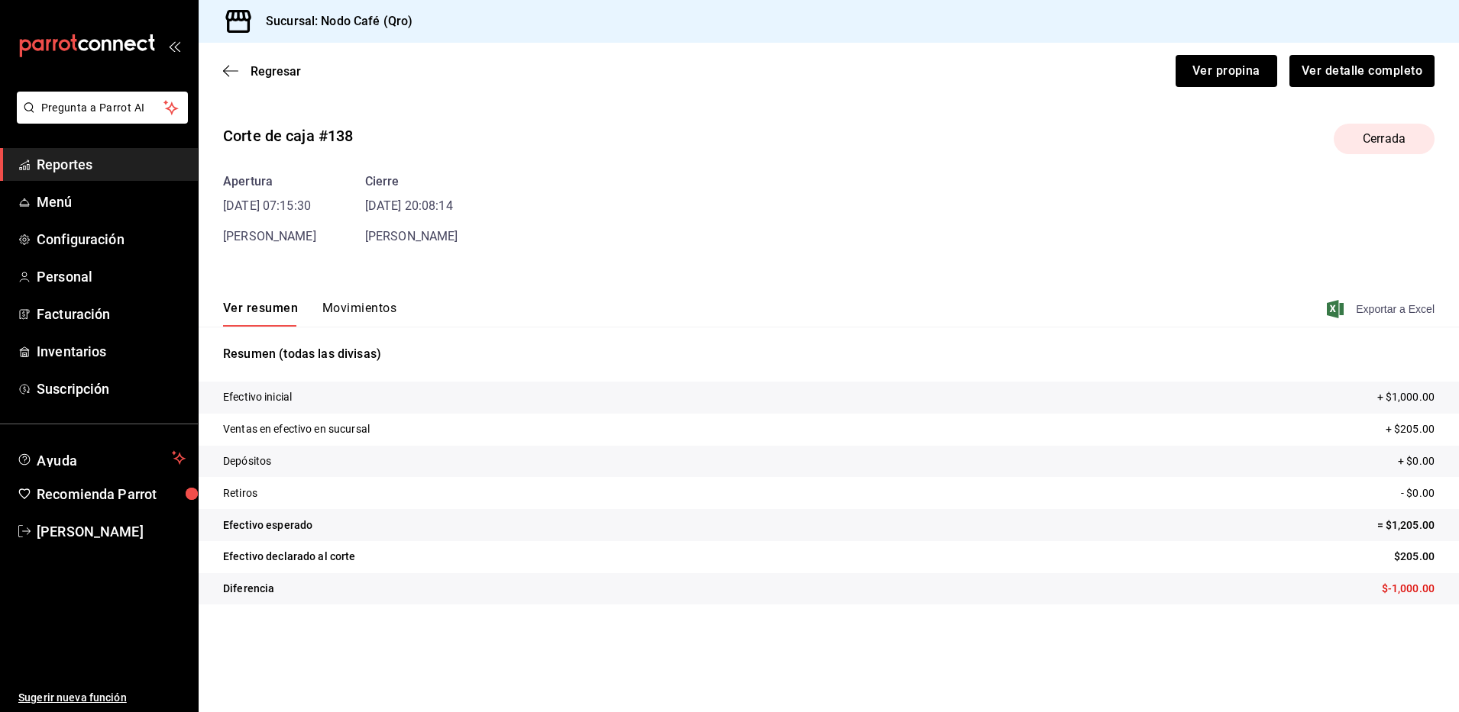
click at [1413, 309] on span "Exportar a Excel" at bounding box center [1381, 309] width 105 height 18
click at [262, 71] on span "Regresar" at bounding box center [275, 71] width 50 height 15
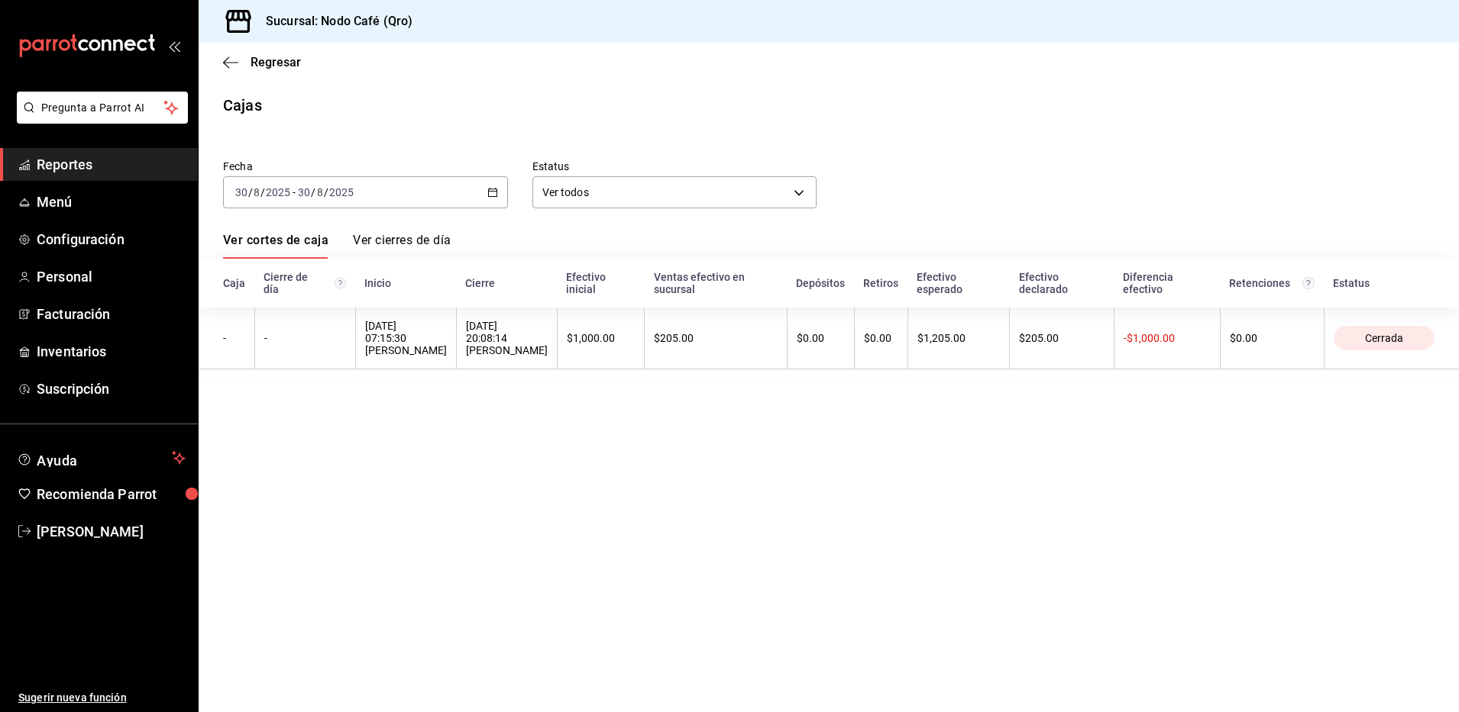
click at [493, 189] on icon "button" at bounding box center [492, 192] width 11 height 11
click at [279, 408] on span "Rango de fechas" at bounding box center [295, 410] width 118 height 16
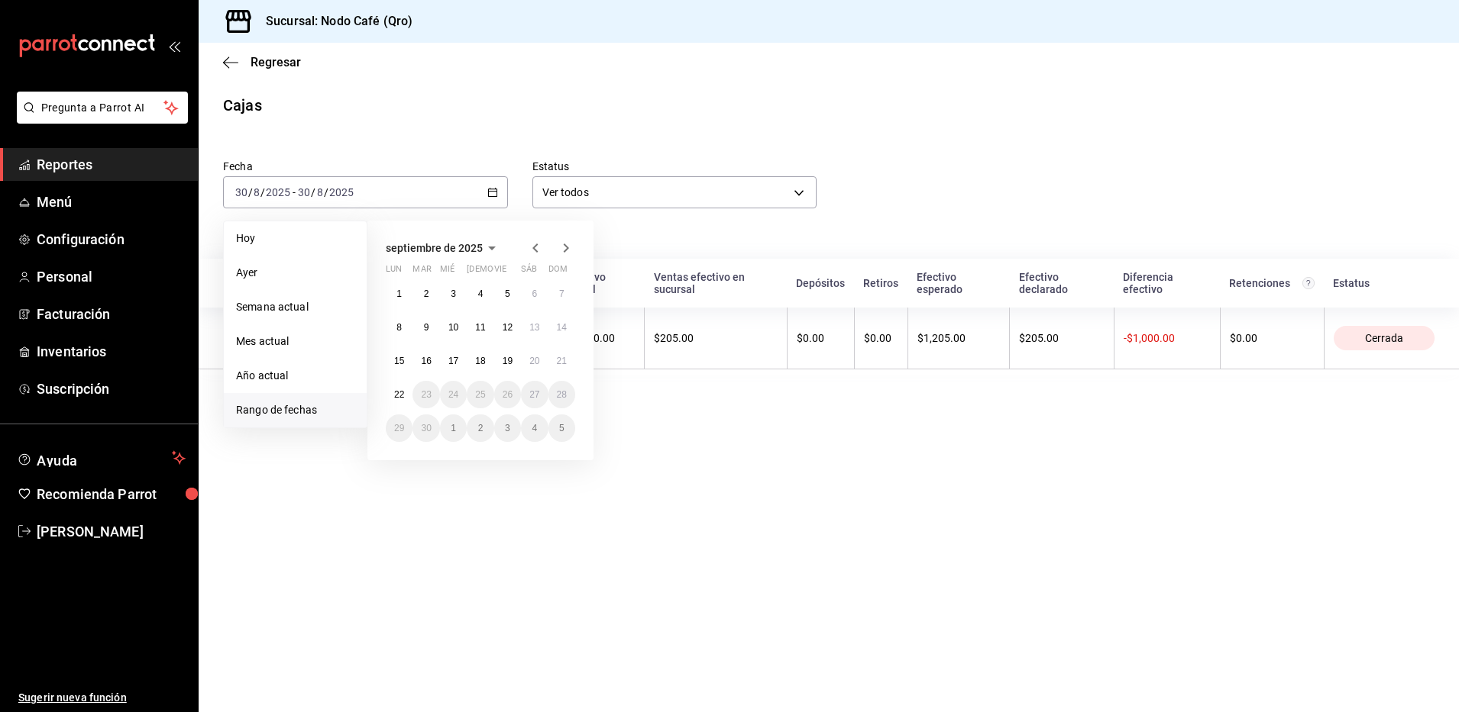
click at [543, 247] on icon "button" at bounding box center [535, 248] width 18 height 18
click at [563, 428] on abbr "31" at bounding box center [562, 428] width 10 height 11
click at [564, 427] on abbr "31" at bounding box center [562, 428] width 10 height 11
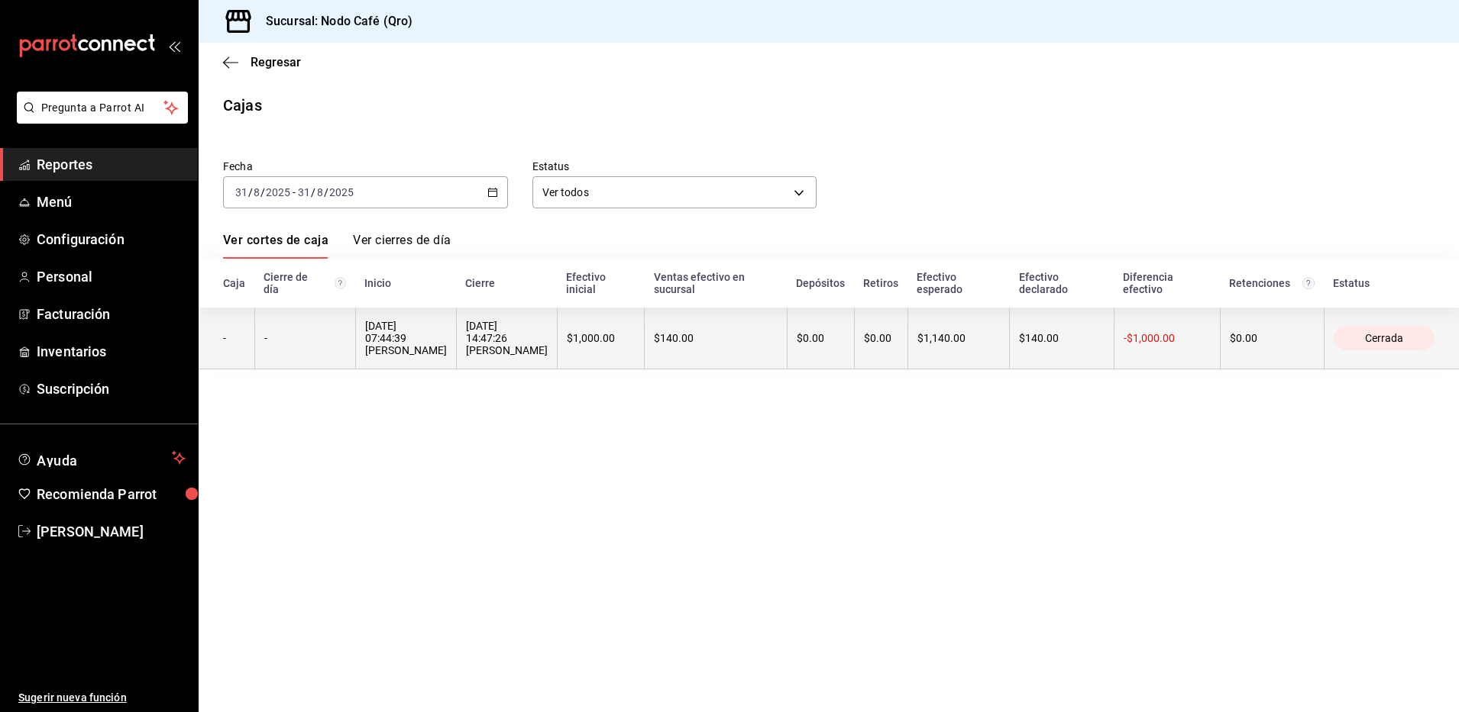
click at [709, 345] on th "$140.00" at bounding box center [716, 339] width 142 height 62
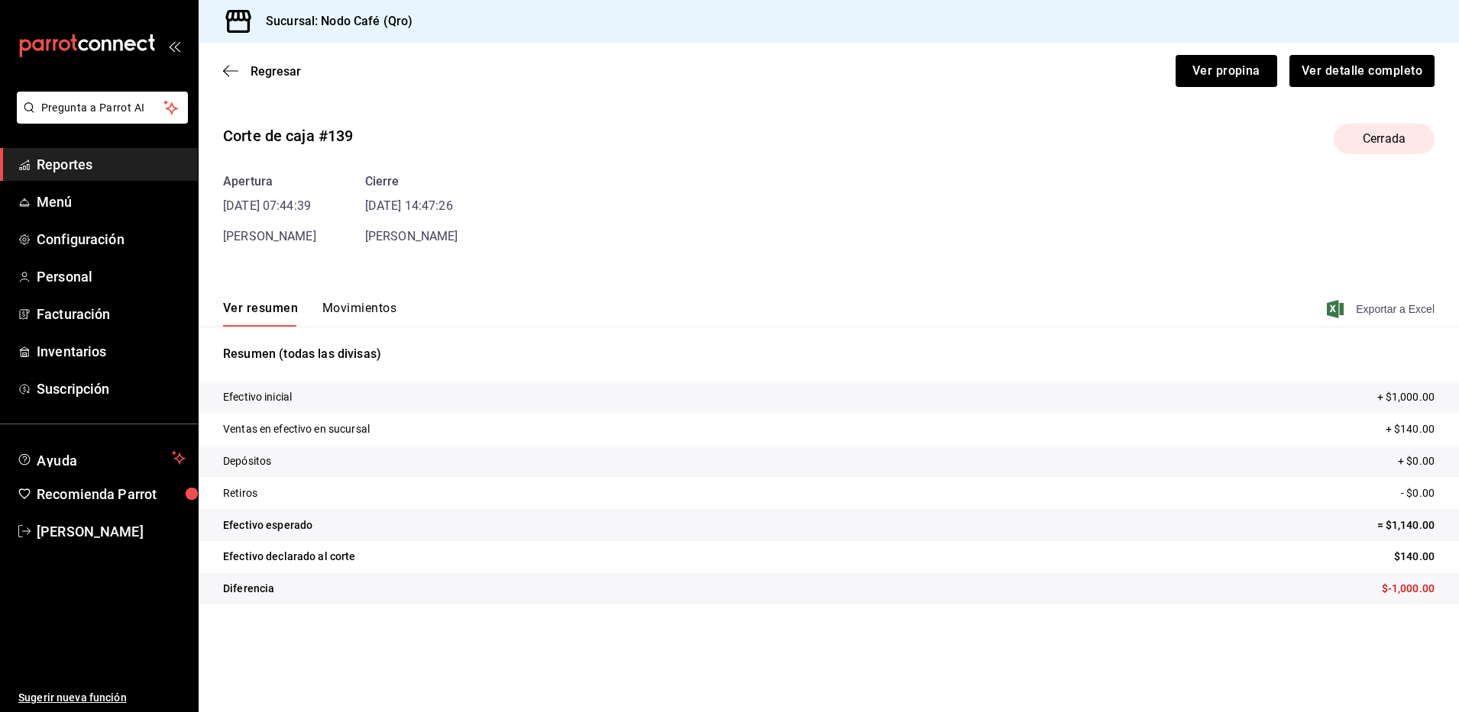
click at [1415, 312] on span "Exportar a Excel" at bounding box center [1381, 309] width 105 height 18
